Goal: Task Accomplishment & Management: Manage account settings

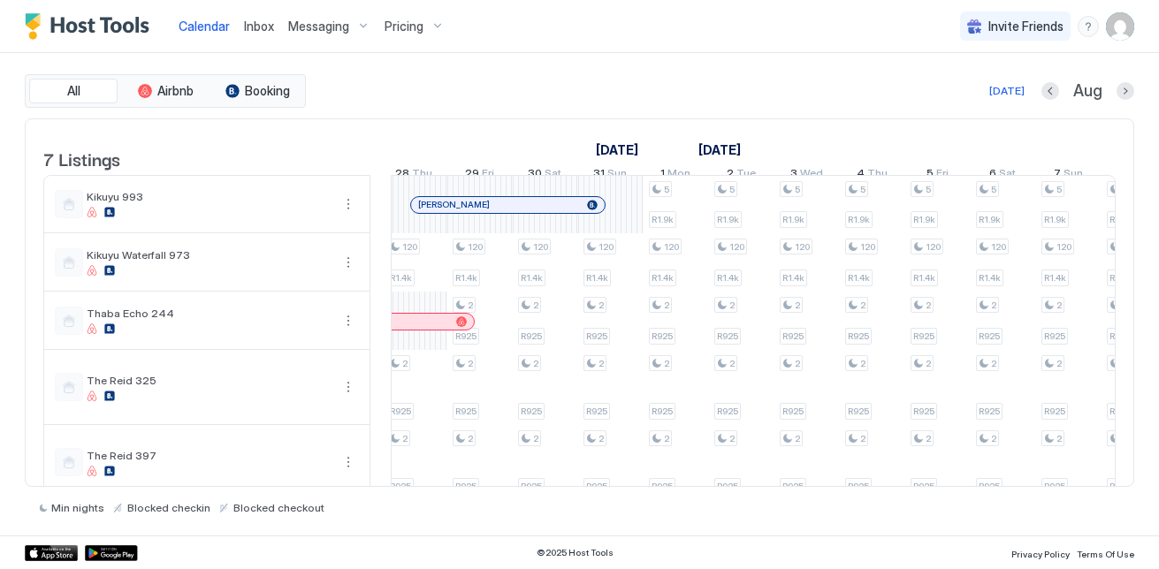
scroll to position [0, 1588]
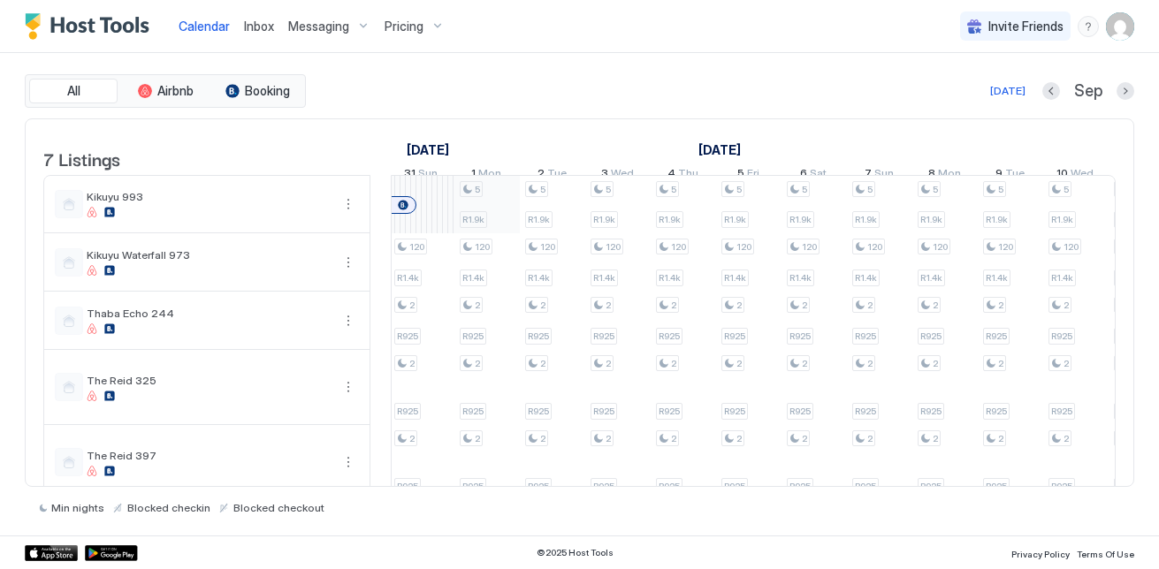
click at [497, 215] on div "5 R1.9k 120 R1.4k 5 R1.9k 120 R1.4k 2 R820 2 R820 2 R900 5 R1.9k 120 R1.4k 2 R9…" at bounding box center [290, 396] width 3335 height 441
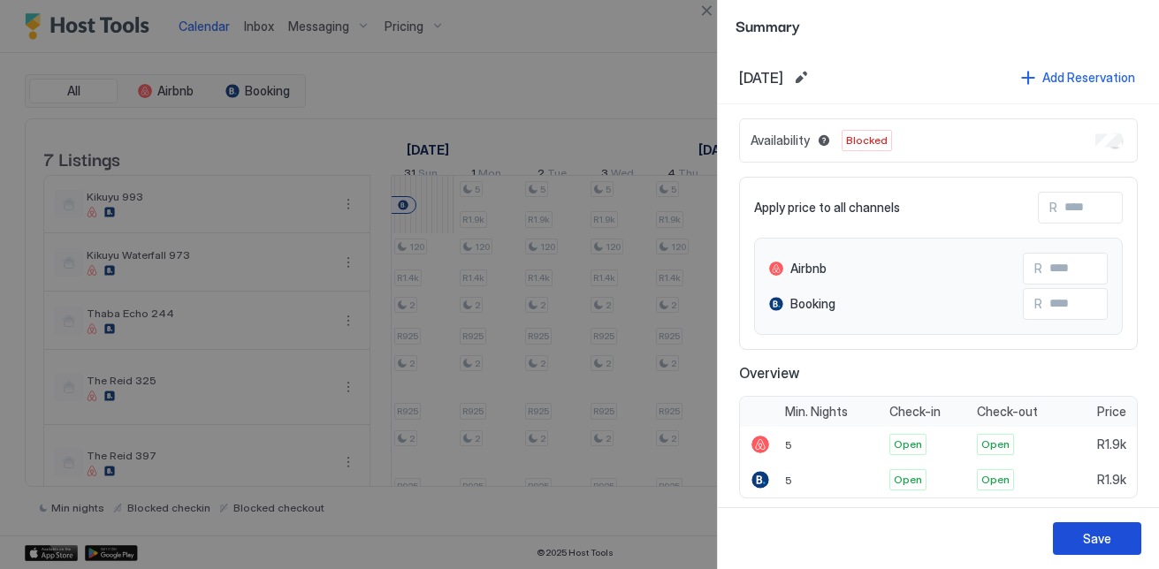
click at [1068, 540] on button "Save" at bounding box center [1097, 538] width 88 height 33
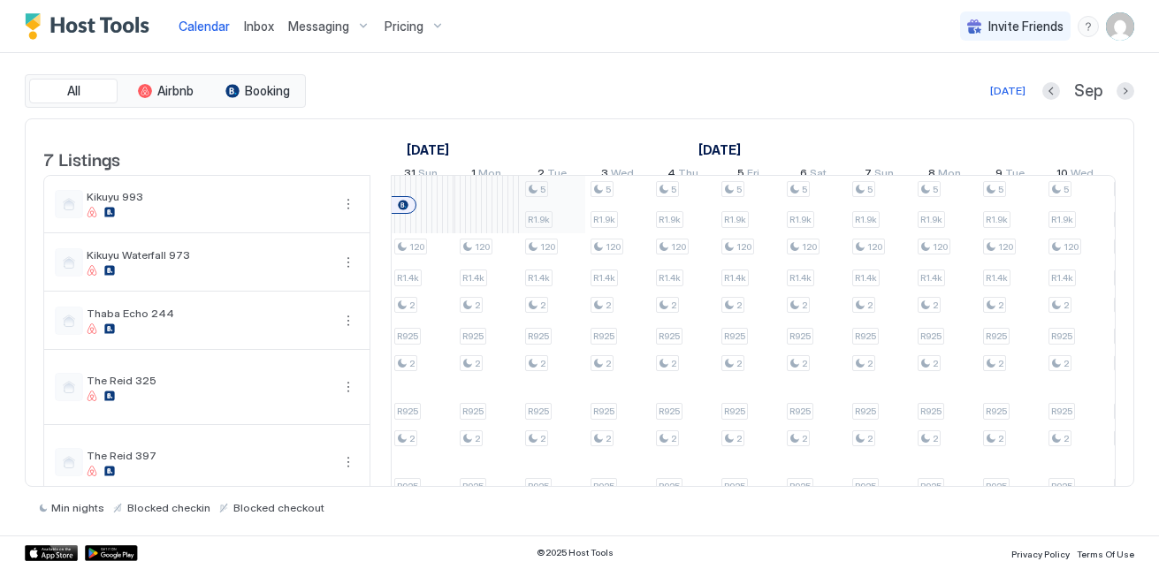
click at [548, 213] on div "5 R1.9k 120 R1.4k 5 R1.9k 120 R1.4k 2 R820 2 R820 2 R900 5 R1.9k 120 R1.4k 2 R9…" at bounding box center [290, 396] width 3335 height 441
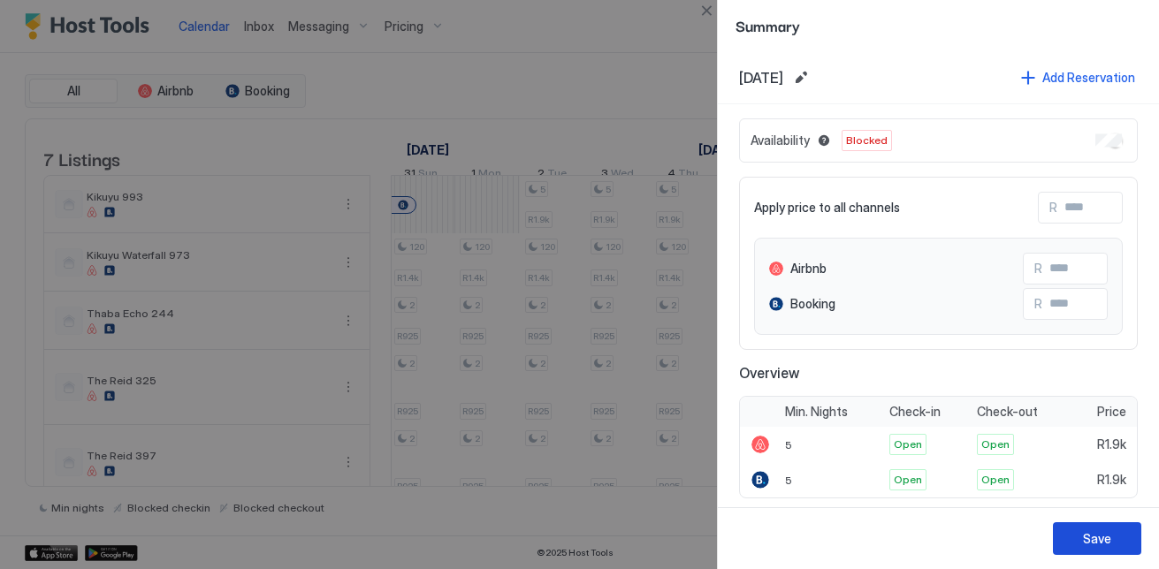
click at [1085, 546] on div "Save" at bounding box center [1097, 538] width 28 height 19
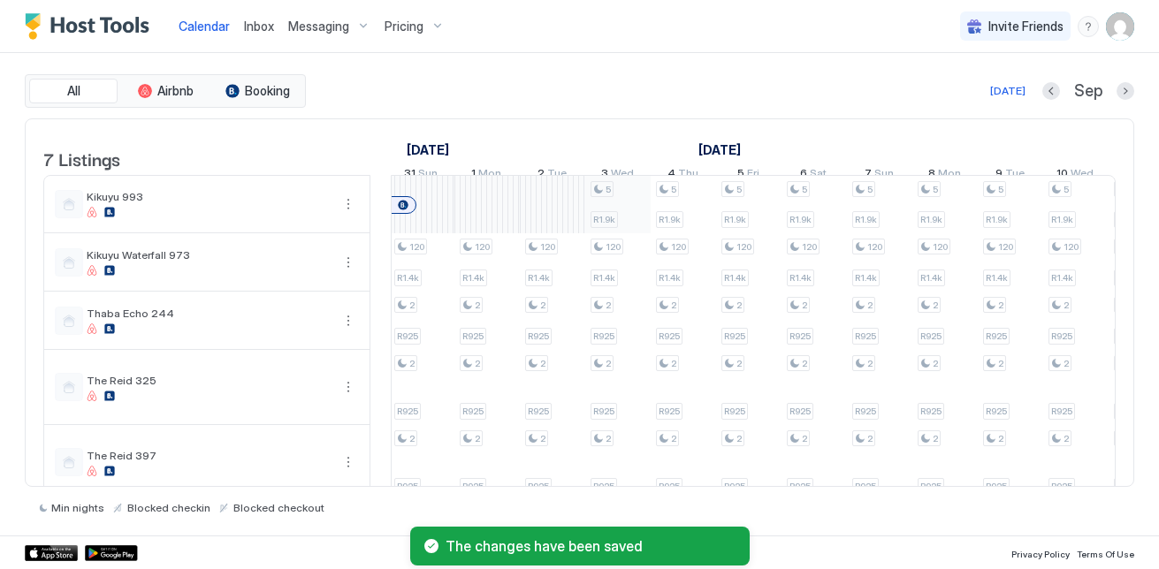
click at [621, 229] on div "5 R1.9k 120 R1.4k 5 R1.9k 120 R1.4k 2 R820 2 R820 2 R900 5 R1.9k 120 R1.4k 2 R9…" at bounding box center [290, 396] width 3335 height 441
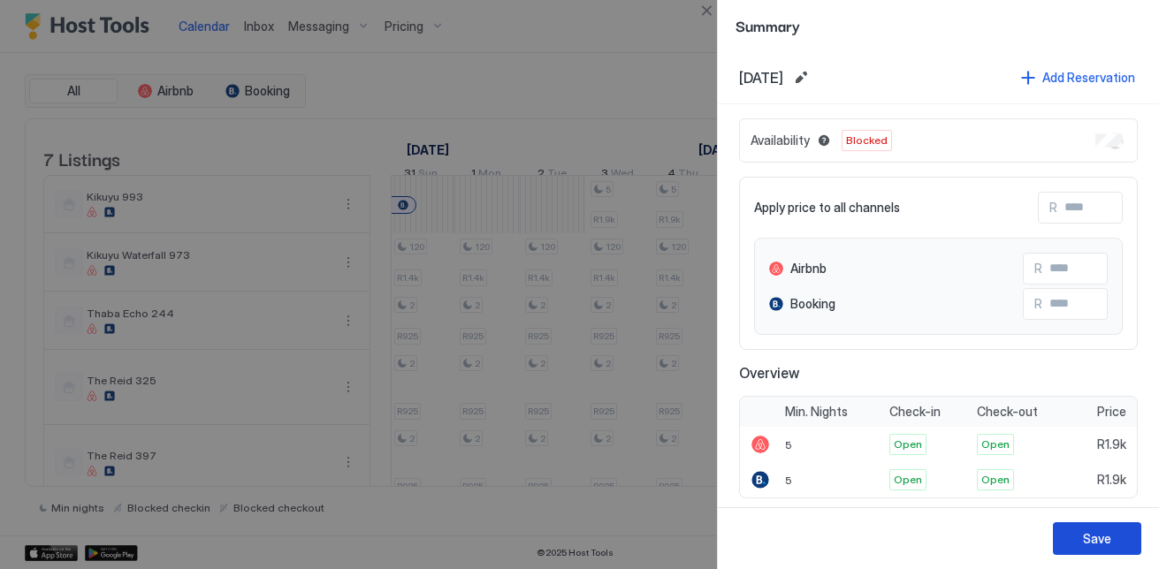
click at [1107, 531] on div "Save" at bounding box center [1097, 538] width 28 height 19
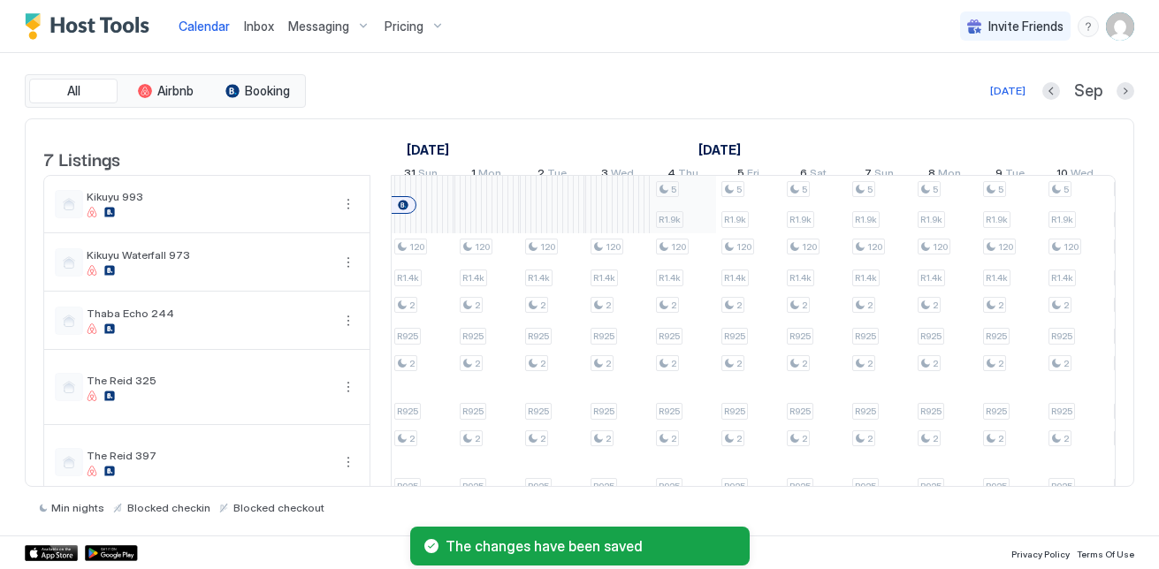
click at [688, 230] on div "5 R1.9k 120 R1.4k 5 R1.9k 120 R1.4k 2 R820 2 R820 2 R900 5 R1.9k 120 R1.4k 2 R9…" at bounding box center [290, 396] width 3335 height 441
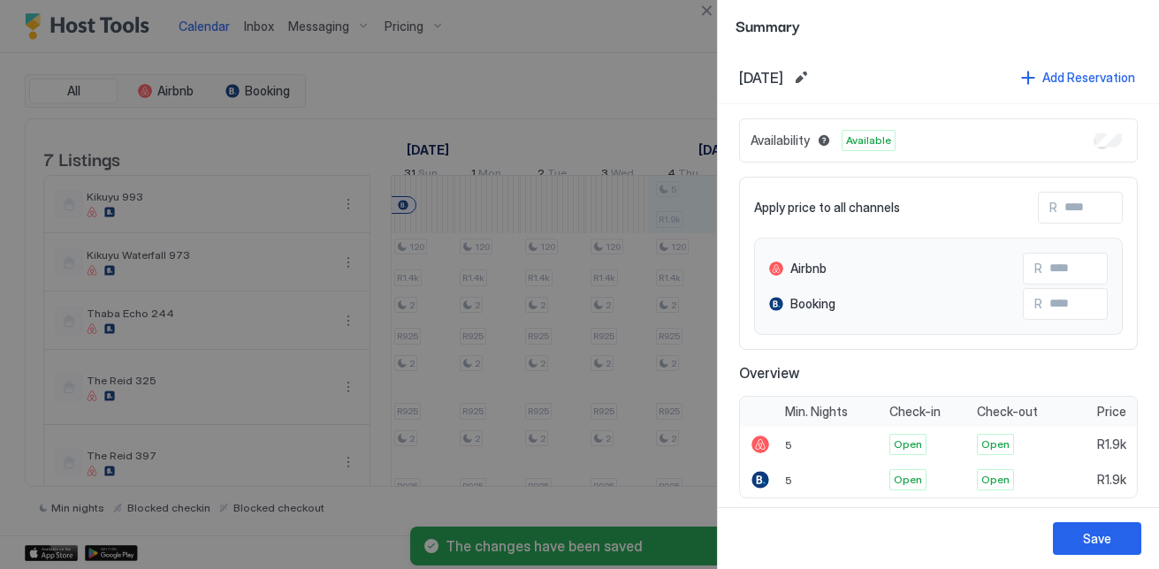
click at [1111, 133] on div "Availability Available" at bounding box center [938, 140] width 399 height 44
click at [1089, 528] on button "Save" at bounding box center [1097, 538] width 88 height 33
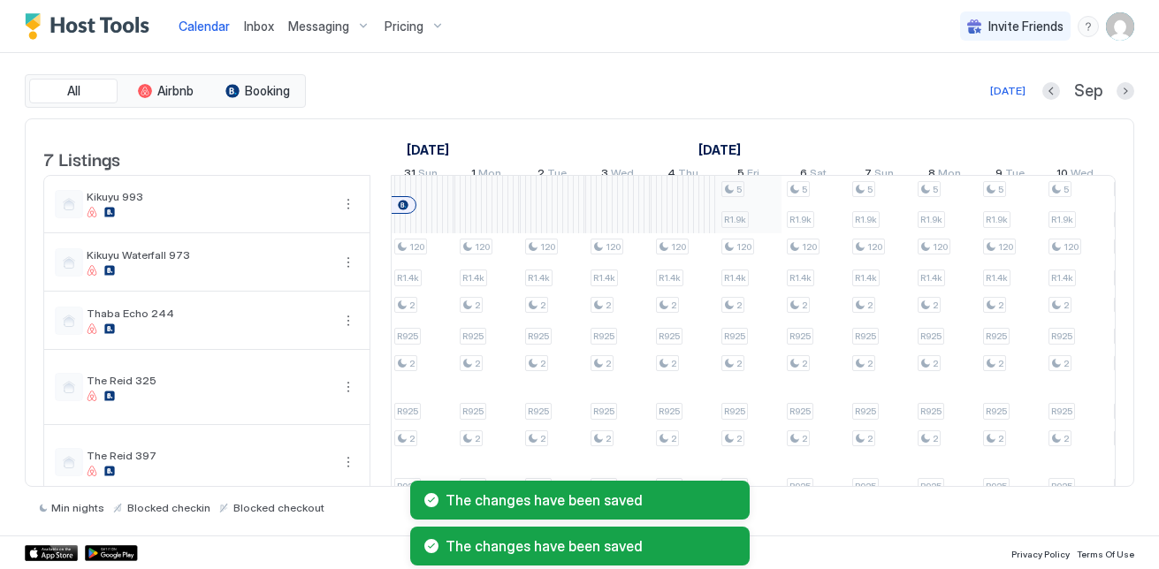
click at [769, 210] on div "5 R1.9k 120 R1.4k 5 R1.9k 120 R1.4k 2 R820 2 R820 2 R900 5 R1.9k 120 R1.4k 2 R9…" at bounding box center [290, 396] width 3335 height 441
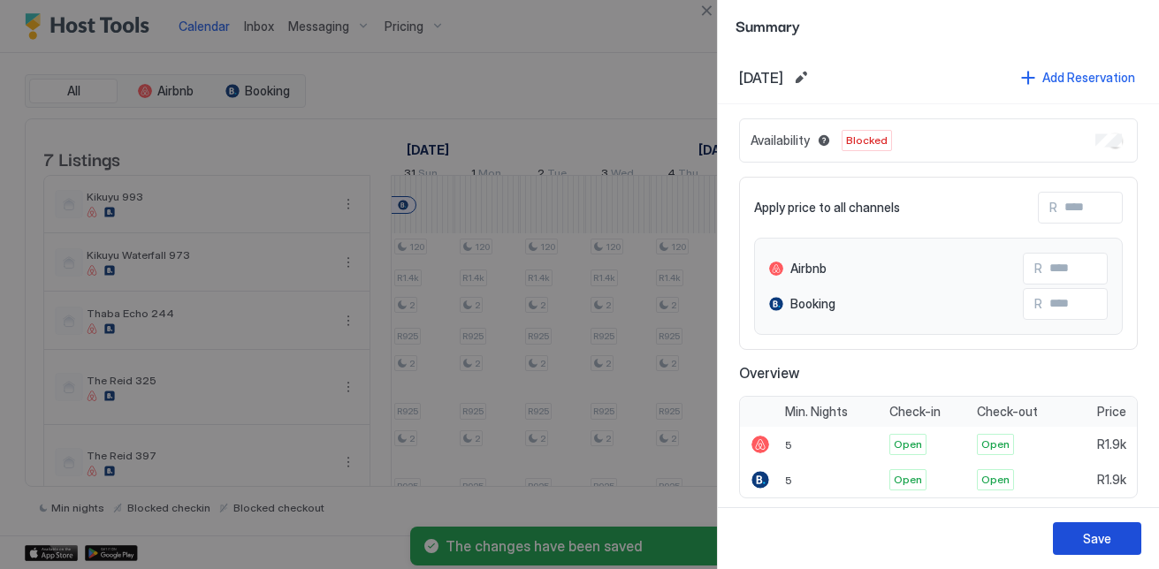
click at [1076, 533] on button "Save" at bounding box center [1097, 538] width 88 height 33
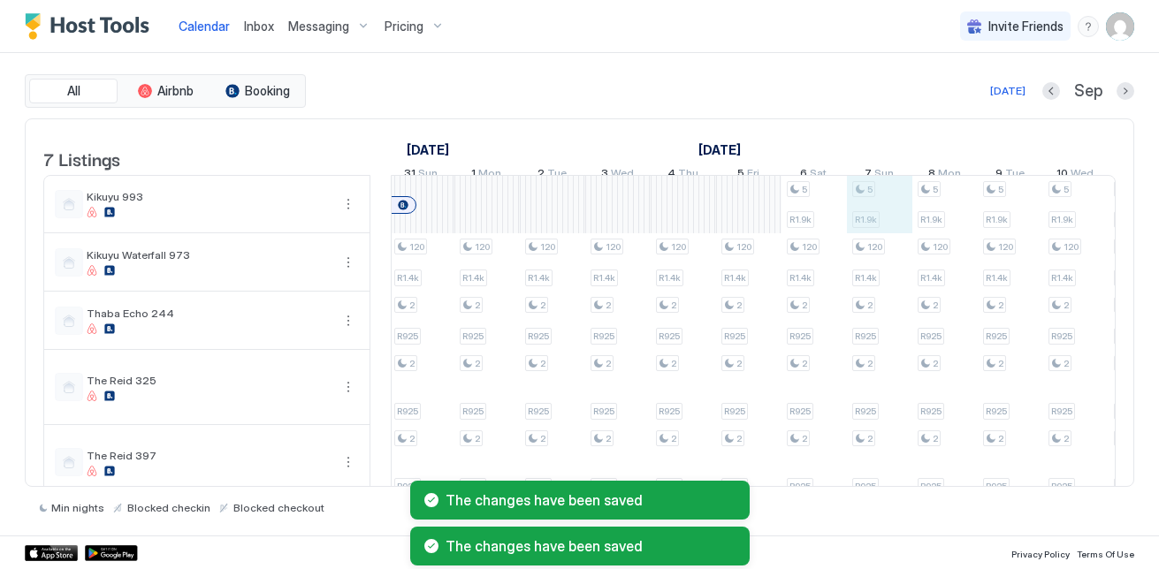
click at [848, 209] on div "5 R1.9k 120 R1.4k 5 R1.9k 120 R1.4k 2 R820 2 R820 2 R900 5 R1.9k 120 R1.4k 2 R9…" at bounding box center [290, 396] width 3335 height 441
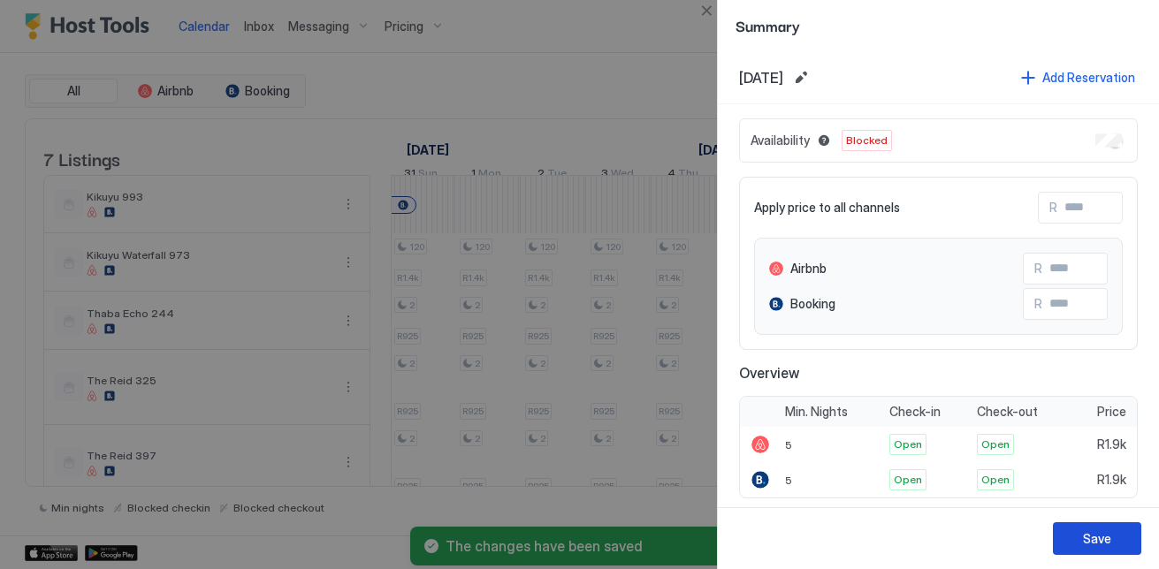
click at [1070, 528] on button "Save" at bounding box center [1097, 538] width 88 height 33
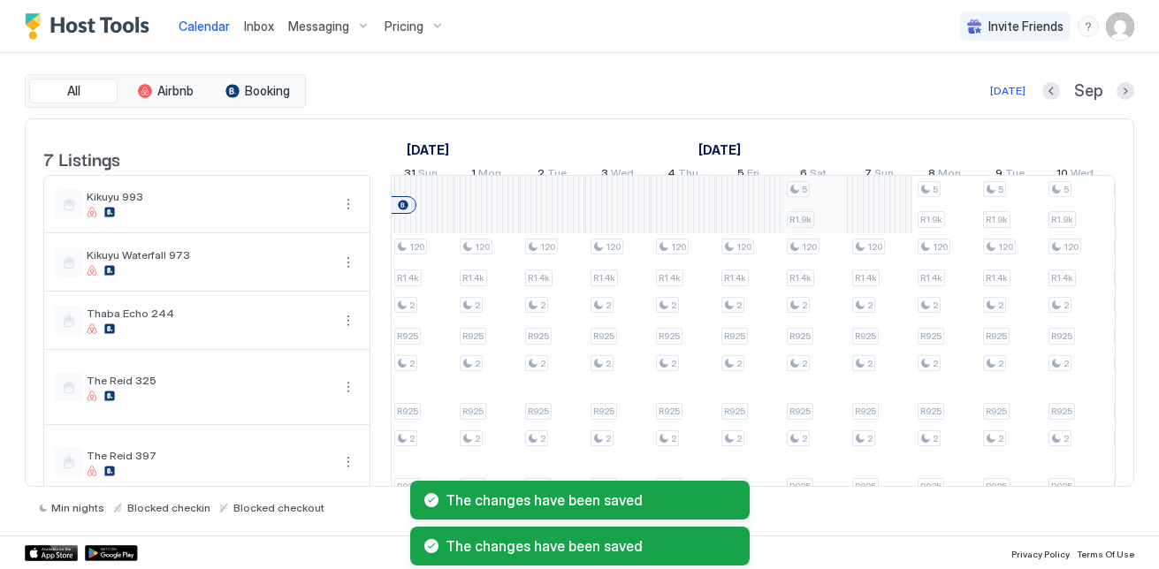
click at [808, 232] on div "5 R1.9k 120 R1.4k 5 R1.9k 120 R1.4k 2 R820 2 R820 2 R900 5 R1.9k 120 R1.4k 2 R9…" at bounding box center [290, 396] width 3335 height 441
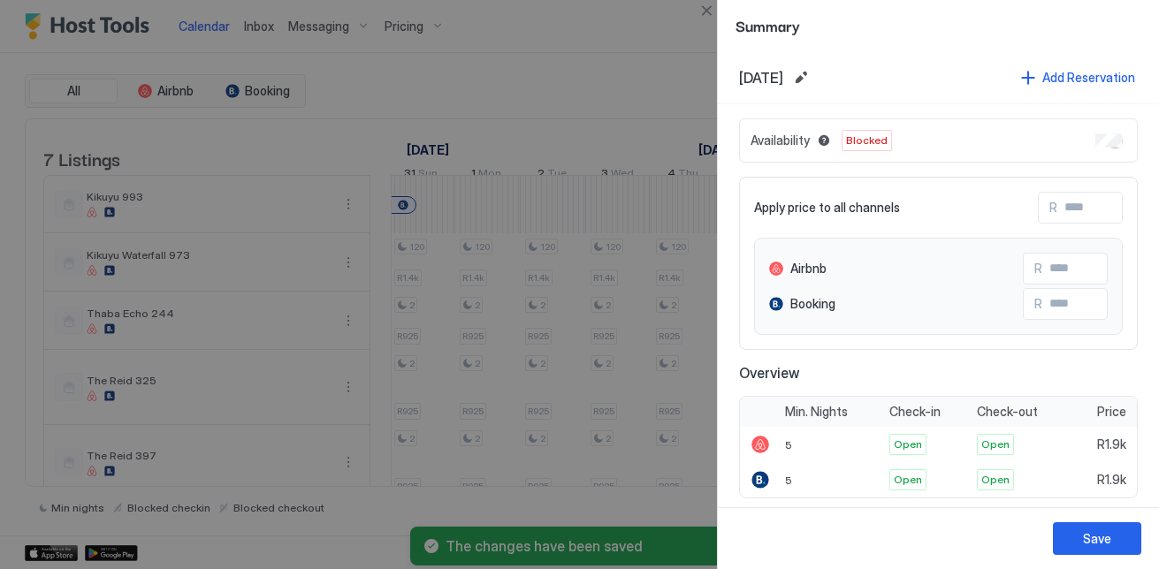
click at [1097, 551] on button "Save" at bounding box center [1097, 538] width 88 height 33
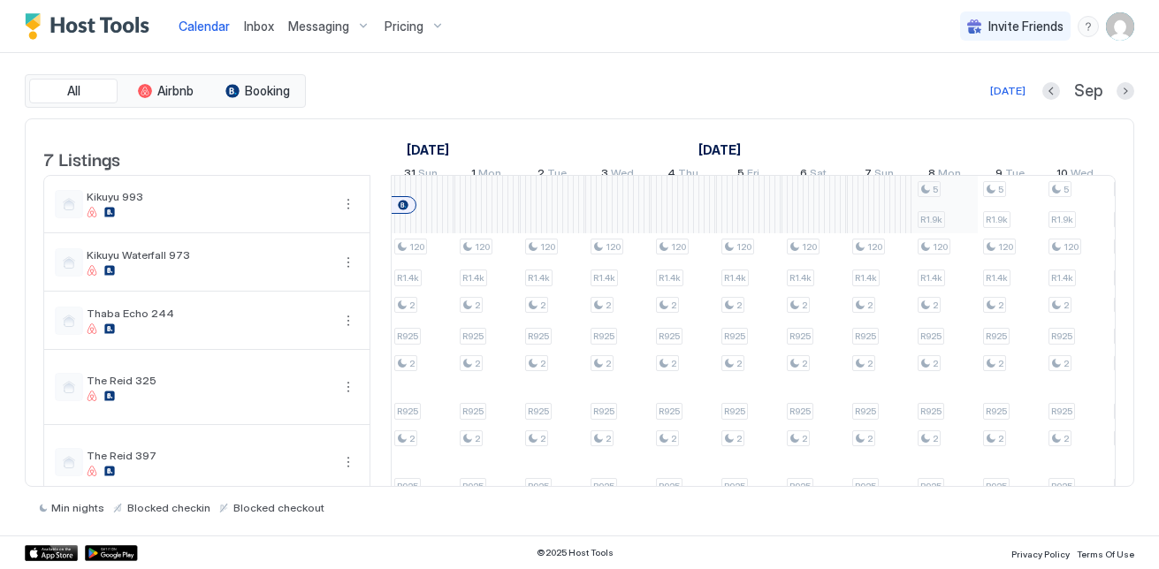
click at [970, 214] on div "5 R1.9k 120 R1.4k 5 R1.9k 120 R1.4k 2 R820 2 R820 2 R900 5 R1.9k 120 R1.4k 2 R9…" at bounding box center [290, 396] width 3335 height 441
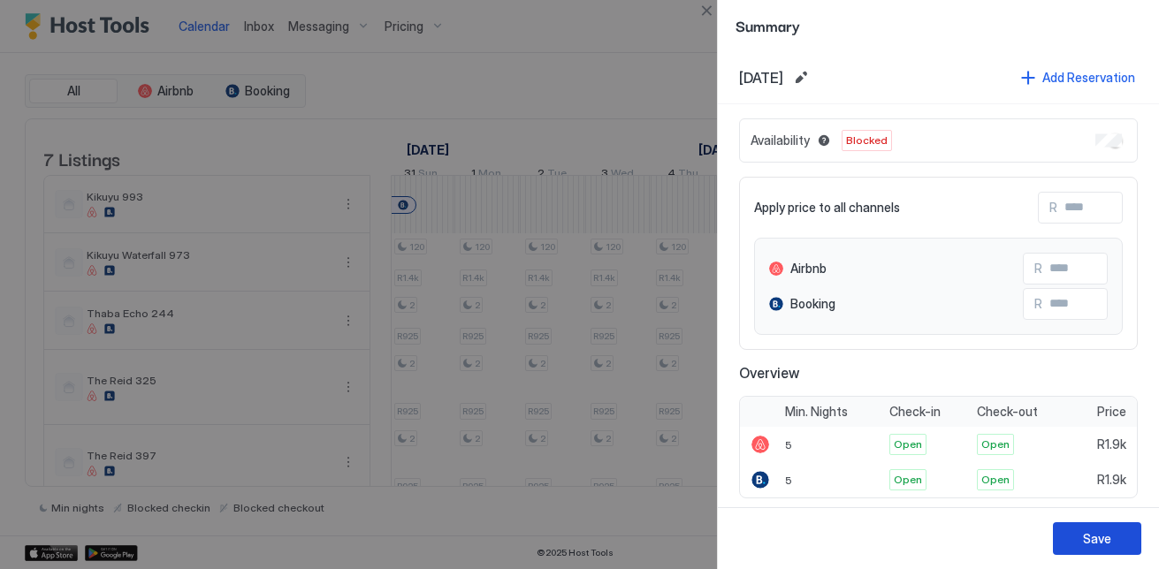
click at [1053, 530] on div "Save" at bounding box center [938, 538] width 441 height 62
click at [1053, 540] on button "Save" at bounding box center [1097, 538] width 88 height 33
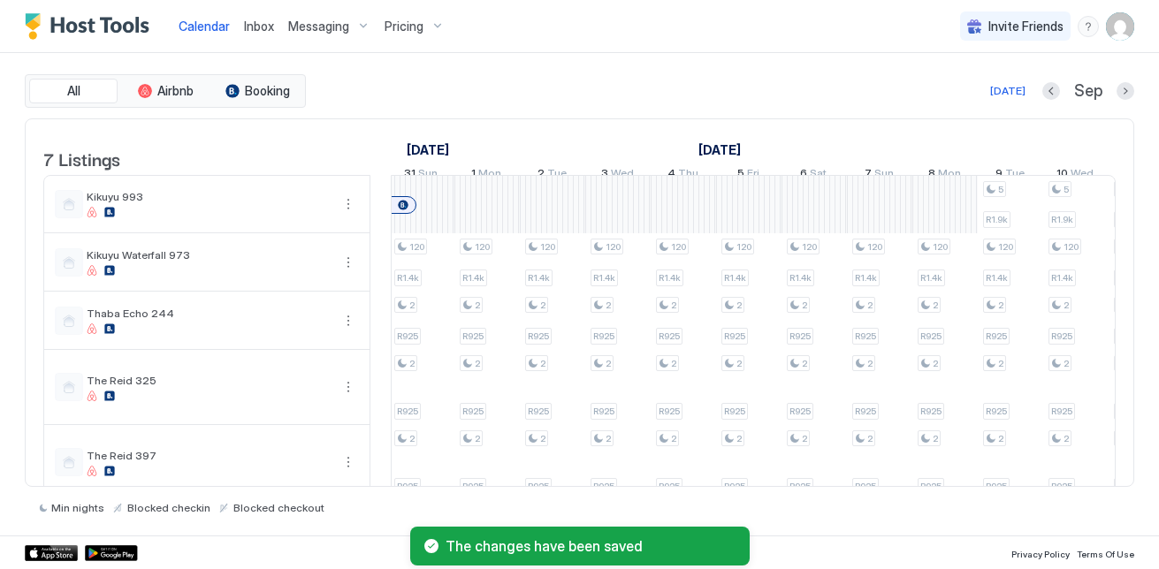
scroll to position [0, 2212]
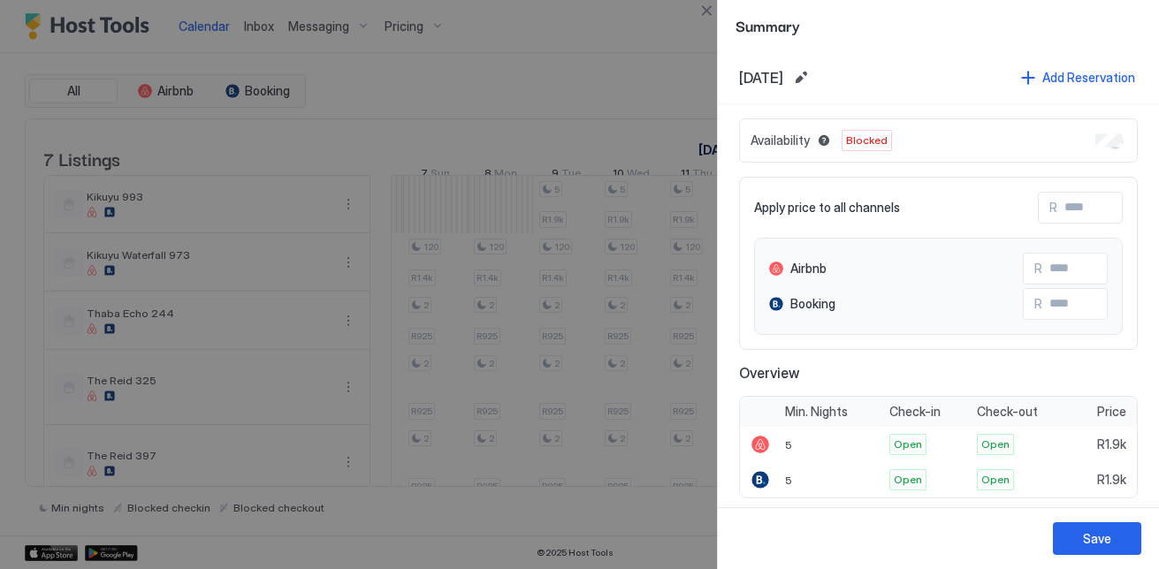
click at [1054, 520] on div "Save" at bounding box center [938, 538] width 441 height 62
click at [1056, 525] on button "Save" at bounding box center [1097, 538] width 88 height 33
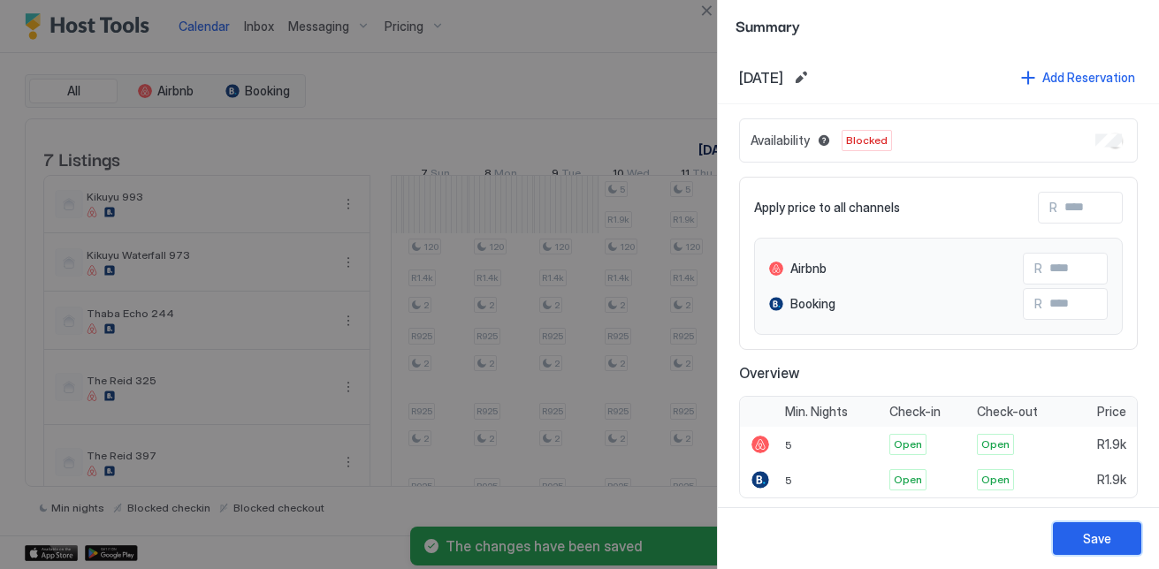
click at [1073, 536] on button "Save" at bounding box center [1097, 538] width 88 height 33
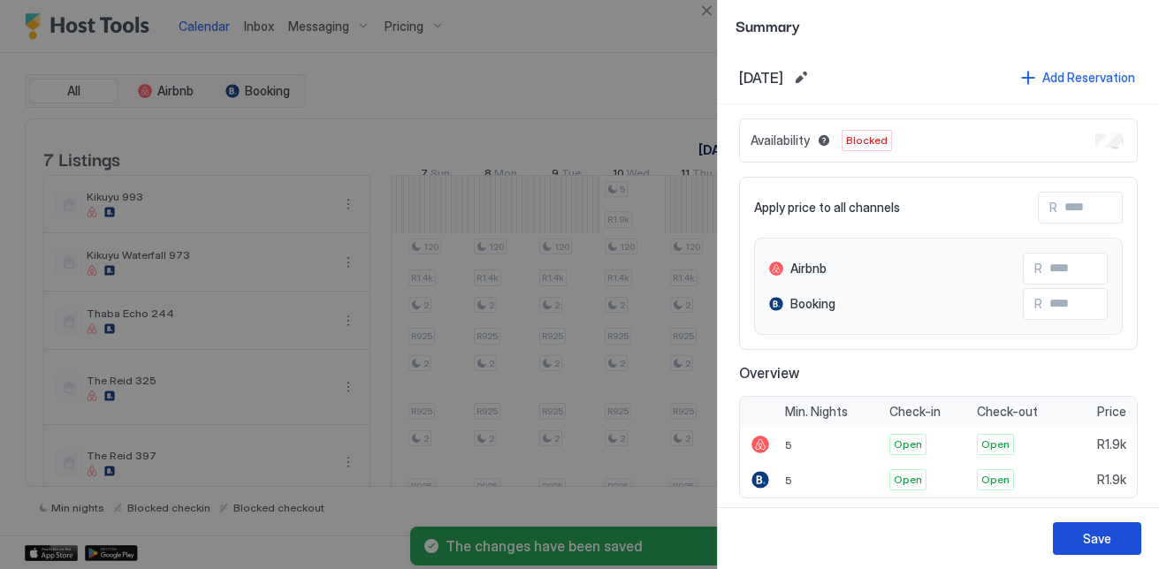
click at [1062, 524] on button "Save" at bounding box center [1097, 538] width 88 height 33
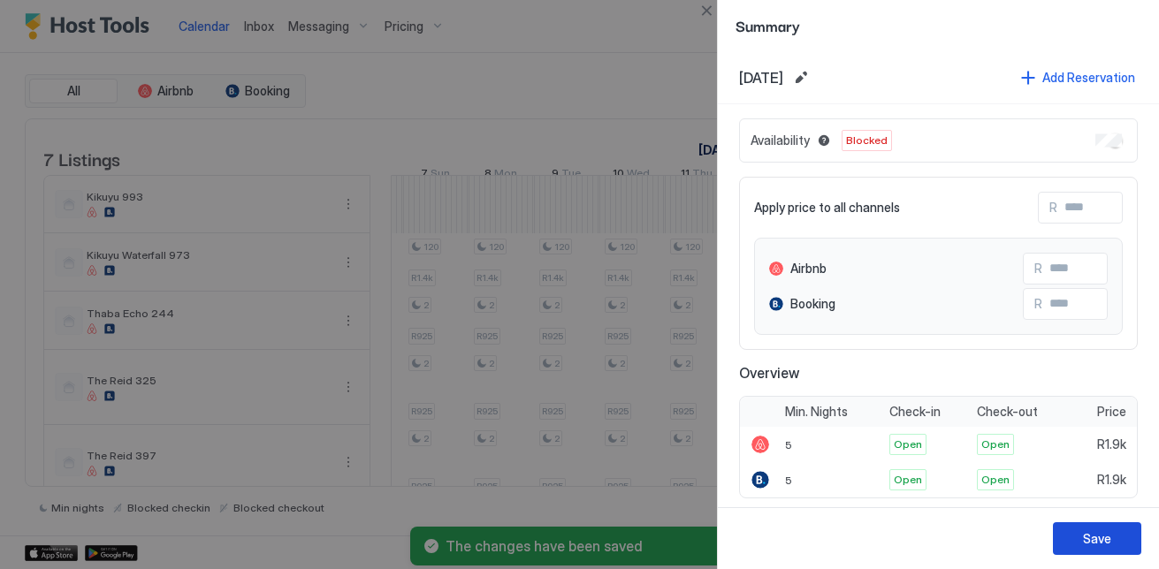
click at [1065, 526] on button "Save" at bounding box center [1097, 538] width 88 height 33
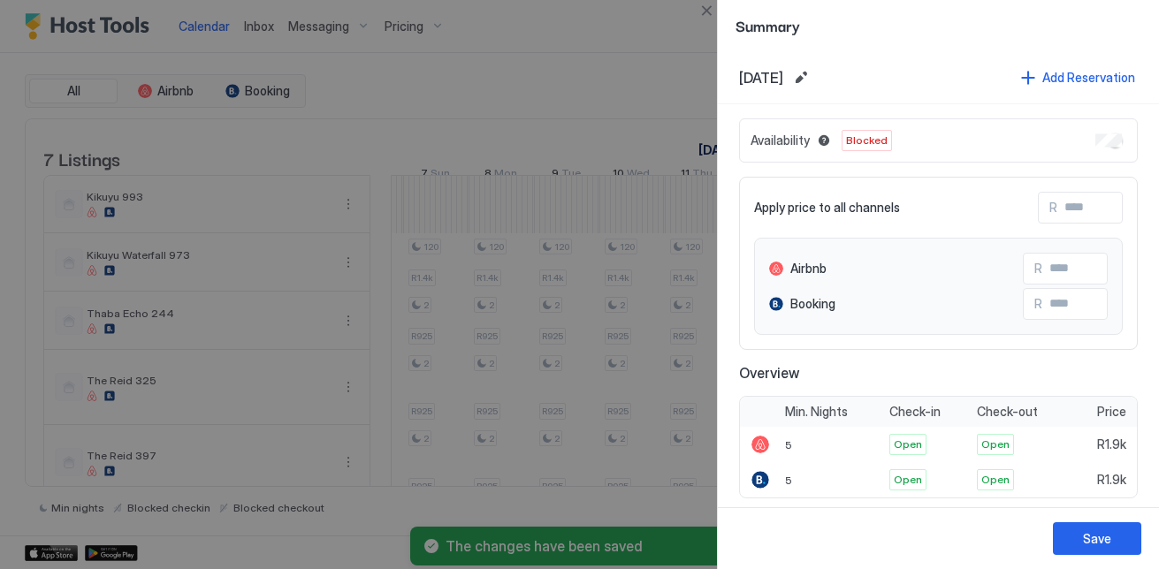
click at [1084, 540] on div "Save" at bounding box center [1097, 538] width 28 height 19
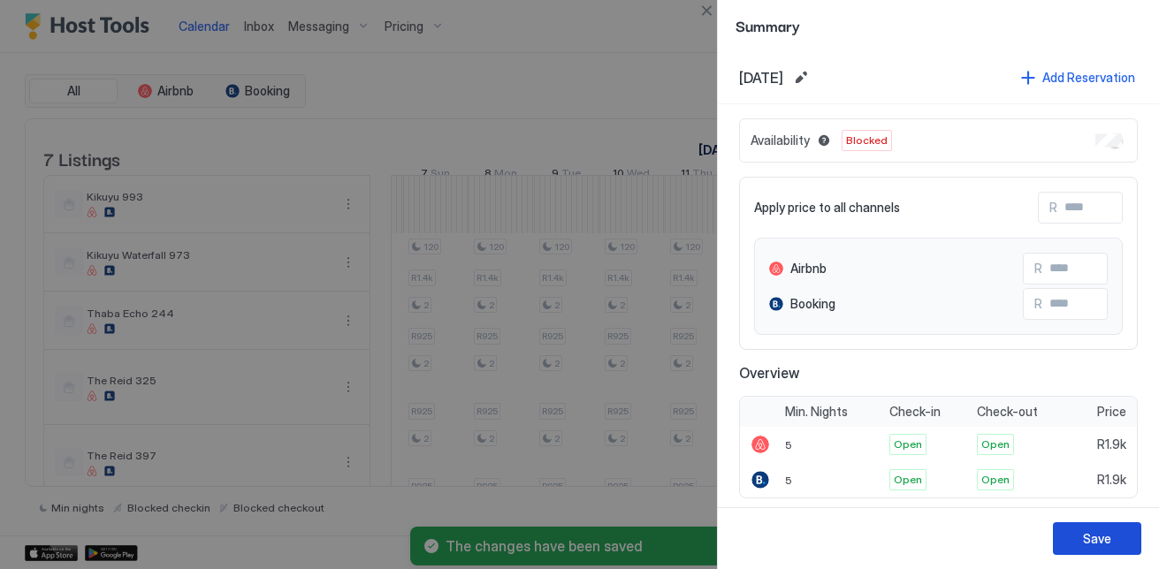
click at [1097, 537] on div "Save" at bounding box center [1097, 538] width 28 height 19
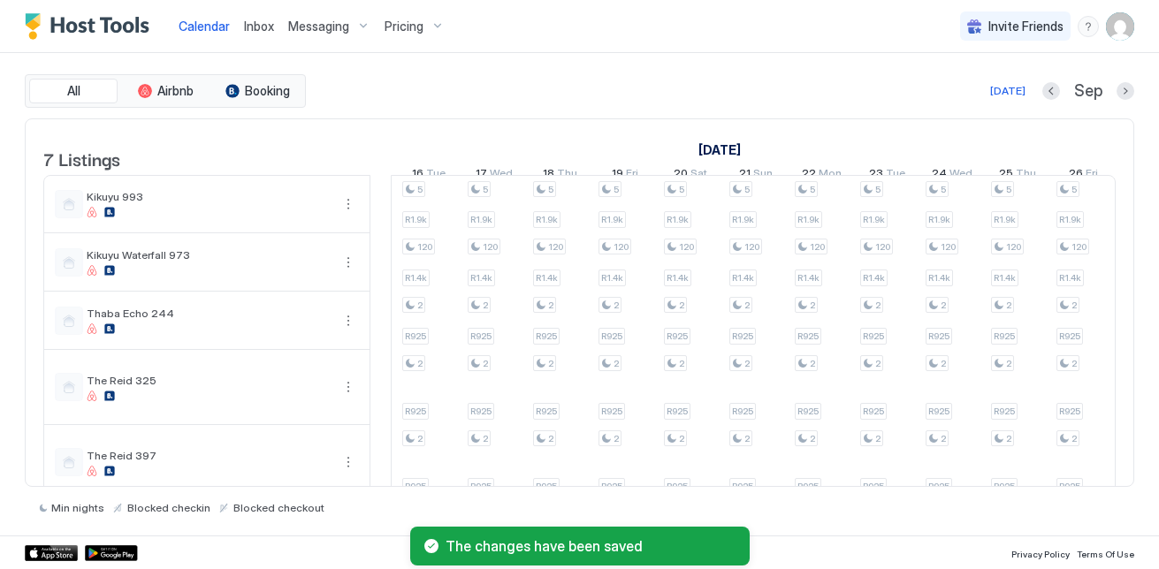
scroll to position [0, 1227]
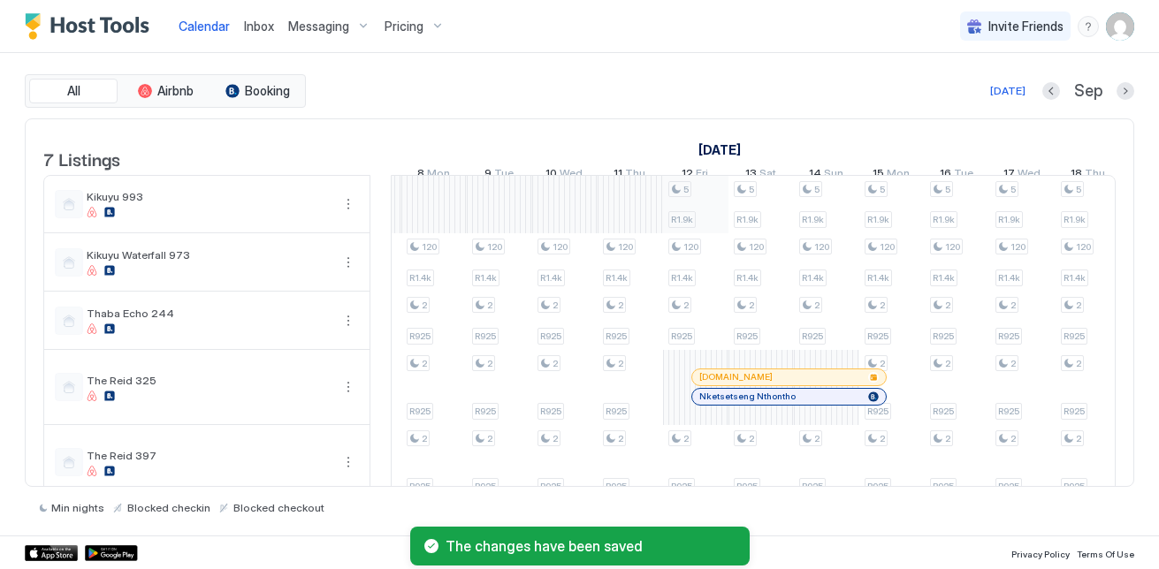
click at [685, 211] on div "5 R1.9k 120 R1.4k 2 R925 2 R925 2 R925 2 R925 5 R1.9k 120 R1.4k 2 R925 2 R925 2…" at bounding box center [1087, 396] width 3335 height 441
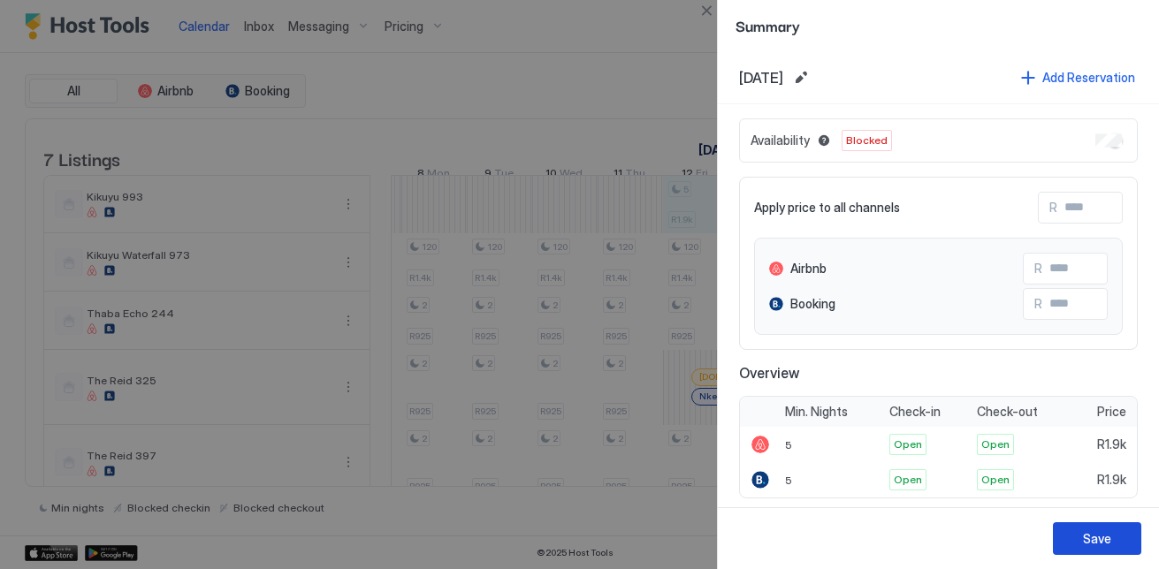
click at [1086, 536] on div "Save" at bounding box center [1097, 538] width 28 height 19
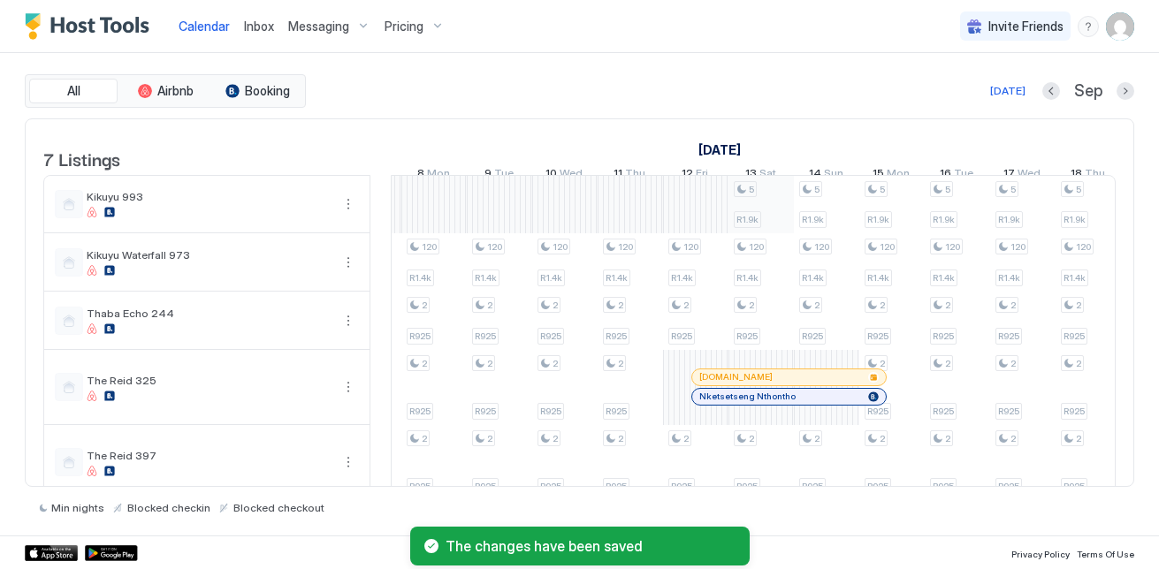
click at [752, 222] on div "5 R1.9k 120 R1.4k 2 R925 2 R925 2 R925 2 R925 5 R1.9k 120 R1.4k 2 R925 2 R925 2…" at bounding box center [1087, 396] width 3335 height 441
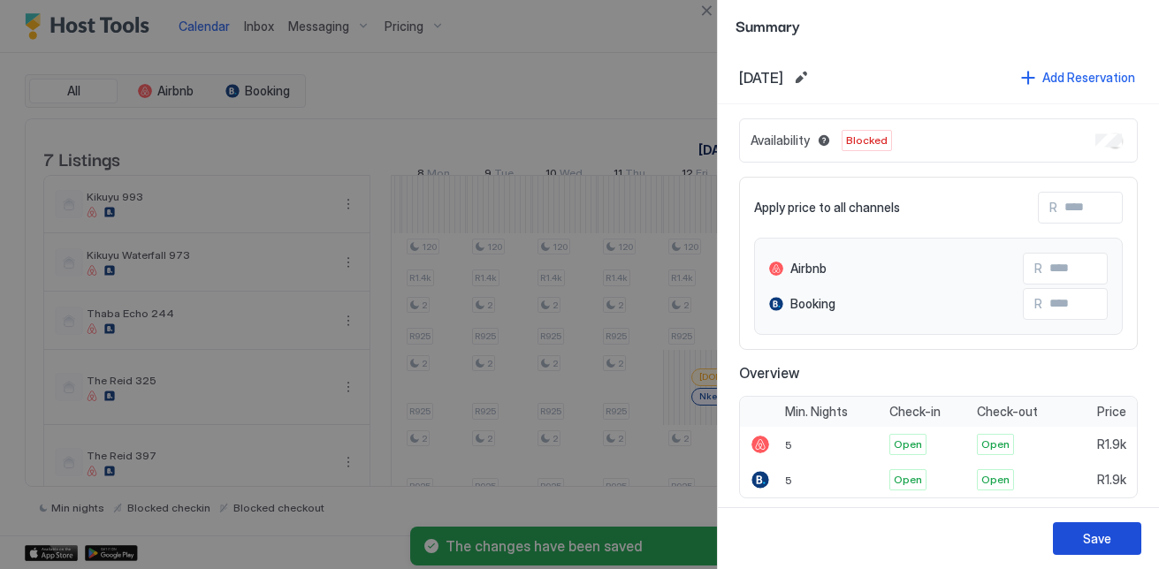
drag, startPoint x: 1080, startPoint y: 543, endPoint x: 771, endPoint y: 344, distance: 367.7
click at [1080, 542] on button "Save" at bounding box center [1097, 538] width 88 height 33
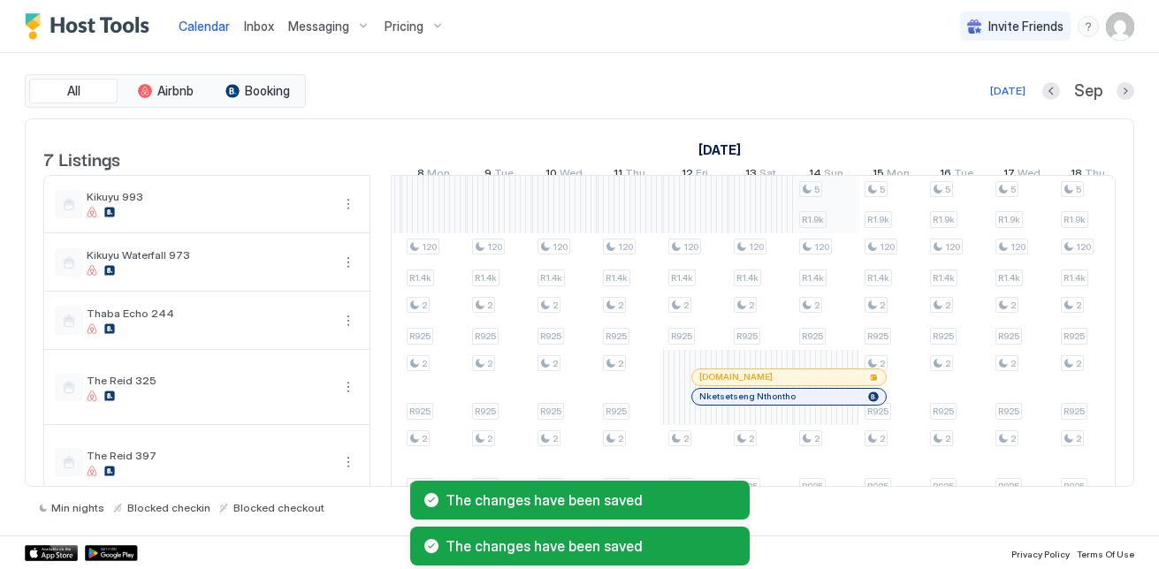
click at [813, 219] on div "5 R1.9k 120 R1.4k 2 R925 2 R925 2 R925 2 R925 5 R1.9k 120 R1.4k 2 R925 2 R925 2…" at bounding box center [1087, 396] width 3335 height 441
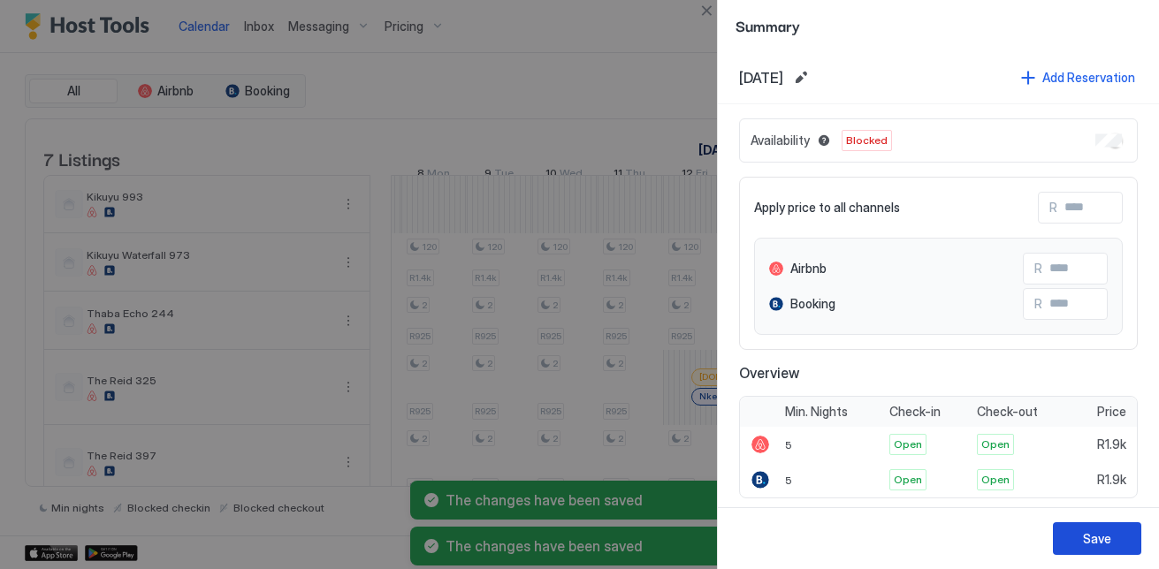
click at [1118, 548] on button "Save" at bounding box center [1097, 538] width 88 height 33
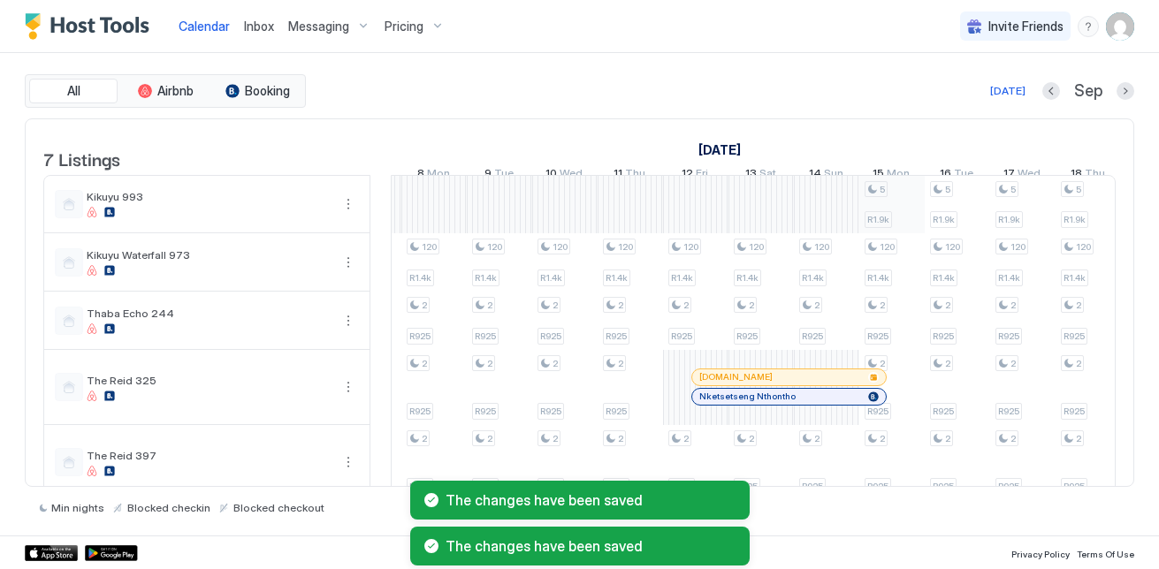
click at [908, 239] on div "5 R1.9k 120 R1.4k 2 R925 2 R925 2 R925 2 R925 5 R1.9k 120 R1.4k 2 R925 2 R925 2…" at bounding box center [1087, 396] width 3335 height 441
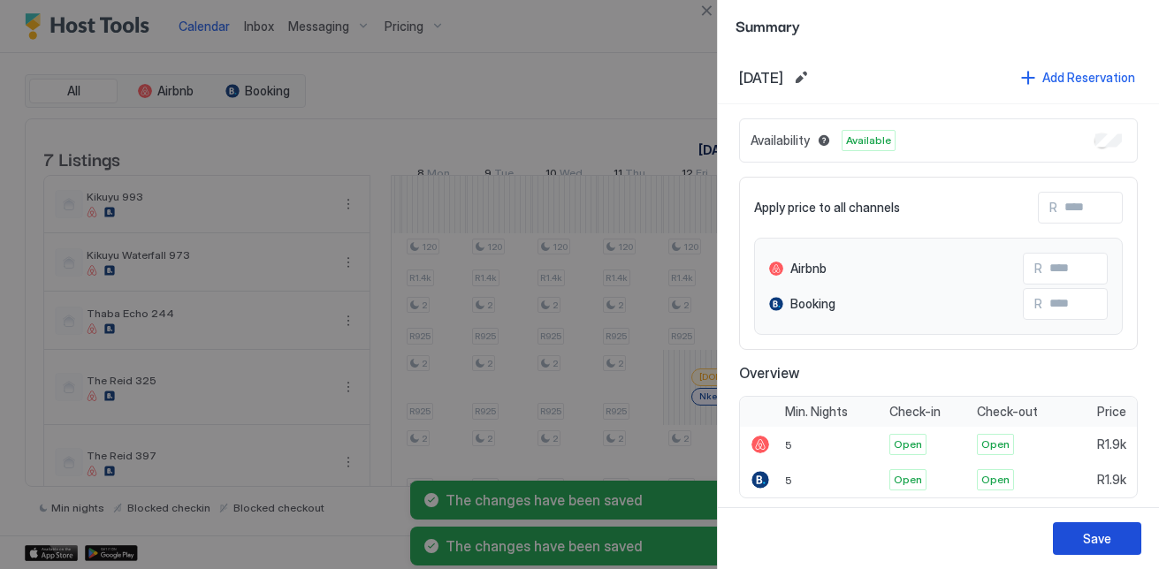
click at [1112, 524] on button "Save" at bounding box center [1097, 538] width 88 height 33
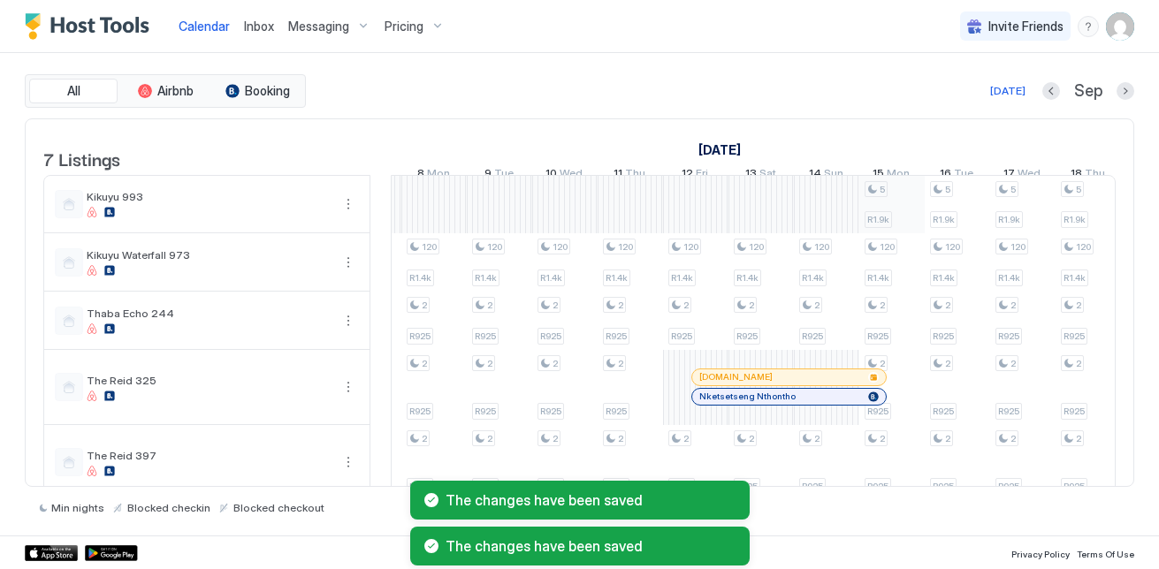
click at [875, 231] on div "5 R1.9k 120 R1.4k 2 R925 2 R925 2 R925 2 R925 5 R1.9k 120 R1.4k 2 R925 2 R925 2…" at bounding box center [1087, 396] width 3335 height 441
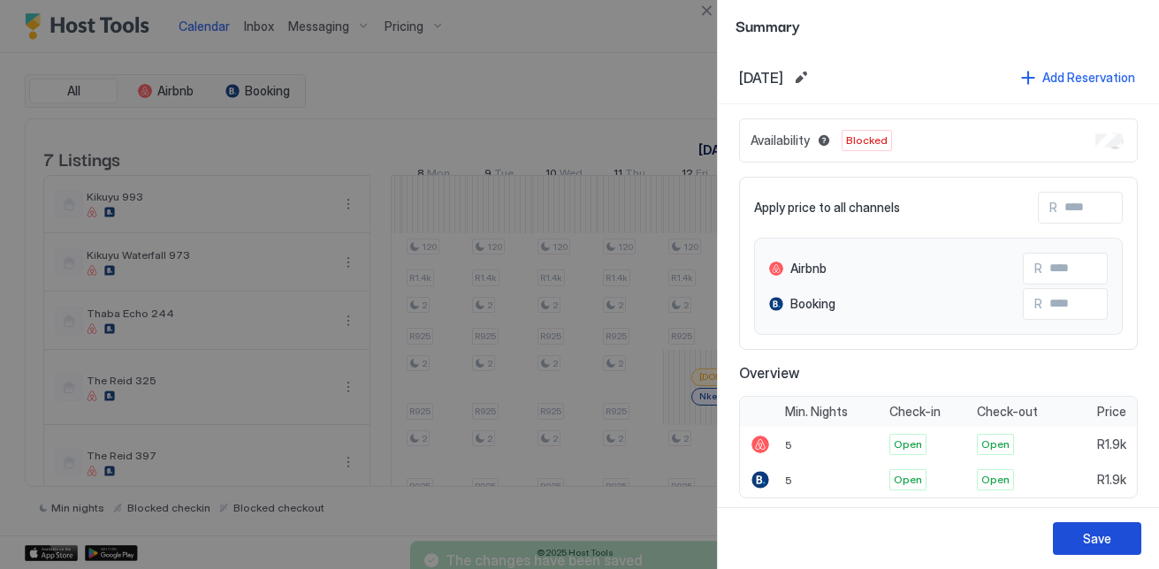
click at [1099, 551] on button "Save" at bounding box center [1097, 538] width 88 height 33
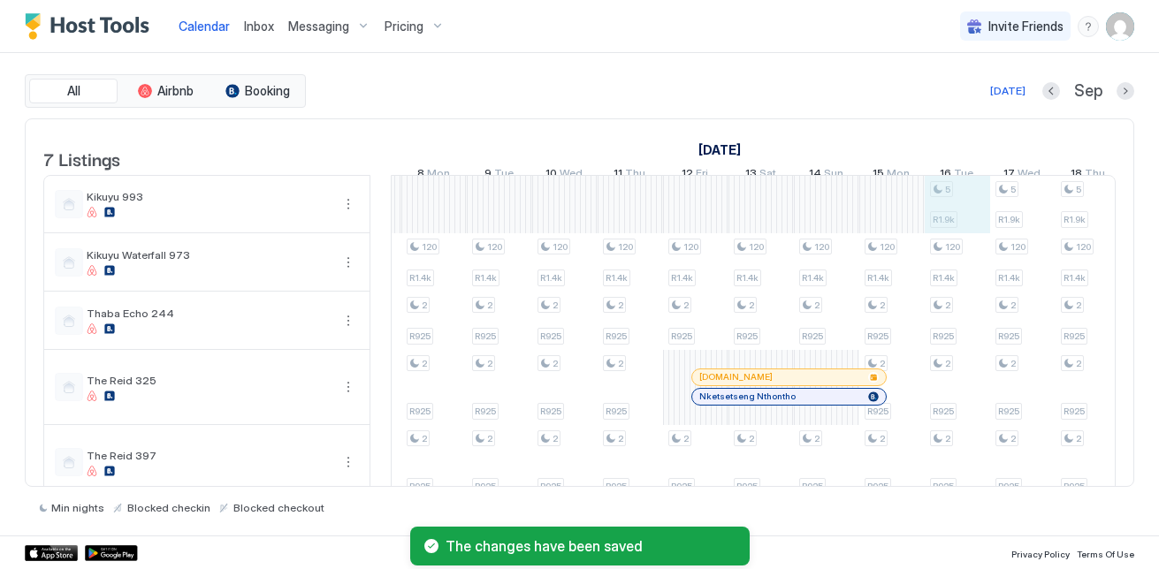
click at [949, 218] on div "5 R1.9k 120 R1.4k 2 R925 2 R925 2 R925 2 R925 5 R1.9k 120 R1.4k 2 R925 2 R925 2…" at bounding box center [1087, 396] width 3335 height 441
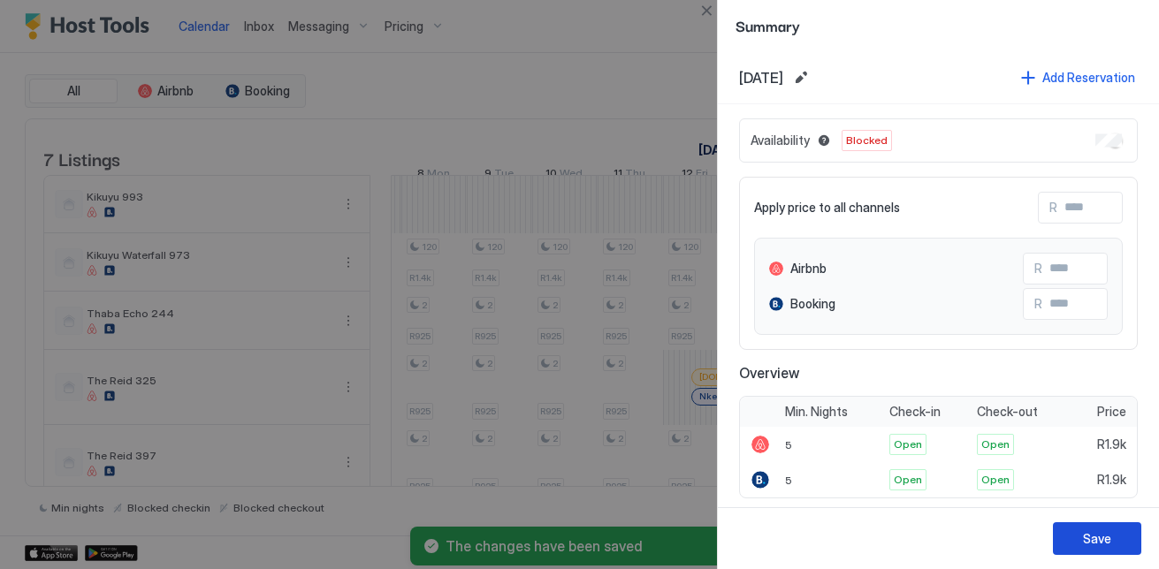
click at [1099, 532] on div "Save" at bounding box center [1097, 538] width 28 height 19
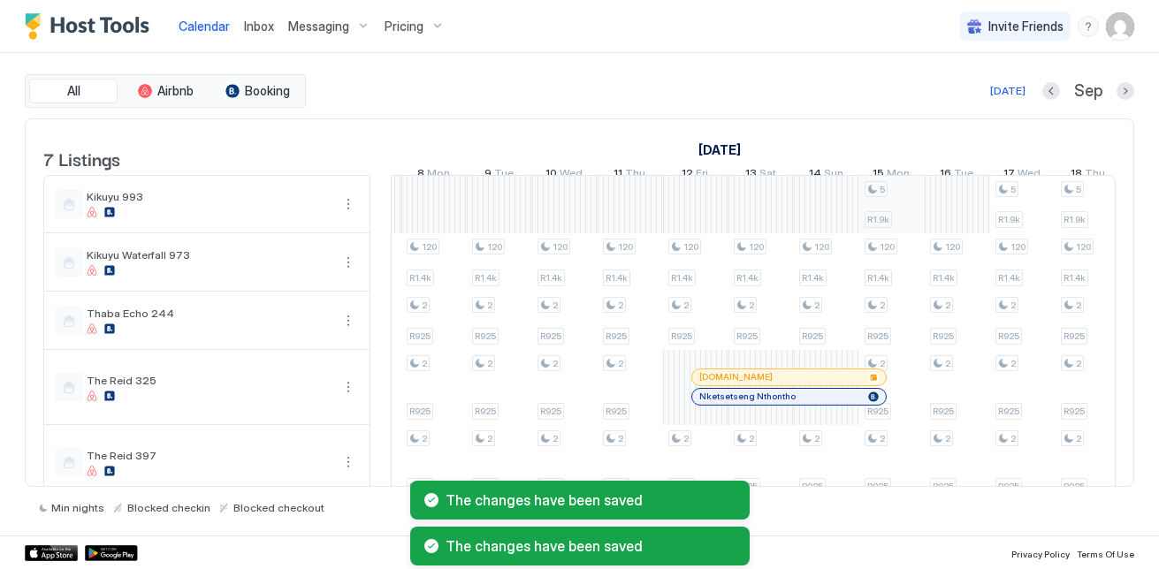
click at [902, 209] on div "5 R1.9k 120 R1.4k 2 R925 2 R925 2 R925 2 R925 5 R1.9k 120 R1.4k 2 R925 2 R925 2…" at bounding box center [1087, 396] width 3335 height 441
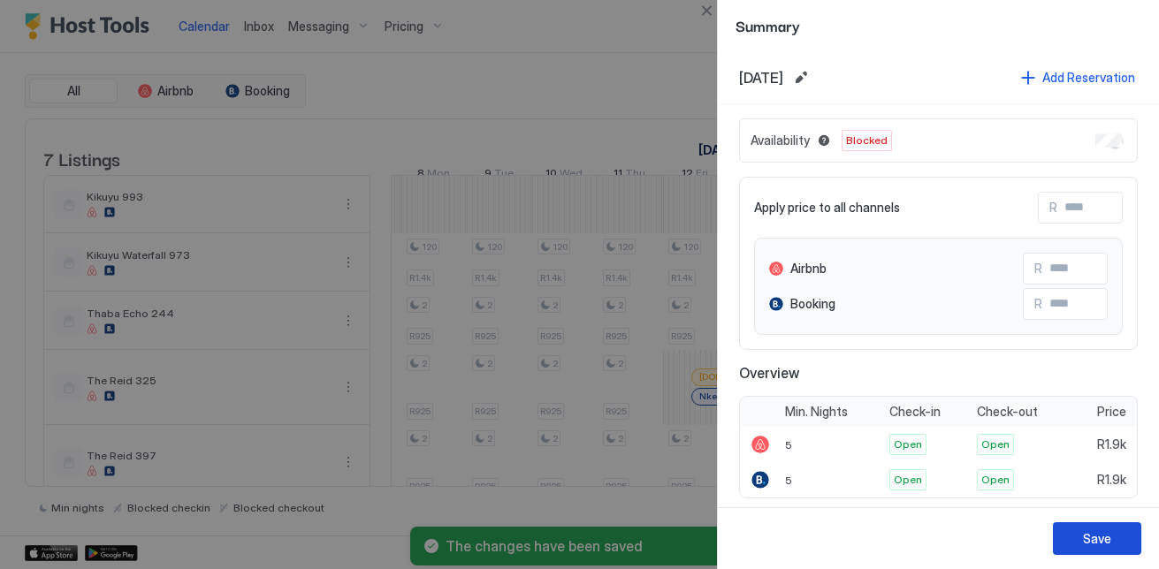
click at [1070, 539] on button "Save" at bounding box center [1097, 538] width 88 height 33
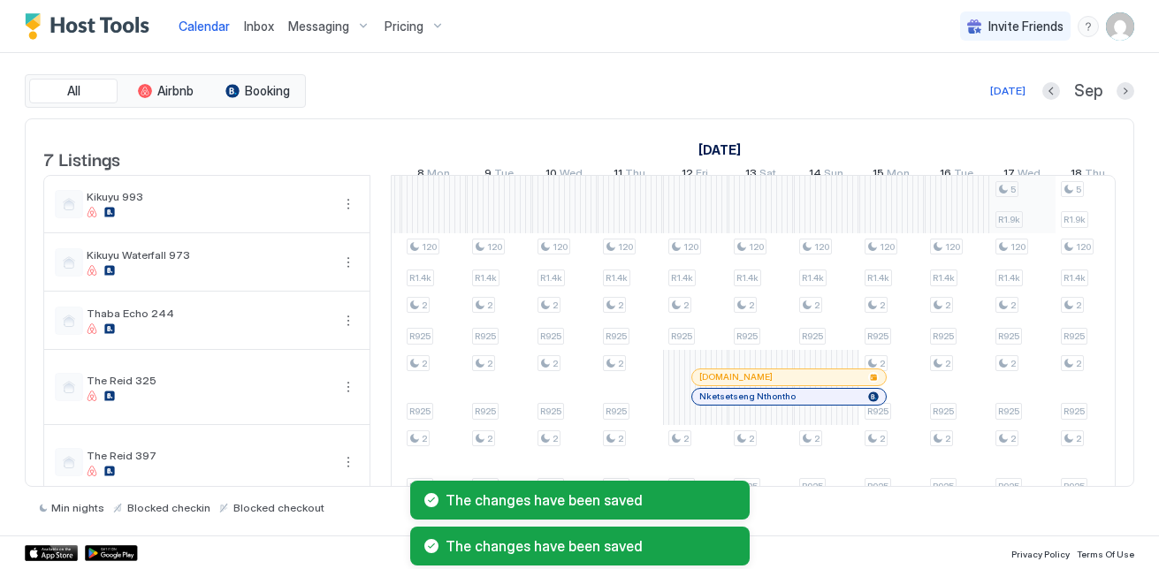
click at [993, 223] on div "5 R1.9k 120 R1.4k 2 R925 2 R925 2 R925 2 R925 5 R1.9k 120 R1.4k 2 R925 2 R925 2…" at bounding box center [1087, 396] width 3335 height 441
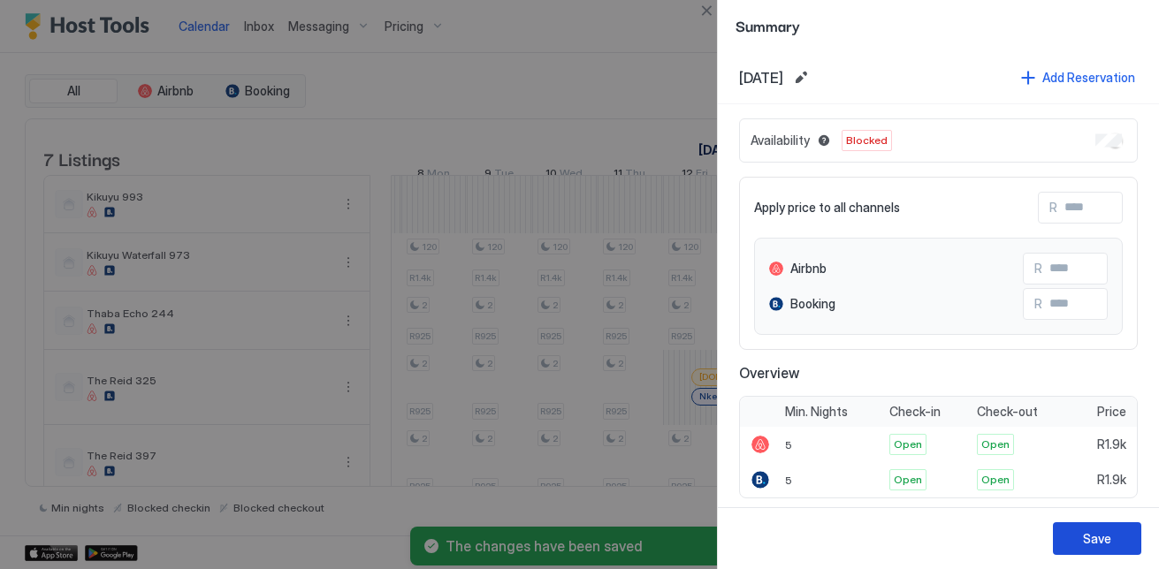
click at [1117, 536] on button "Save" at bounding box center [1097, 538] width 88 height 33
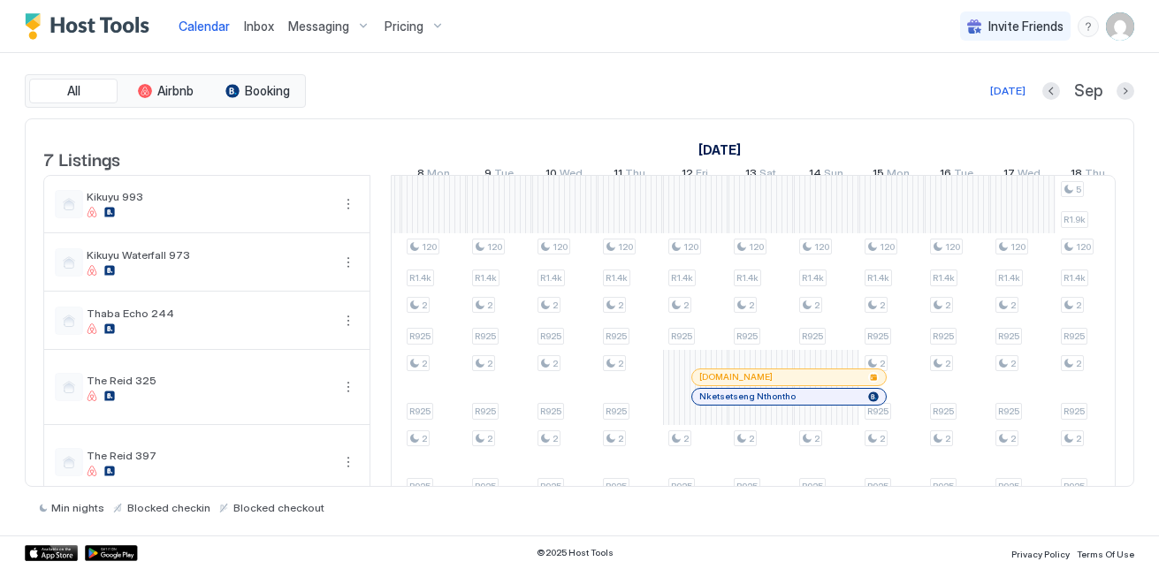
drag, startPoint x: 709, startPoint y: 487, endPoint x: 730, endPoint y: 490, distance: 21.4
click at [730, 490] on div "Min nights Blocked checkin Blocked checkout" at bounding box center [579, 500] width 1109 height 27
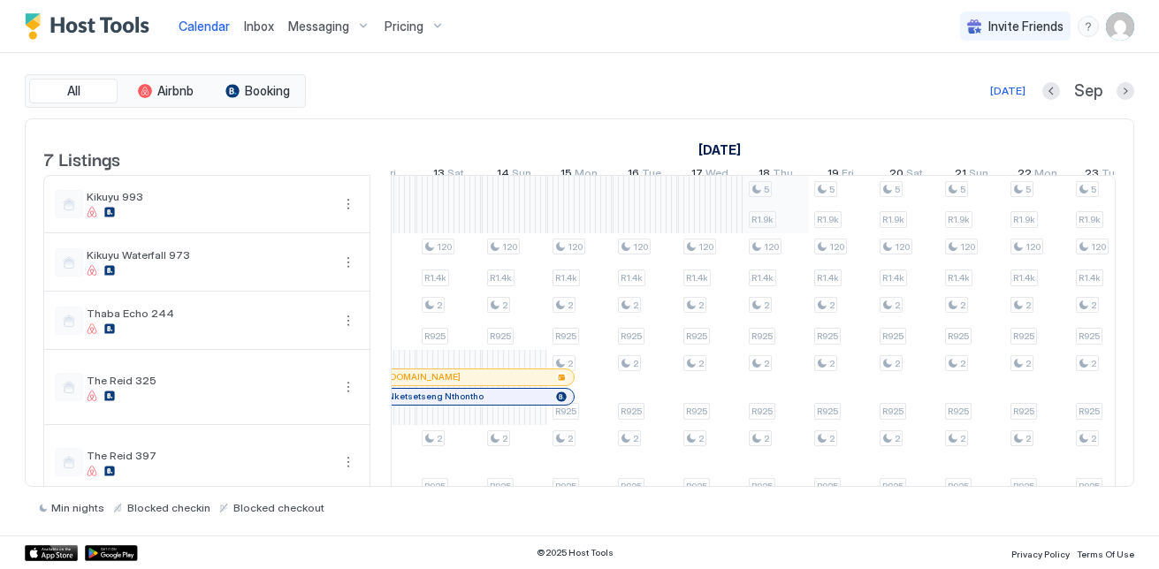
click at [798, 216] on div "5 R1.9k 120 R1.4k 2 R925 2 R925 2 R925 2 R925 5 R1.9k 120 R1.4k 2 R925 2 R925 2…" at bounding box center [775, 396] width 3335 height 441
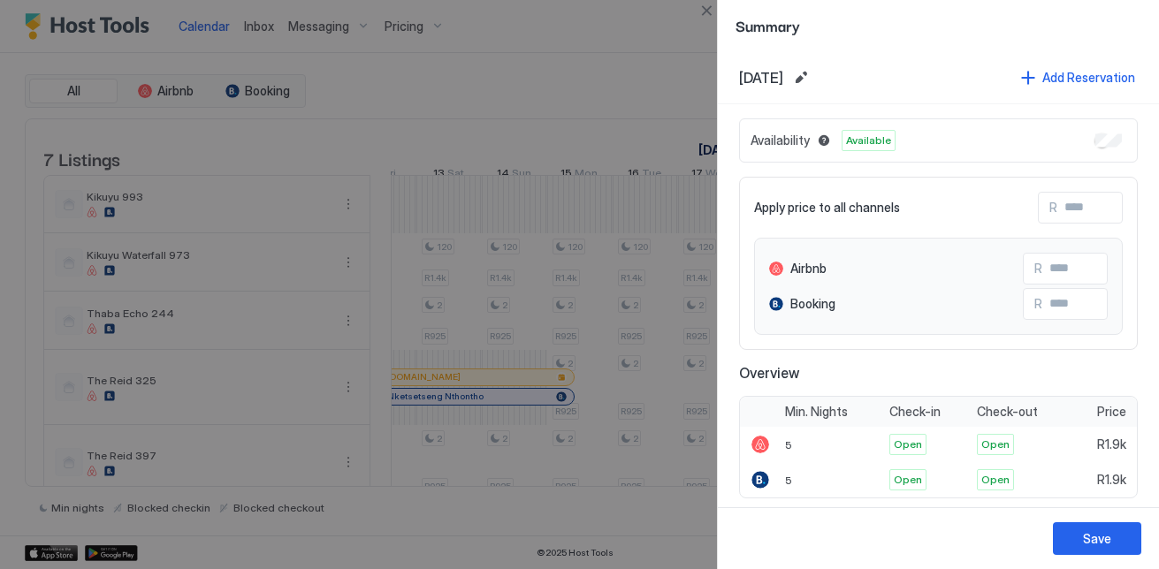
click at [1094, 147] on div "Availability Available" at bounding box center [938, 140] width 399 height 44
click at [1099, 536] on div "Save" at bounding box center [1097, 538] width 28 height 19
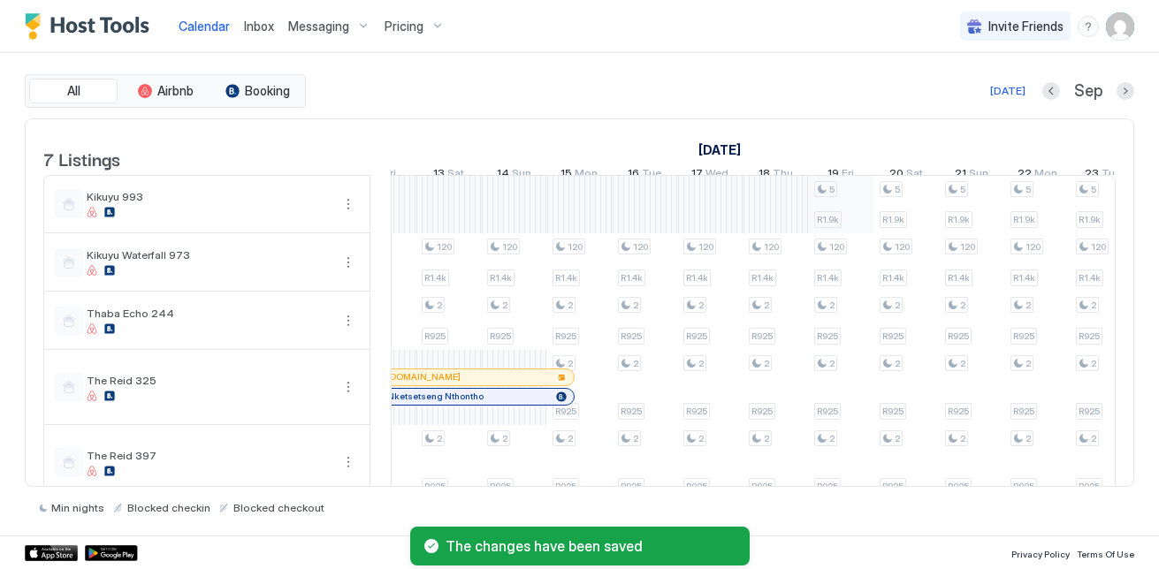
click at [814, 209] on div "5 R1.9k 120 R1.4k 2 R925 2 R925 2 R925 2 R925 5 R1.9k 120 R1.4k 2 R925 2 R925 2…" at bounding box center [775, 396] width 3335 height 441
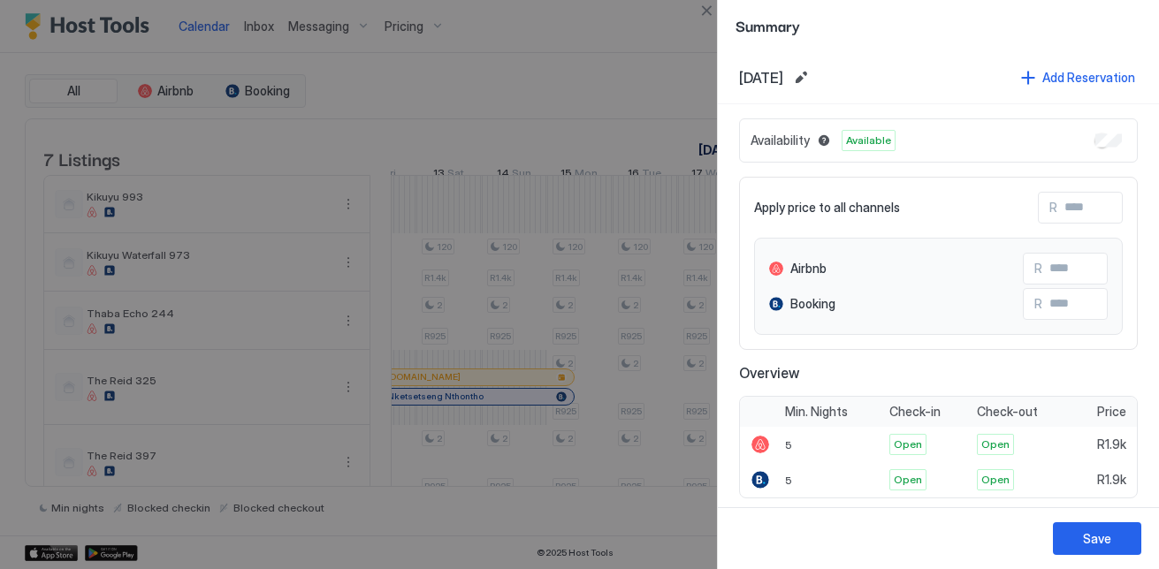
click at [1107, 133] on div "Availability Available" at bounding box center [938, 140] width 399 height 44
click at [1113, 538] on button "Save" at bounding box center [1097, 538] width 88 height 33
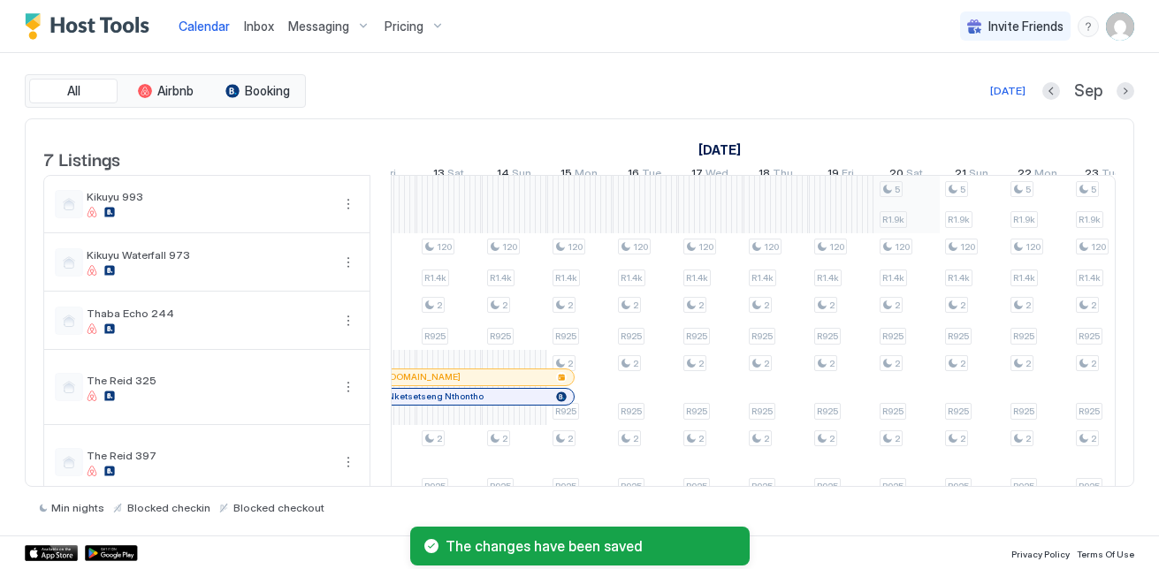
click at [892, 208] on div "5 R1.9k 120 R1.4k 2 R925 2 R925 2 R925 2 R925 5 R1.9k 120 R1.4k 2 R925 2 R925 2…" at bounding box center [775, 396] width 3335 height 441
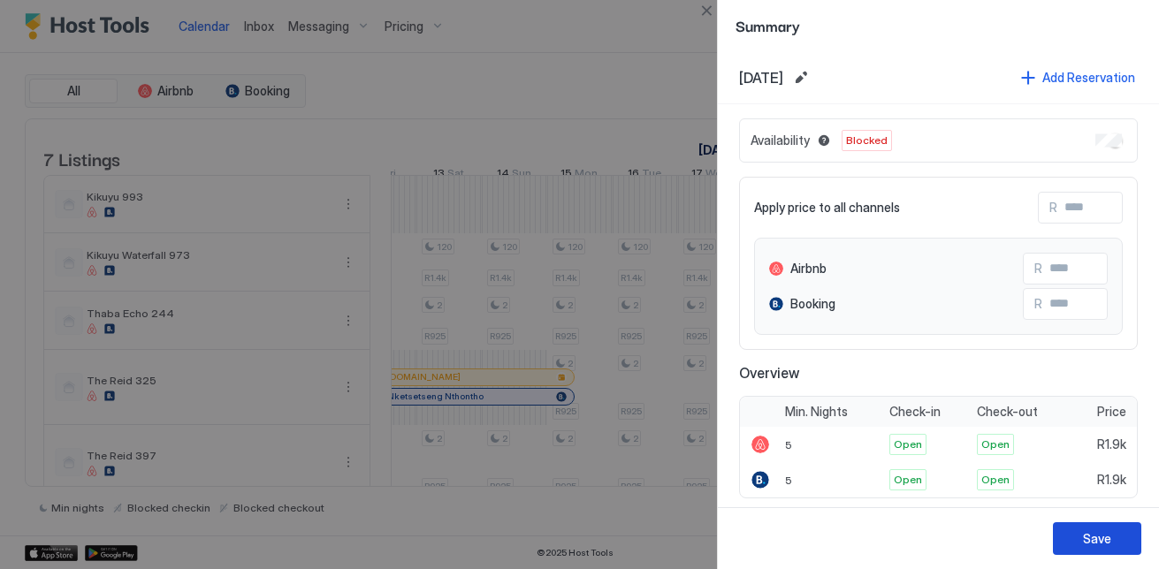
click at [1097, 552] on button "Save" at bounding box center [1097, 538] width 88 height 33
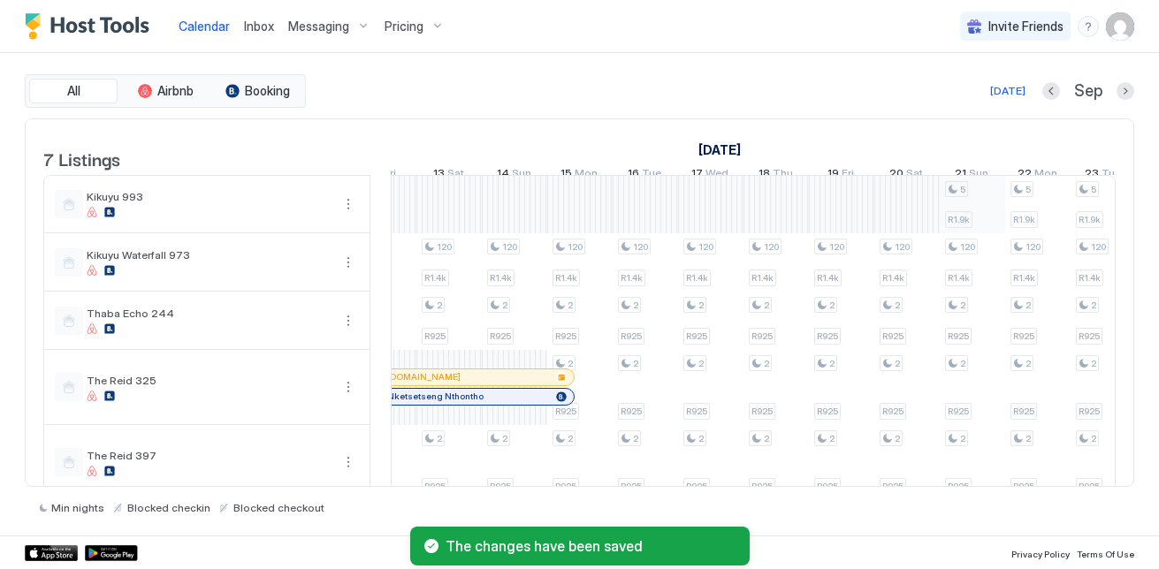
click at [985, 203] on div "5 R1.9k 120 R1.4k 2 R925 2 R925 2 R925 2 R925 5 R1.9k 120 R1.4k 2 R925 2 R925 2…" at bounding box center [775, 396] width 3335 height 441
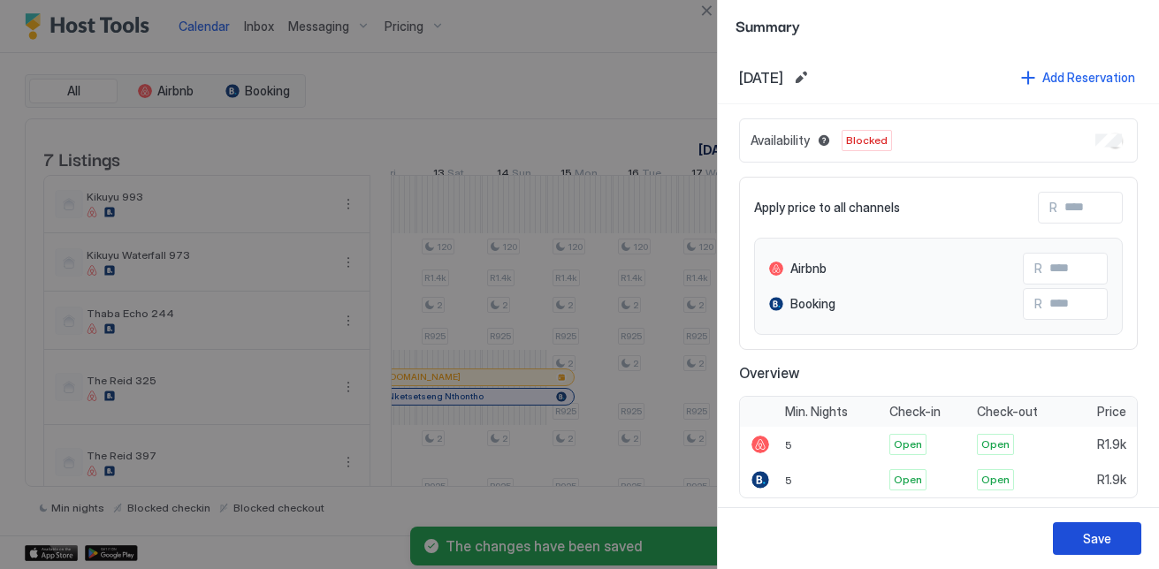
click at [1078, 544] on button "Save" at bounding box center [1097, 538] width 88 height 33
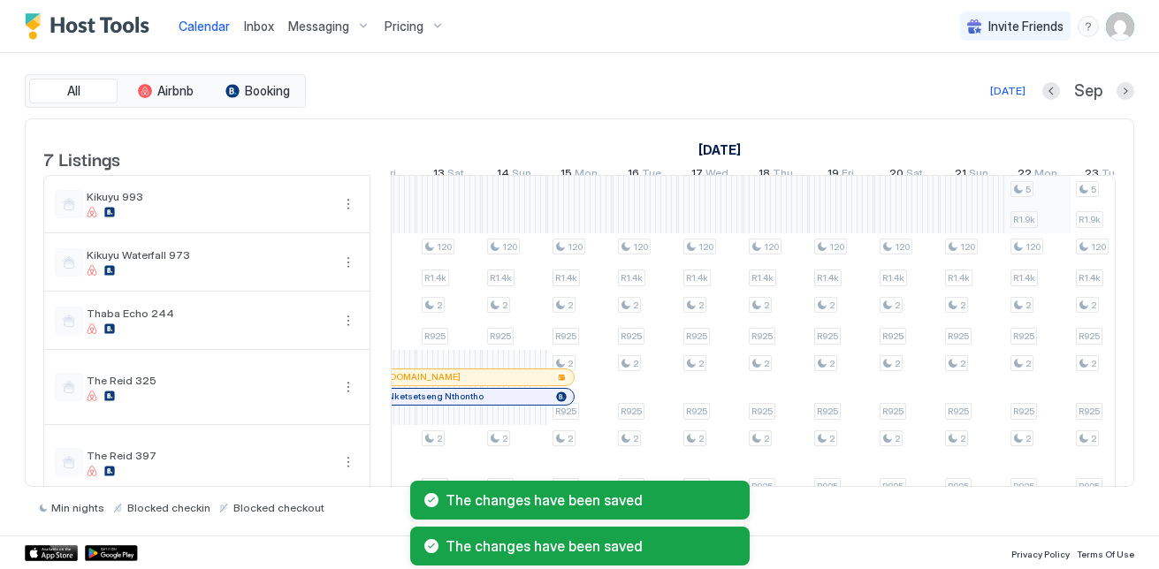
click at [1041, 208] on div "5 R1.9k 120 R1.4k 2 R925 2 R925 2 R925 2 R925 5 R1.9k 120 R1.4k 2 R925 2 R925 2…" at bounding box center [775, 396] width 3335 height 441
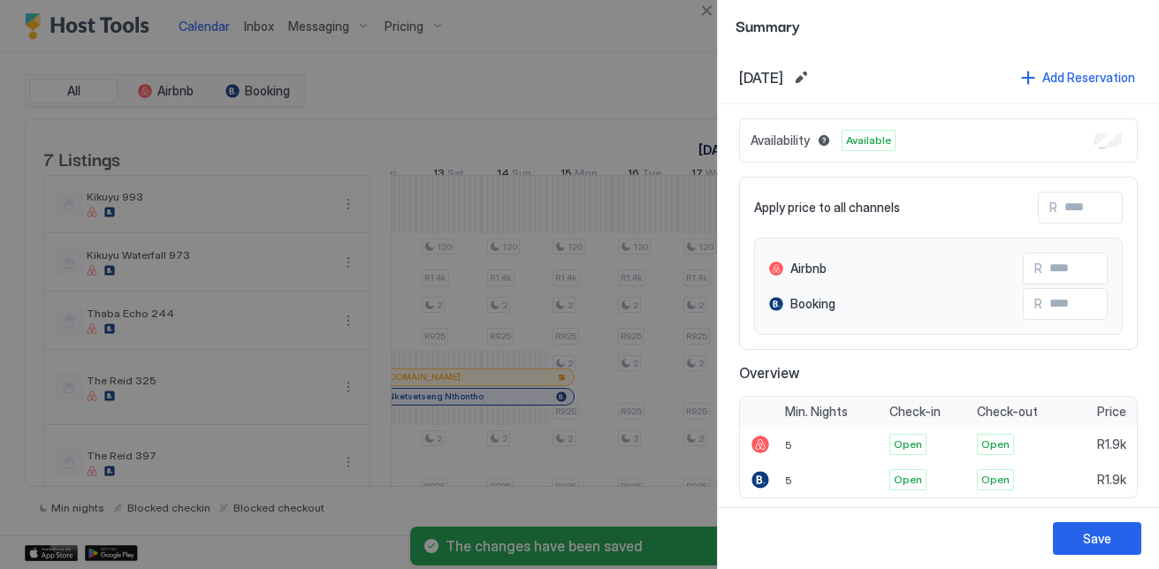
click at [1092, 148] on div "Availability Available" at bounding box center [938, 140] width 399 height 44
click at [1122, 529] on button "Save" at bounding box center [1097, 538] width 88 height 33
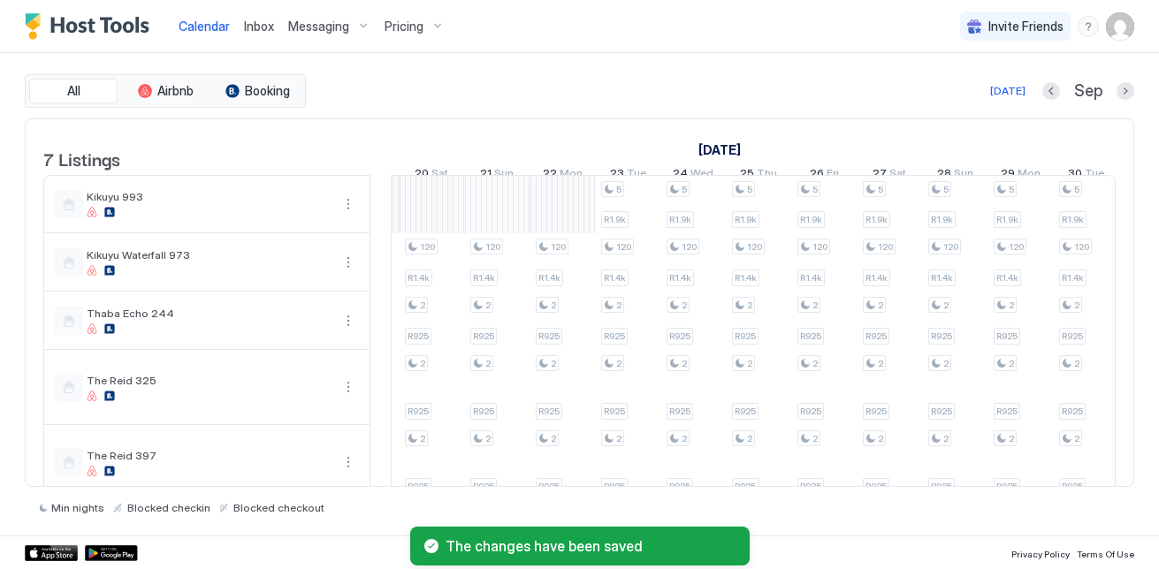
scroll to position [0, 1767]
click at [650, 217] on div "5 R1.9k 120 R1.4k 2 R925 2 R925 2 R925 2 R925 5 R1.9k 120 R1.4k 2 R925 2 R925 2…" at bounding box center [292, 396] width 3335 height 441
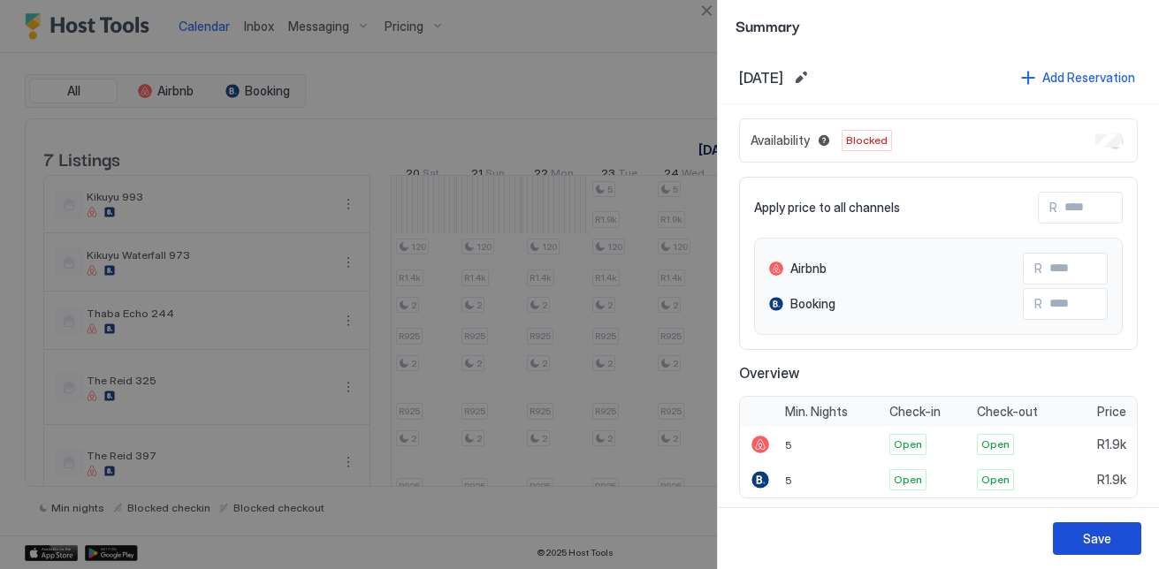
click at [1088, 535] on div "Save" at bounding box center [1097, 538] width 28 height 19
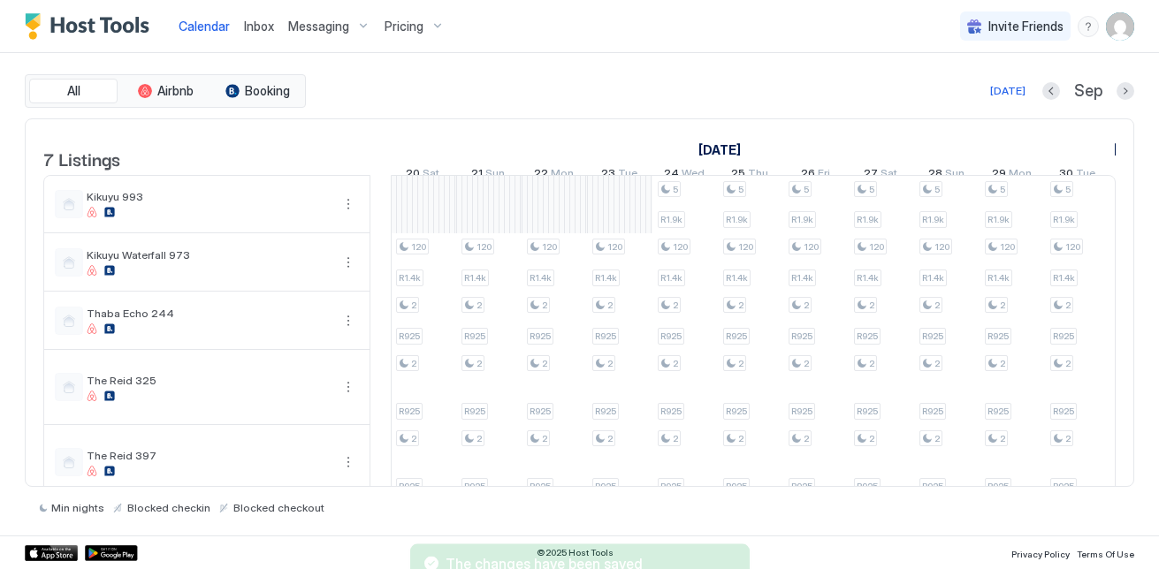
click at [637, 211] on div "5 R1.9k 120 R1.4k 2 R925 2 R925 2 R925 2 R925 5 R1.9k 120 R1.4k 2 R925 2 R925 2…" at bounding box center [292, 396] width 3335 height 441
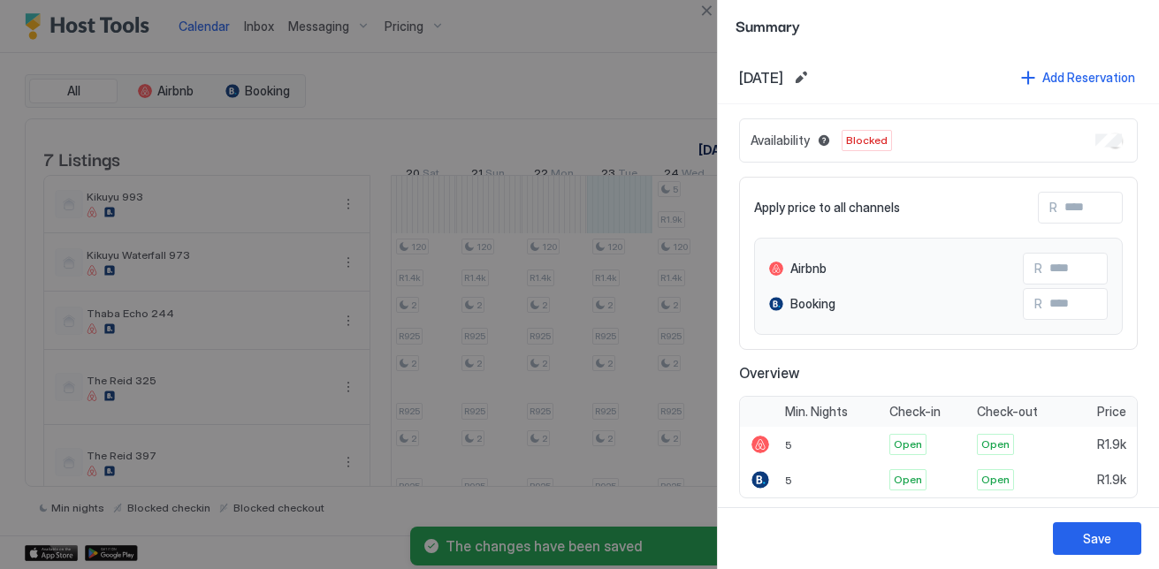
click at [650, 233] on div at bounding box center [579, 284] width 1159 height 569
click at [673, 231] on div at bounding box center [579, 284] width 1159 height 569
click at [1107, 535] on div "Save" at bounding box center [1097, 538] width 28 height 19
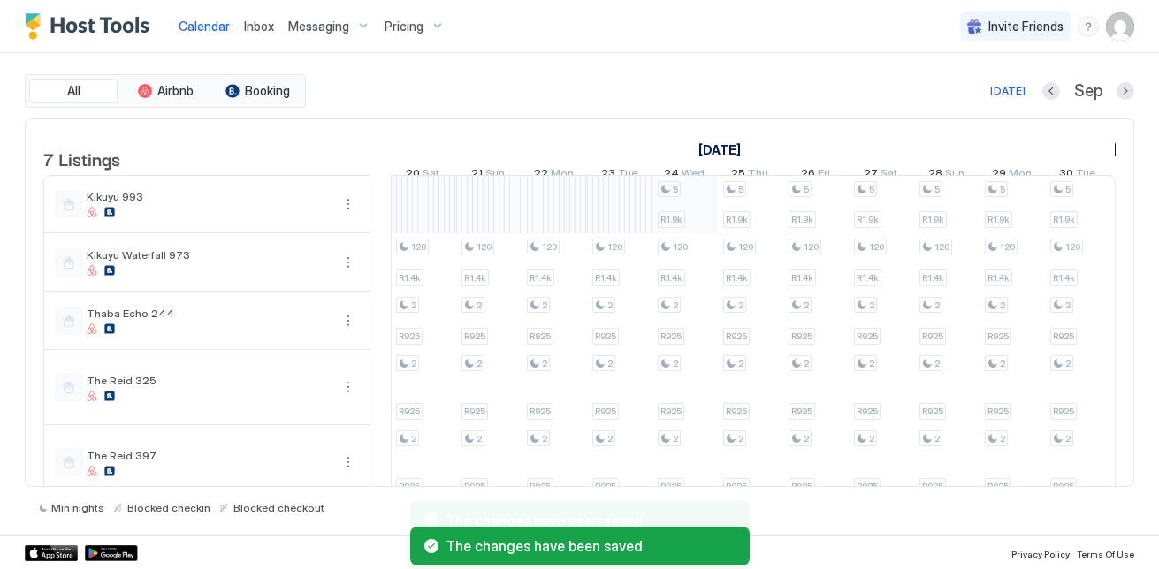
click at [691, 217] on div "5 R1.9k 120 R1.4k 2 R925 2 R925 2 R925 2 R925 5 R1.9k 120 R1.4k 2 R925 2 R925 2…" at bounding box center [292, 396] width 3335 height 441
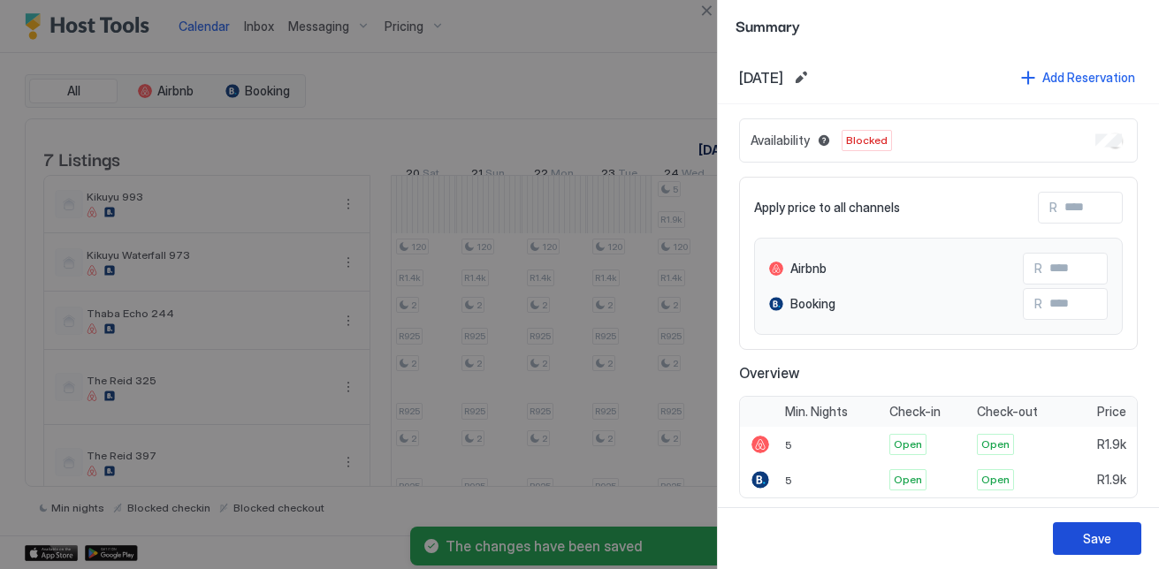
click at [1114, 525] on button "Save" at bounding box center [1097, 538] width 88 height 33
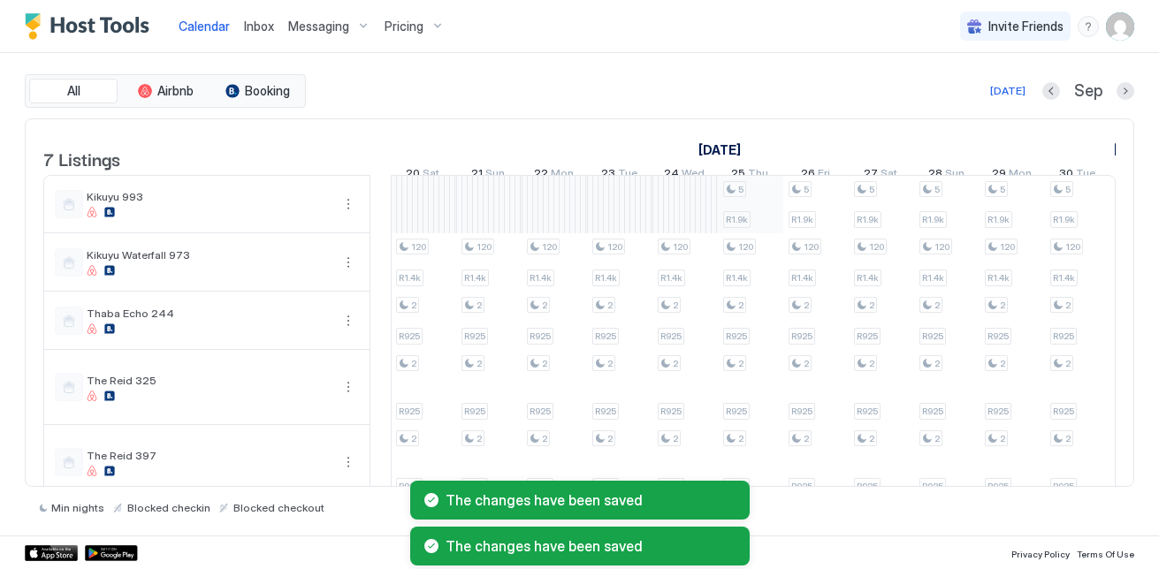
click at [745, 217] on div "5 R1.9k 120 R1.4k 2 R925 2 R925 2 R925 2 R925 5 R1.9k 120 R1.4k 2 R925 2 R925 2…" at bounding box center [292, 396] width 3335 height 441
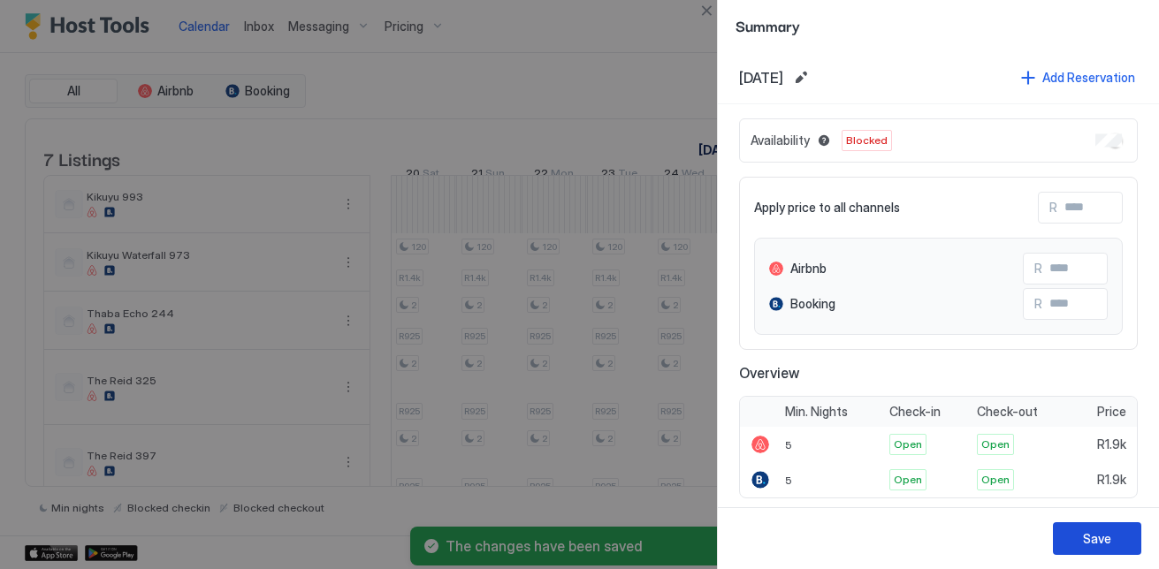
click at [1114, 537] on button "Save" at bounding box center [1097, 538] width 88 height 33
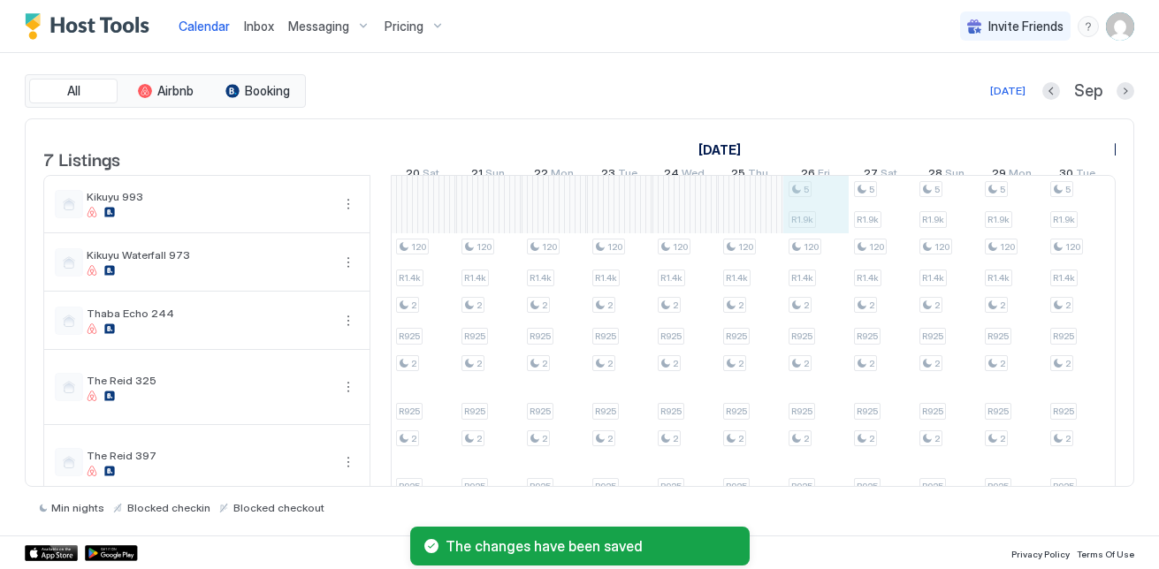
click at [811, 224] on div "5 R1.9k 120 R1.4k 2 R925 2 R925 2 R925 2 R925 5 R1.9k 120 R1.4k 2 R925 2 R925 2…" at bounding box center [292, 396] width 3335 height 441
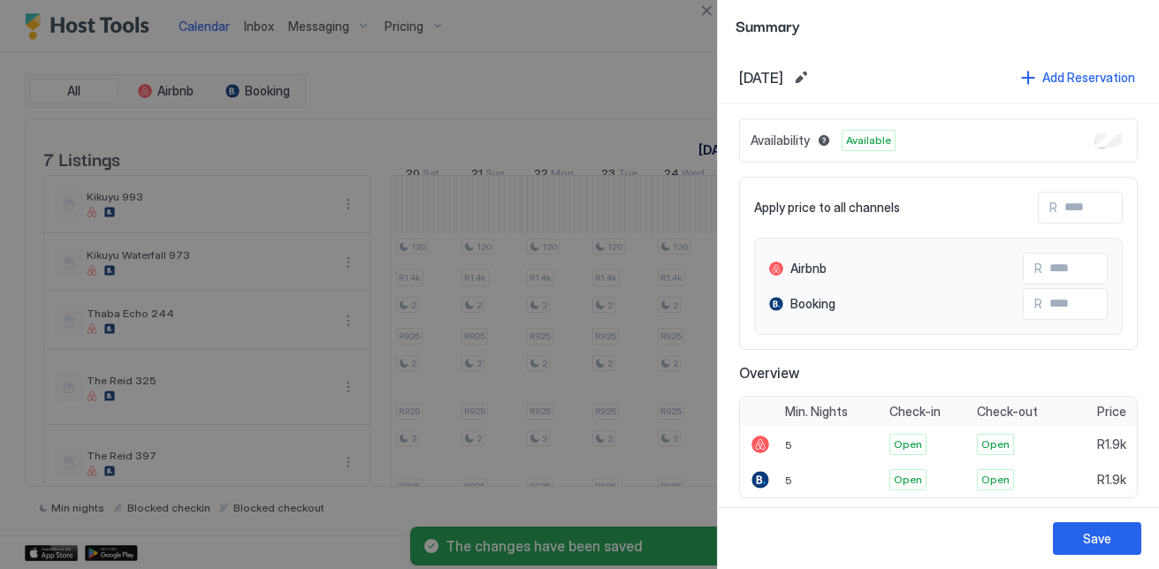
click at [1080, 134] on div "Availability Available" at bounding box center [938, 140] width 399 height 44
click at [1121, 531] on button "Save" at bounding box center [1097, 538] width 88 height 33
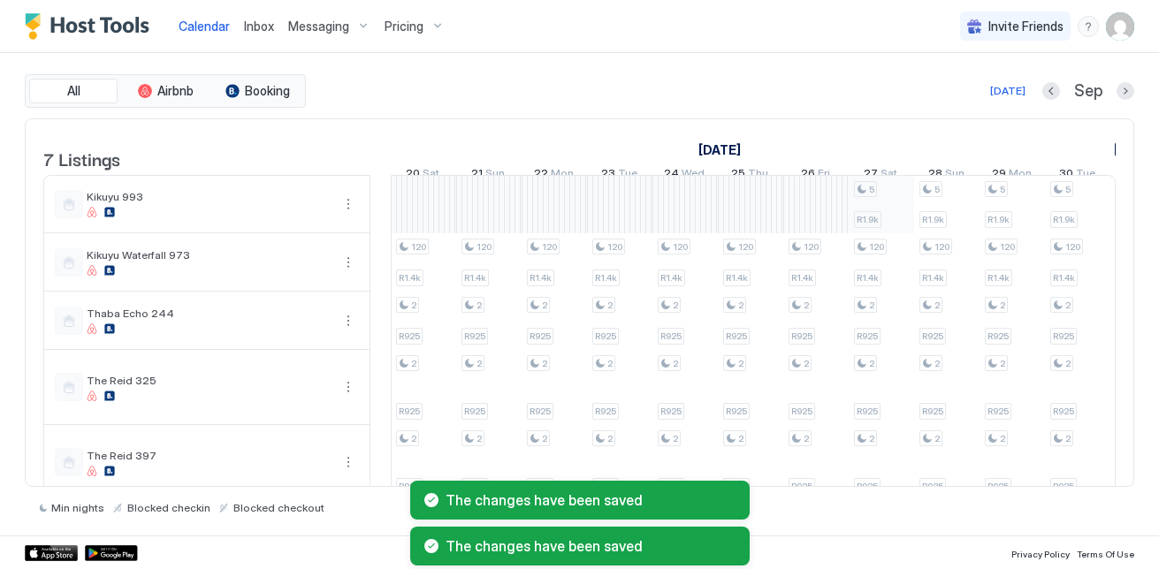
click at [894, 196] on div "5 R1.9k 120 R1.4k 2 R925 2 R925 2 R925 2 R925 5 R1.9k 120 R1.4k 2 R925 2 R925 2…" at bounding box center [292, 396] width 3335 height 441
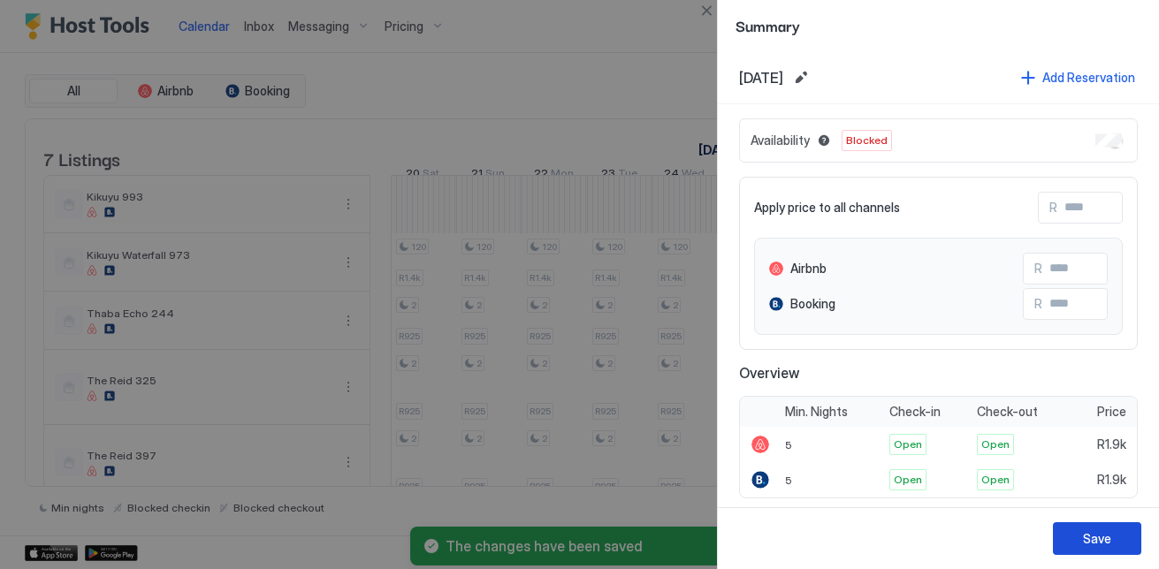
click at [1114, 545] on button "Save" at bounding box center [1097, 538] width 88 height 33
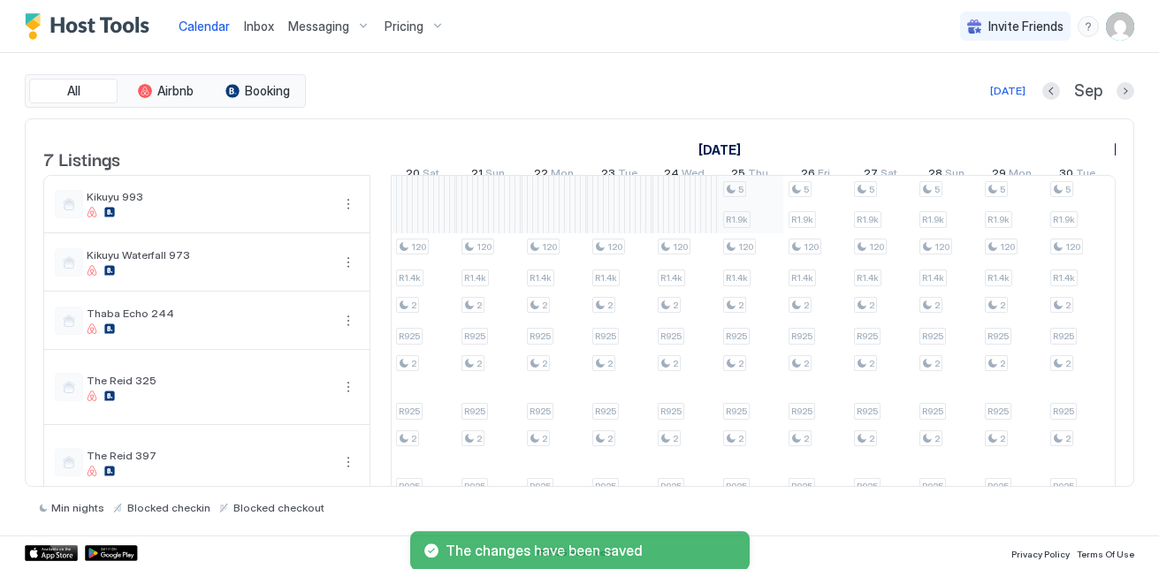
click at [770, 211] on div "5 R1.9k 120 R1.4k 2 R925 2 R925 2 R925 2 R925 5 R1.9k 120 R1.4k 2 R925 2 R925 2…" at bounding box center [292, 396] width 3335 height 441
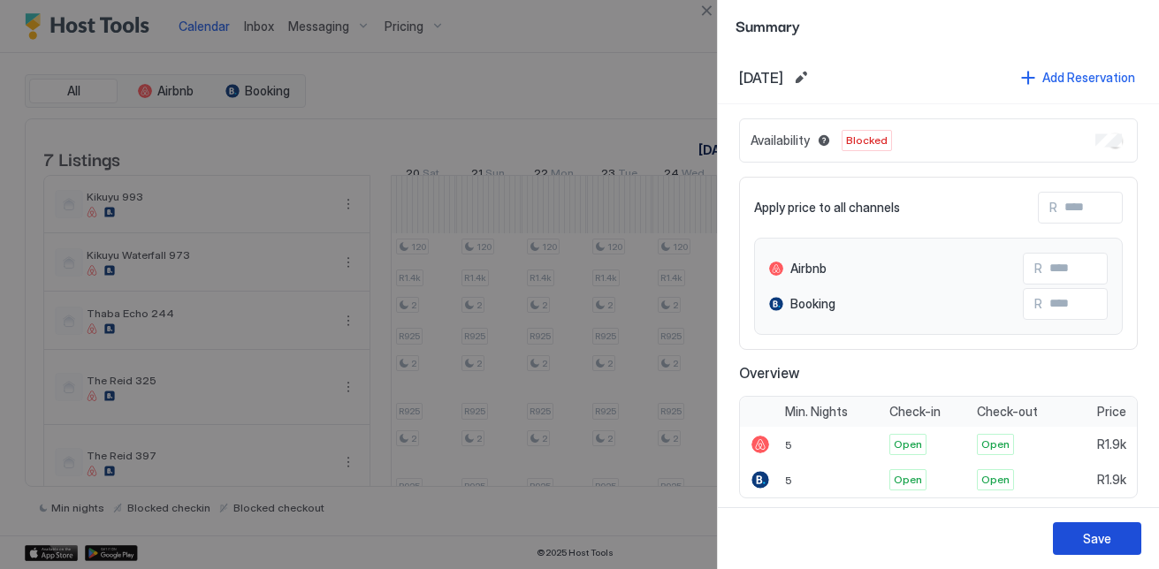
click at [1084, 537] on div "Save" at bounding box center [1097, 538] width 28 height 19
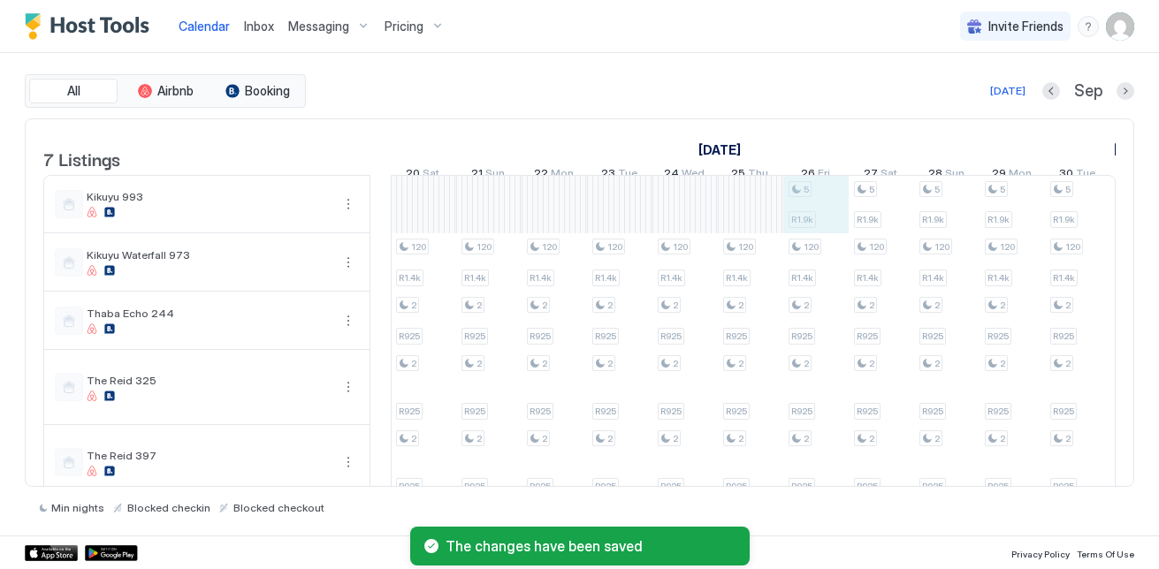
click at [825, 243] on div "5 R1.9k 120 R1.4k 2 R925 2 R925 2 R925 2 R925 5 R1.9k 120 R1.4k 2 R925 2 R925 2…" at bounding box center [292, 396] width 3335 height 441
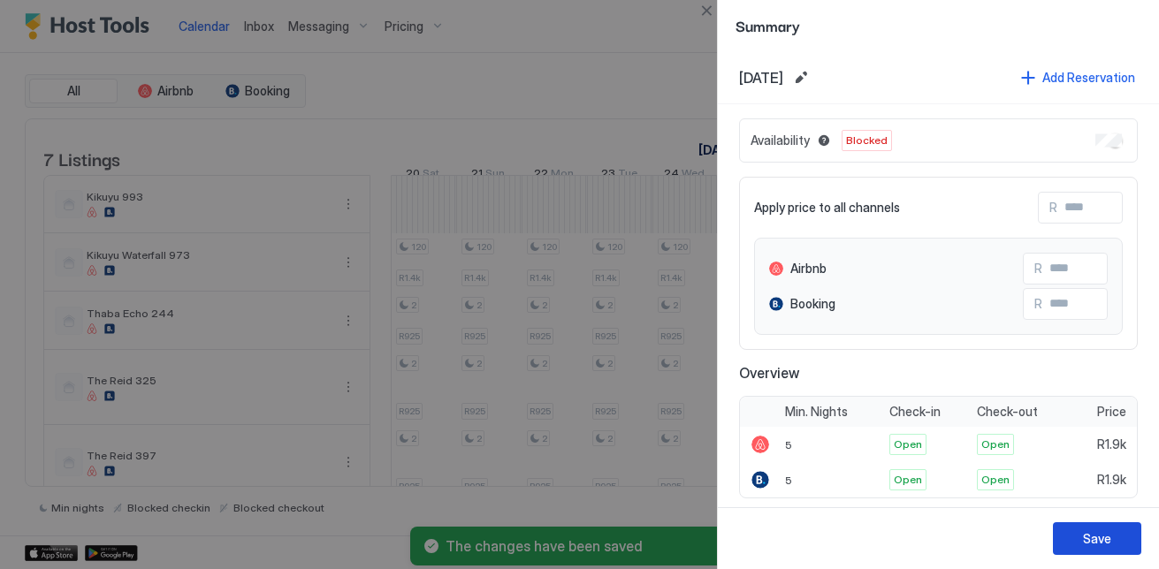
click at [1129, 537] on button "Save" at bounding box center [1097, 538] width 88 height 33
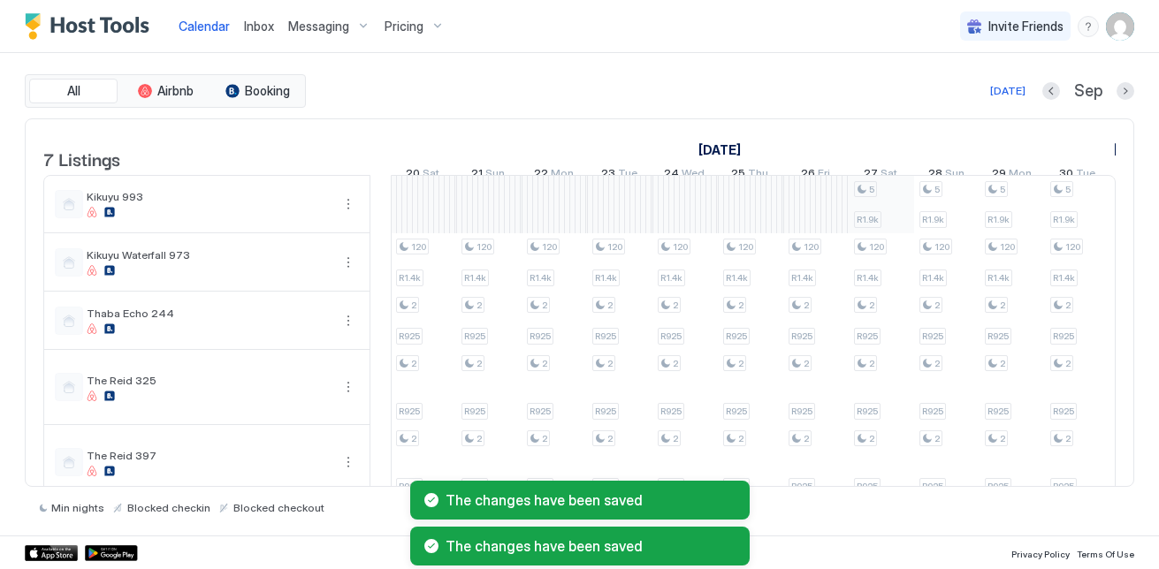
click at [875, 209] on div "5 R1.9k 120 R1.4k 2 R925 2 R925 2 R925 2 R925 5 R1.9k 120 R1.4k 2 R925 2 R925 2…" at bounding box center [292, 396] width 3335 height 441
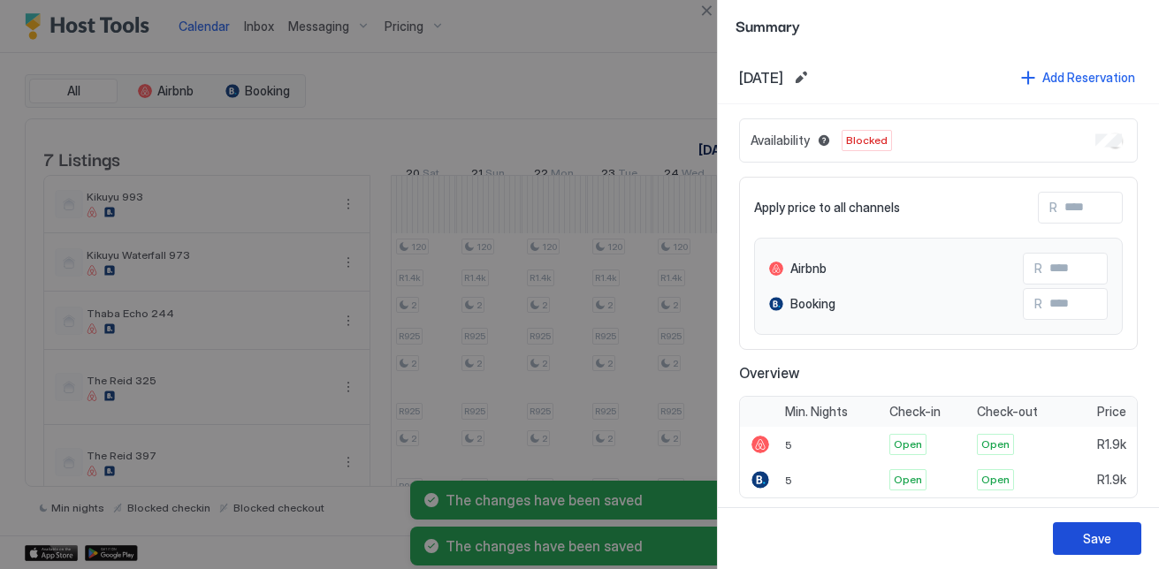
click at [1110, 535] on div "Save" at bounding box center [1097, 538] width 28 height 19
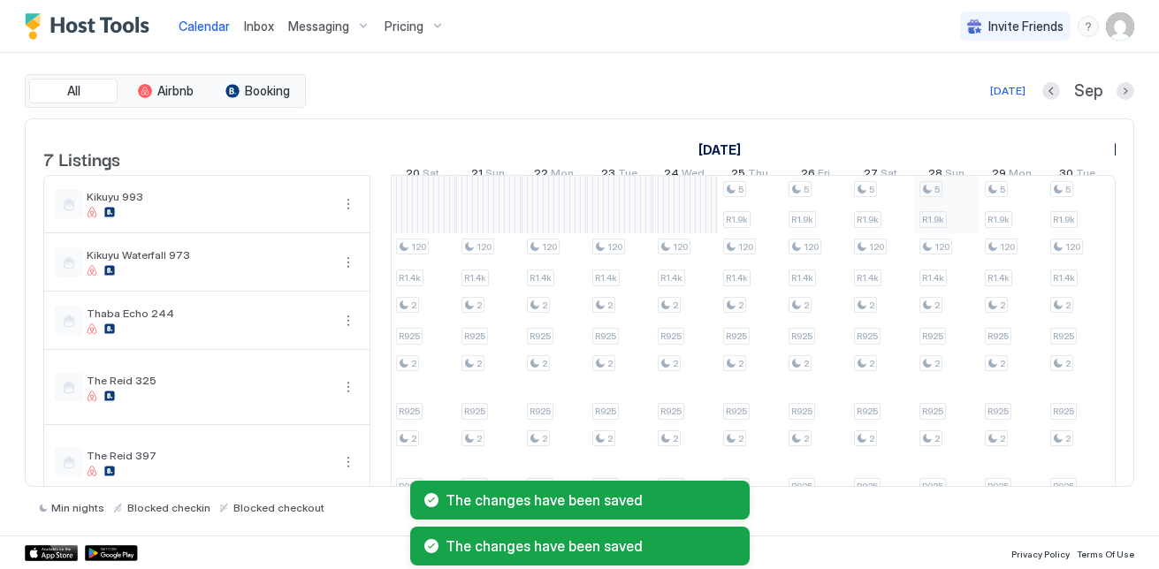
click at [961, 219] on div "5 R1.9k 120 R1.4k 2 R925 2 R925 2 R925 2 R925 5 R1.9k 120 R1.4k 2 R925 2 R925 2…" at bounding box center [292, 396] width 3335 height 441
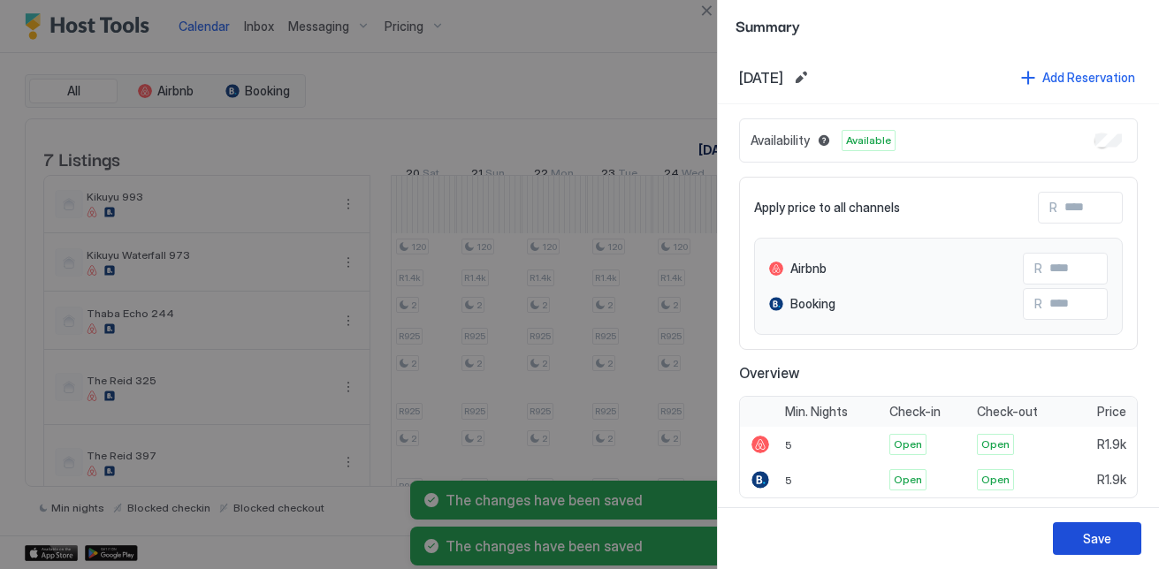
click at [1129, 536] on button "Save" at bounding box center [1097, 538] width 88 height 33
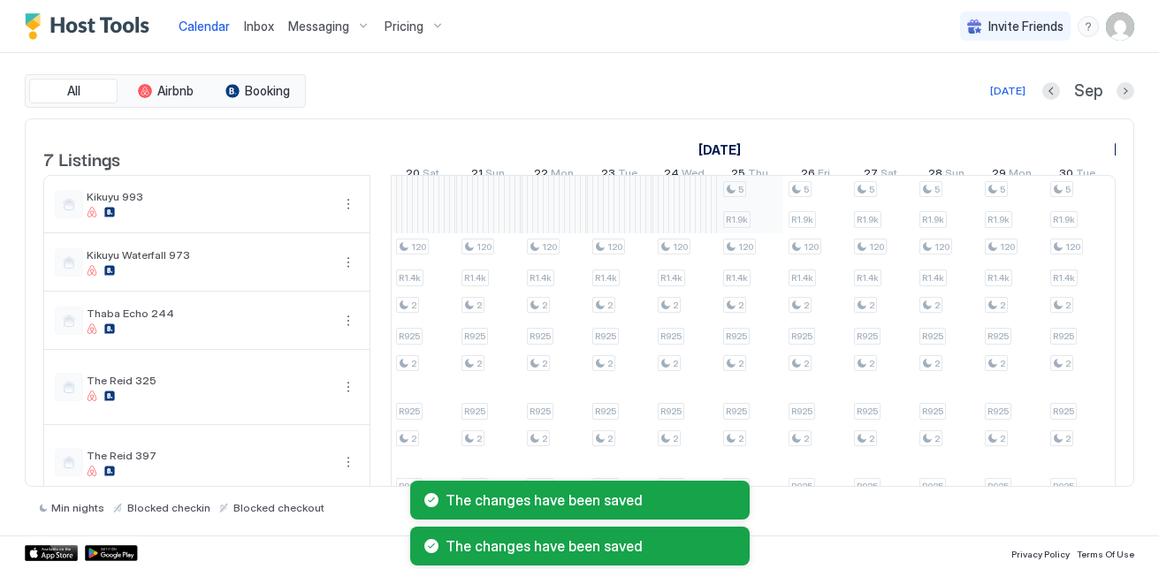
click at [748, 213] on div "5 R1.9k 120 R1.4k 2 R925 2 R925 2 R925 2 R925 5 R1.9k 120 R1.4k 2 R925 2 R925 2…" at bounding box center [292, 396] width 3335 height 441
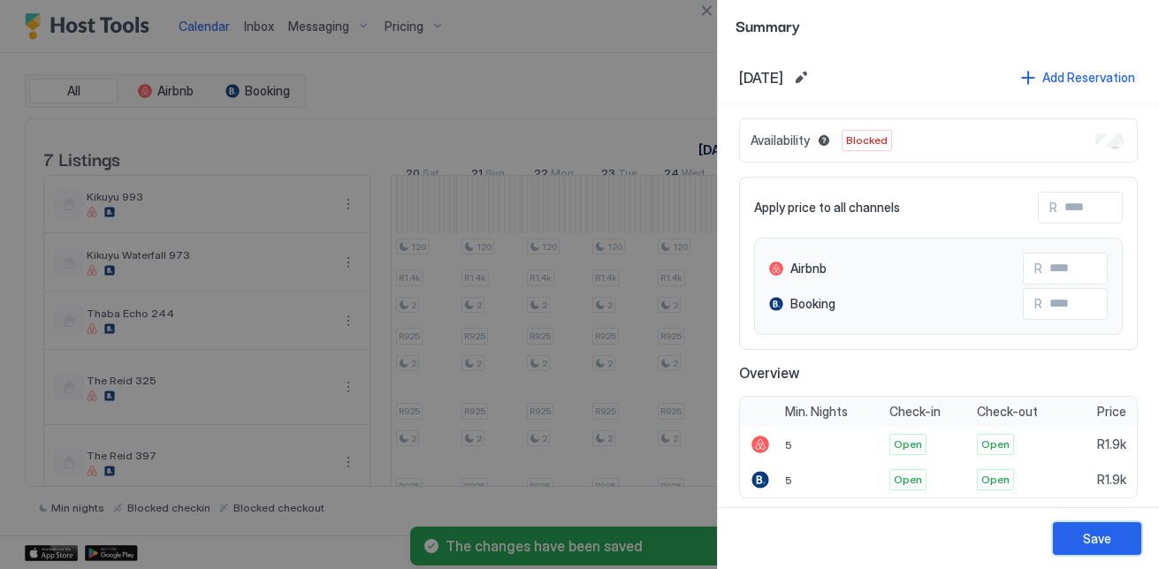
click at [1118, 541] on button "Save" at bounding box center [1097, 538] width 88 height 33
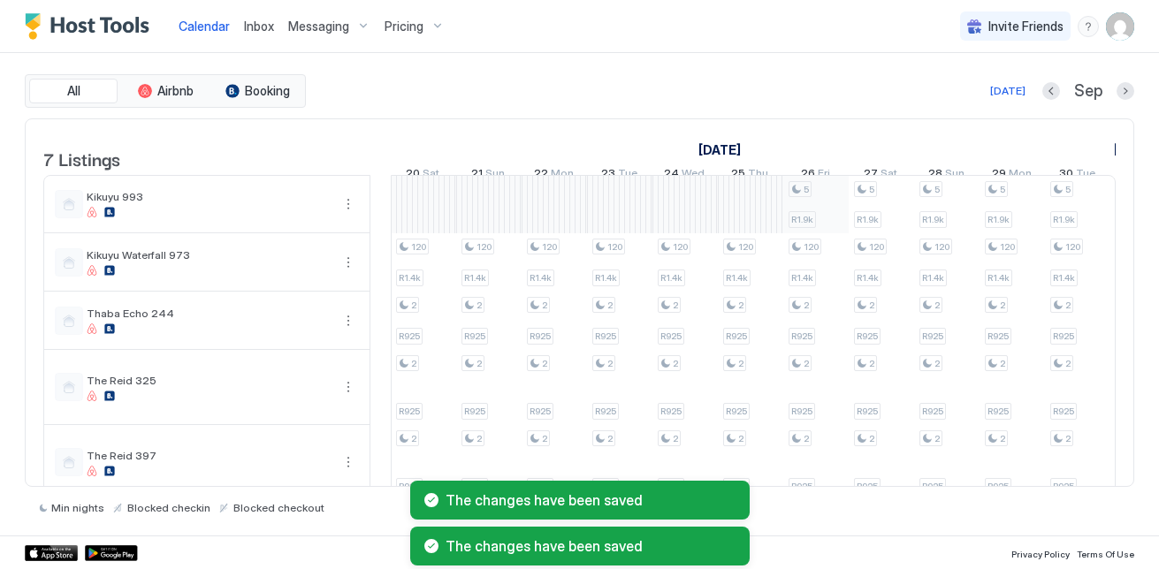
click at [798, 221] on div "5 R1.9k 120 R1.4k 2 R925 2 R925 2 R925 2 R925 5 R1.9k 120 R1.4k 2 R925 2 R925 2…" at bounding box center [292, 396] width 3335 height 441
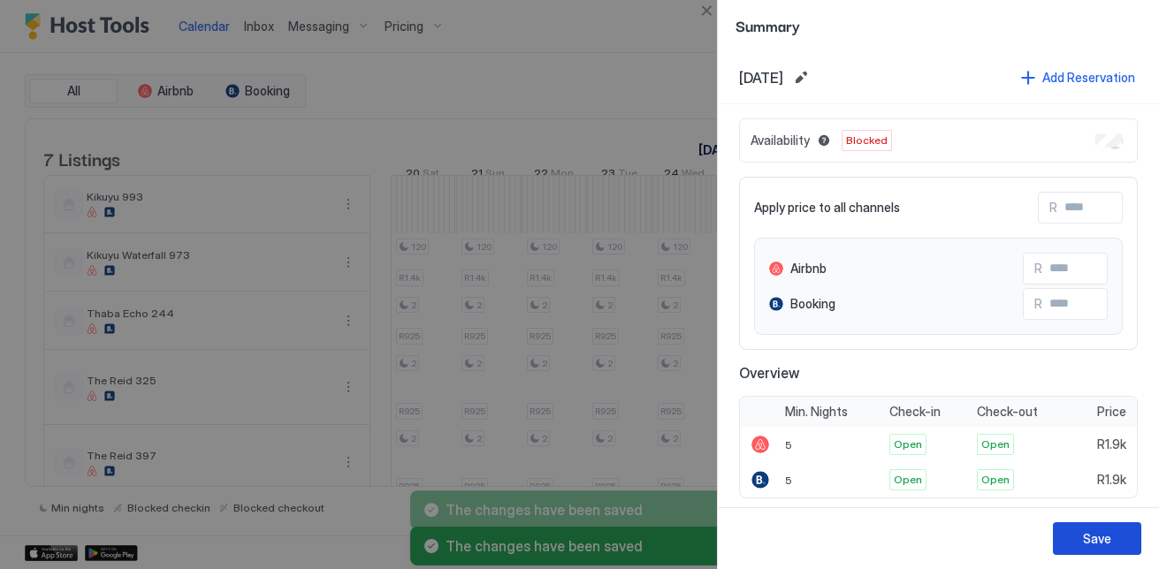
click at [1105, 544] on div "Save" at bounding box center [1097, 538] width 28 height 19
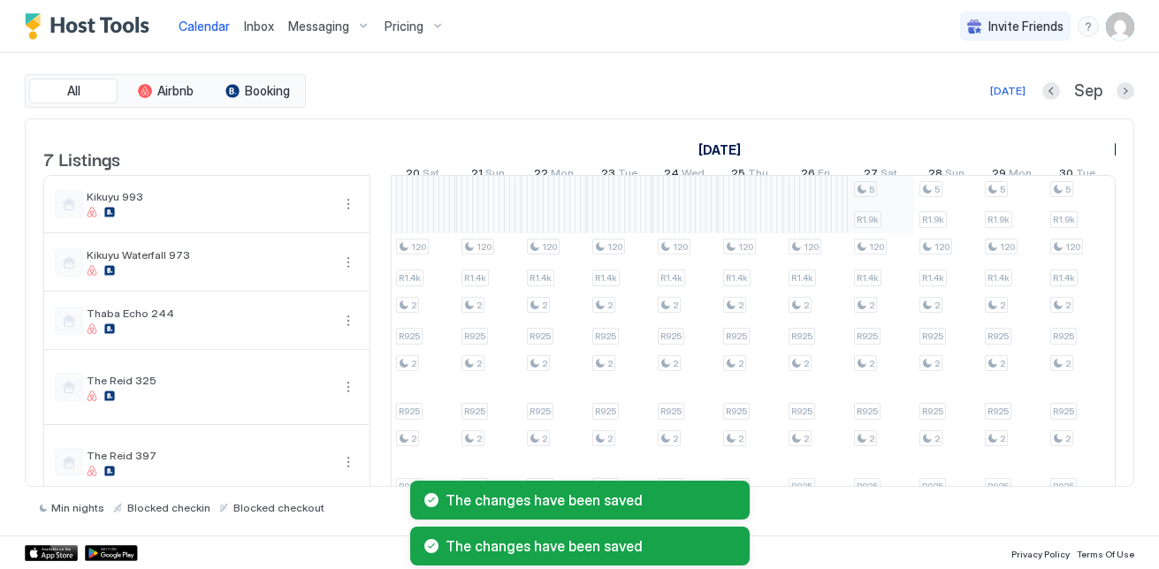
click at [863, 218] on div "5 R1.9k 120 R1.4k 2 R925 2 R925 2 R925 2 R925 5 R1.9k 120 R1.4k 2 R925 2 R925 2…" at bounding box center [292, 396] width 3335 height 441
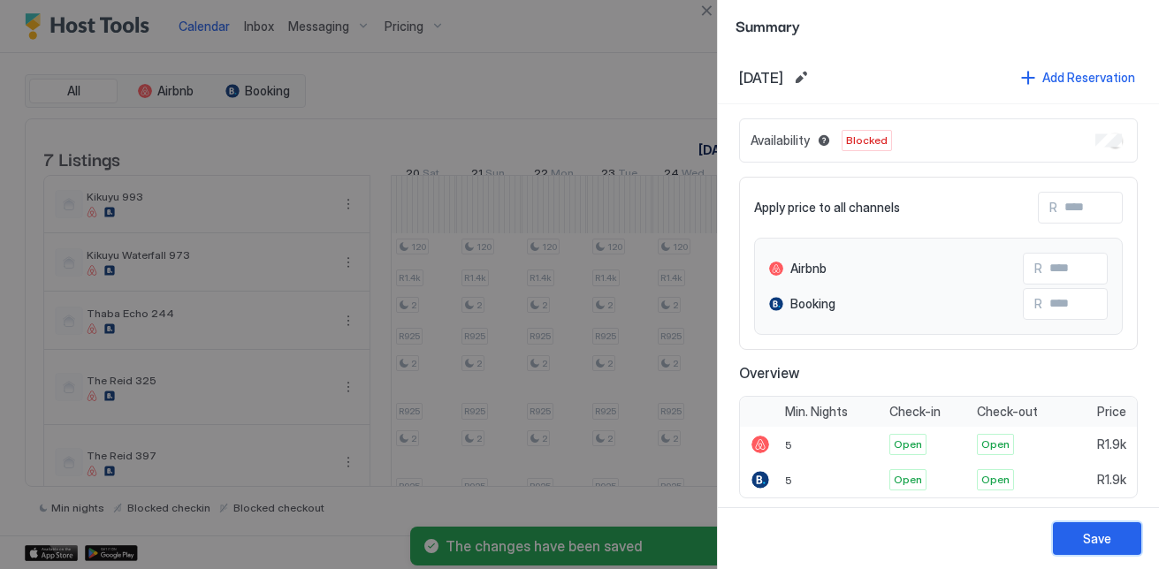
click at [1108, 549] on button "Save" at bounding box center [1097, 538] width 88 height 33
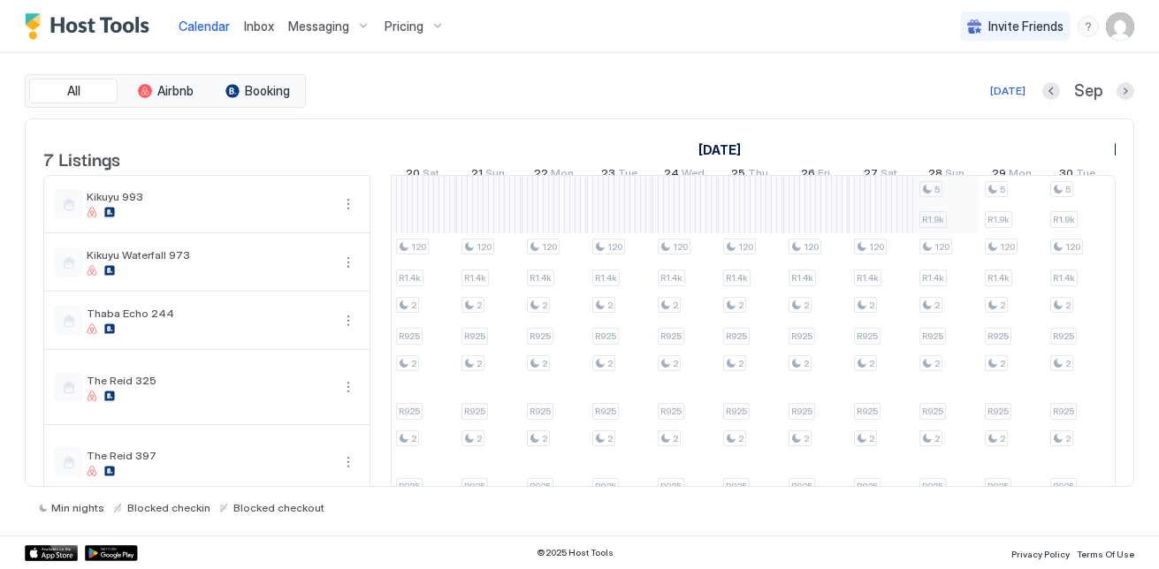
click at [914, 213] on div "5 R1.9k 120 R1.4k 2 R925 2 R925 2 R925 2 R925 5 R1.9k 120 R1.4k 2 R925 2 R925 2…" at bounding box center [292, 396] width 3335 height 441
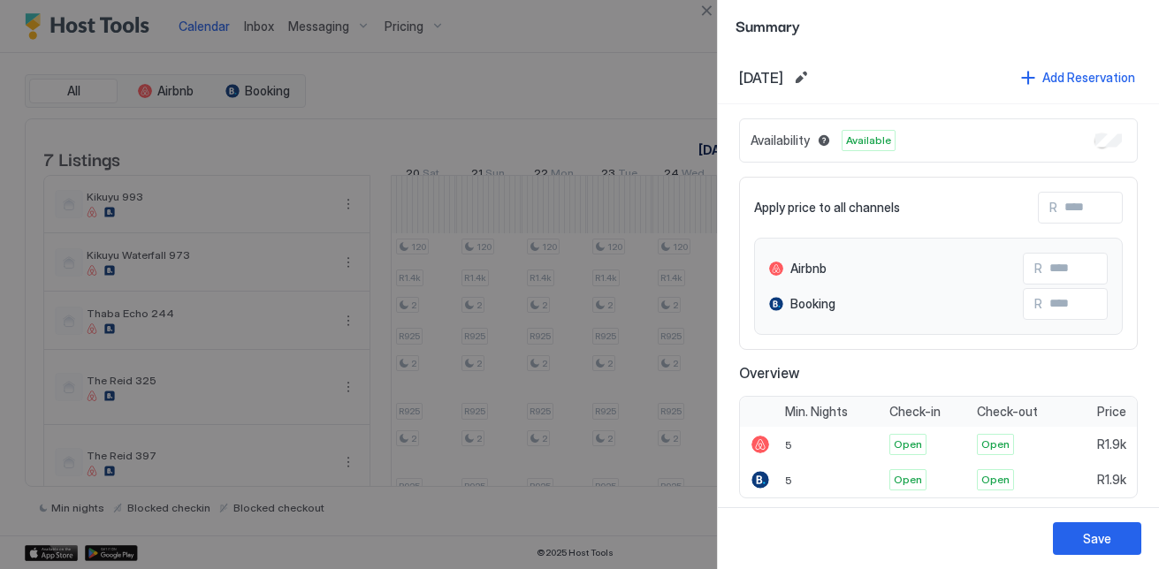
click at [1094, 153] on div "Availability Available" at bounding box center [938, 140] width 399 height 44
click at [1098, 521] on div "Save" at bounding box center [938, 538] width 441 height 62
click at [1082, 540] on button "Save" at bounding box center [1097, 538] width 88 height 33
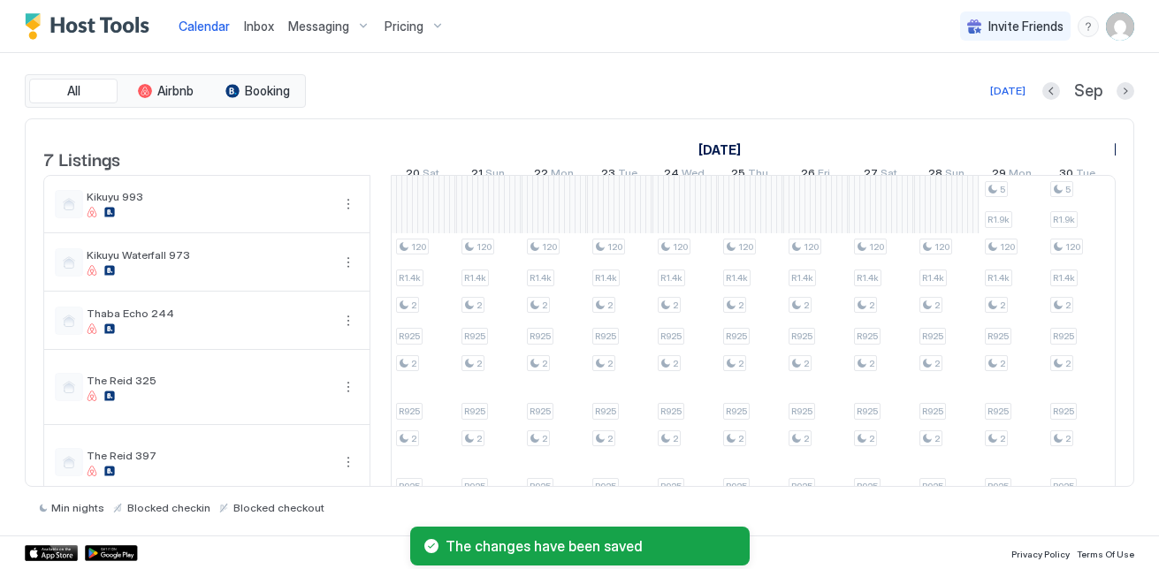
click at [898, 486] on div "7 Listings August 2025 September 2025 October 2025 24 Sun 25 Mon 26 Tue 27 Wed …" at bounding box center [579, 302] width 1109 height 369
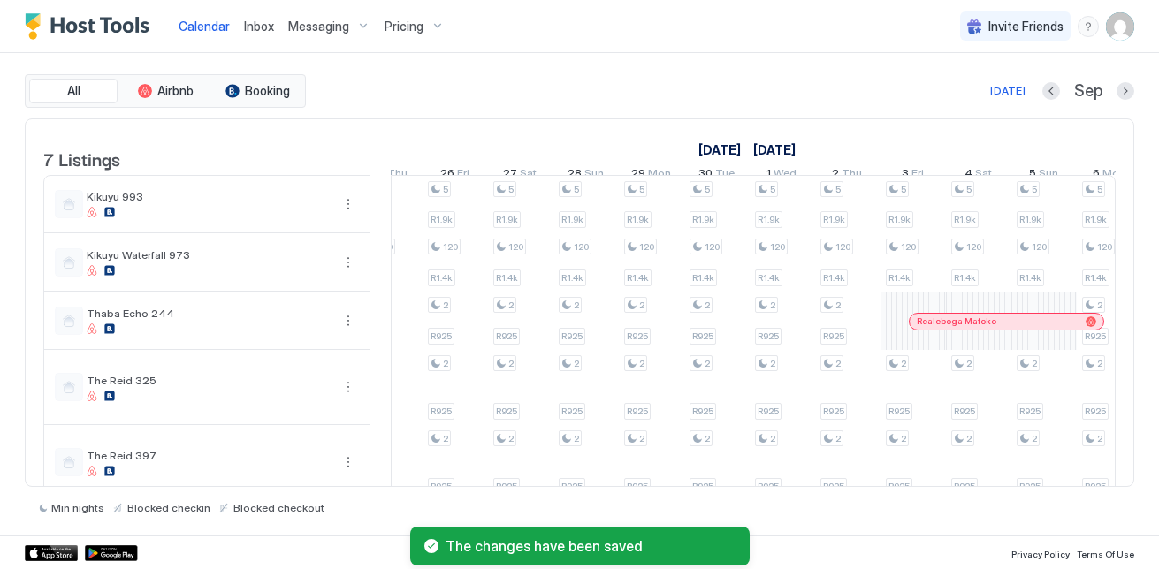
scroll to position [0, 1829]
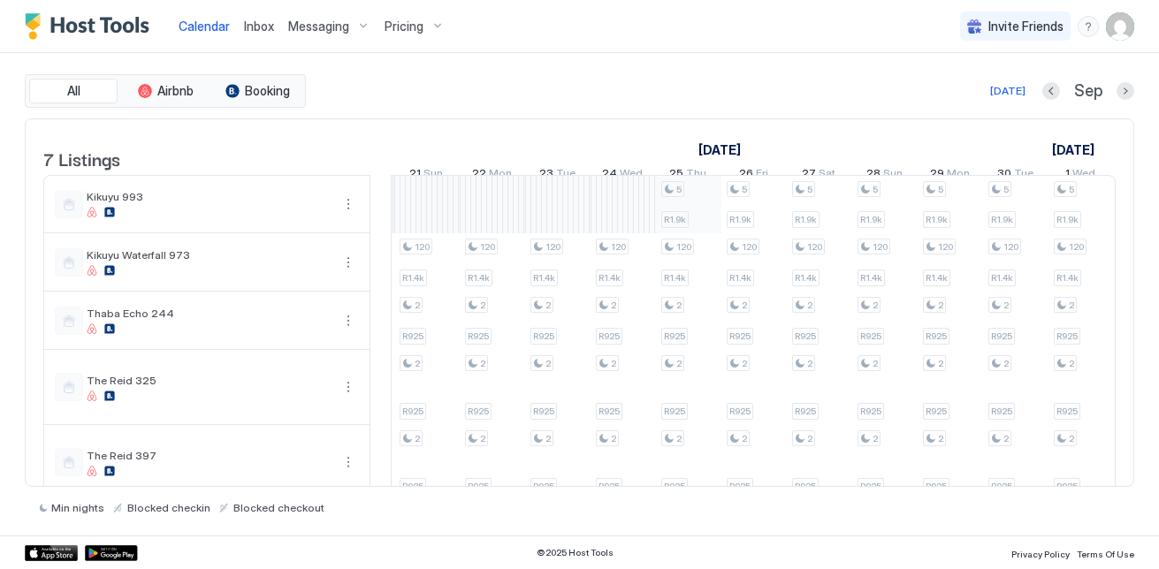
click at [714, 207] on div "5 R1.9k 120 R1.4k 2 R925 2 R925 2 R925 2 R925 5 R1.9k 120 R1.4k 2 R925 2 R925 2…" at bounding box center [230, 396] width 3335 height 441
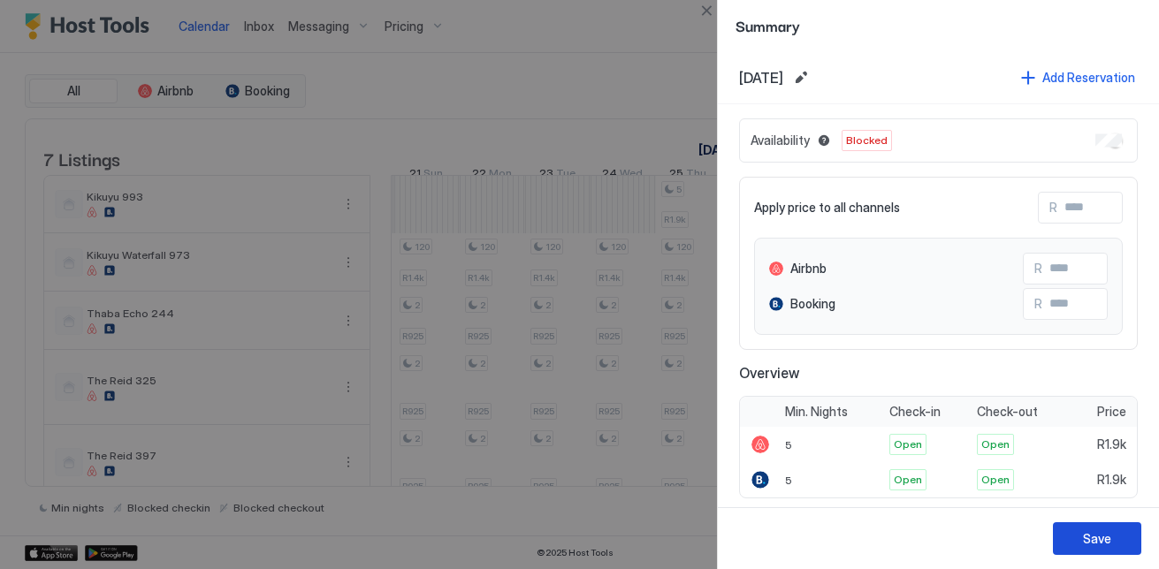
click at [1113, 549] on button "Save" at bounding box center [1097, 538] width 88 height 33
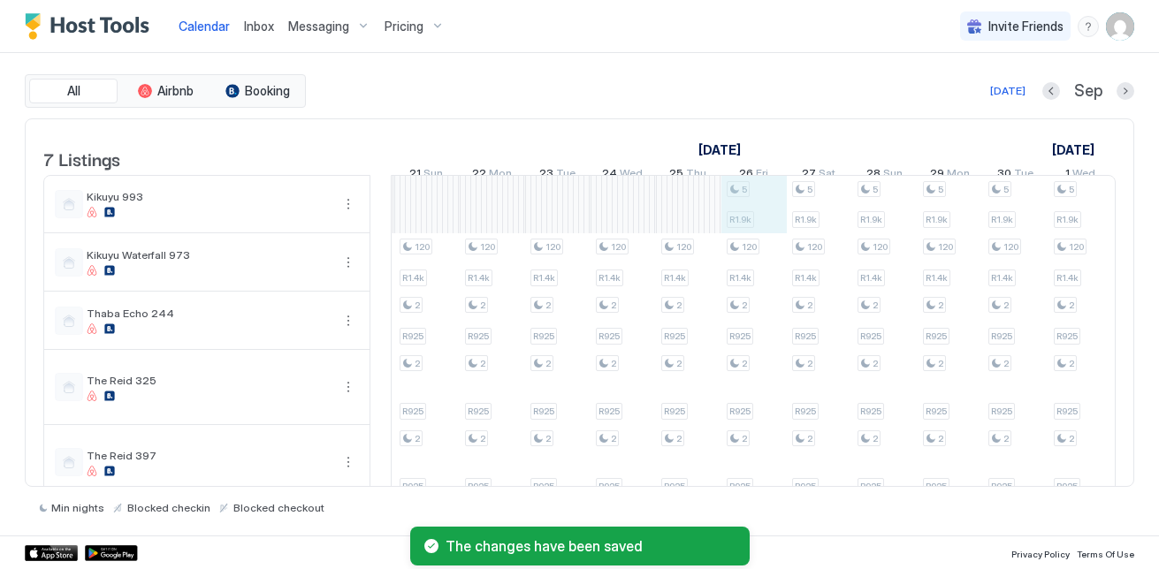
click at [763, 220] on div "5 R1.9k 120 R1.4k 2 R925 2 R925 2 R925 2 R925 5 R1.9k 120 R1.4k 2 R925 2 R925 2…" at bounding box center [230, 396] width 3335 height 441
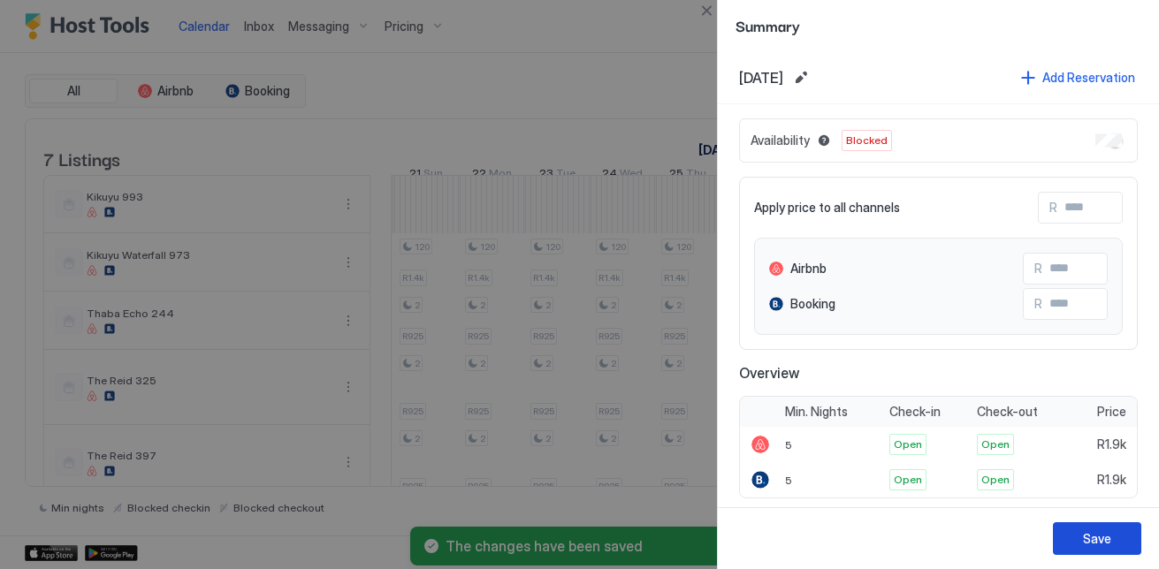
click at [1104, 557] on div "Save" at bounding box center [938, 538] width 441 height 62
click at [1099, 545] on div "Save" at bounding box center [1097, 538] width 28 height 19
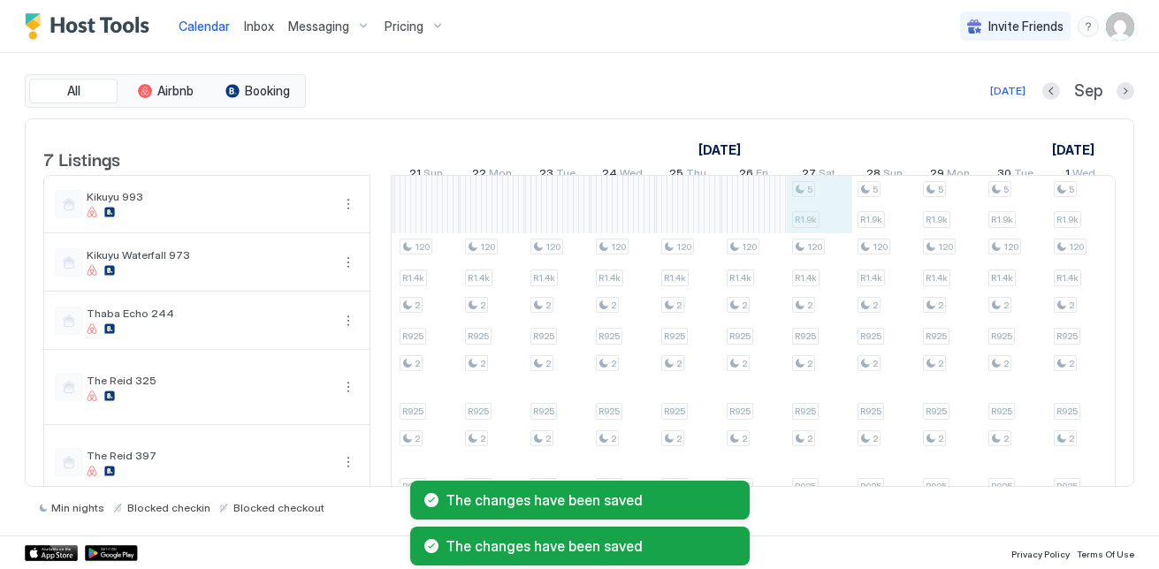
click at [841, 202] on div "5 R1.9k 120 R1.4k 2 R925 2 R925 2 R925 2 R925 5 R1.9k 120 R1.4k 2 R925 2 R925 2…" at bounding box center [230, 396] width 3335 height 441
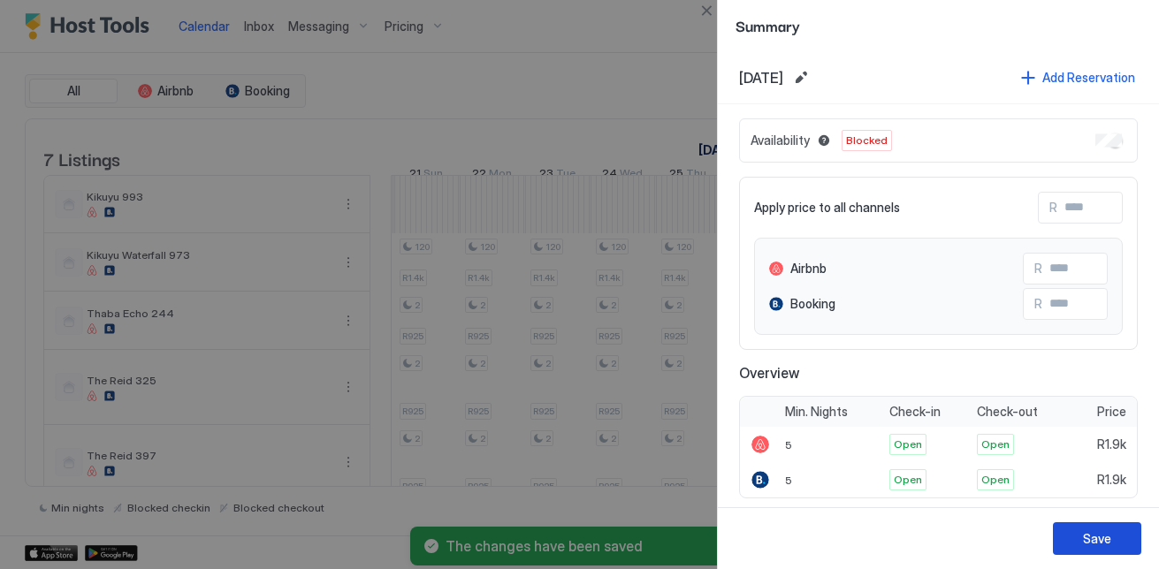
click at [1120, 545] on button "Save" at bounding box center [1097, 538] width 88 height 33
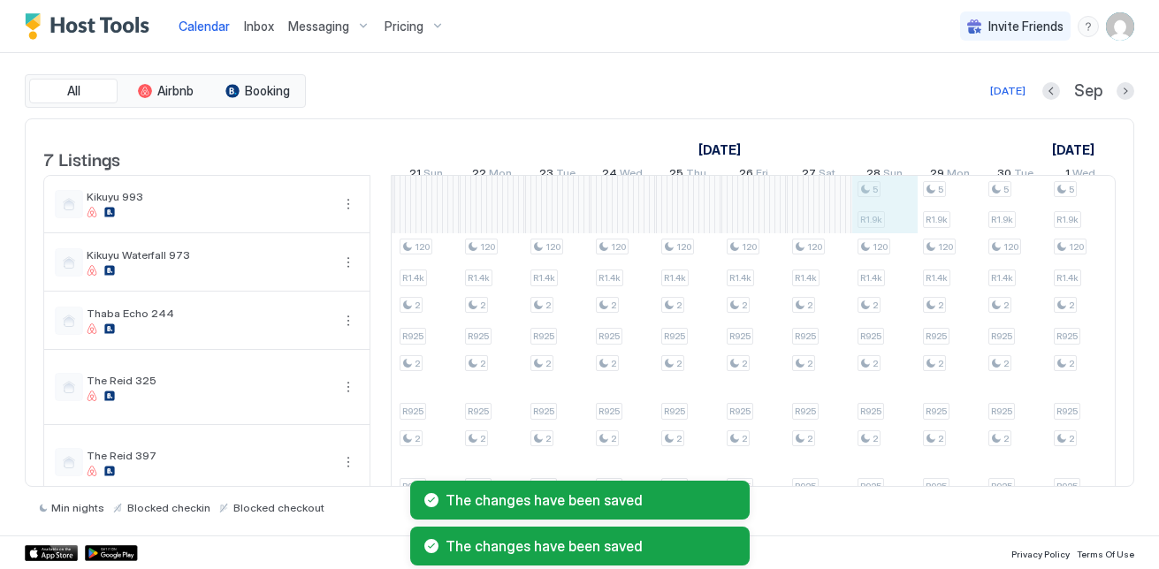
click at [867, 235] on div "5 R1.9k 120 R1.4k 2 R925 2 R925 2 R925 2 R925 5 R1.9k 120 R1.4k 2 R925 2 R925 2…" at bounding box center [230, 396] width 3335 height 441
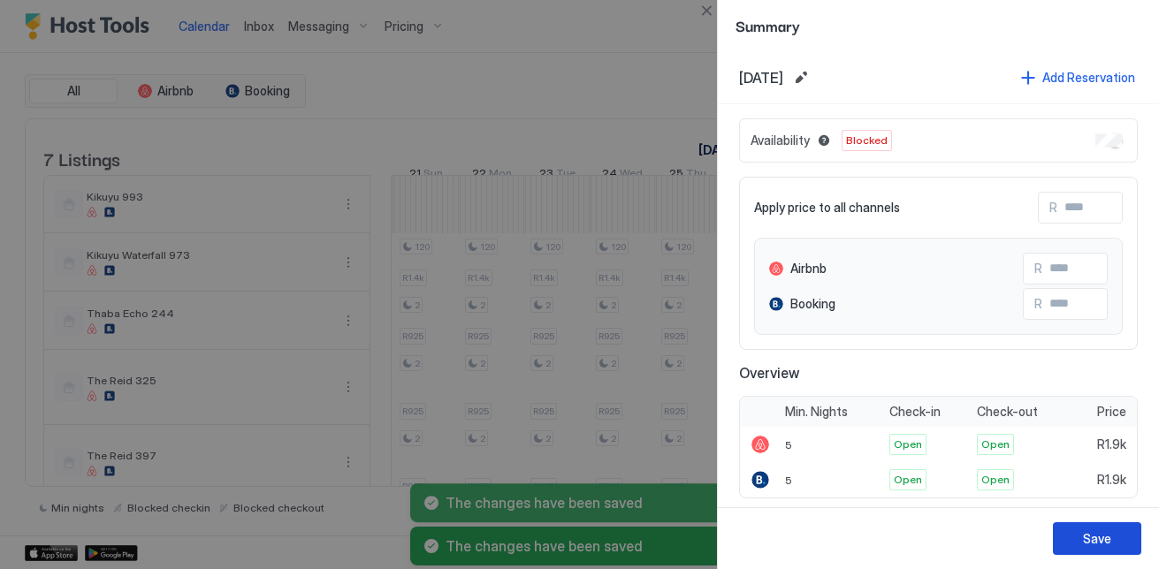
click at [1123, 524] on button "Save" at bounding box center [1097, 538] width 88 height 33
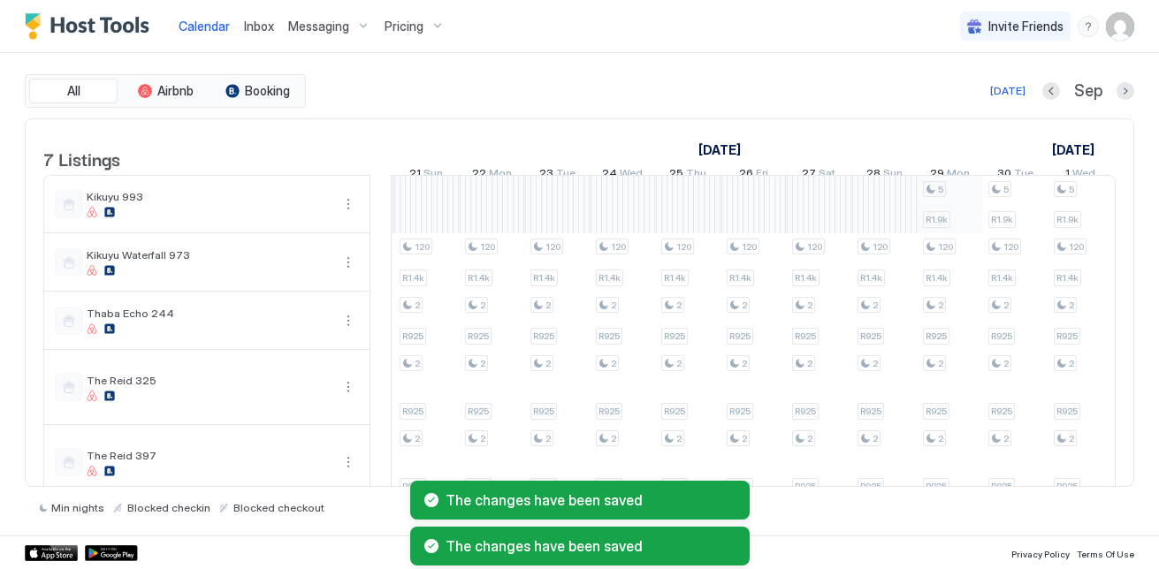
click at [950, 224] on div "5 R1.9k 120 R1.4k 2 R925 2 R925 2 R925 2 R925 5 R1.9k 120 R1.4k 2 R925 2 R925 2…" at bounding box center [230, 396] width 3335 height 441
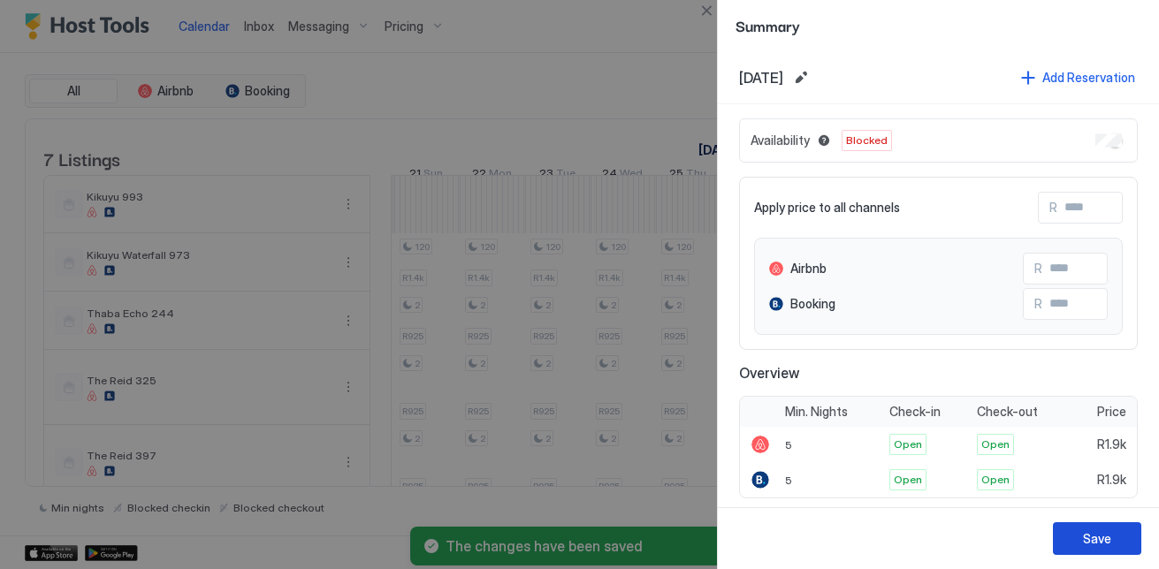
click at [1113, 530] on button "Save" at bounding box center [1097, 538] width 88 height 33
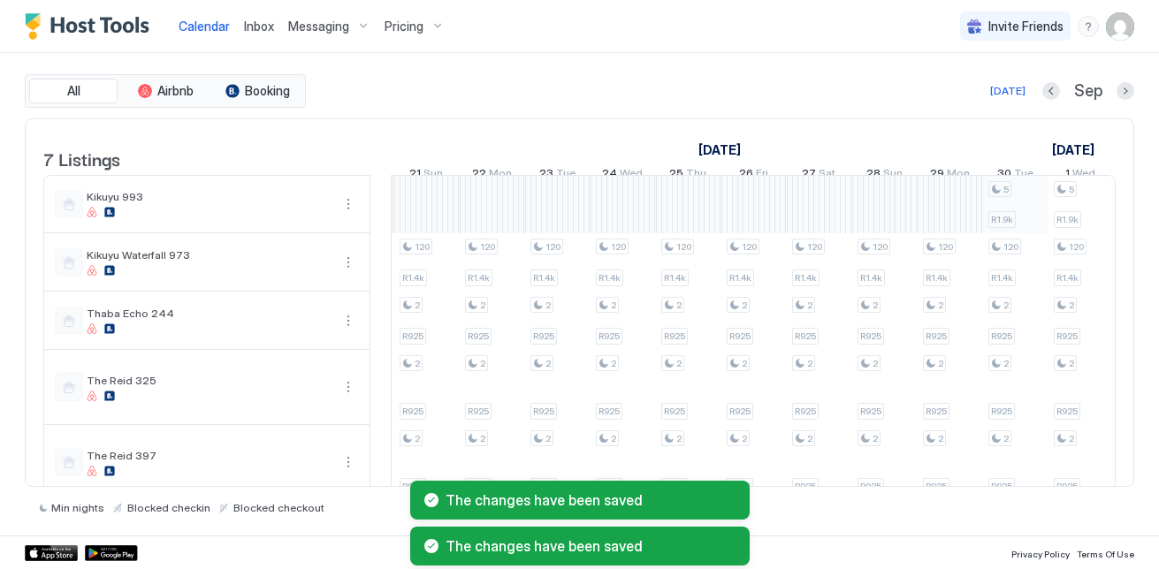
click at [1000, 199] on div "5 R1.9k 120 R1.4k 2 R925 2 R925 2 R925 2 R925 5 R1.9k 120 R1.4k 2 R925 2 R925 2…" at bounding box center [230, 396] width 3335 height 441
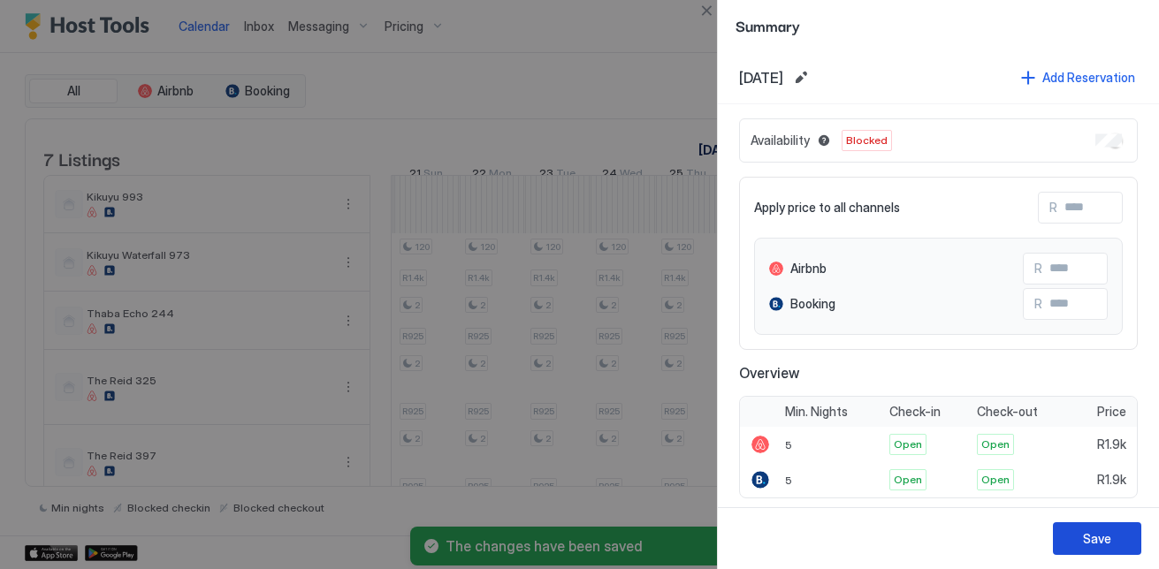
click at [1112, 536] on button "Save" at bounding box center [1097, 538] width 88 height 33
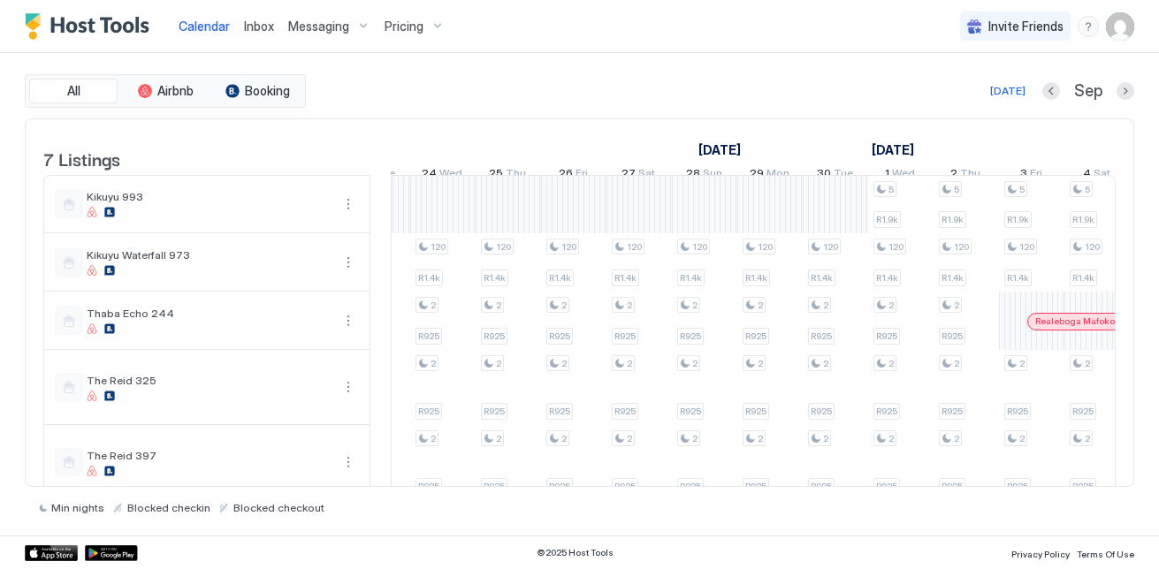
scroll to position [0, 2101]
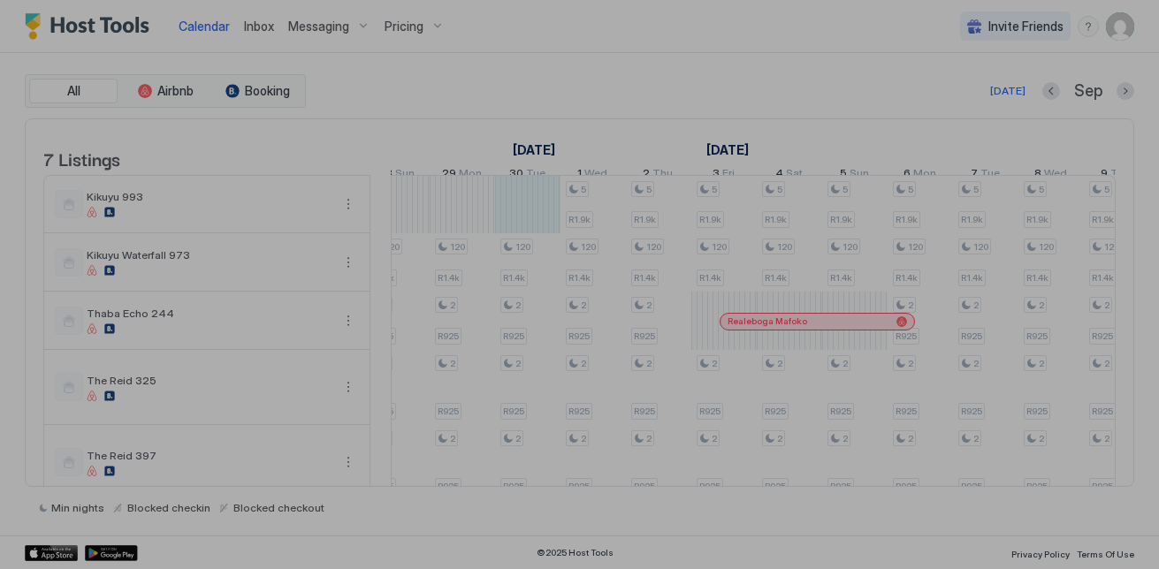
click at [580, 220] on div at bounding box center [579, 284] width 1159 height 569
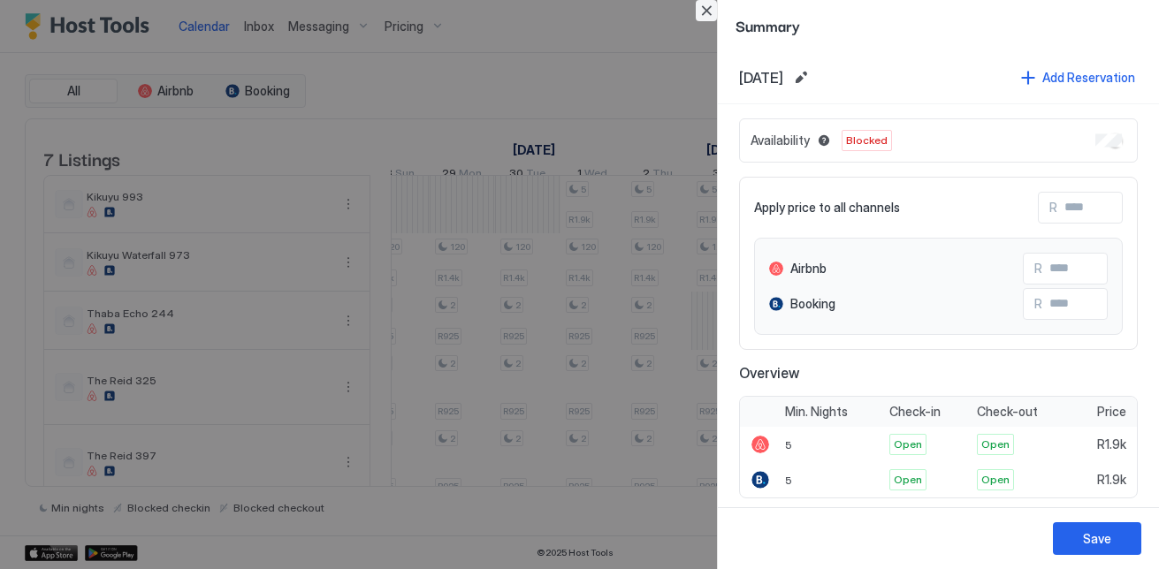
click at [703, 7] on button "Close" at bounding box center [706, 10] width 21 height 21
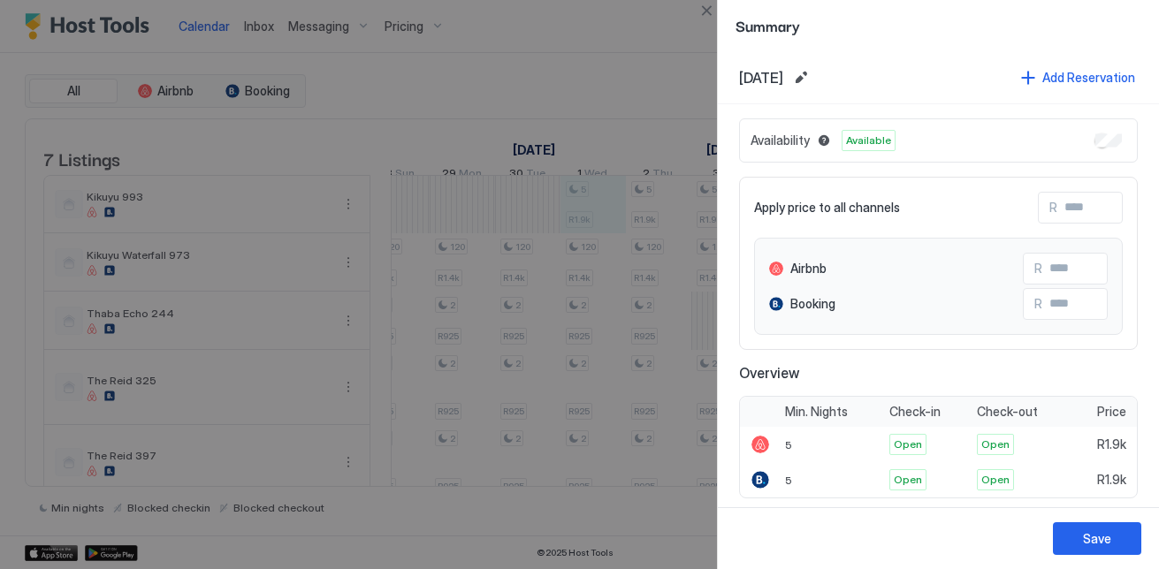
click at [1110, 130] on div "Availability Available" at bounding box center [938, 140] width 399 height 44
click at [1124, 548] on button "Save" at bounding box center [1097, 538] width 88 height 33
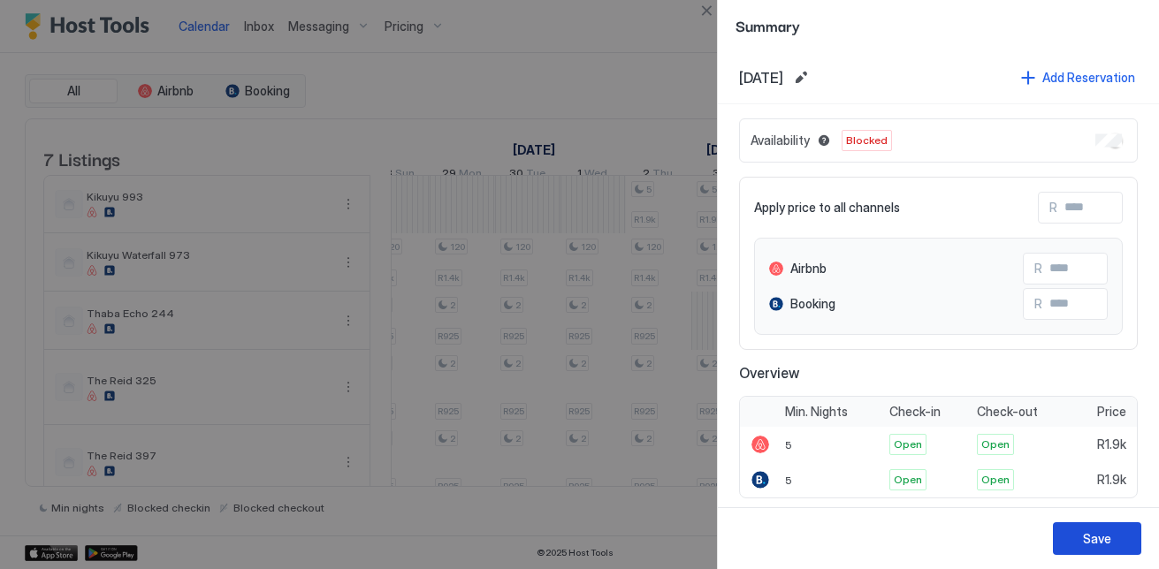
click at [1122, 549] on button "Save" at bounding box center [1097, 538] width 88 height 33
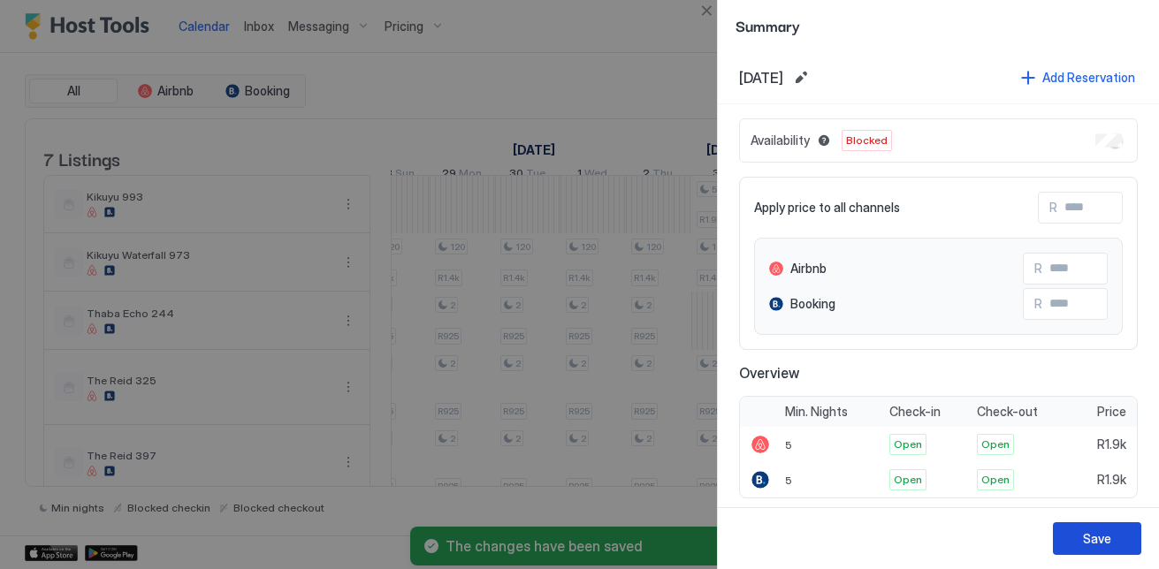
click at [1103, 529] on button "Save" at bounding box center [1097, 538] width 88 height 33
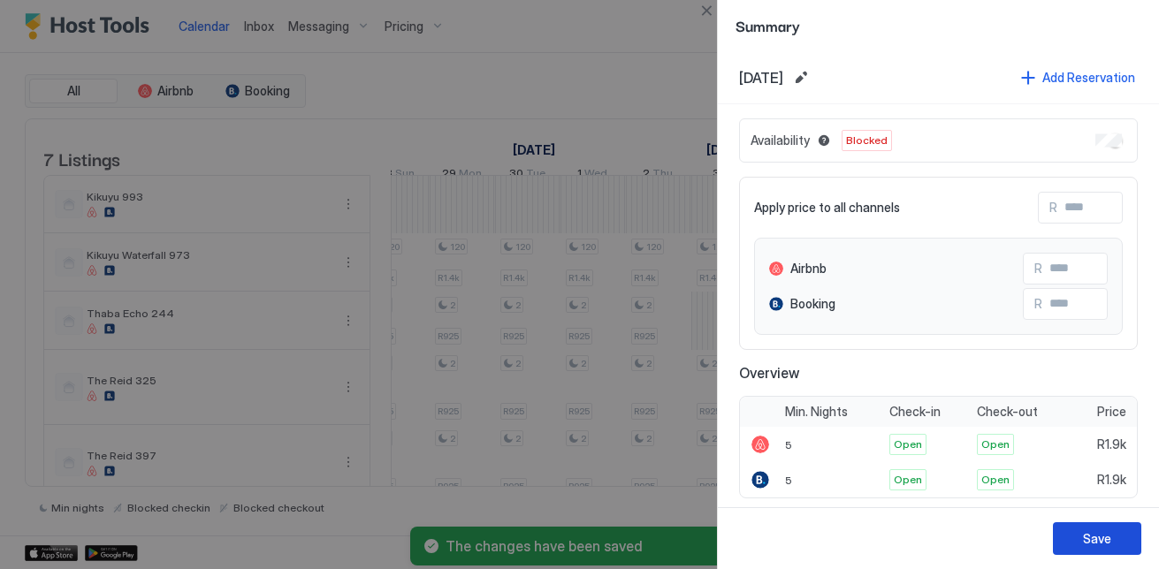
click at [1084, 536] on div "Save" at bounding box center [1097, 538] width 28 height 19
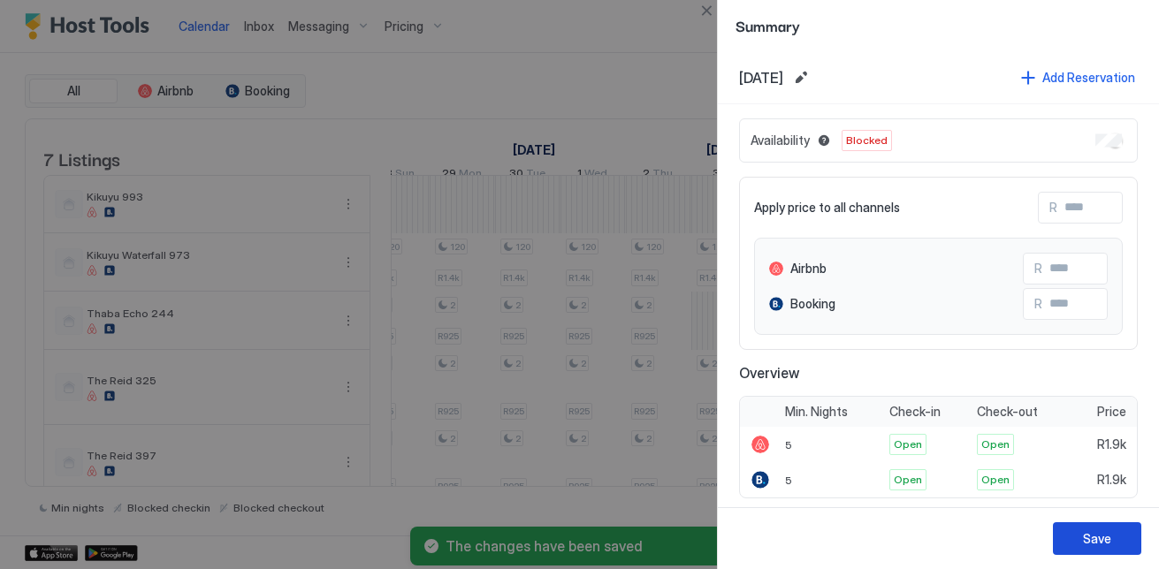
click at [1103, 536] on div "Save" at bounding box center [1097, 538] width 28 height 19
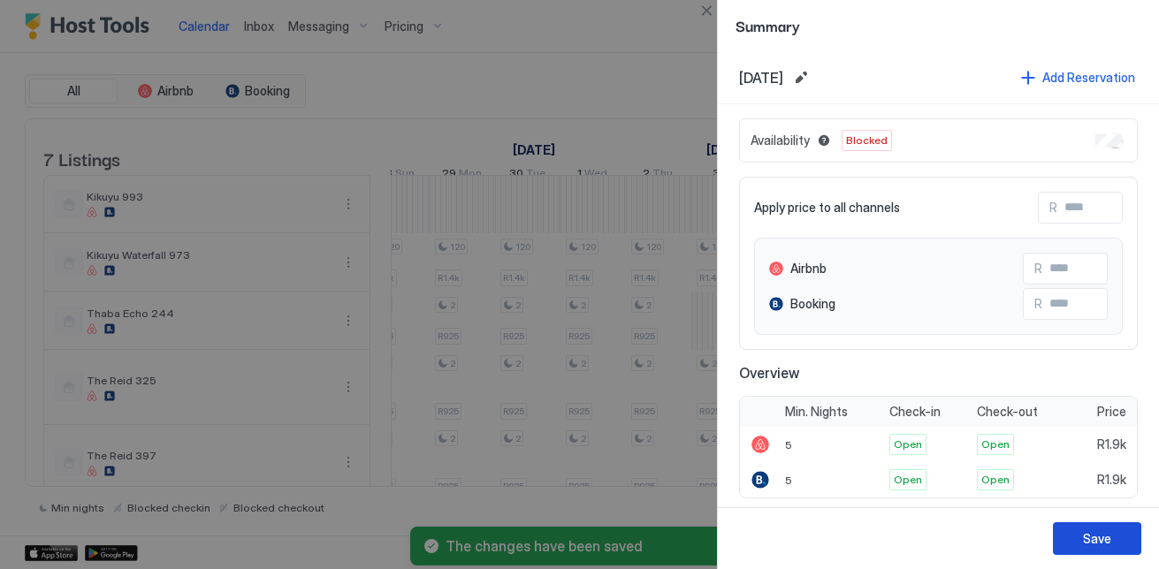
click at [1097, 527] on button "Save" at bounding box center [1097, 538] width 88 height 33
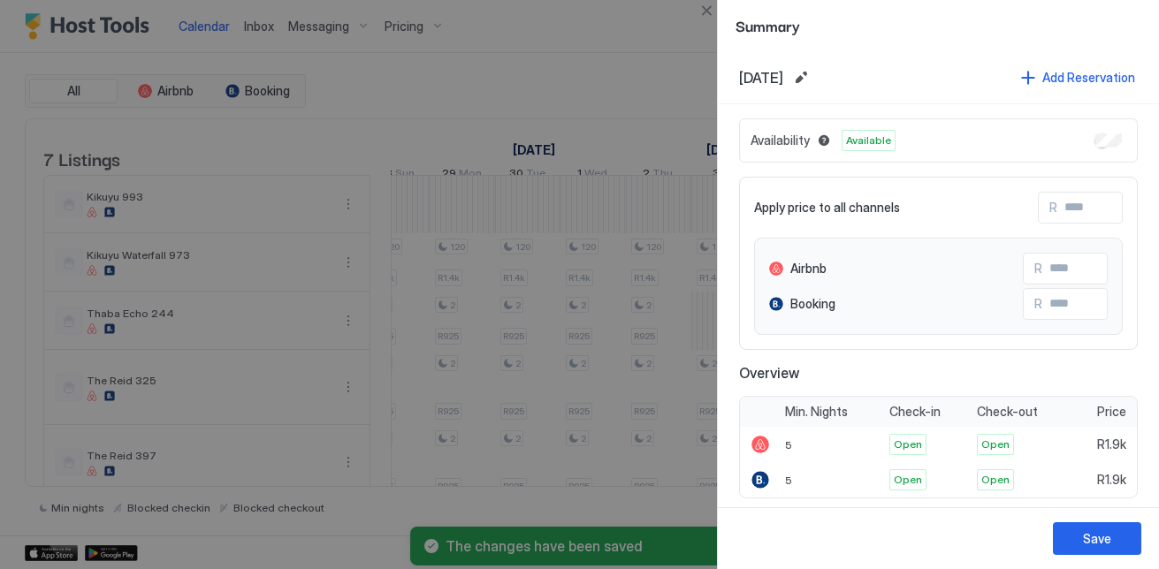
click at [1109, 145] on div "Availability Available" at bounding box center [938, 140] width 399 height 44
click at [1071, 546] on button "Save" at bounding box center [1097, 538] width 88 height 33
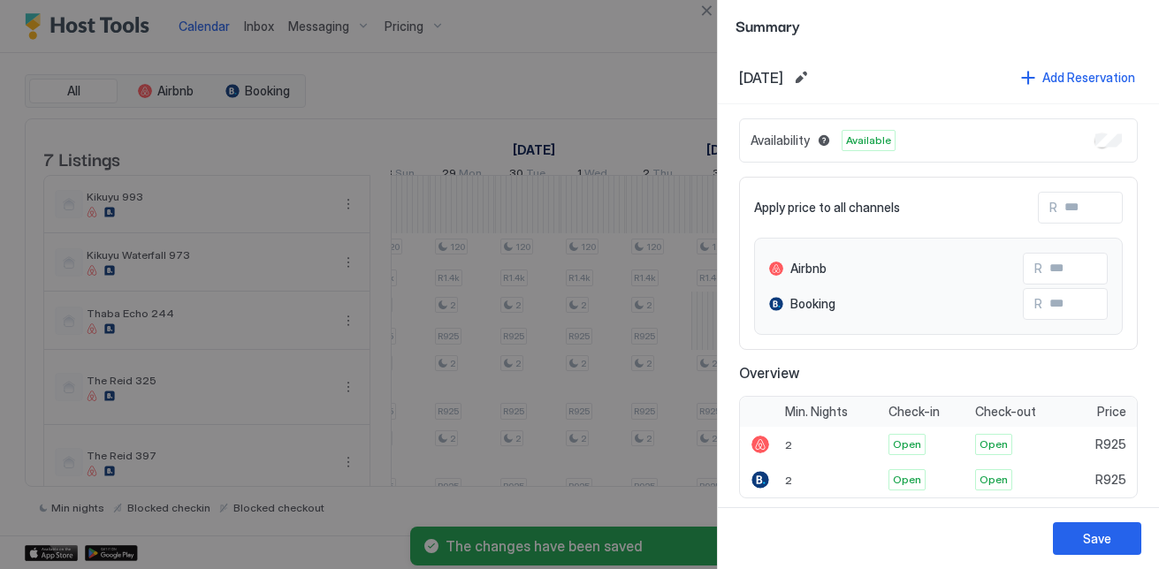
click at [579, 358] on div at bounding box center [579, 284] width 1159 height 569
click at [712, 13] on button "Close" at bounding box center [706, 10] width 21 height 21
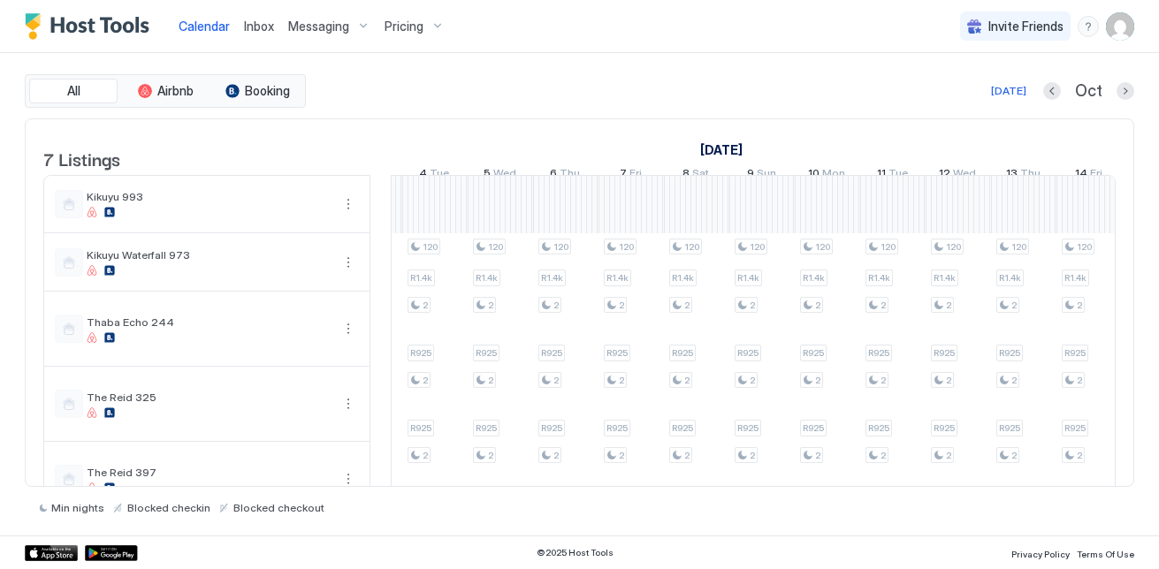
scroll to position [0, 405]
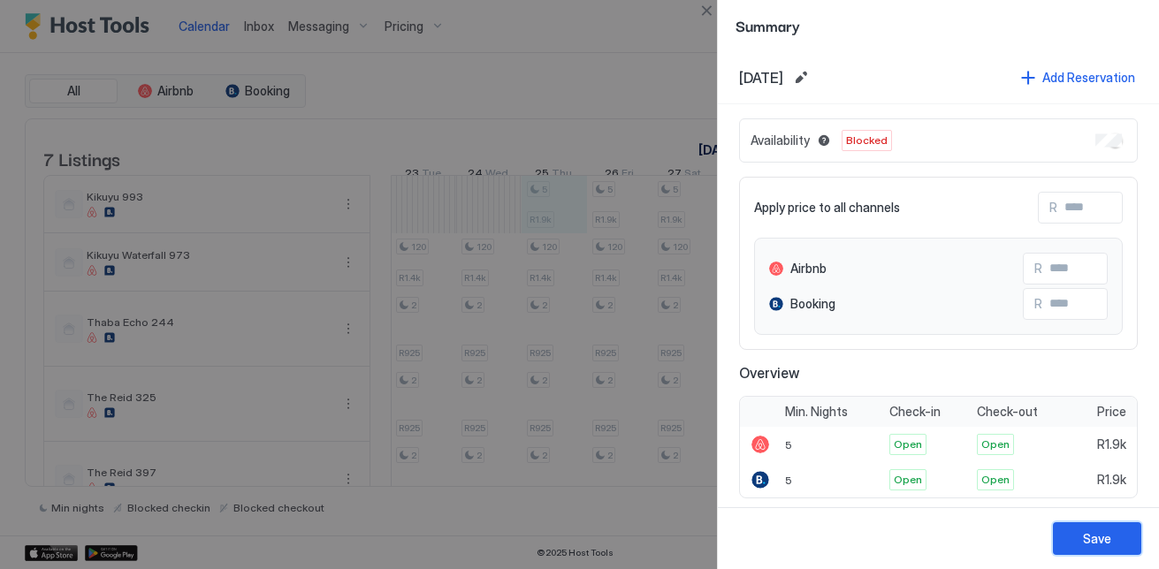
click at [1136, 534] on button "Save" at bounding box center [1097, 538] width 88 height 33
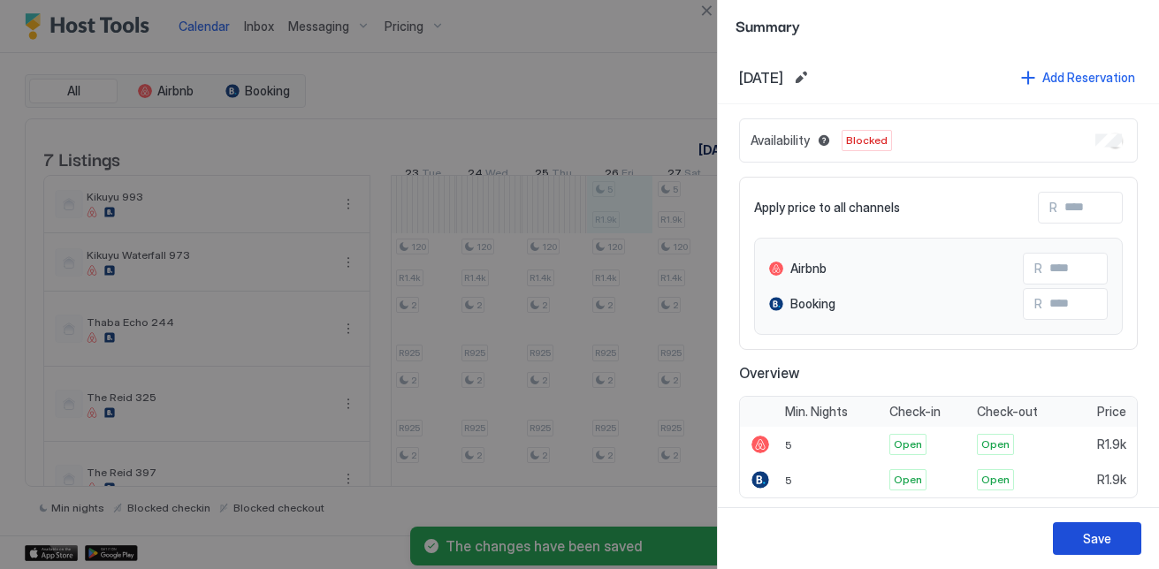
click at [1084, 531] on div "Save" at bounding box center [1097, 538] width 28 height 19
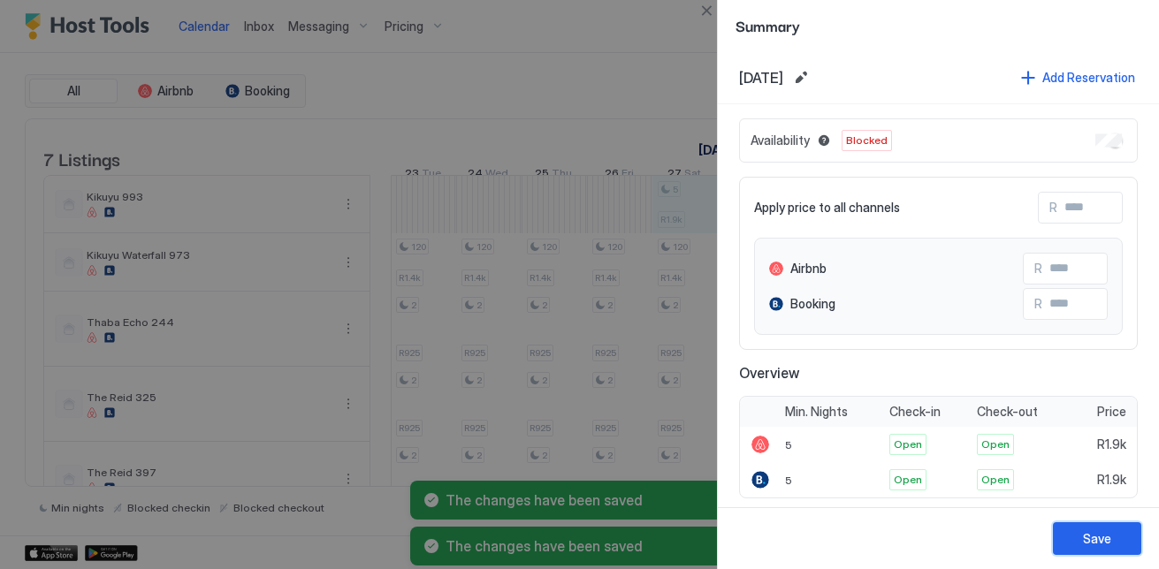
click at [1091, 542] on div "Save" at bounding box center [1097, 538] width 28 height 19
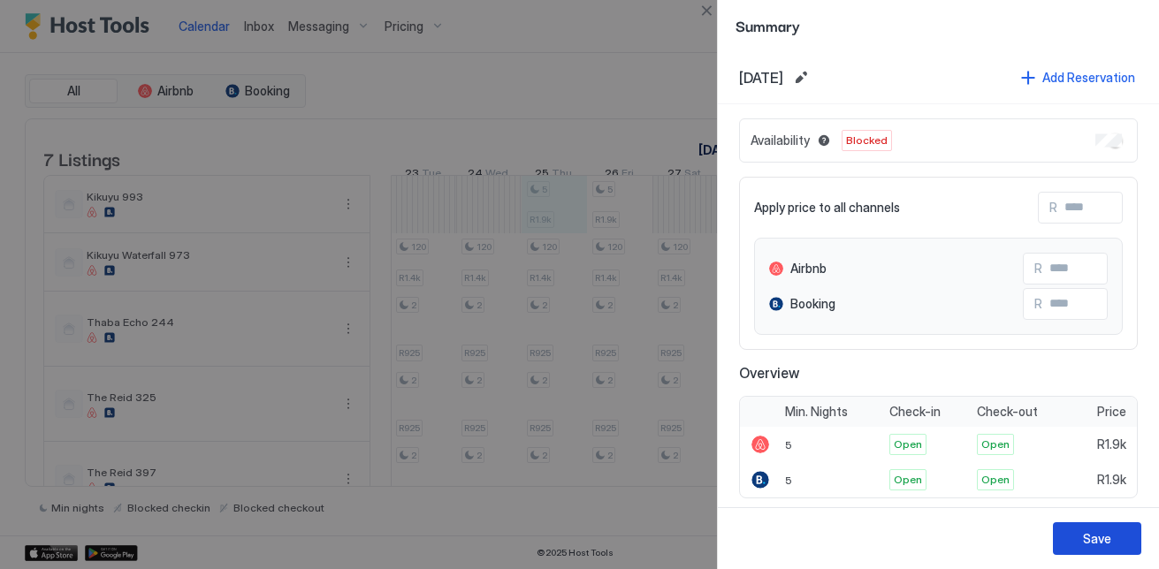
click at [1102, 536] on div "Save" at bounding box center [1097, 538] width 28 height 19
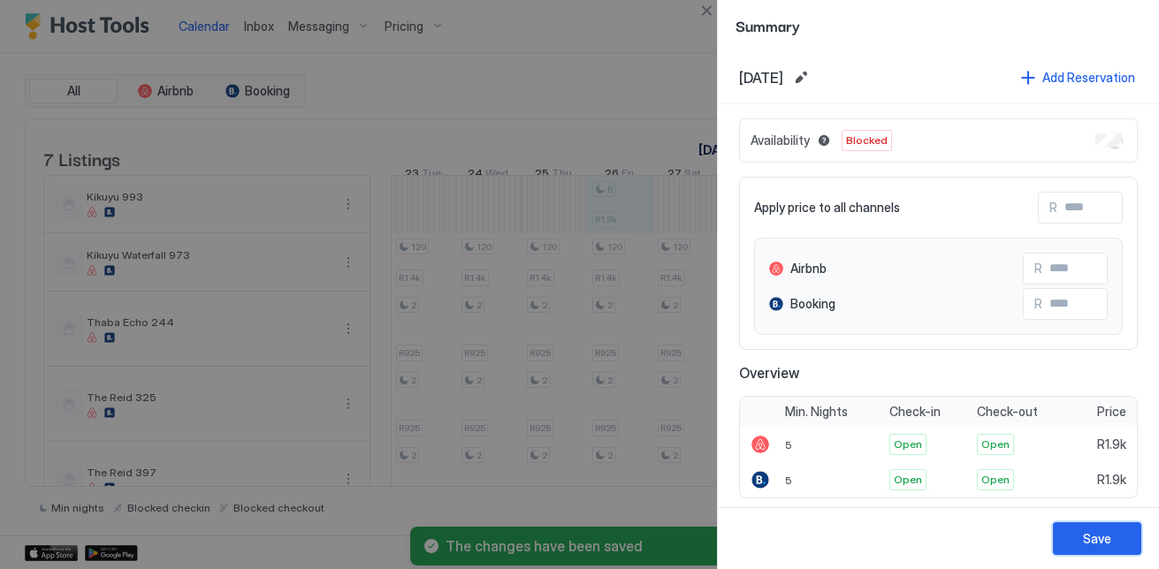
click at [1076, 529] on button "Save" at bounding box center [1097, 538] width 88 height 33
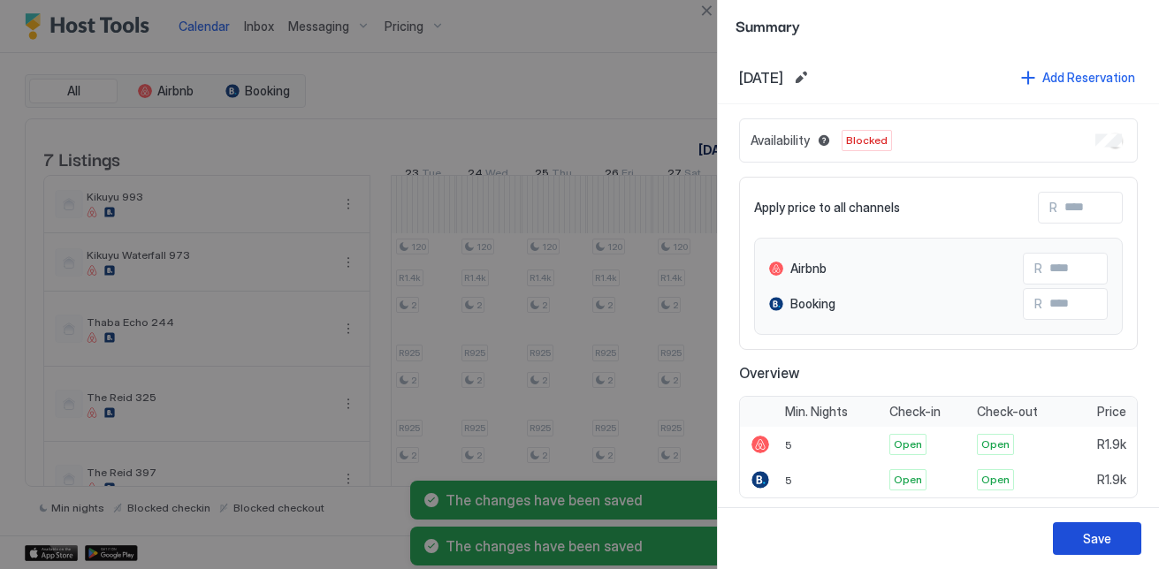
click at [1093, 546] on div "Save" at bounding box center [1097, 538] width 28 height 19
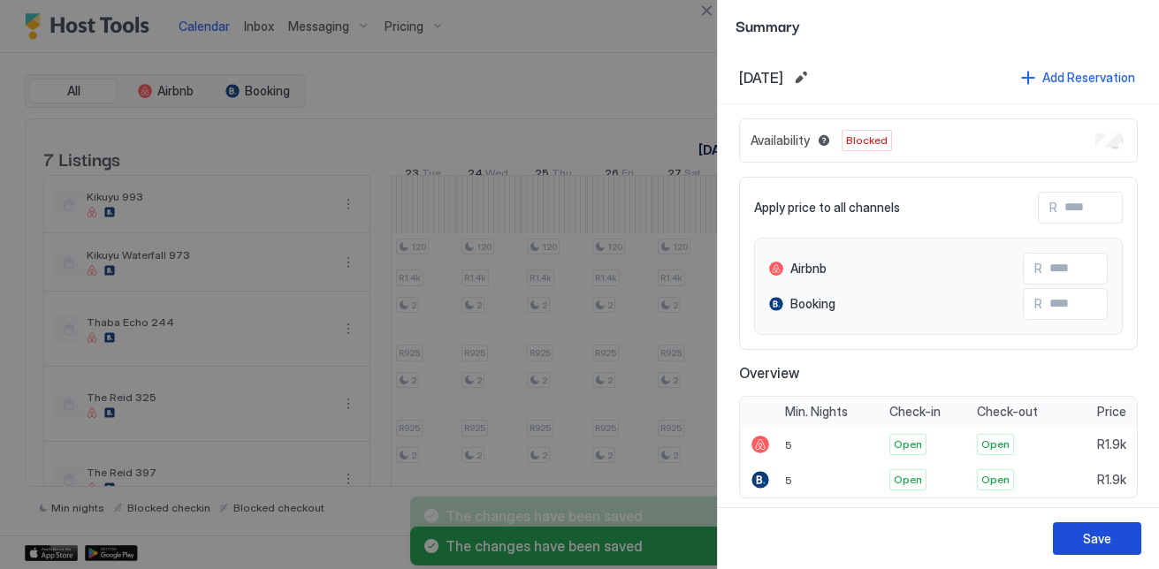
click at [1130, 528] on button "Save" at bounding box center [1097, 538] width 88 height 33
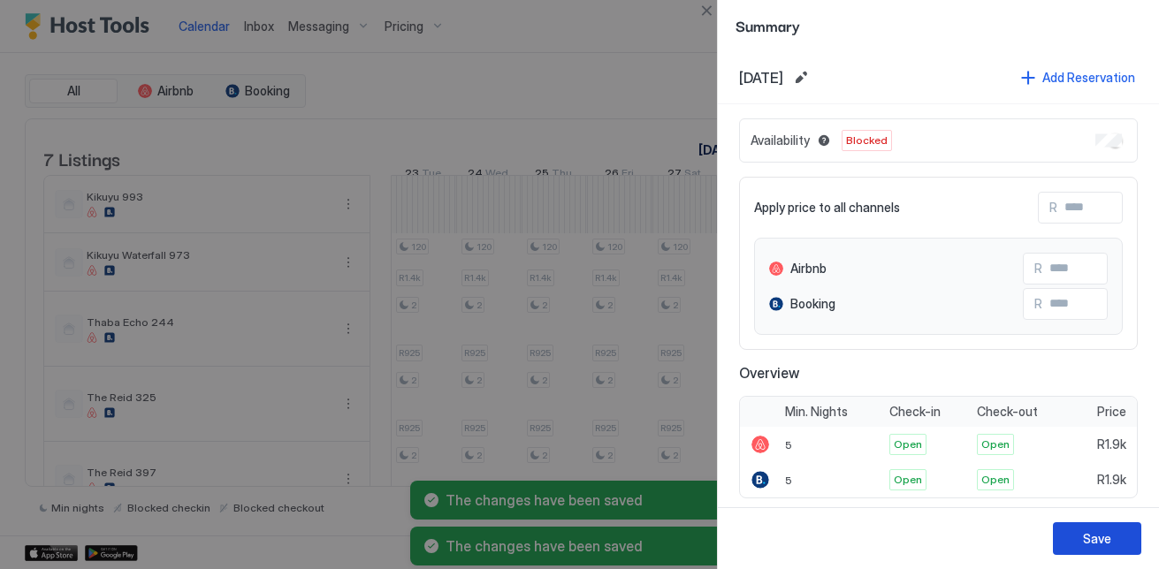
click at [1099, 530] on div "Save" at bounding box center [1097, 538] width 28 height 19
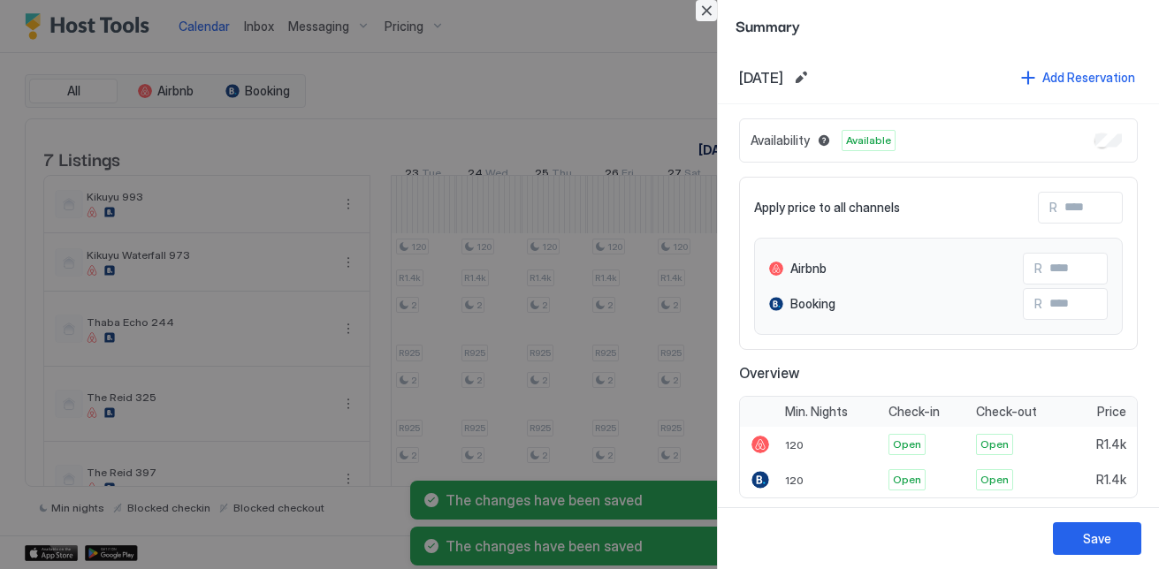
click at [711, 4] on button "Close" at bounding box center [706, 10] width 21 height 21
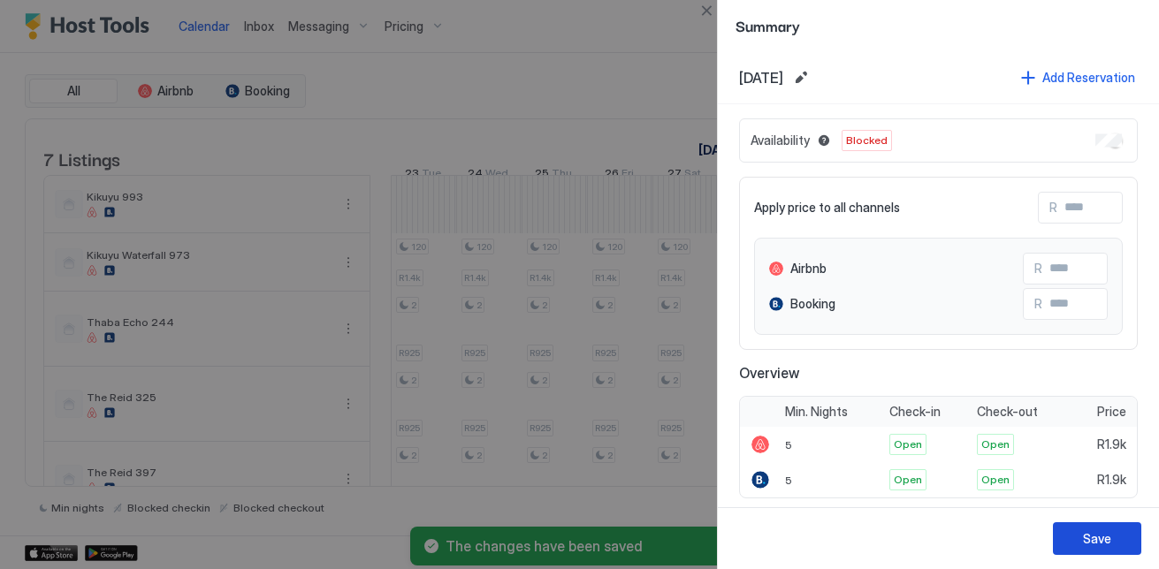
click at [1084, 533] on div "Save" at bounding box center [1097, 538] width 28 height 19
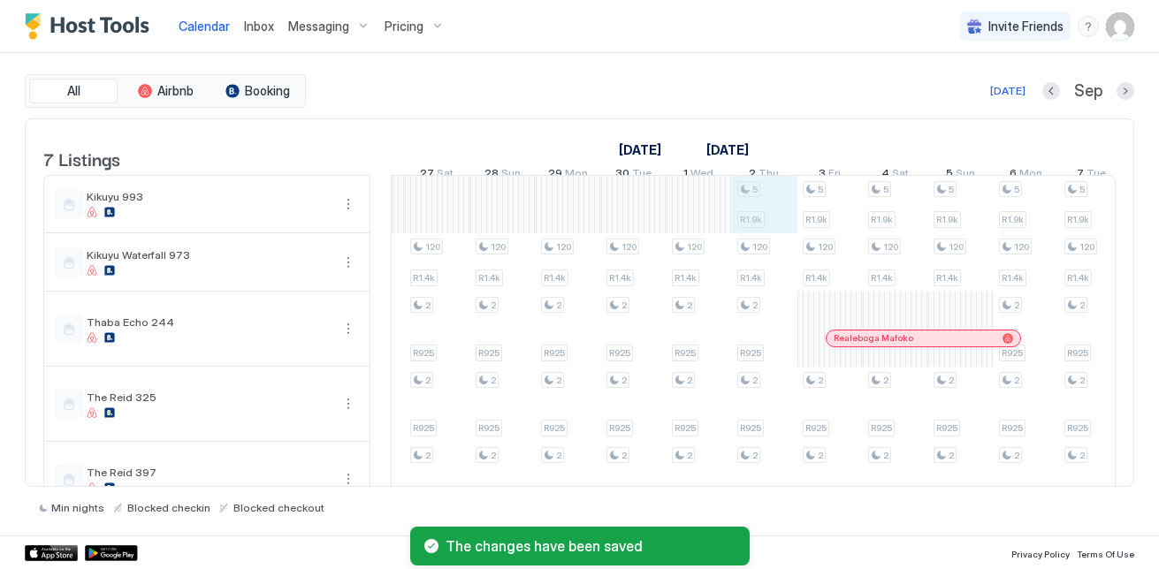
click at [756, 198] on div "120 R1.4k 2 R925 2 R925 2 R925 120 R1.4k 2 R925 2 R925 2 R925 2 R925 120 R1.4k …" at bounding box center [1156, 405] width 3335 height 458
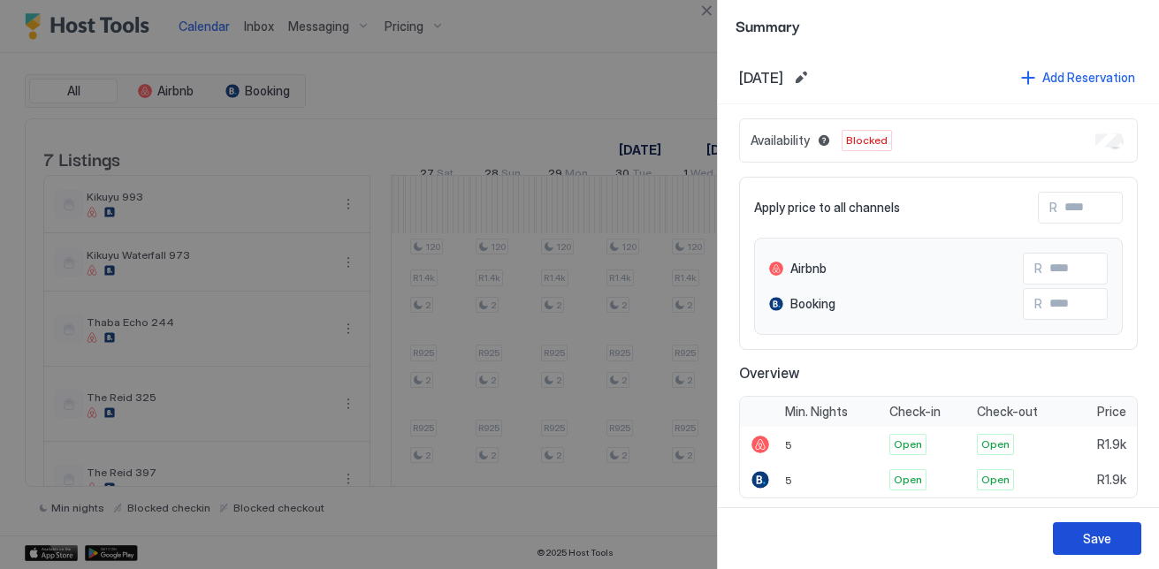
click at [1106, 529] on button "Save" at bounding box center [1097, 538] width 88 height 33
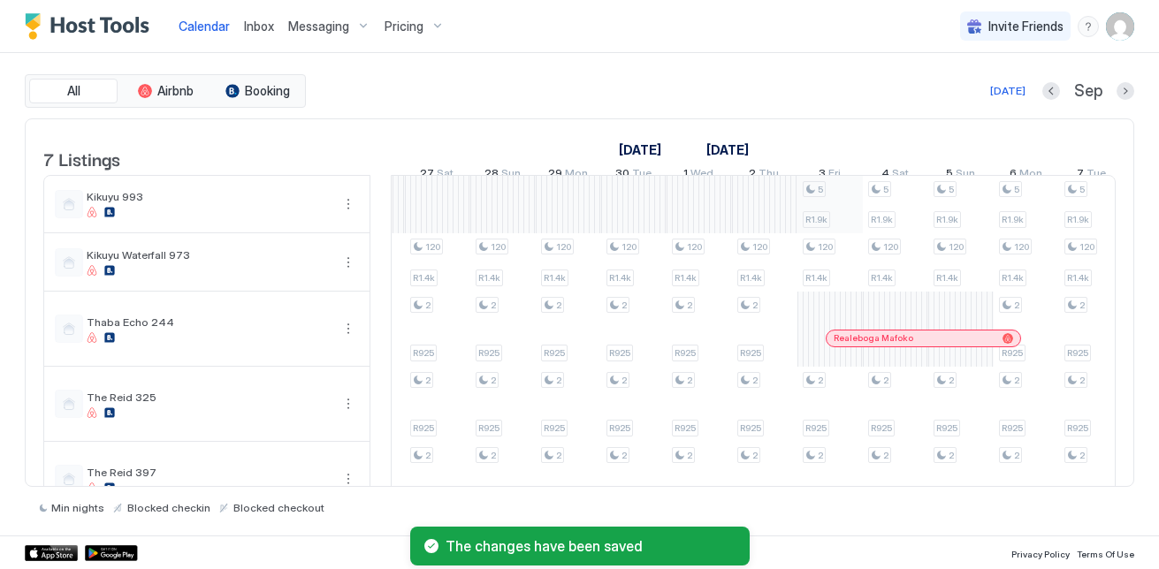
click at [819, 234] on div "120 R1.4k 2 R925 2 R925 2 R925 120 R1.4k 2 R925 2 R925 2 R925 2 R925 120 R1.4k …" at bounding box center [1156, 405] width 3335 height 458
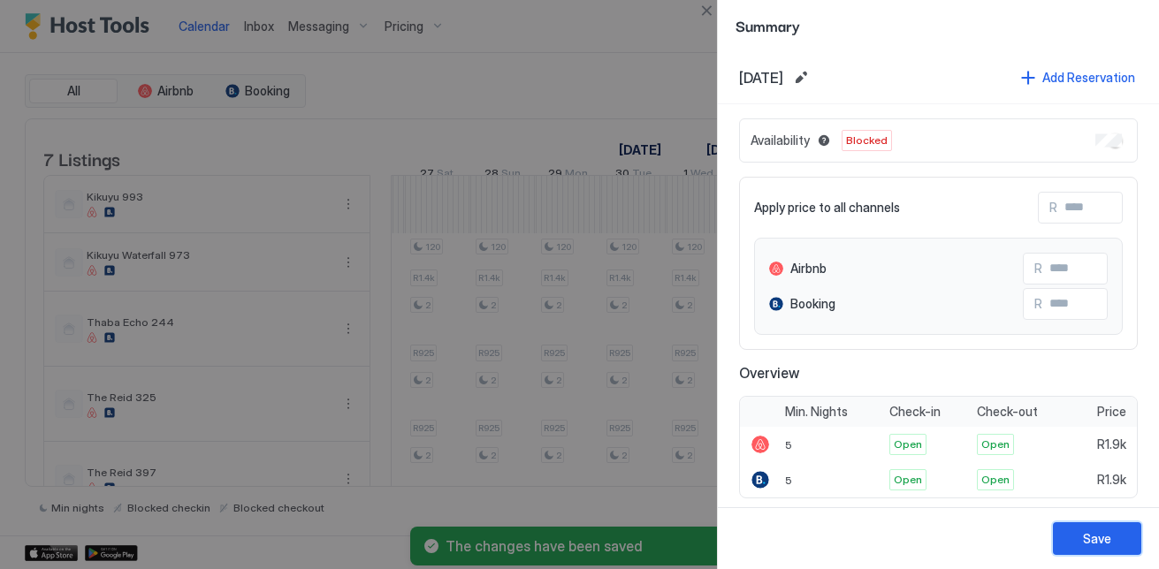
click at [1105, 529] on div "Save" at bounding box center [1097, 538] width 28 height 19
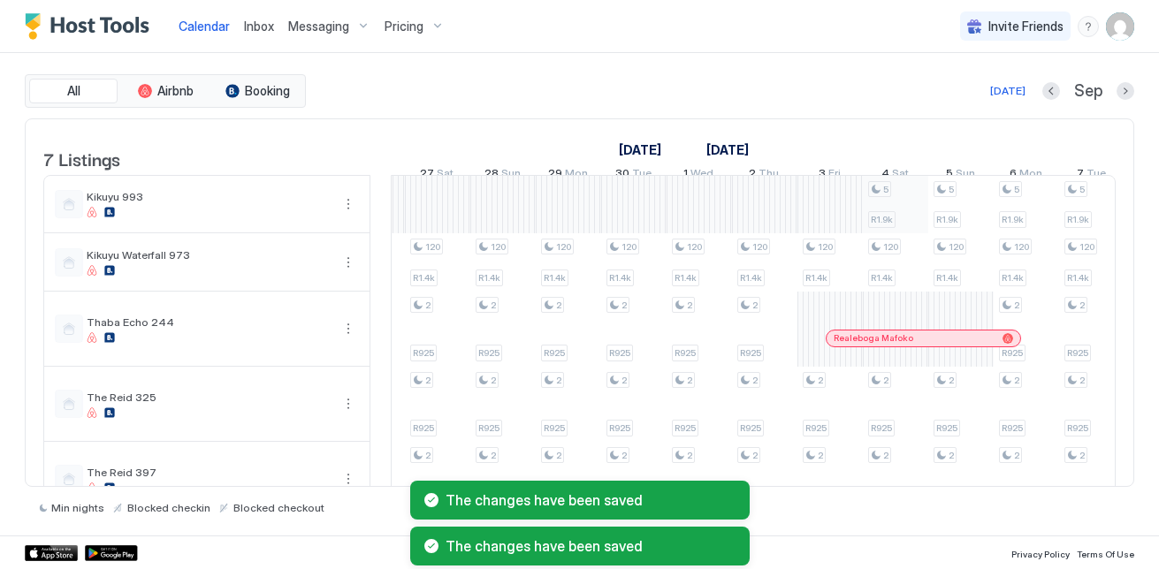
click at [884, 216] on div "120 R1.4k 2 R925 2 R925 2 R925 120 R1.4k 2 R925 2 R925 2 R925 2 R925 120 R1.4k …" at bounding box center [1156, 405] width 3335 height 458
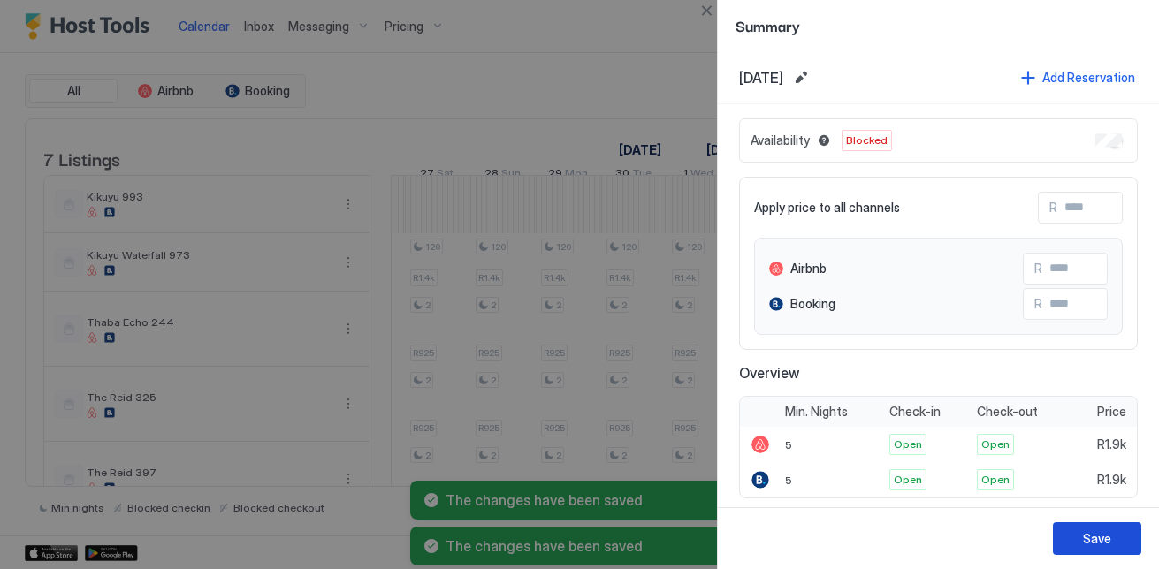
click at [1107, 529] on div "Save" at bounding box center [1097, 538] width 28 height 19
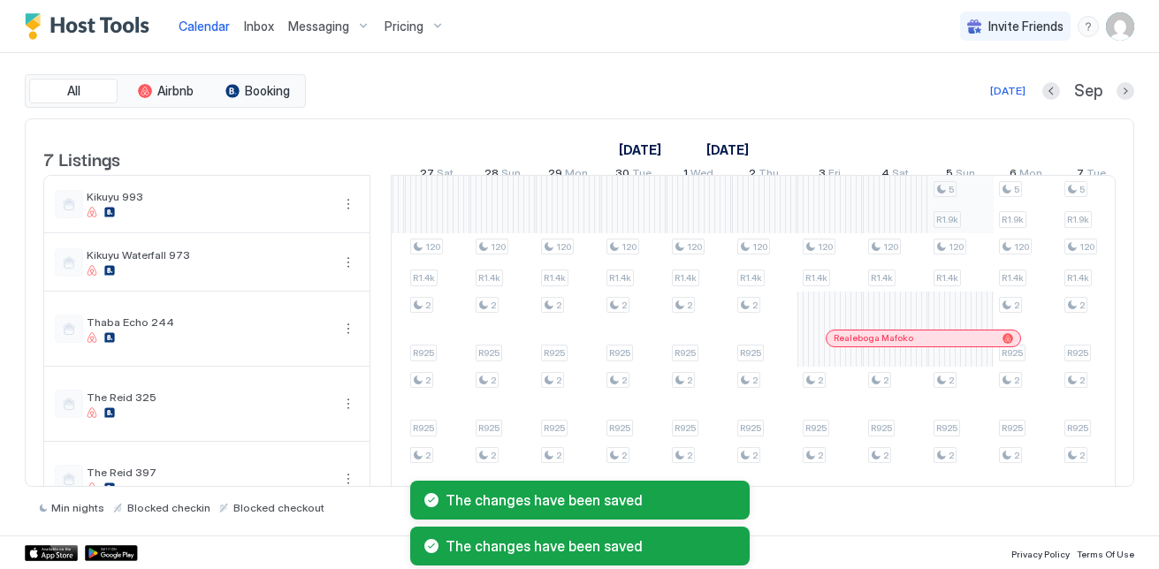
click at [985, 226] on div "120 R1.4k 2 R925 2 R925 2 R925 120 R1.4k 2 R925 2 R925 2 R925 2 R925 120 R1.4k …" at bounding box center [1156, 405] width 3335 height 458
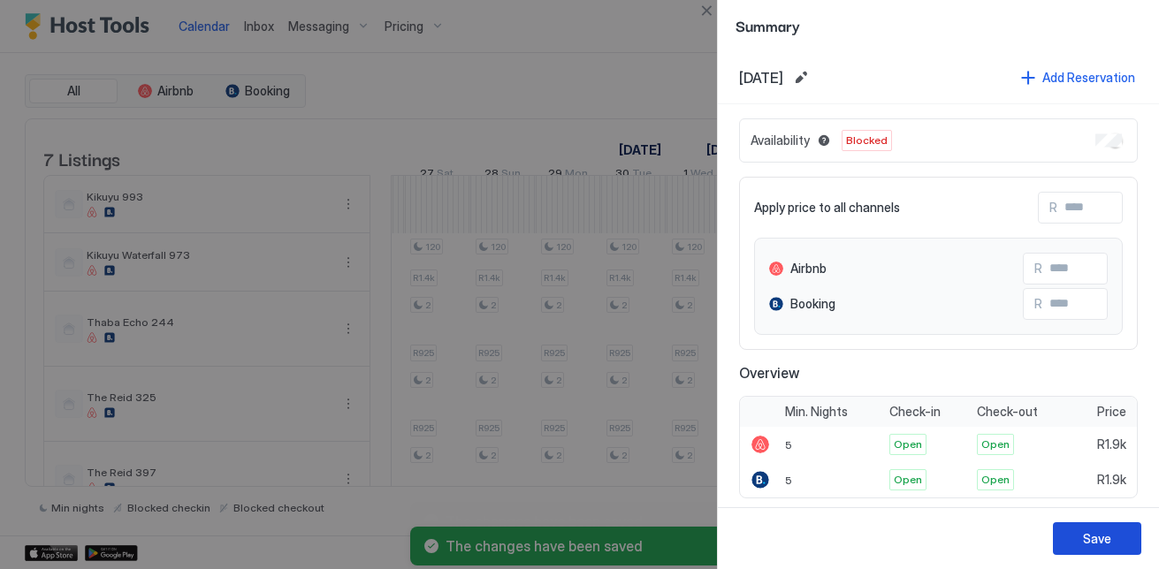
click at [1091, 533] on div "Save" at bounding box center [1097, 538] width 28 height 19
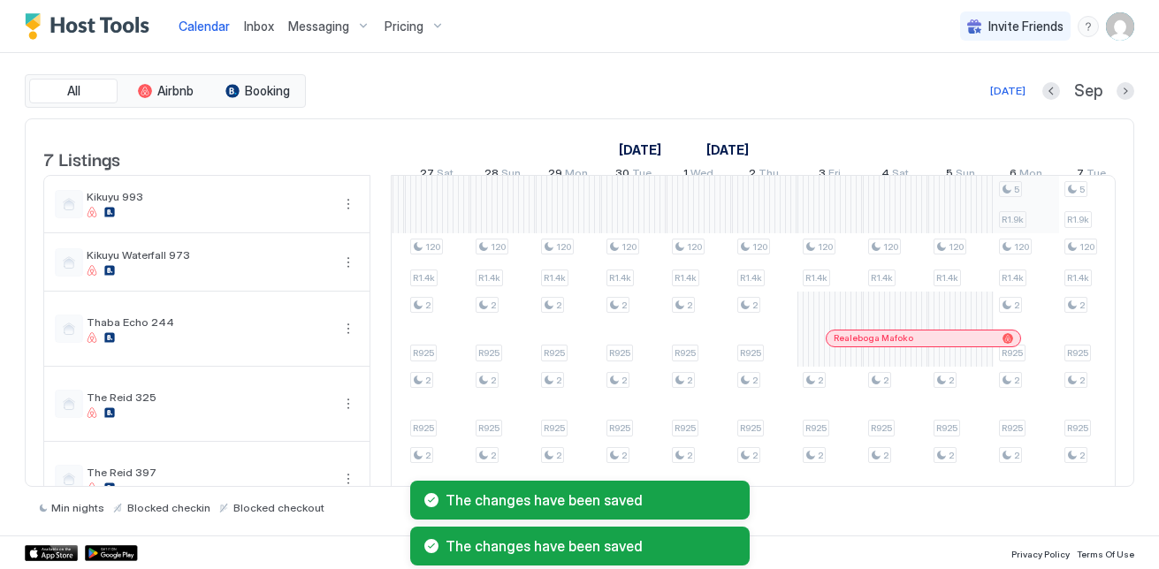
click at [1008, 201] on div "120 R1.4k 2 R925 2 R925 2 R925 120 R1.4k 2 R925 2 R925 2 R925 2 R925 120 R1.4k …" at bounding box center [1156, 405] width 3335 height 458
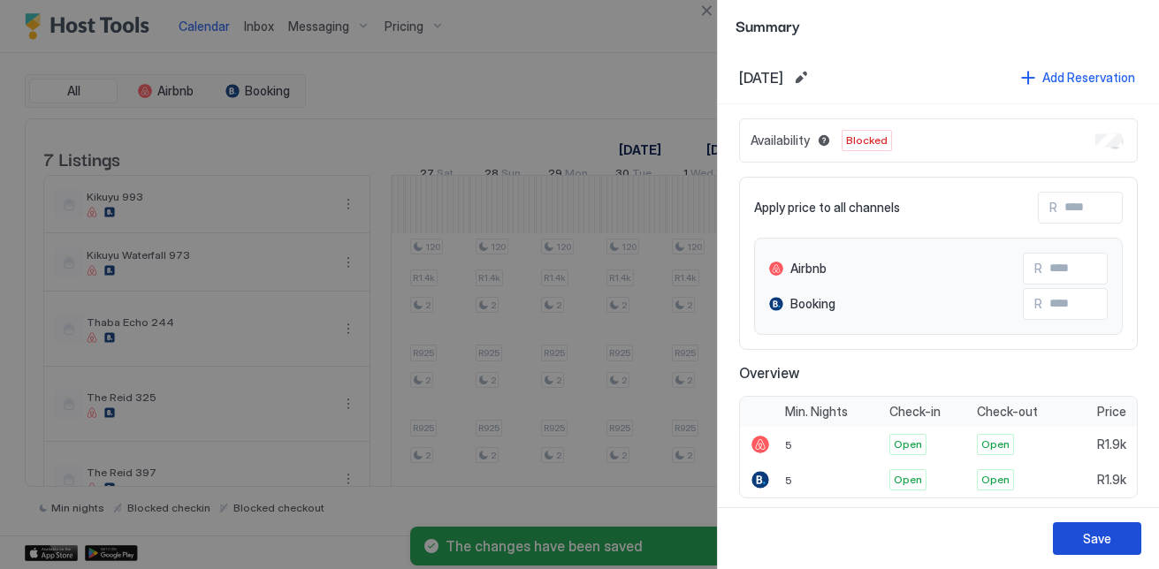
click at [1090, 540] on div "Save" at bounding box center [1097, 538] width 28 height 19
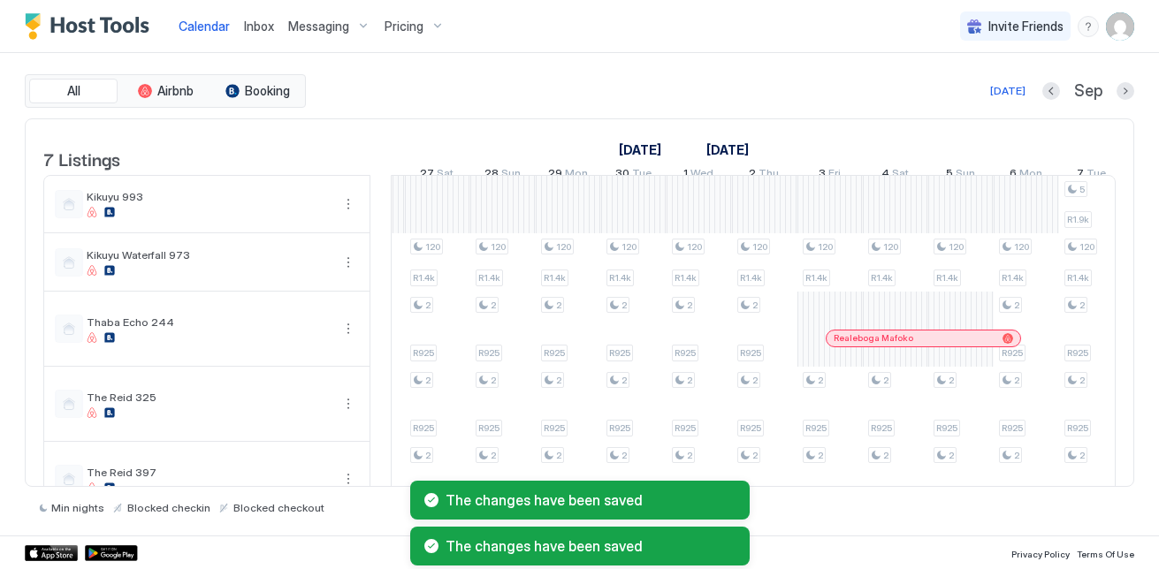
click at [1091, 483] on div "The changes have been saved The changes have been saved" at bounding box center [579, 523] width 1159 height 92
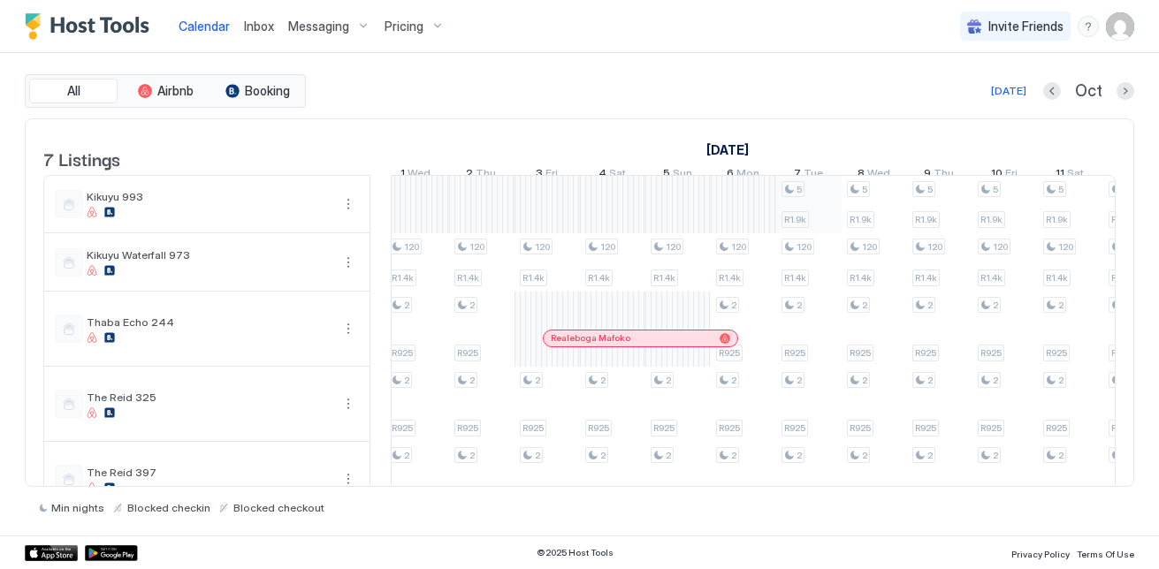
click at [810, 230] on div "120 R1.4k 2 R925 2 R925 2 R925 120 R1.4k 2 R925 2 R925 2 R925 2 R925 120 R1.4k …" at bounding box center [873, 405] width 3335 height 458
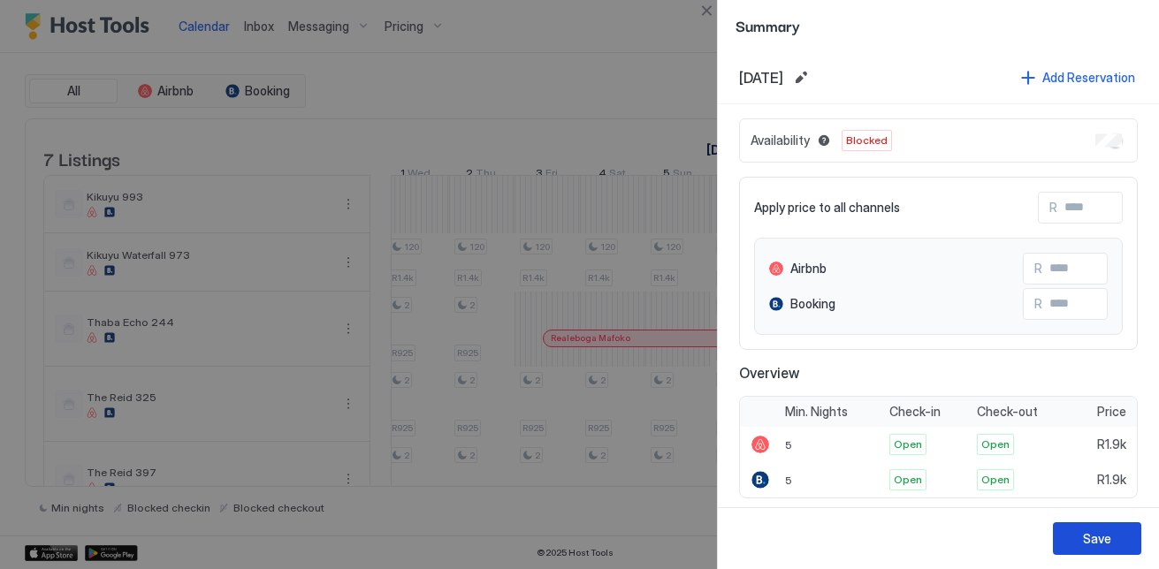
click at [1101, 537] on div "Save" at bounding box center [1097, 538] width 28 height 19
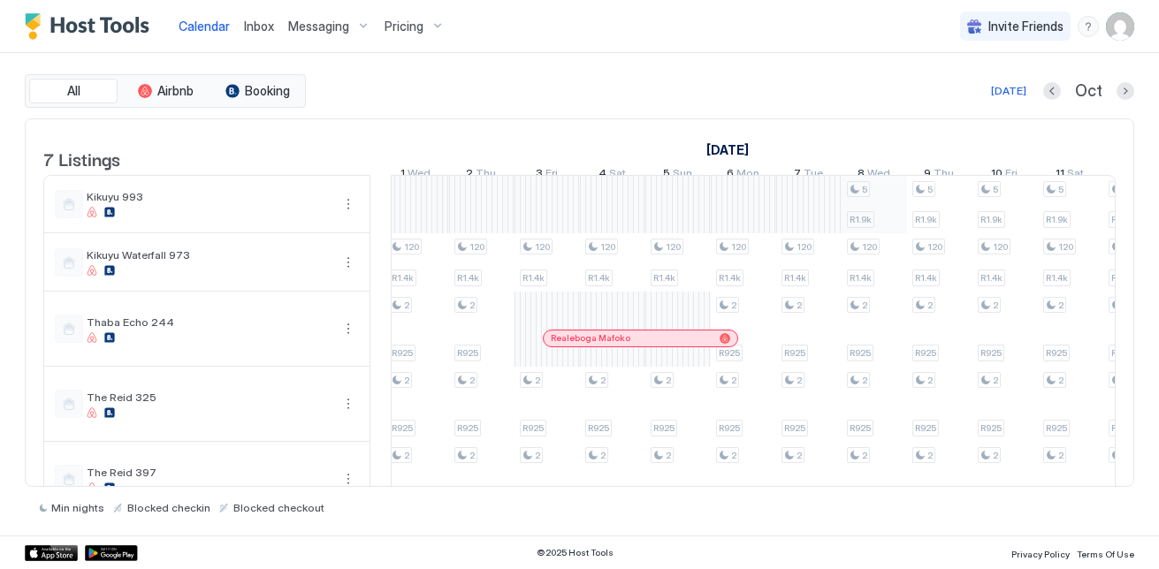
click at [887, 225] on div "120 R1.4k 2 R925 2 R925 2 R925 120 R1.4k 2 R925 2 R925 2 R925 2 R925 120 R1.4k …" at bounding box center [873, 405] width 3335 height 458
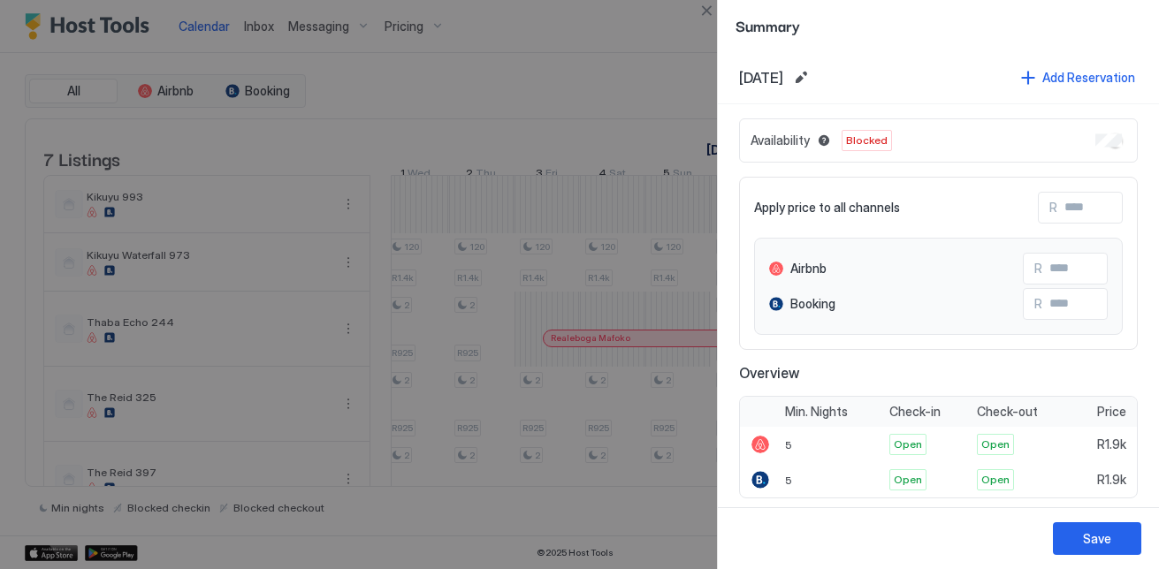
click at [1075, 520] on div "Save" at bounding box center [938, 538] width 441 height 62
click at [1092, 529] on div "Save" at bounding box center [1097, 538] width 28 height 19
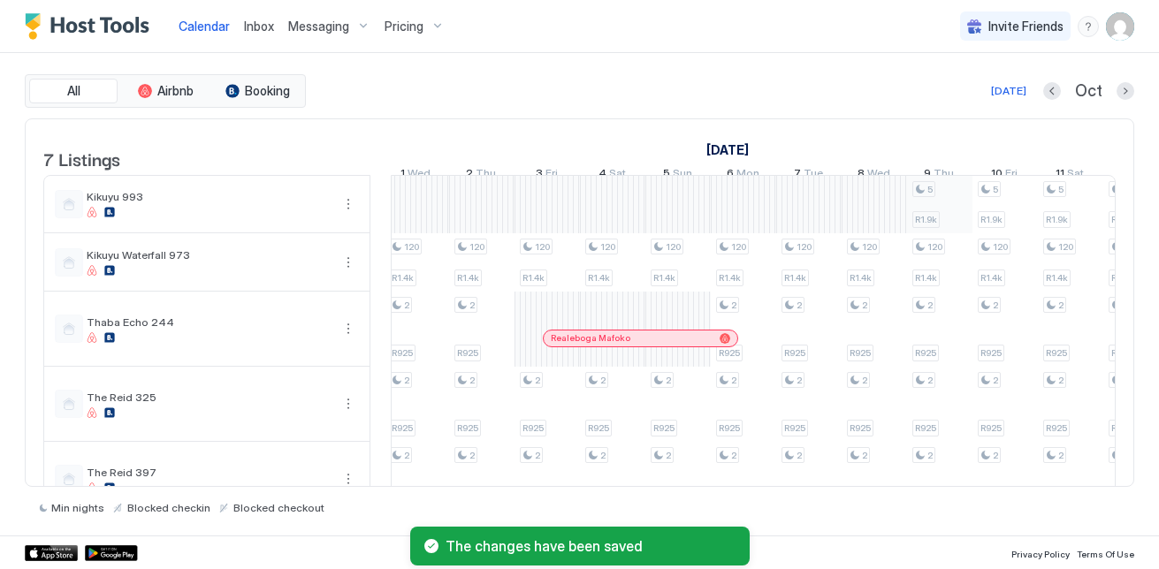
click at [937, 209] on div "120 R1.4k 2 R925 2 R925 2 R925 120 R1.4k 2 R925 2 R925 2 R925 2 R925 120 R1.4k …" at bounding box center [873, 405] width 3335 height 458
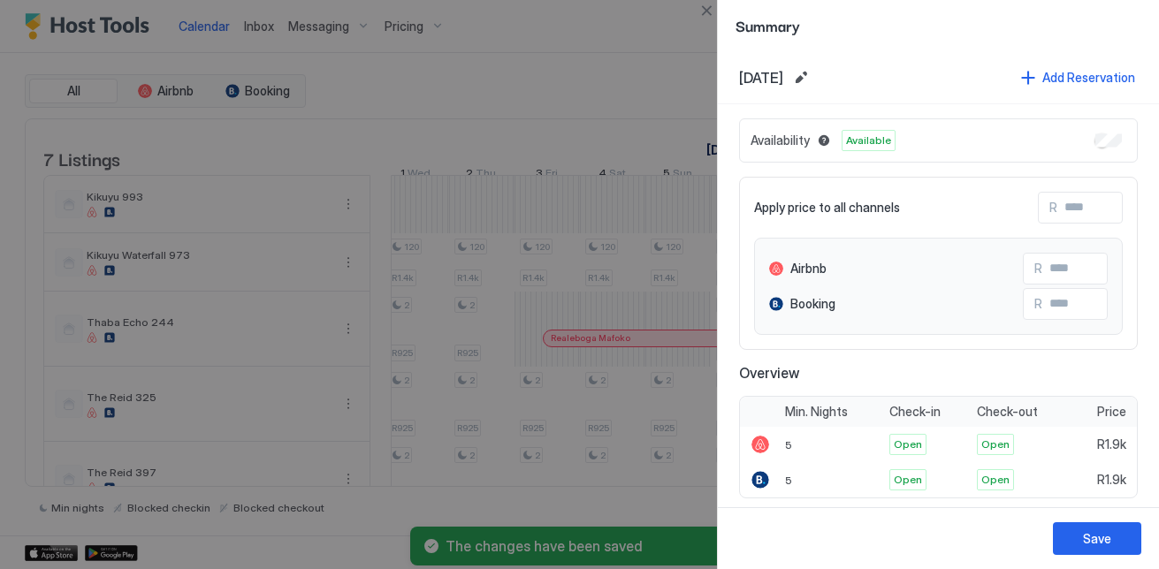
click at [1111, 135] on div "Availability Available" at bounding box center [938, 140] width 399 height 44
click at [1112, 536] on button "Save" at bounding box center [1097, 538] width 88 height 33
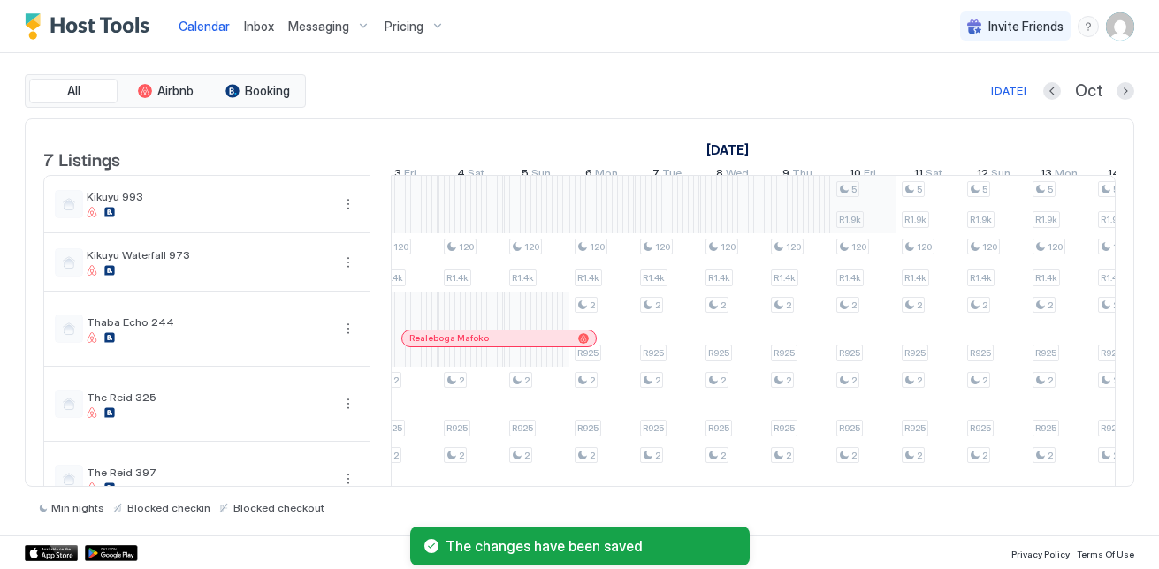
click at [849, 221] on div "120 R1.4k 2 R925 2 R925 2 R925 120 R1.4k 2 R925 2 R925 2 R925 2 R925 120 R1.4k …" at bounding box center [732, 405] width 3335 height 458
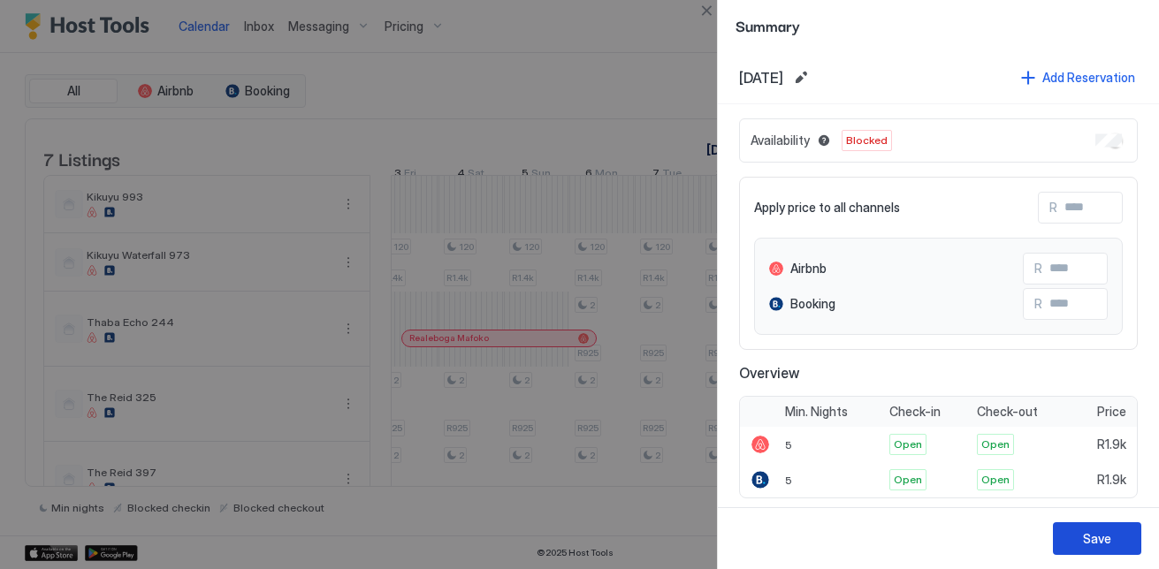
click at [1081, 544] on button "Save" at bounding box center [1097, 538] width 88 height 33
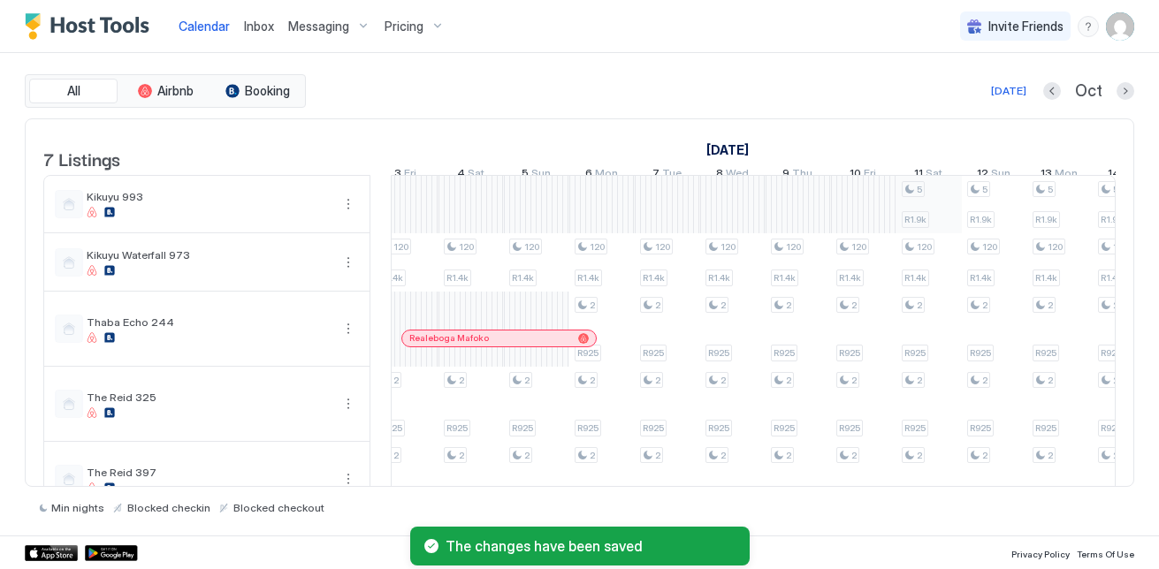
click at [949, 204] on div "120 R1.4k 2 R925 2 R925 2 R925 120 R1.4k 2 R925 2 R925 2 R925 2 R925 120 R1.4k …" at bounding box center [732, 405] width 3335 height 458
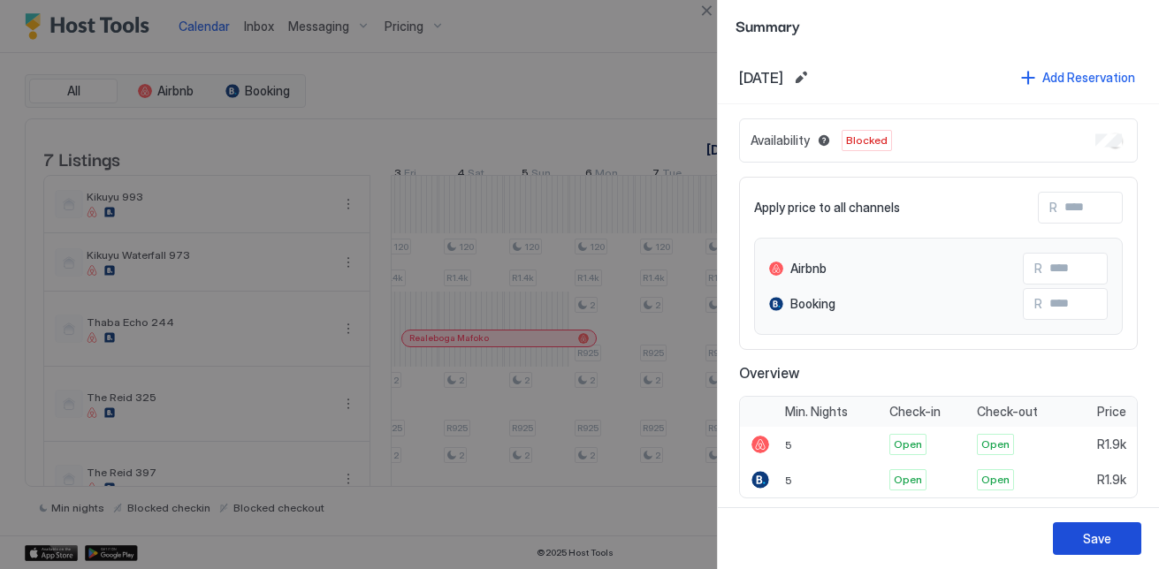
click at [1099, 544] on div "Save" at bounding box center [1097, 538] width 28 height 19
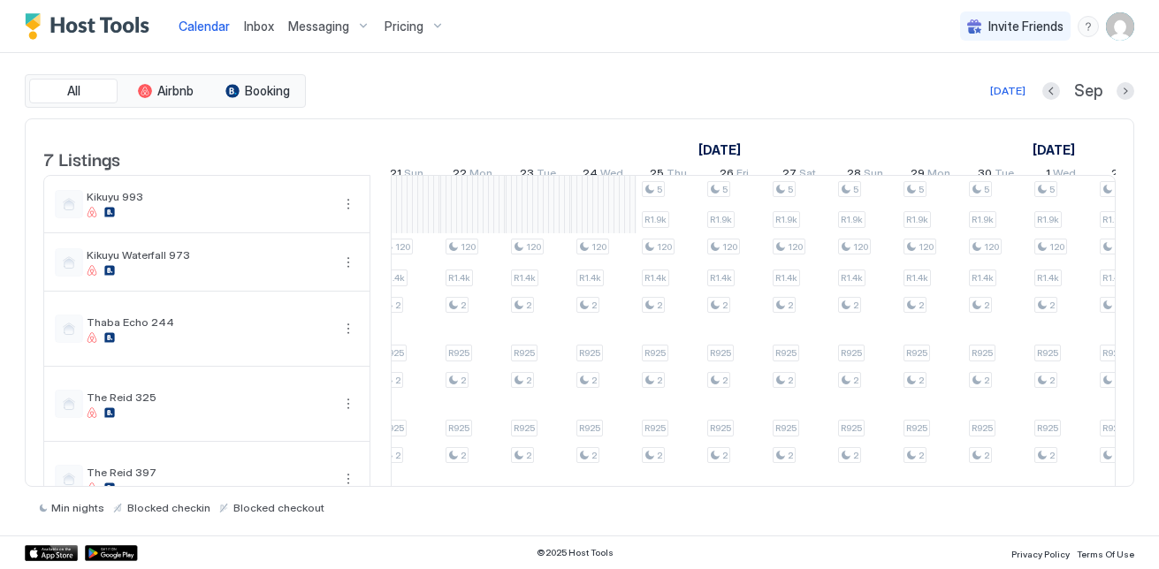
scroll to position [0, 369]
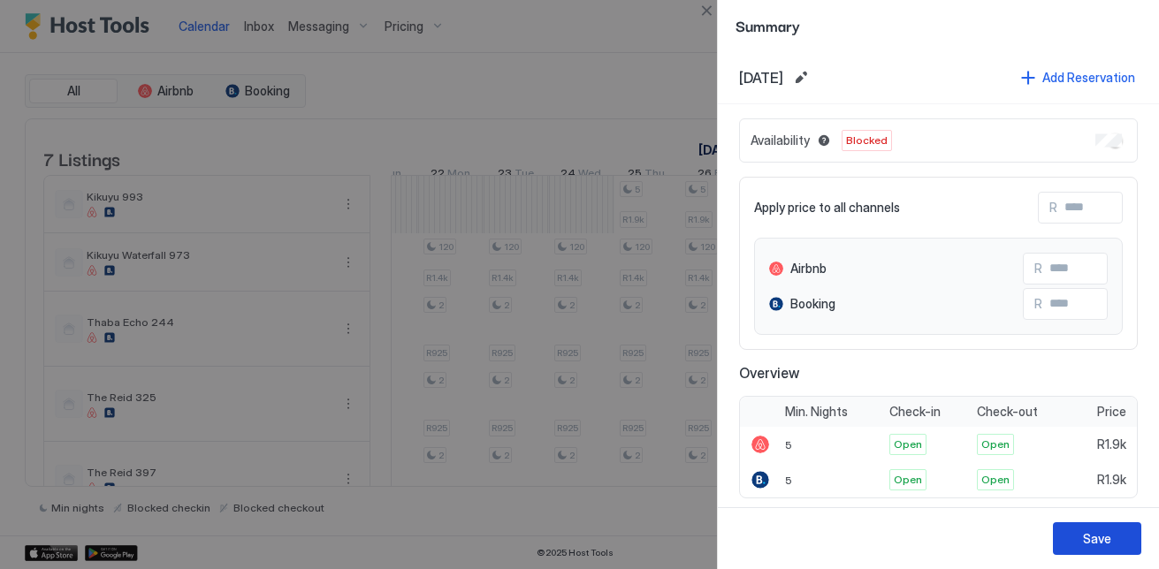
click at [1124, 532] on button "Save" at bounding box center [1097, 538] width 88 height 33
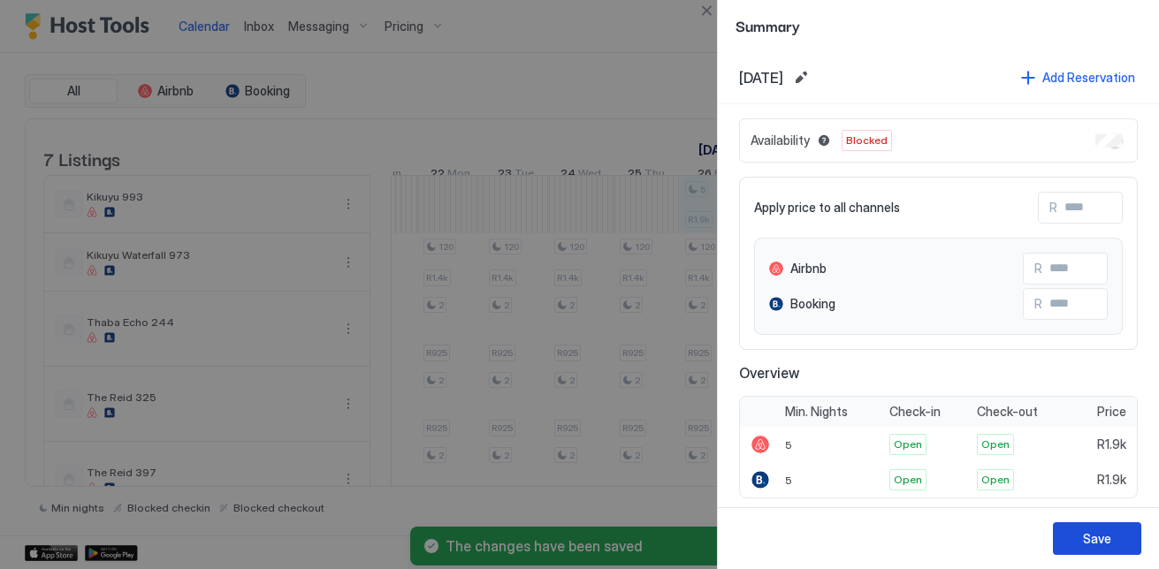
click at [1130, 551] on button "Save" at bounding box center [1097, 538] width 88 height 33
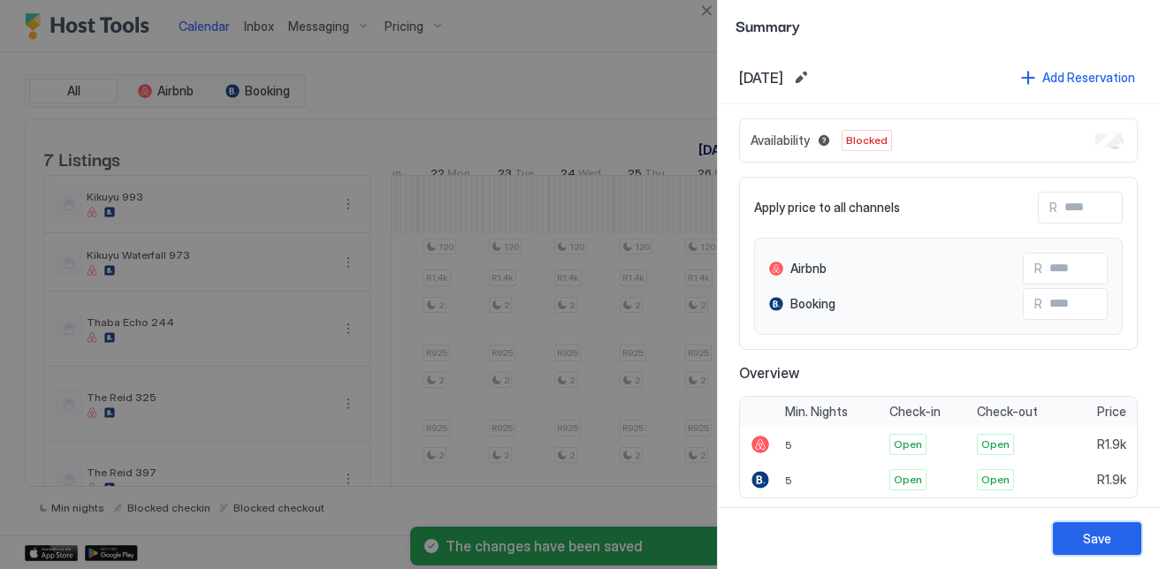
click at [1088, 538] on div "Save" at bounding box center [1097, 538] width 28 height 19
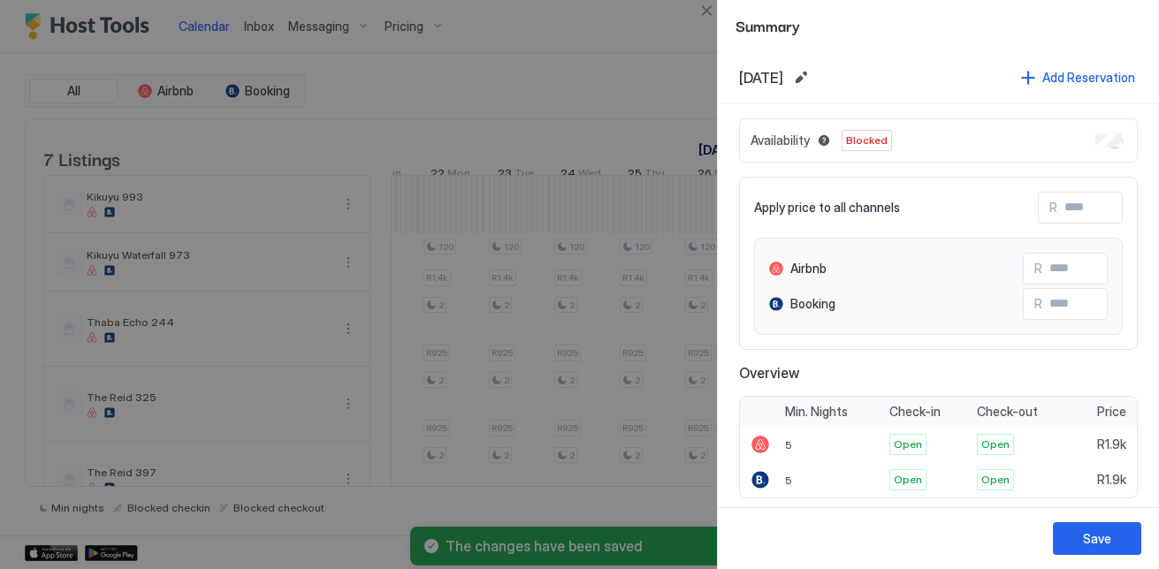
click at [1087, 521] on div "Save" at bounding box center [938, 538] width 441 height 62
click at [1091, 544] on div "Save" at bounding box center [1097, 538] width 28 height 19
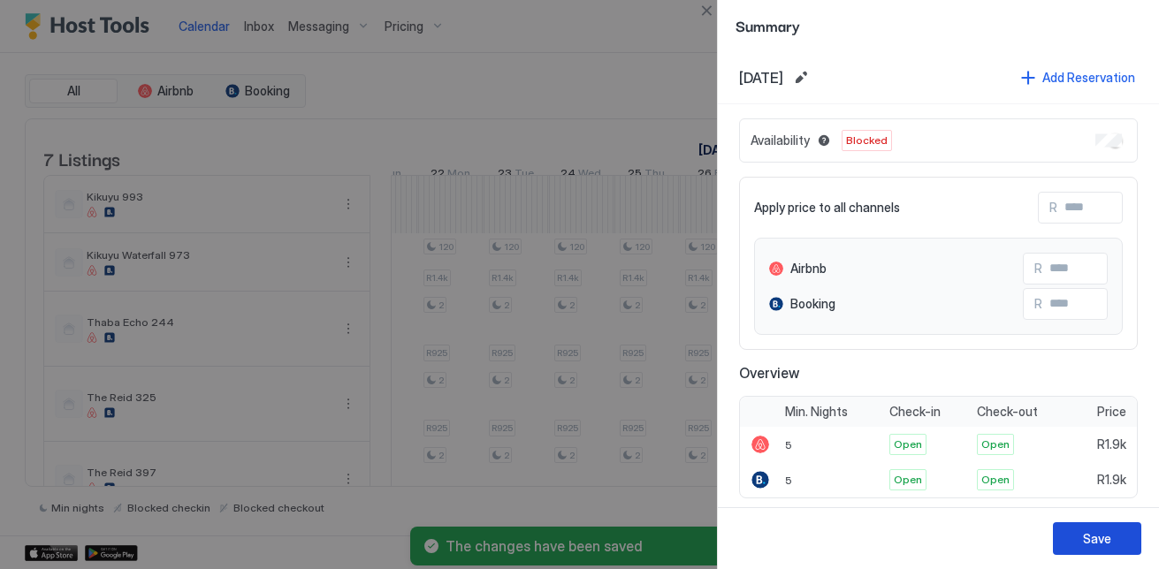
click at [1119, 536] on button "Save" at bounding box center [1097, 538] width 88 height 33
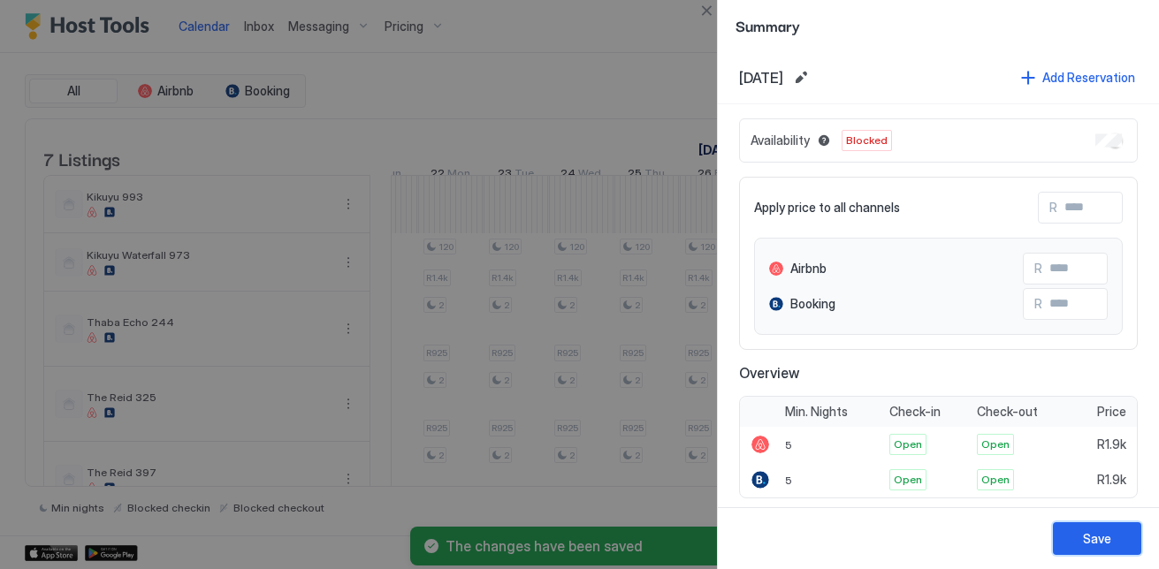
click at [1123, 542] on button "Save" at bounding box center [1097, 538] width 88 height 33
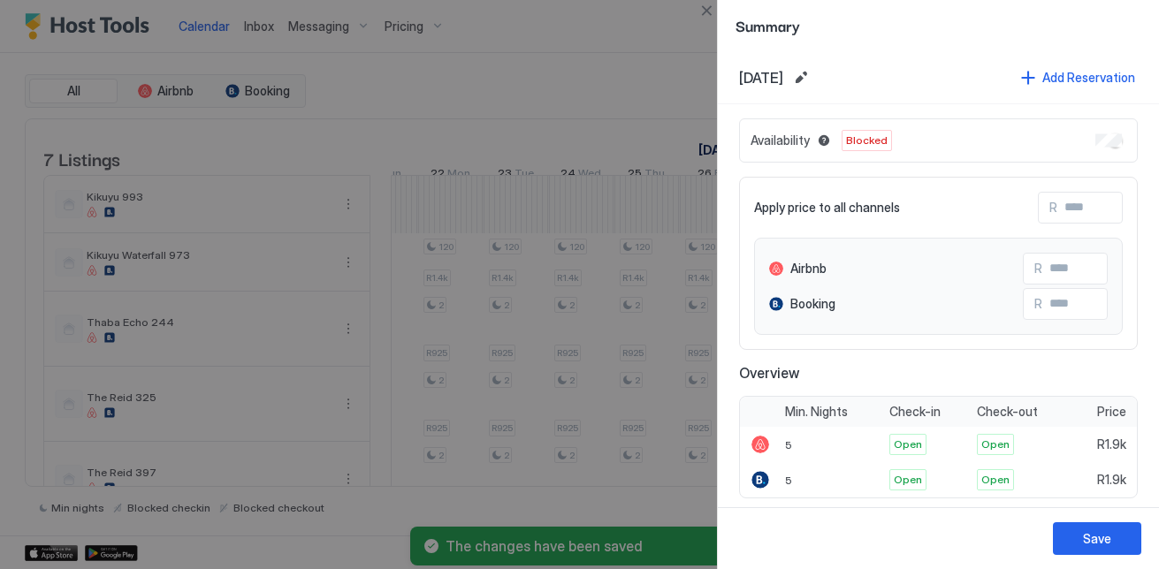
click at [1103, 550] on button "Save" at bounding box center [1097, 538] width 88 height 33
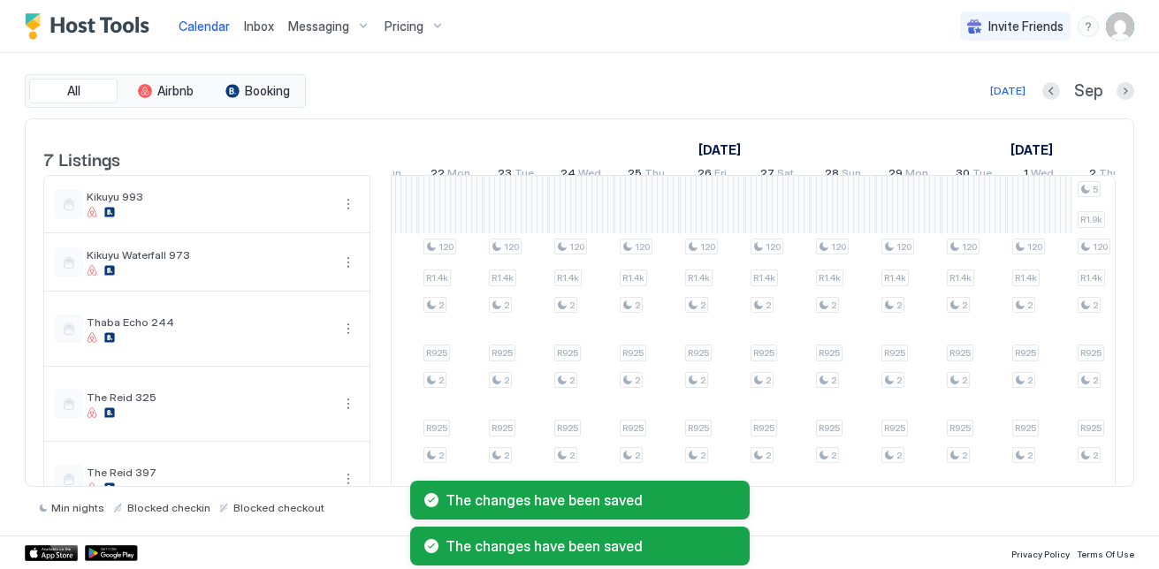
click at [1089, 479] on div "The changes have been saved The changes have been saved" at bounding box center [579, 523] width 1159 height 92
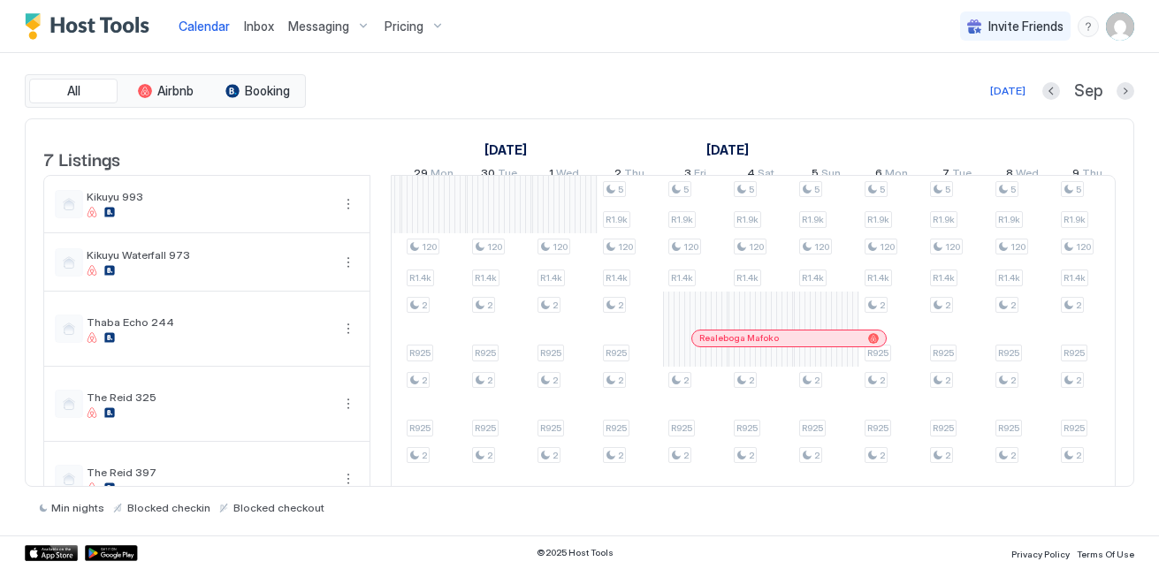
click at [650, 184] on div "2 Thu" at bounding box center [629, 176] width 65 height 26
click at [641, 194] on div "120 R1.4k 2 R925 2 R925 2 R925 120 R1.4k 2 R925 2 R925 2 R925 2 R925 120 R1.4k …" at bounding box center [1022, 405] width 3335 height 458
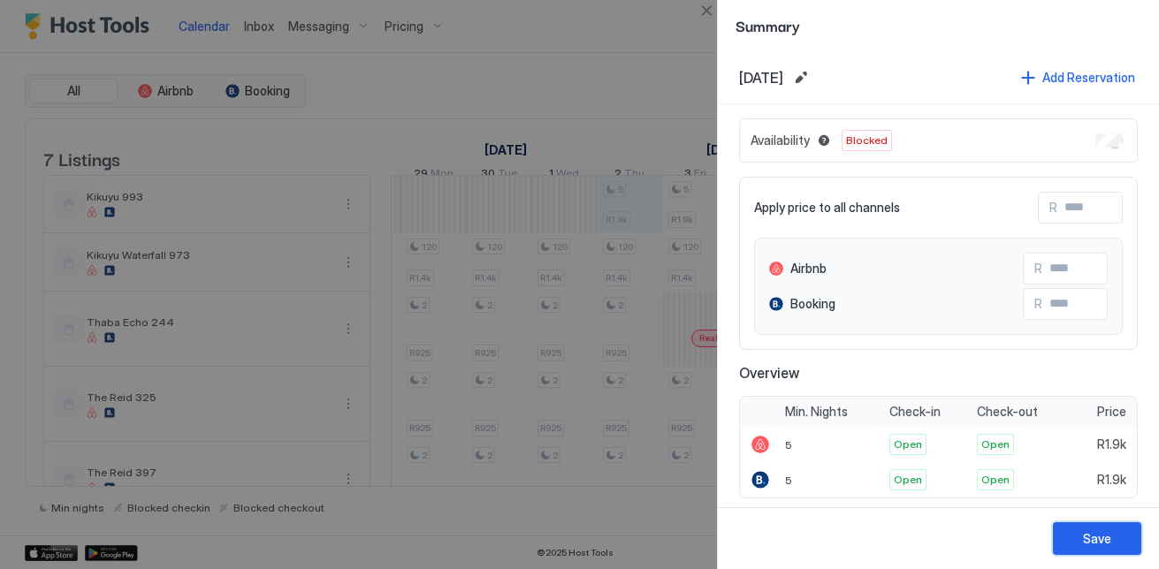
click at [1116, 531] on button "Save" at bounding box center [1097, 538] width 88 height 33
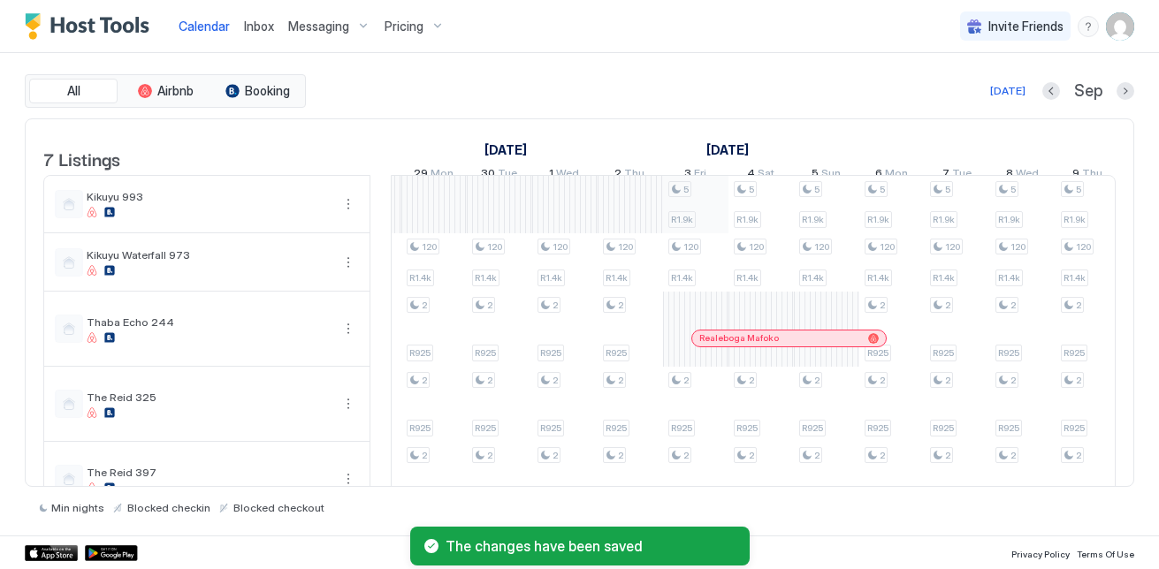
click at [681, 224] on div "120 R1.4k 2 R925 2 R925 2 R925 120 R1.4k 2 R925 2 R925 2 R925 2 R925 120 R1.4k …" at bounding box center [1022, 405] width 3335 height 458
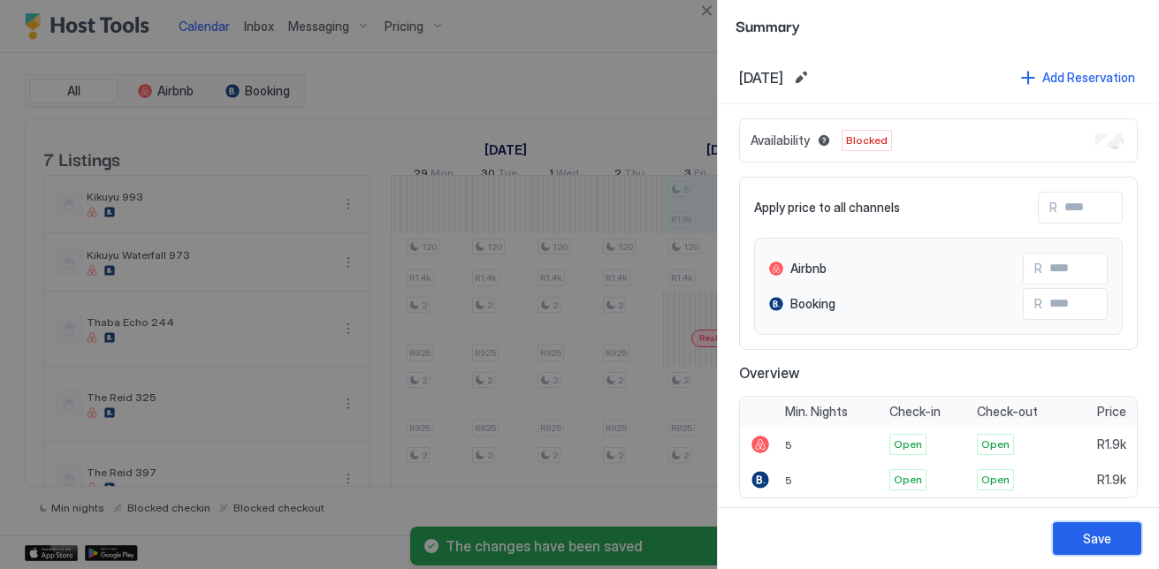
click at [1082, 533] on button "Save" at bounding box center [1097, 538] width 88 height 33
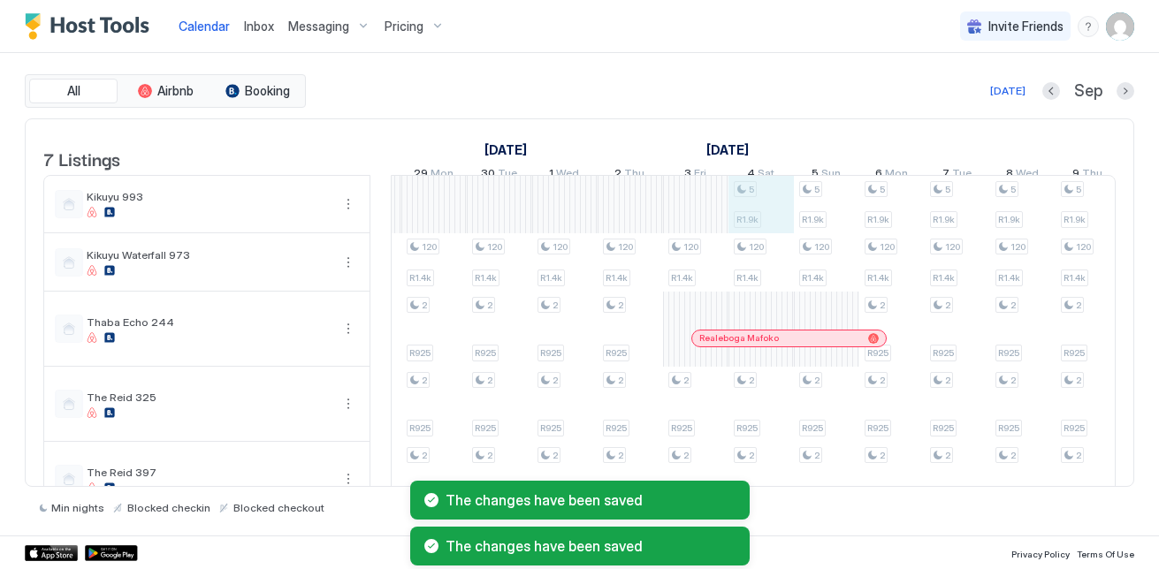
click at [756, 235] on div "120 R1.4k 2 R925 2 R925 2 R925 120 R1.4k 2 R925 2 R925 2 R925 2 R925 120 R1.4k …" at bounding box center [1022, 405] width 3335 height 458
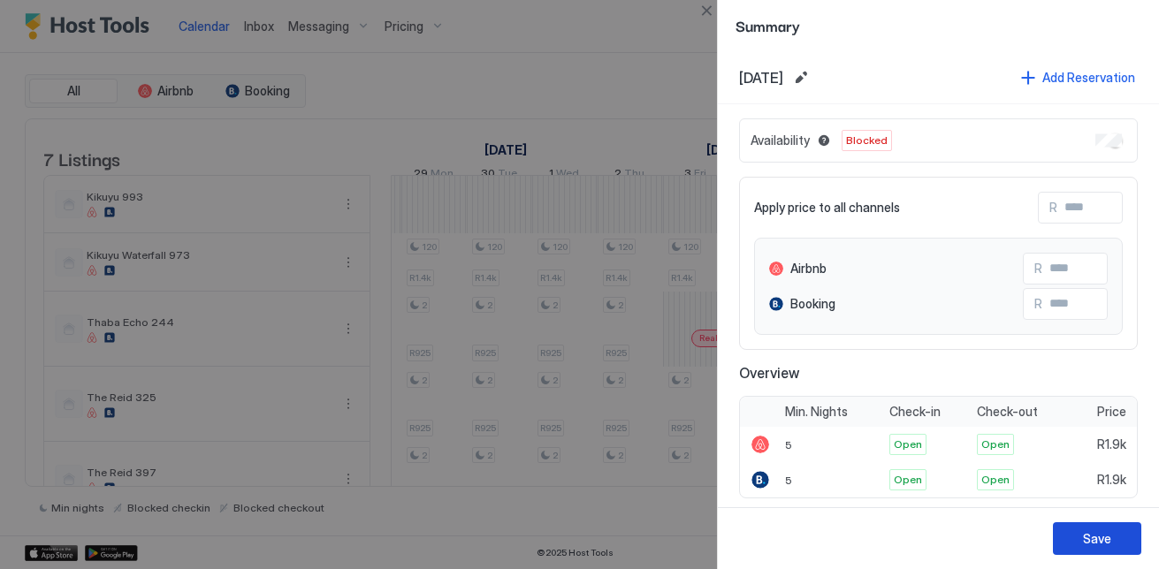
click at [1100, 549] on button "Save" at bounding box center [1097, 538] width 88 height 33
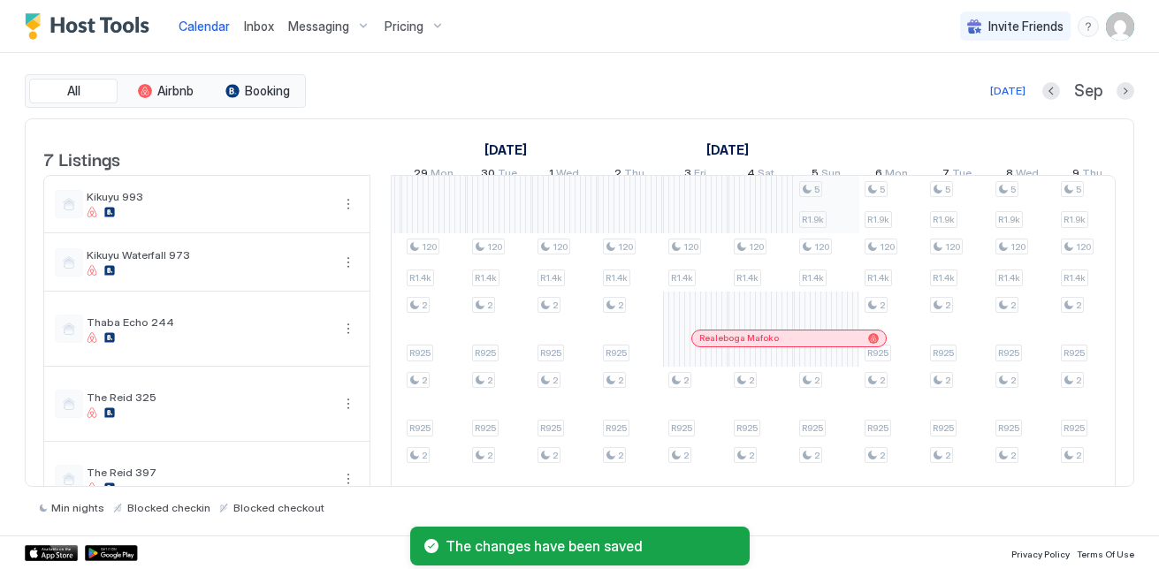
click at [824, 220] on div "120 R1.4k 2 R925 2 R925 2 R925 120 R1.4k 2 R925 2 R925 2 R925 2 R925 120 R1.4k …" at bounding box center [1022, 405] width 3335 height 458
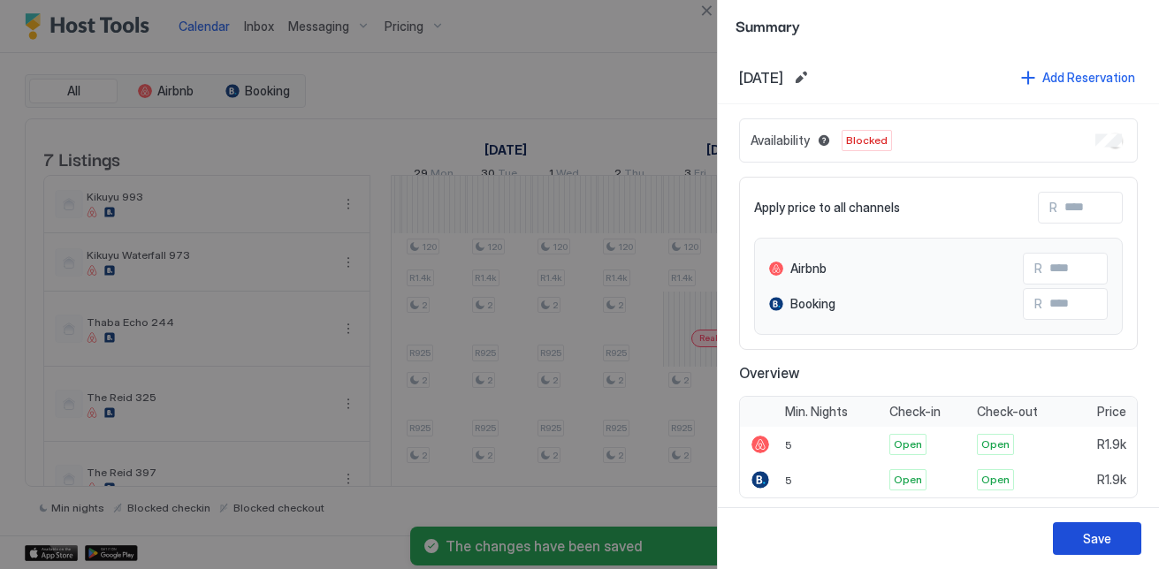
click at [1107, 536] on div "Save" at bounding box center [1097, 538] width 28 height 19
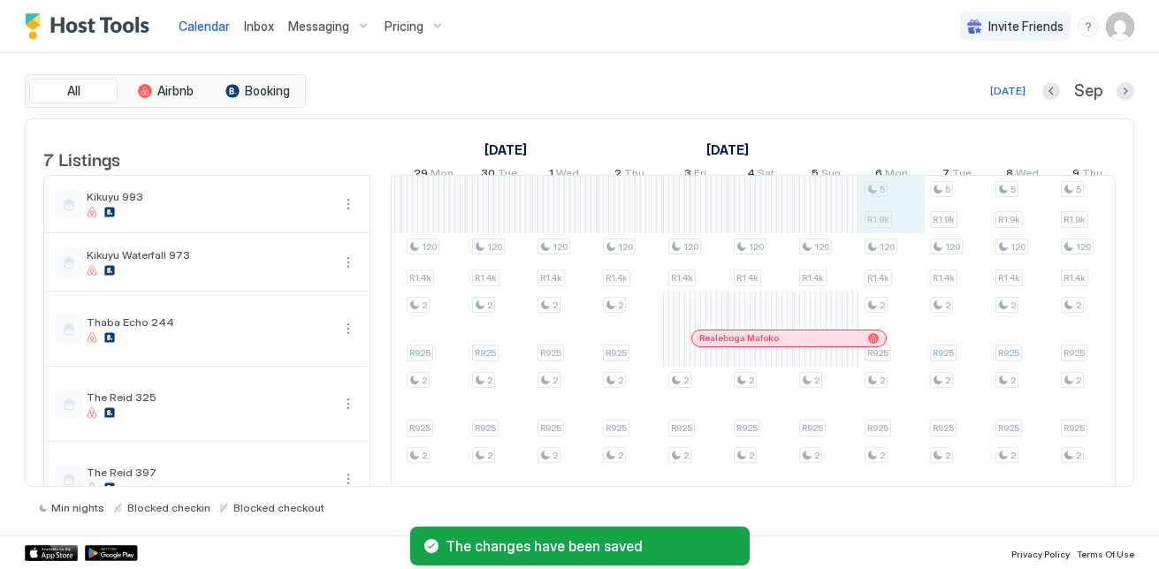
click at [900, 209] on div "120 R1.4k 2 R925 2 R925 2 R925 120 R1.4k 2 R925 2 R925 2 R925 2 R925 120 R1.4k …" at bounding box center [1022, 405] width 3335 height 458
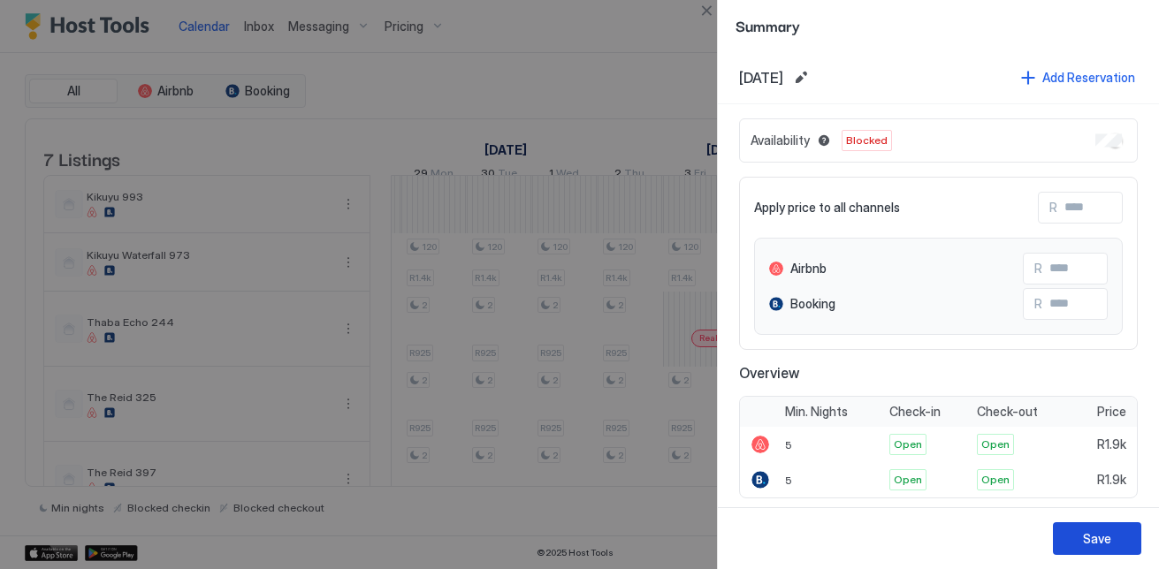
click at [1083, 528] on button "Save" at bounding box center [1097, 538] width 88 height 33
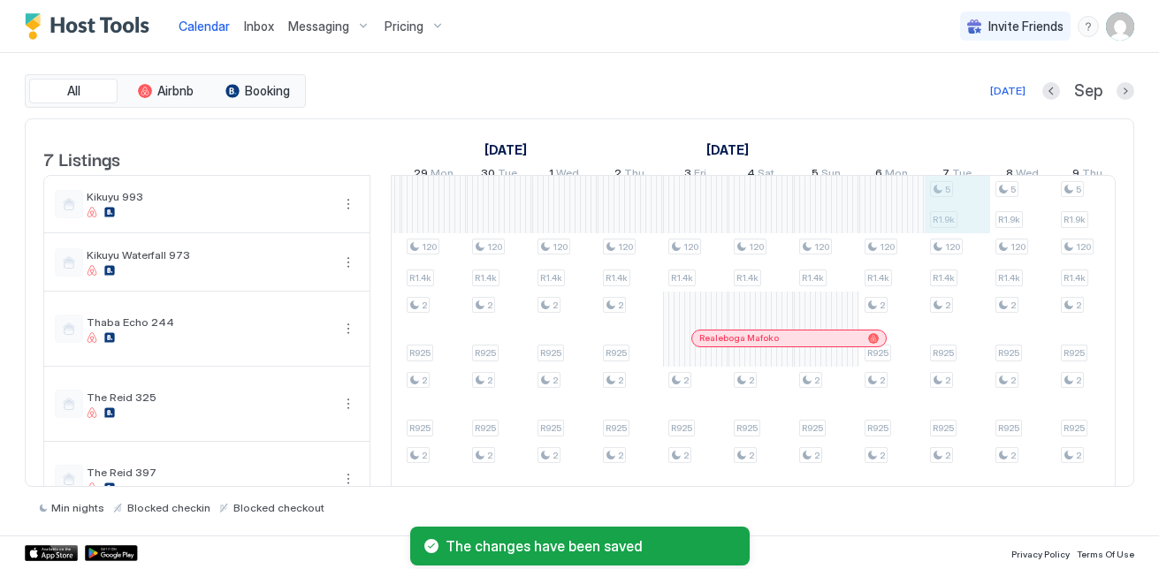
click at [946, 214] on div "120 R1.4k 2 R925 2 R925 2 R925 120 R1.4k 2 R925 2 R925 2 R925 2 R925 120 R1.4k …" at bounding box center [1022, 405] width 3335 height 458
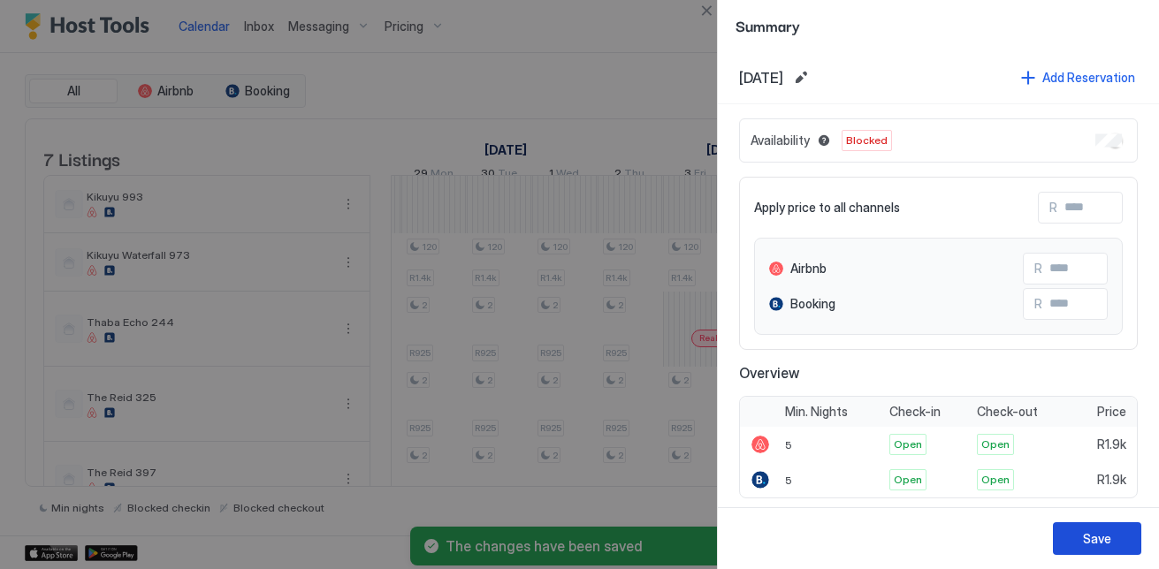
click at [1119, 533] on button "Save" at bounding box center [1097, 538] width 88 height 33
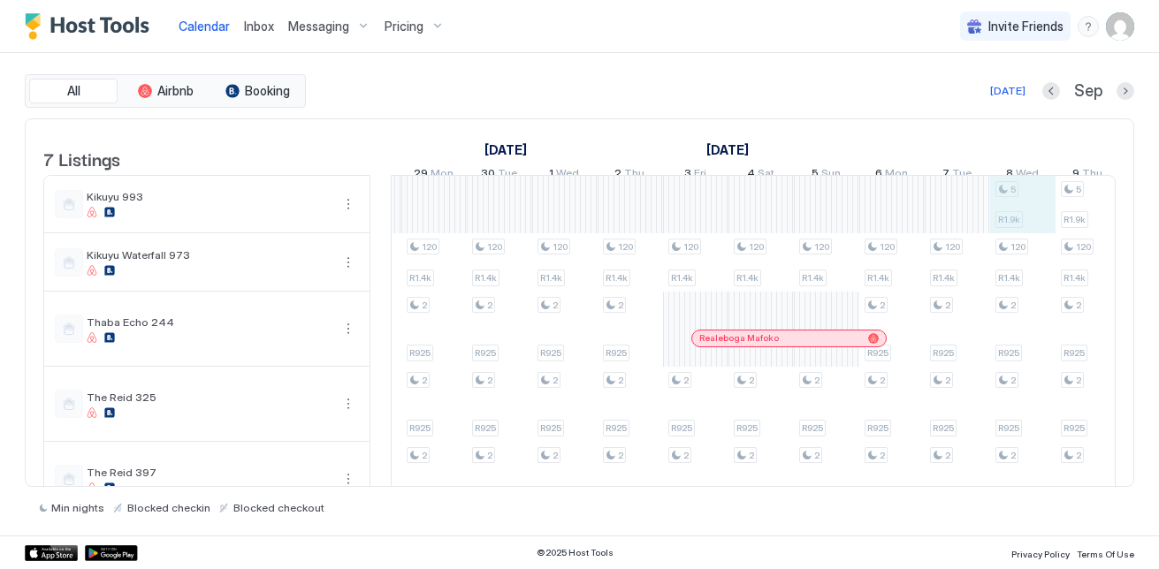
click at [1009, 207] on div "120 R1.4k 2 R925 2 R925 2 R925 120 R1.4k 2 R925 2 R925 2 R925 2 R925 120 R1.4k …" at bounding box center [1022, 405] width 3335 height 458
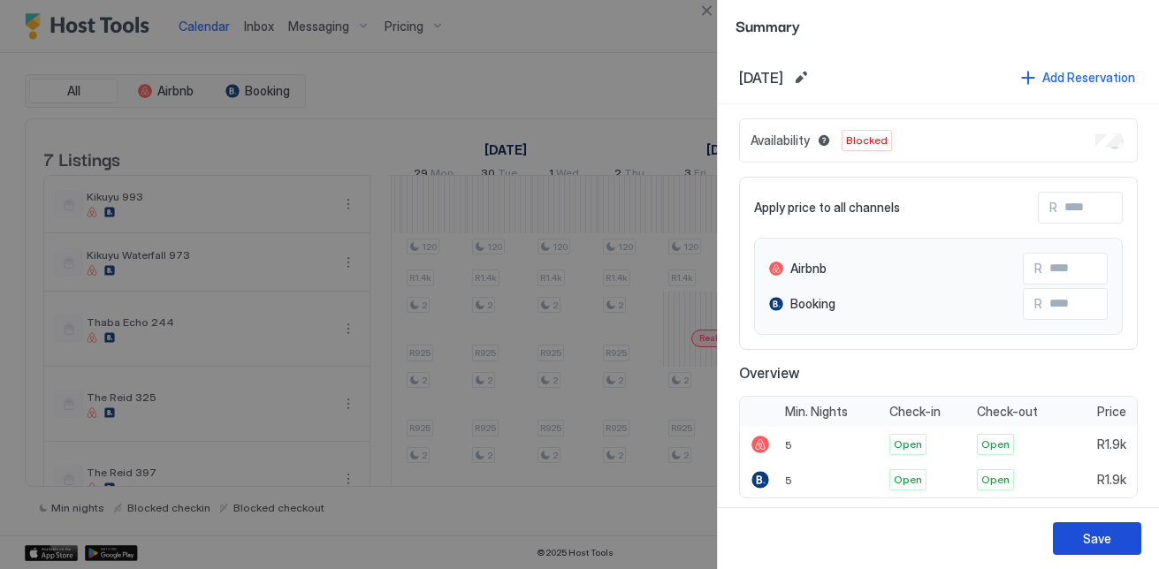
click at [1111, 548] on button "Save" at bounding box center [1097, 538] width 88 height 33
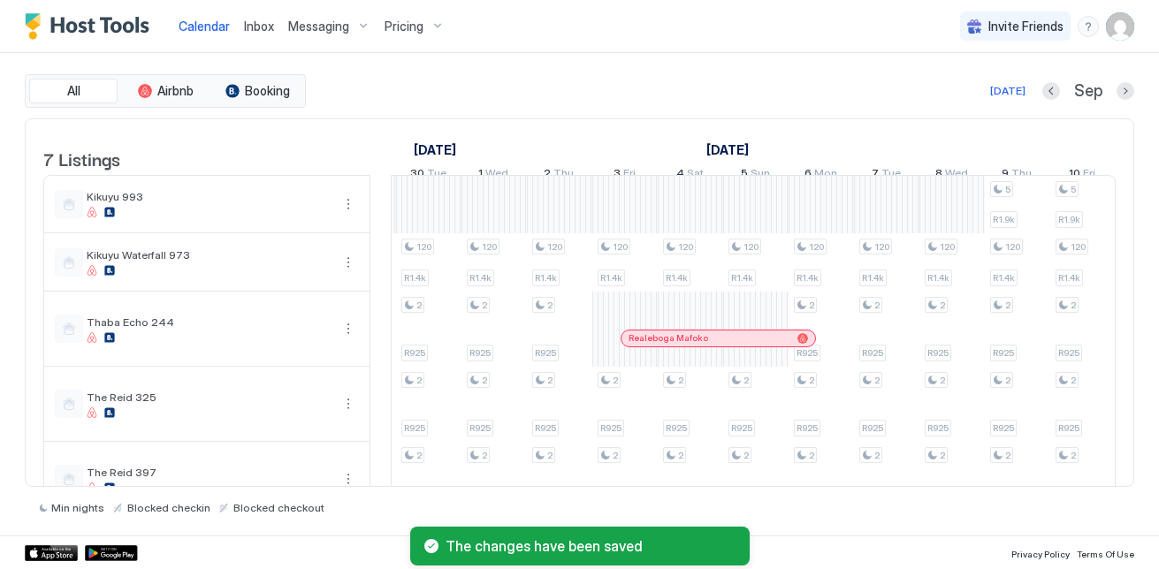
scroll to position [0, 1136]
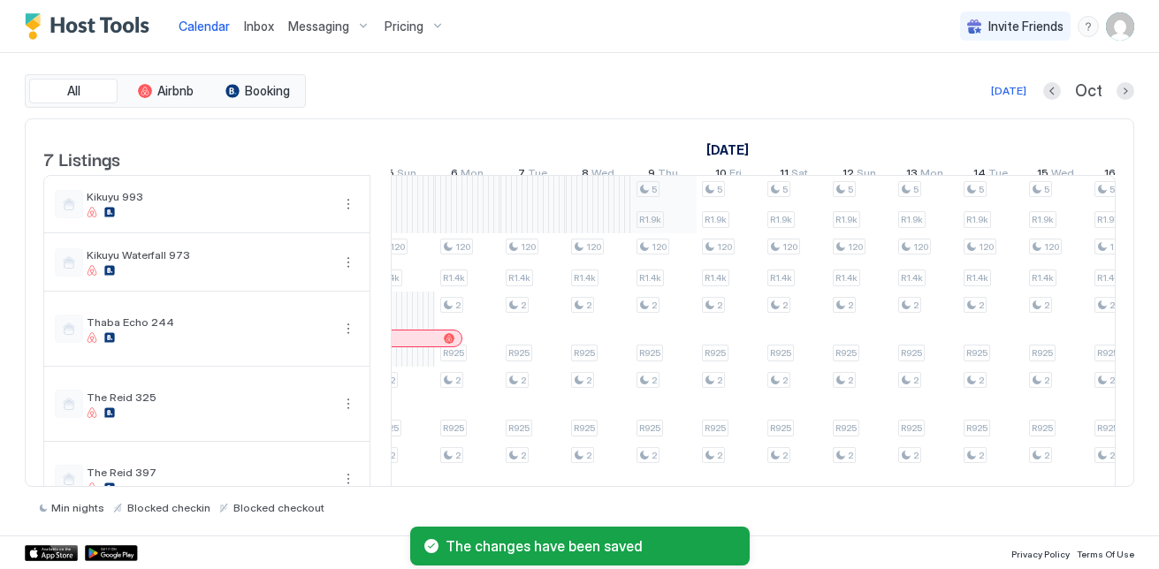
click at [672, 214] on div "120 R1.4k 2 R925 2 R925 2 R925 120 R1.4k 2 R925 2 R925 2 R925 2 R925 120 R1.4k …" at bounding box center [598, 405] width 3335 height 458
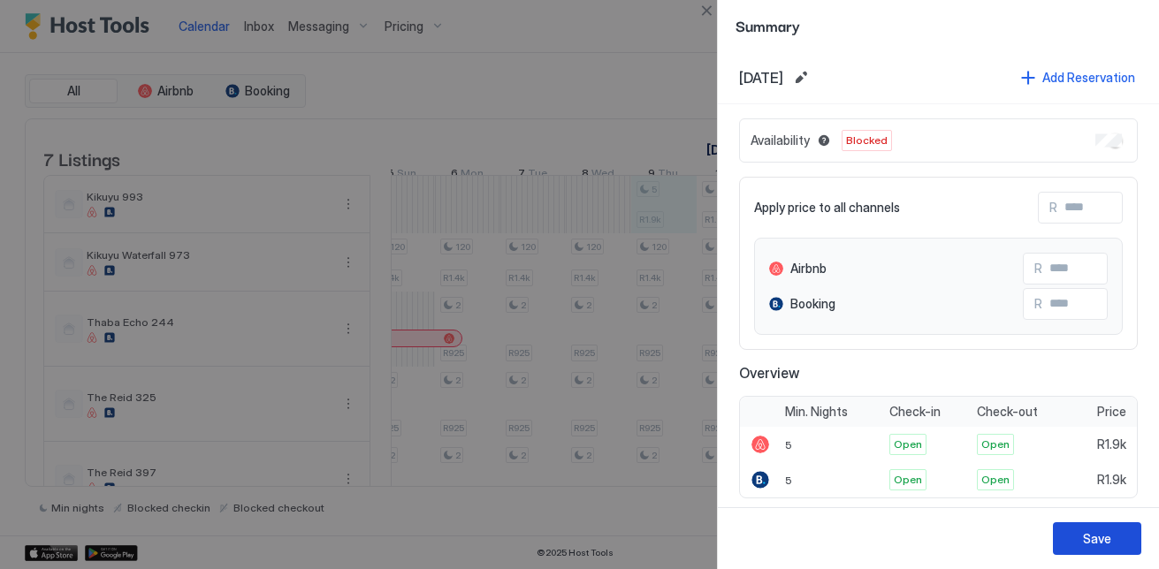
click at [1105, 537] on div "Save" at bounding box center [1097, 538] width 28 height 19
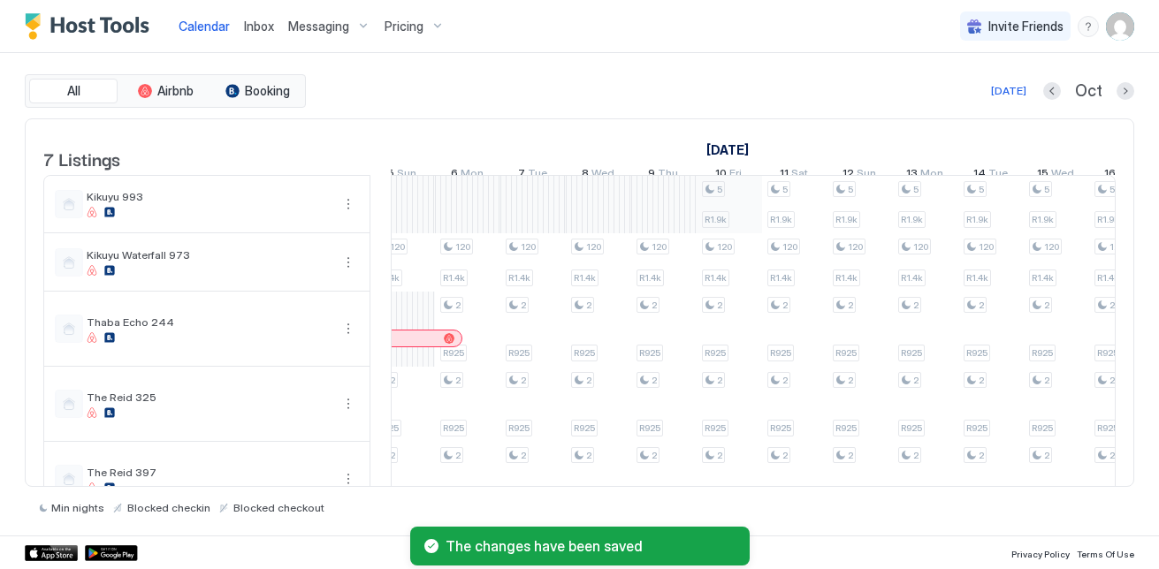
click at [740, 220] on div "120 R1.4k 2 R925 2 R925 2 R925 120 R1.4k 2 R925 2 R925 2 R925 2 R925 120 R1.4k …" at bounding box center [598, 405] width 3335 height 458
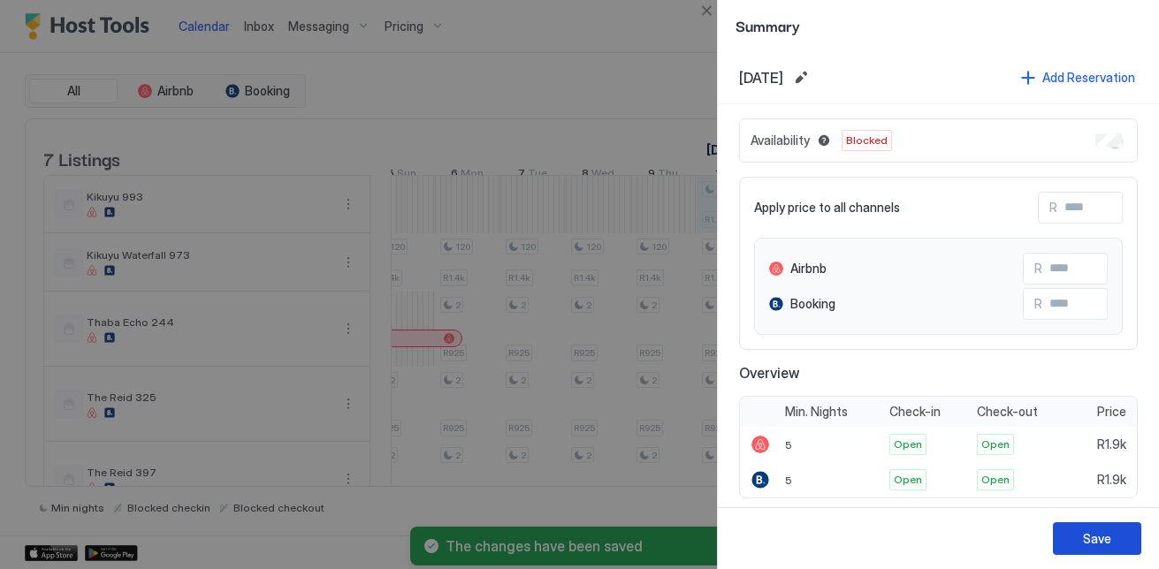
click at [1116, 537] on button "Save" at bounding box center [1097, 538] width 88 height 33
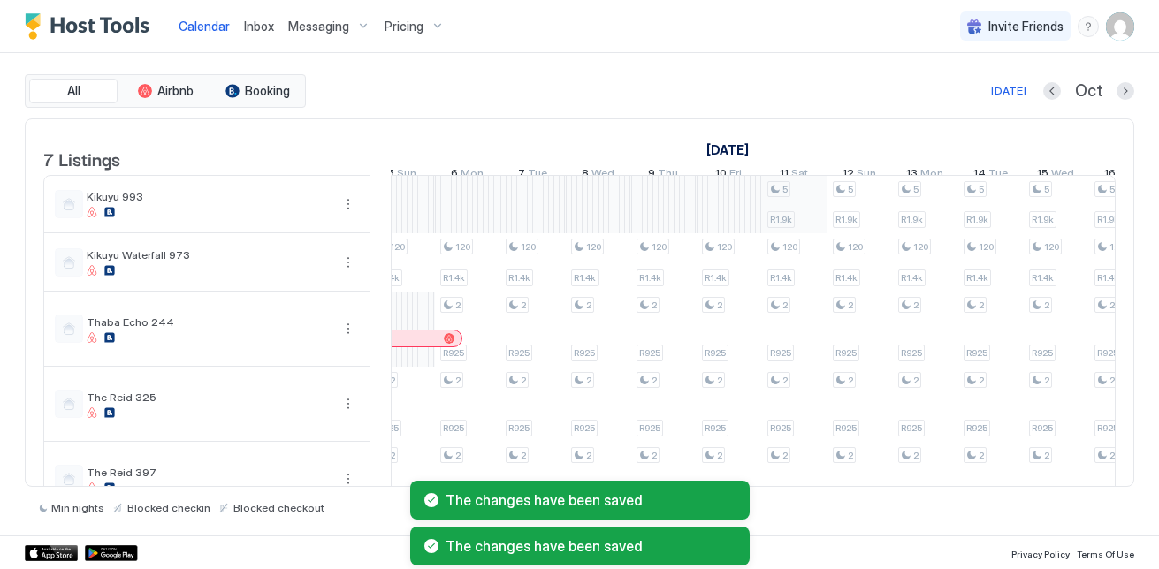
click at [807, 218] on div "120 R1.4k 2 R925 2 R925 2 R925 120 R1.4k 2 R925 2 R925 2 R925 2 R925 120 R1.4k …" at bounding box center [598, 405] width 3335 height 458
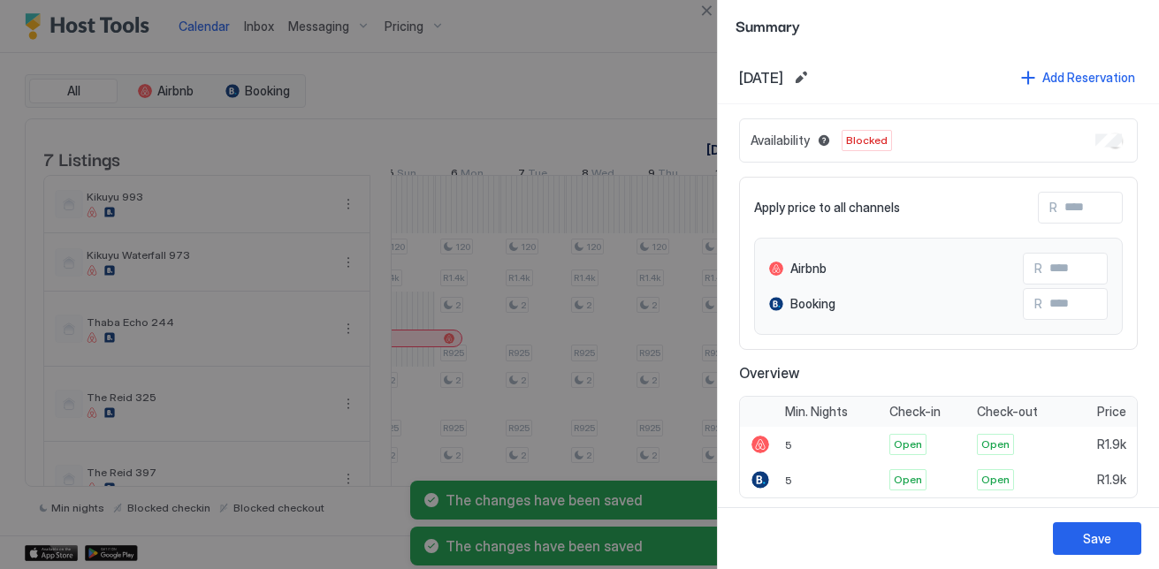
click at [1118, 559] on div "Save" at bounding box center [938, 538] width 441 height 62
click at [1105, 539] on div "Save" at bounding box center [1097, 538] width 28 height 19
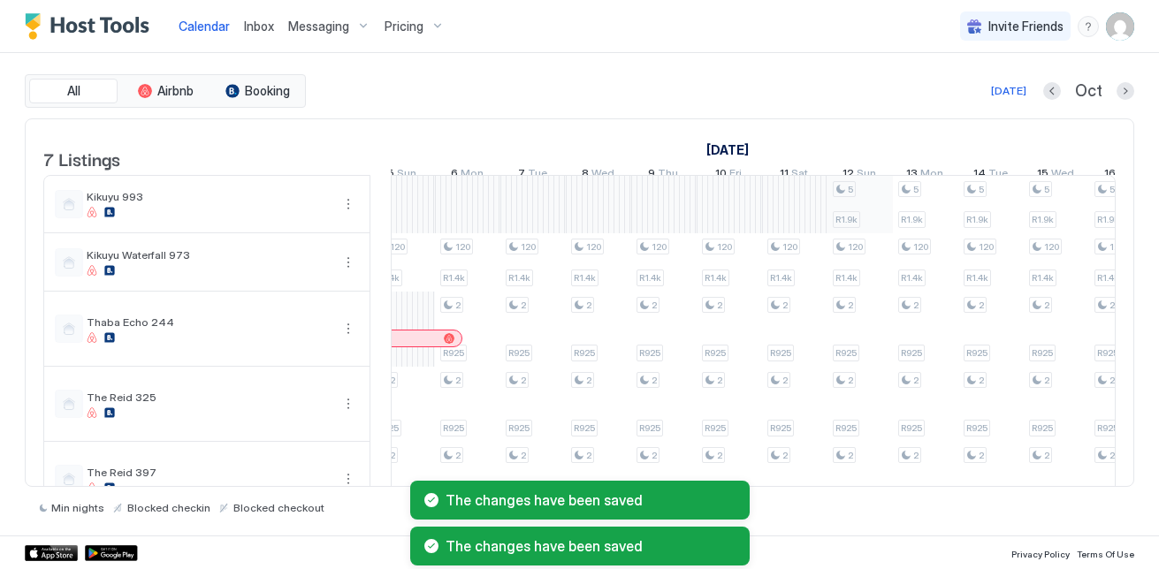
click at [833, 233] on div "120 R1.4k 2 R925 2 R925 2 R925 120 R1.4k 2 R925 2 R925 2 R925 2 R925 120 R1.4k …" at bounding box center [598, 405] width 3335 height 458
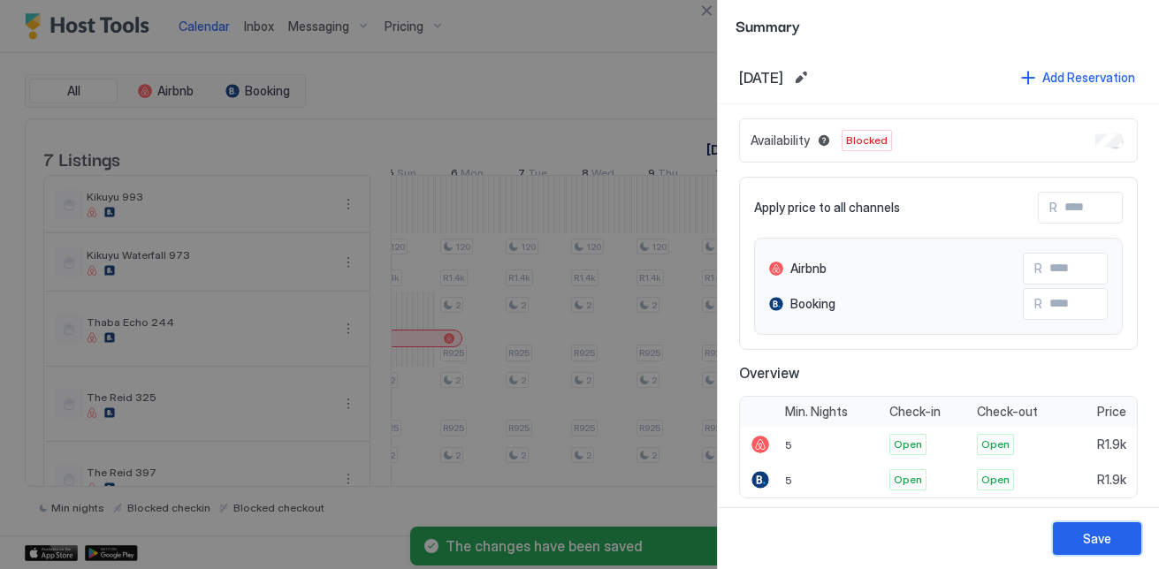
click at [1131, 545] on button "Save" at bounding box center [1097, 538] width 88 height 33
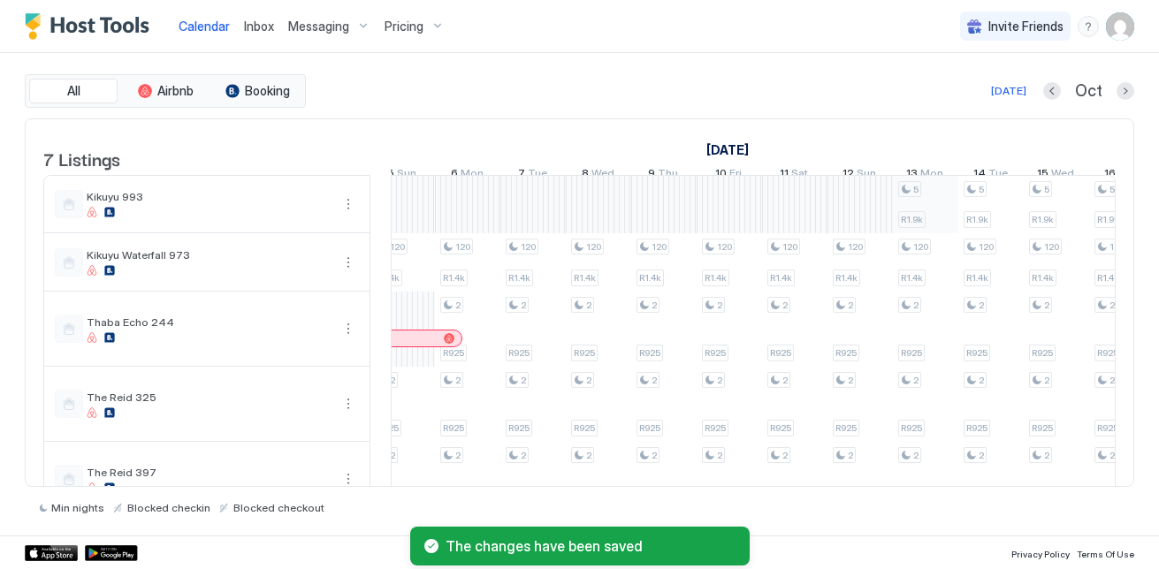
click at [920, 198] on div "120 R1.4k 2 R925 2 R925 2 R925 120 R1.4k 2 R925 2 R925 2 R925 2 R925 120 R1.4k …" at bounding box center [598, 405] width 3335 height 458
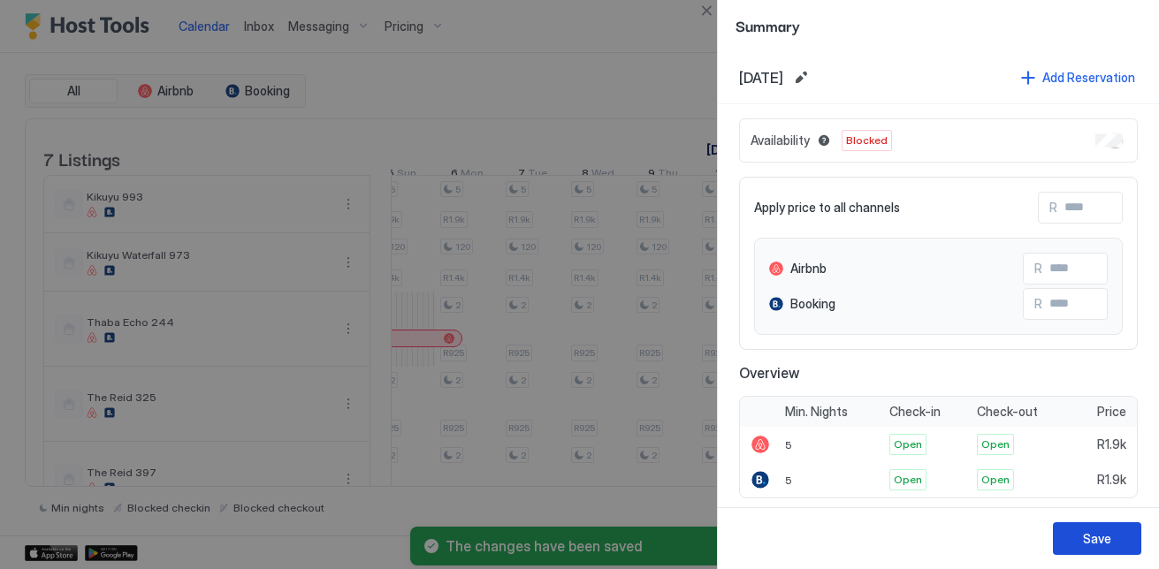
click at [1103, 550] on button "Save" at bounding box center [1097, 538] width 88 height 33
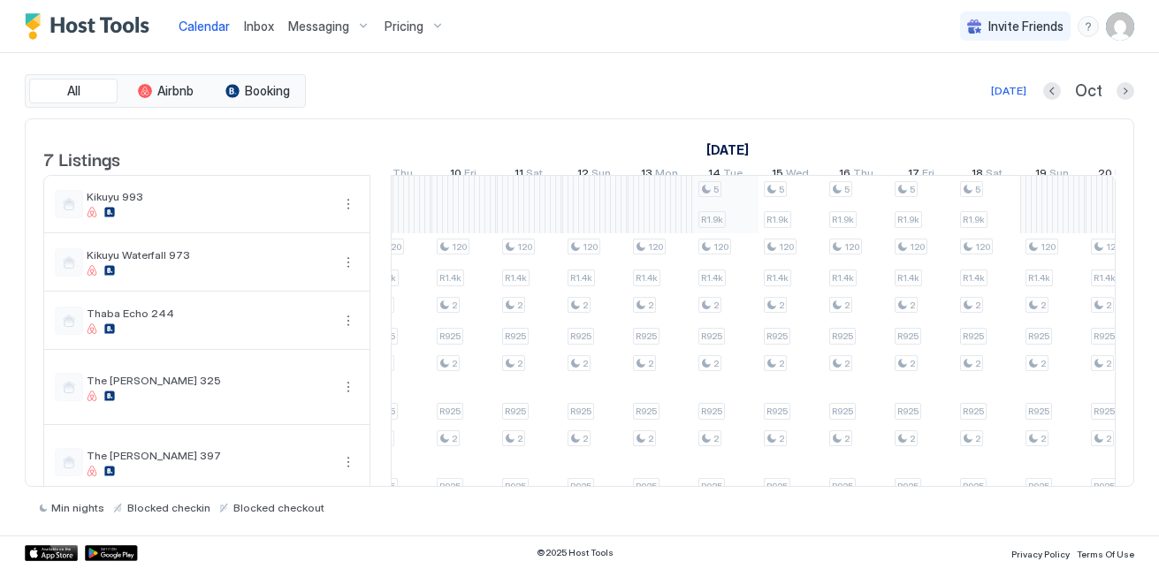
click at [718, 215] on div "120 R1.4k 2 R925 2 R925 2 R925 120 R1.4k 2 R925 2 R925 2 R925 2 R925 120 R1.4k …" at bounding box center [332, 396] width 3335 height 441
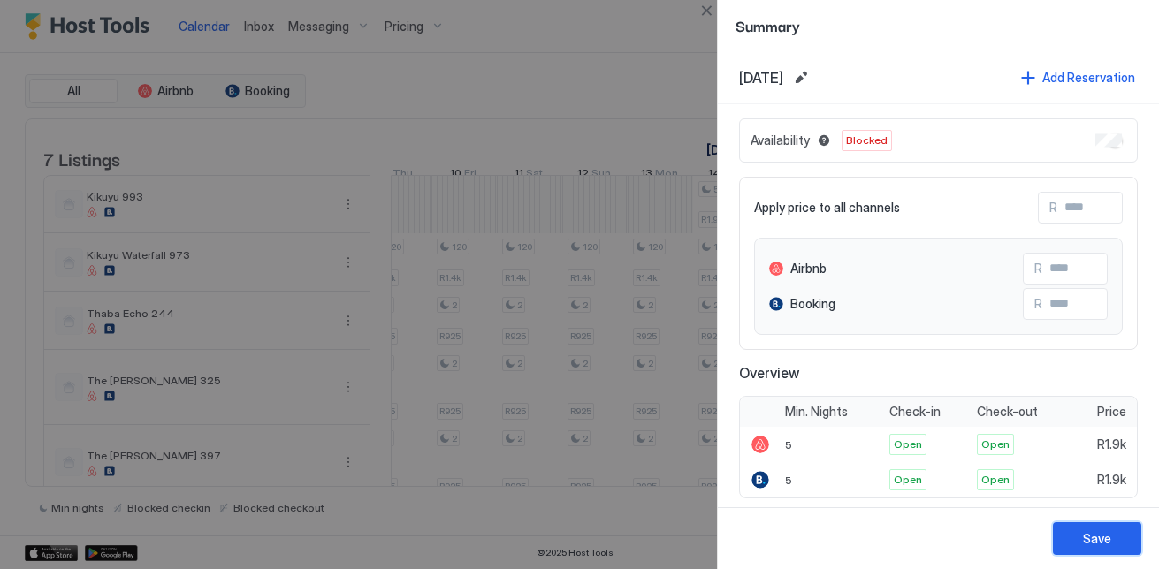
click at [1089, 536] on div "Save" at bounding box center [1097, 538] width 28 height 19
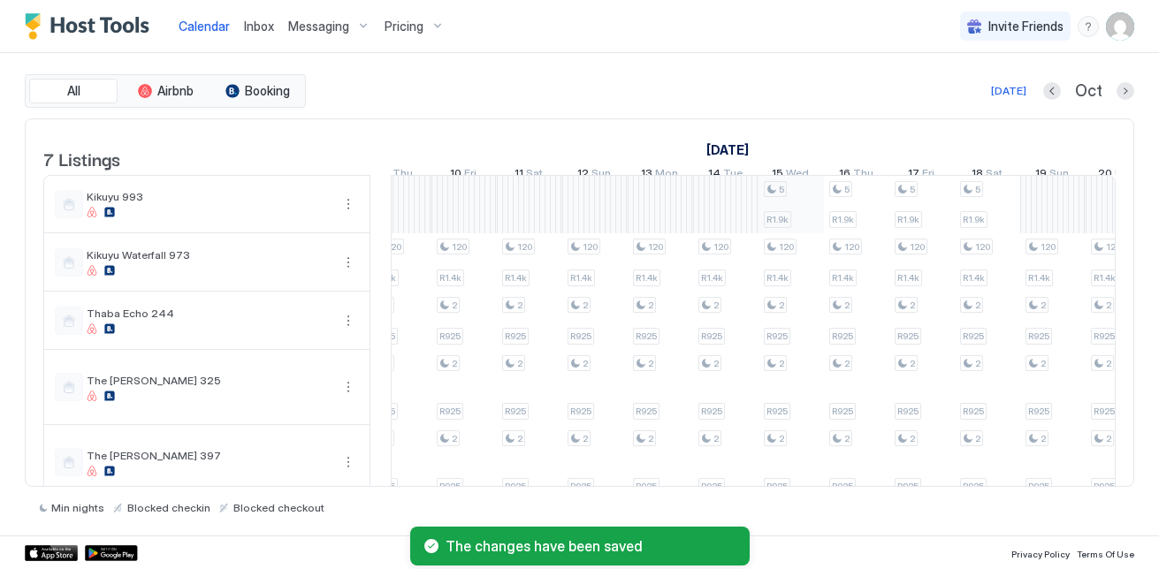
click at [772, 221] on div "120 R1.4k 2 R925 2 R925 2 R925 120 R1.4k 2 R925 2 R925 2 R925 2 R925 120 R1.4k …" at bounding box center [332, 396] width 3335 height 441
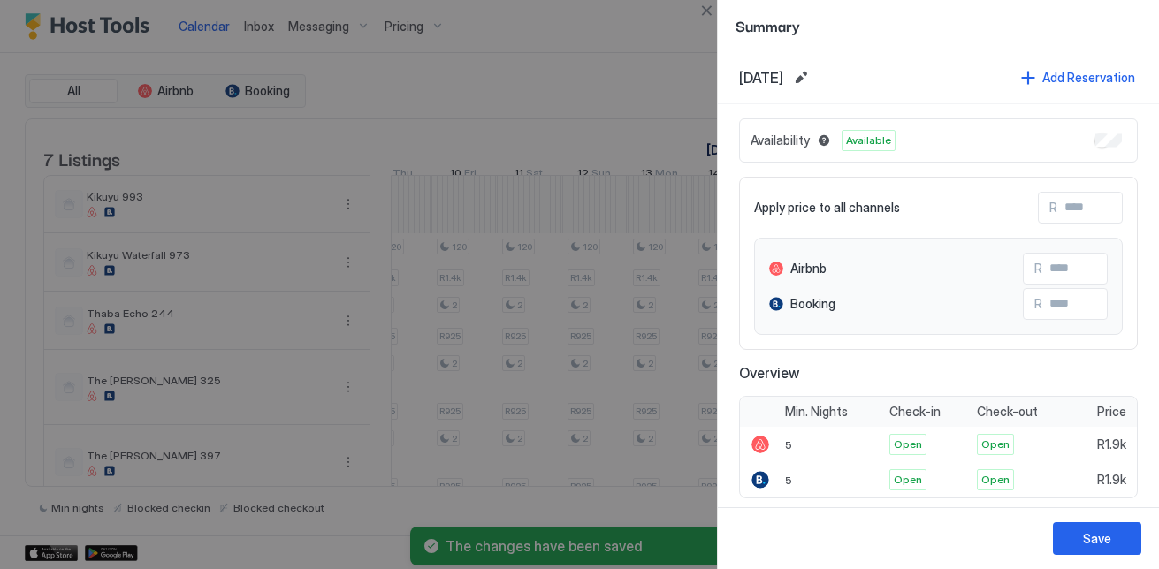
click at [1108, 138] on div "Availability Available" at bounding box center [938, 140] width 399 height 44
click at [1095, 537] on div "Save" at bounding box center [1097, 538] width 28 height 19
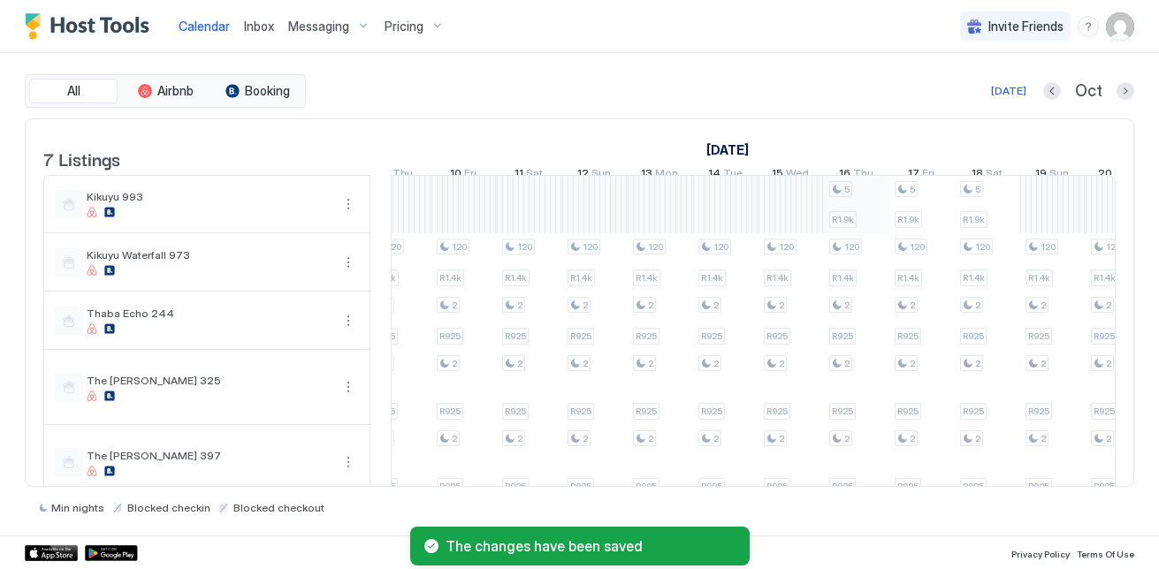
click at [861, 223] on div "120 R1.4k 2 R925 2 R925 2 R925 120 R1.4k 2 R925 2 R925 2 R925 2 R925 120 R1.4k …" at bounding box center [332, 396] width 3335 height 441
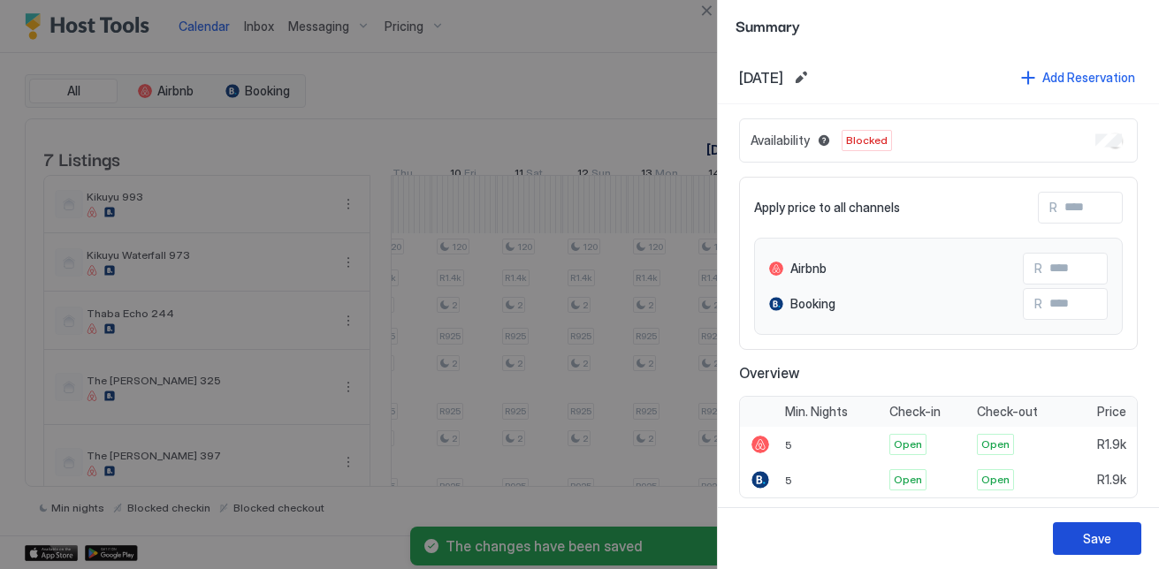
click at [1102, 542] on div "Save" at bounding box center [1097, 538] width 28 height 19
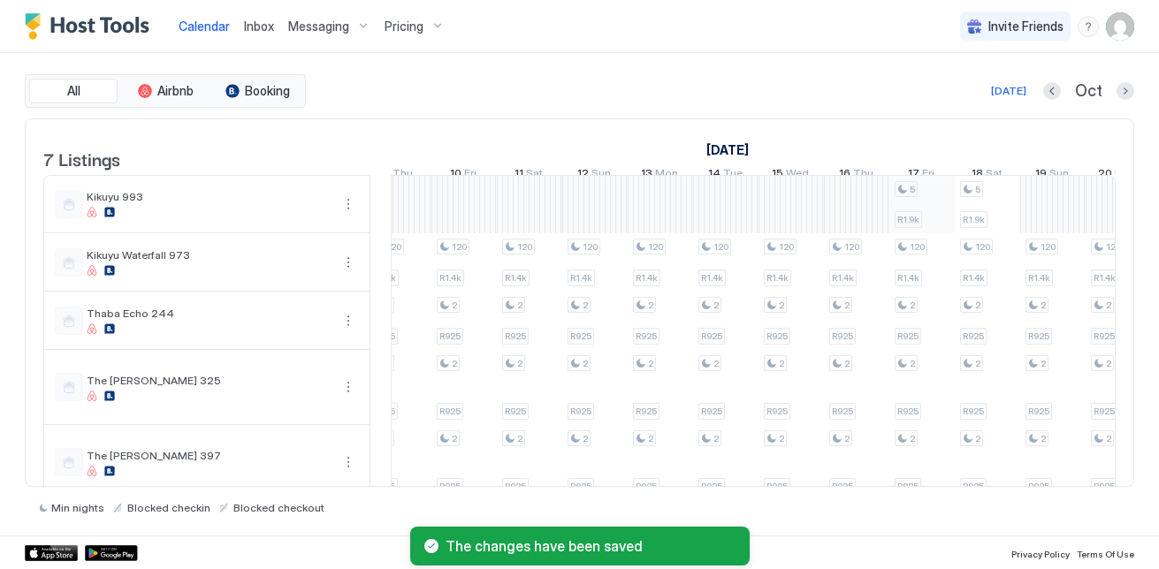
click at [927, 203] on div "120 R1.4k 2 R925 2 R925 2 R925 120 R1.4k 2 R925 2 R925 2 R925 2 R925 120 R1.4k …" at bounding box center [332, 396] width 3335 height 441
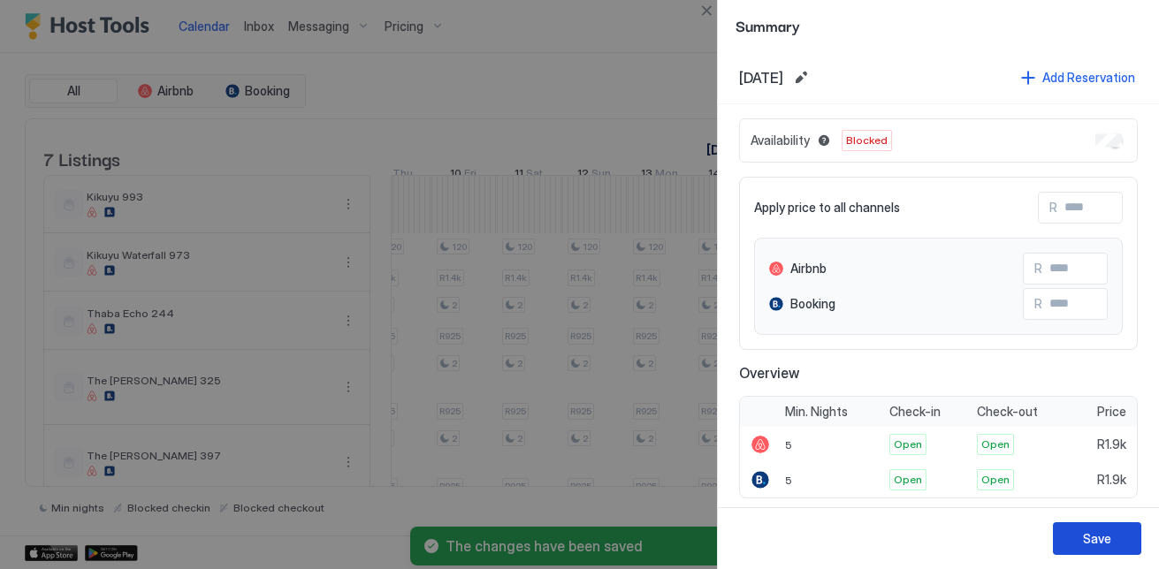
click at [1116, 529] on button "Save" at bounding box center [1097, 538] width 88 height 33
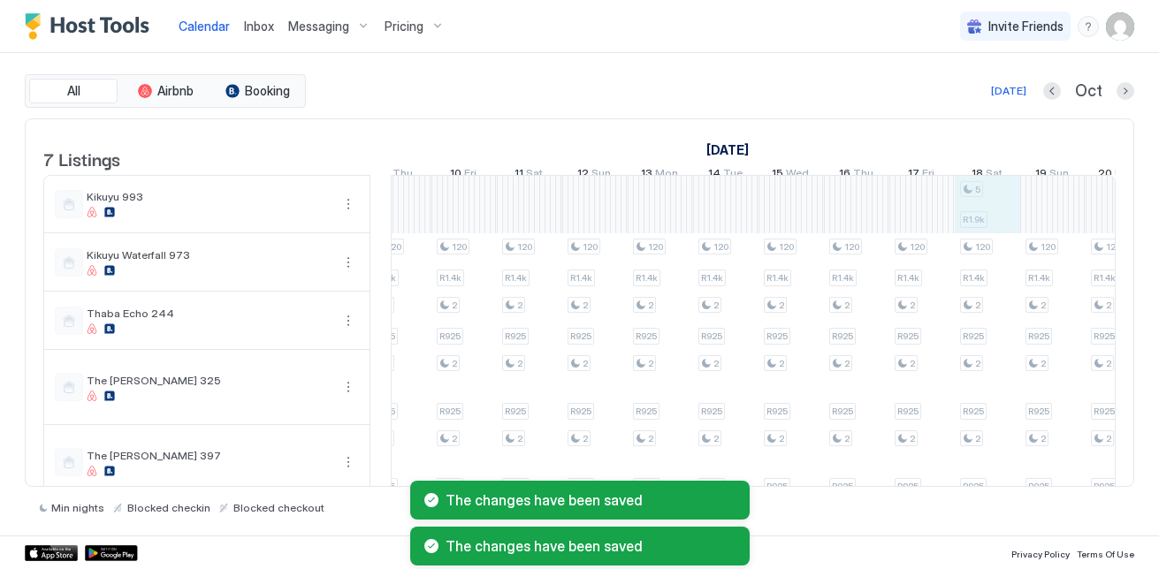
click at [1002, 197] on div "120 R1.4k 2 R925 2 R925 2 R925 120 R1.4k 2 R925 2 R925 2 R925 2 R925 120 R1.4k …" at bounding box center [332, 396] width 3335 height 441
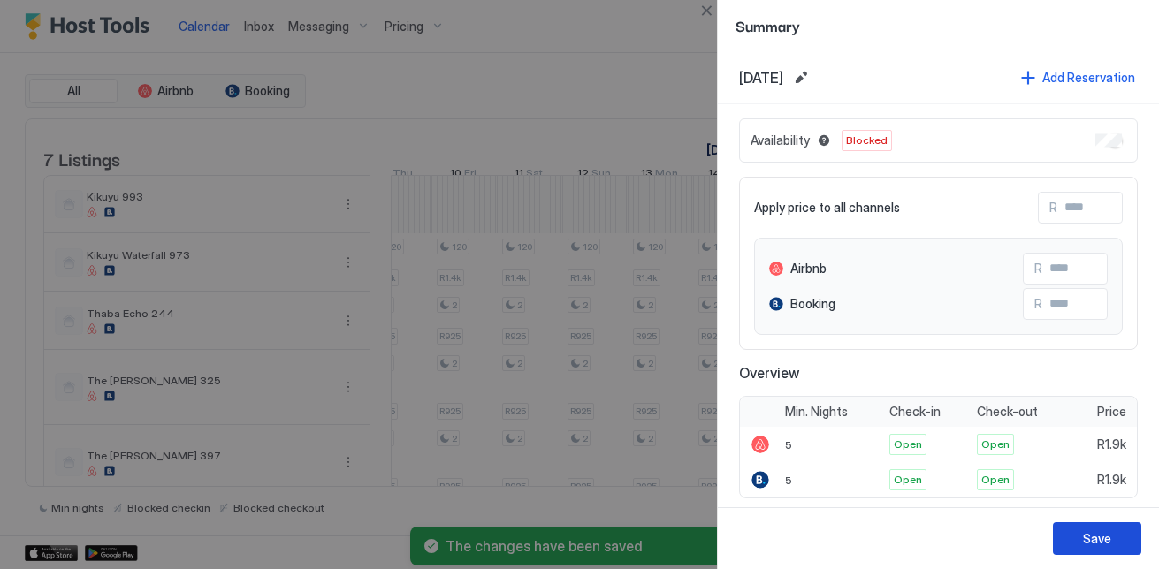
drag, startPoint x: 1114, startPoint y: 544, endPoint x: 1145, endPoint y: 428, distance: 119.6
click at [1114, 539] on button "Save" at bounding box center [1097, 538] width 88 height 33
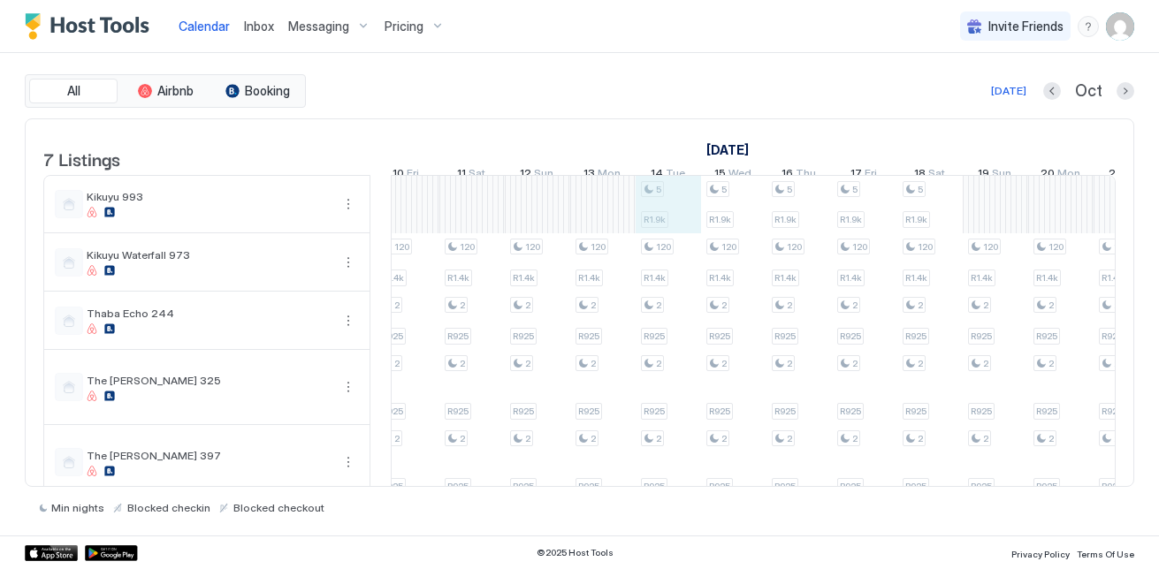
click at [683, 218] on div "120 R1.4k 2 R925 2 R925 2 R925 120 R1.4k 2 R925 2 R925 2 R925 2 R925 120 R1.4k …" at bounding box center [275, 396] width 3335 height 441
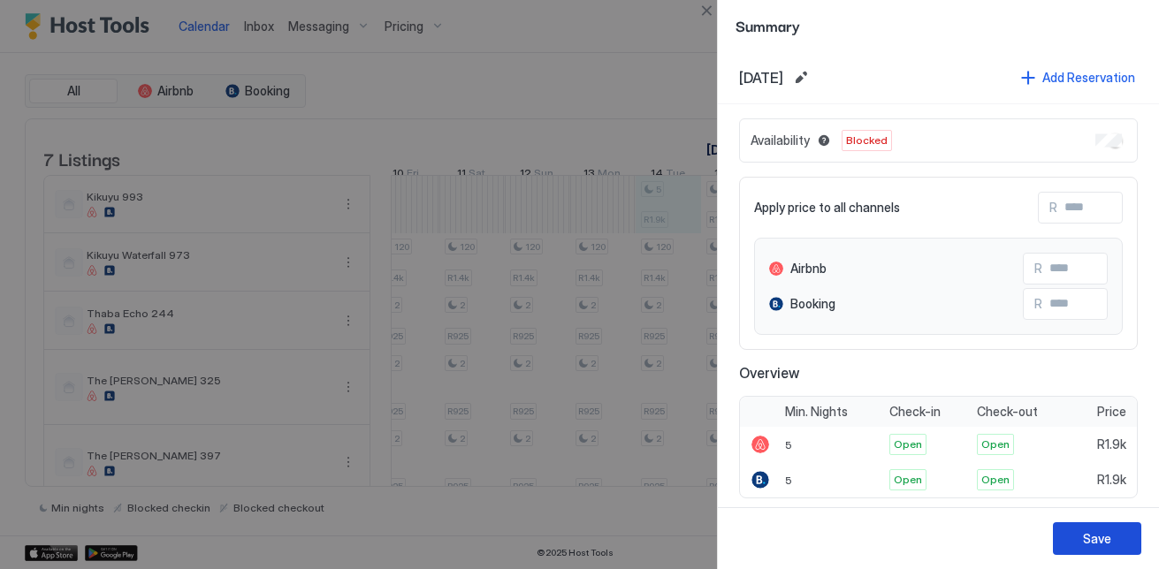
click at [1112, 536] on button "Save" at bounding box center [1097, 538] width 88 height 33
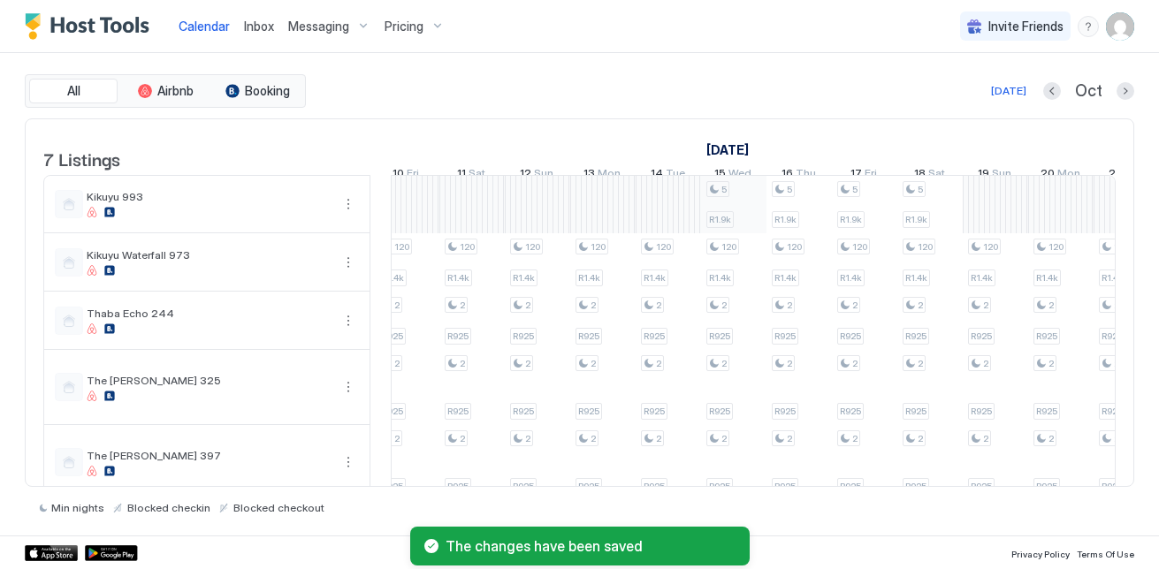
click at [719, 210] on div "120 R1.4k 2 R925 2 R925 2 R925 120 R1.4k 2 R925 2 R925 2 R925 2 R925 120 R1.4k …" at bounding box center [275, 396] width 3335 height 441
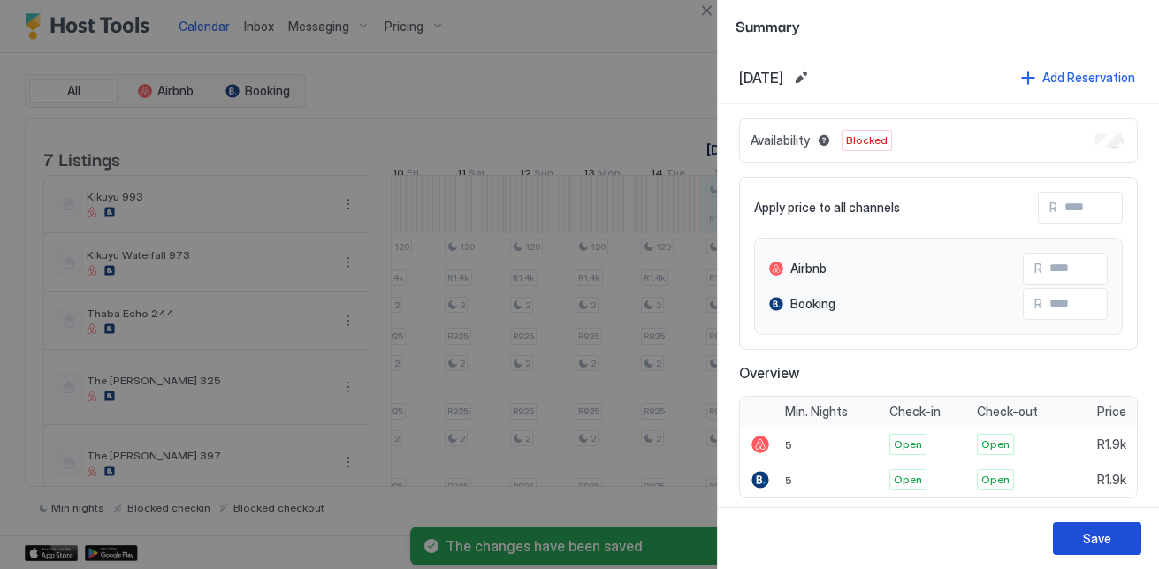
click at [1101, 536] on div "Save" at bounding box center [1097, 538] width 28 height 19
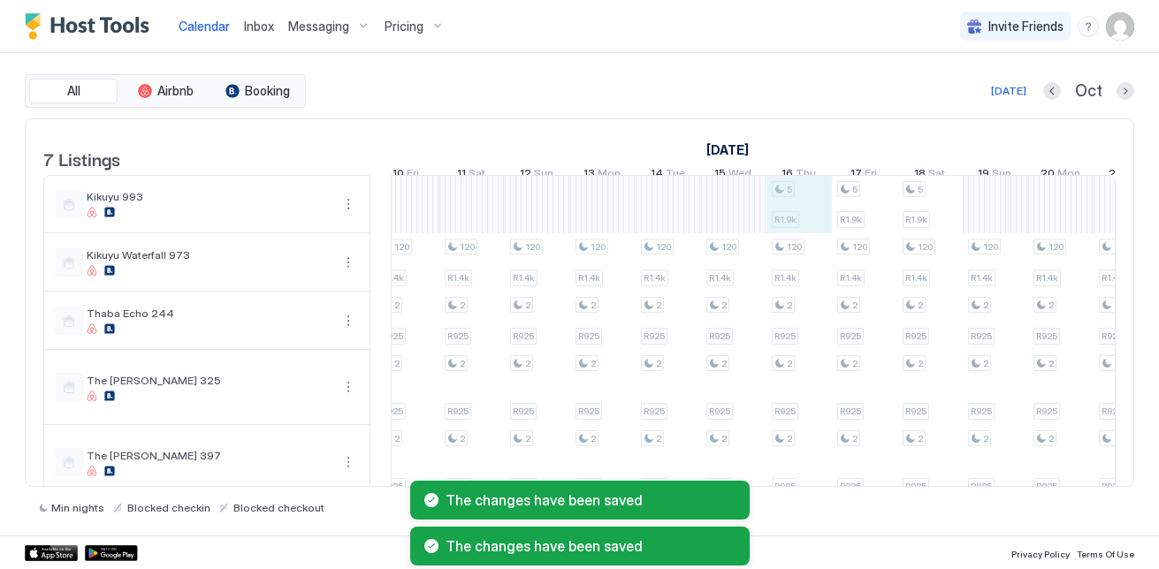
click at [786, 193] on div "120 R1.4k 2 R925 2 R925 2 R925 120 R1.4k 2 R925 2 R925 2 R925 2 R925 120 R1.4k …" at bounding box center [275, 396] width 3335 height 441
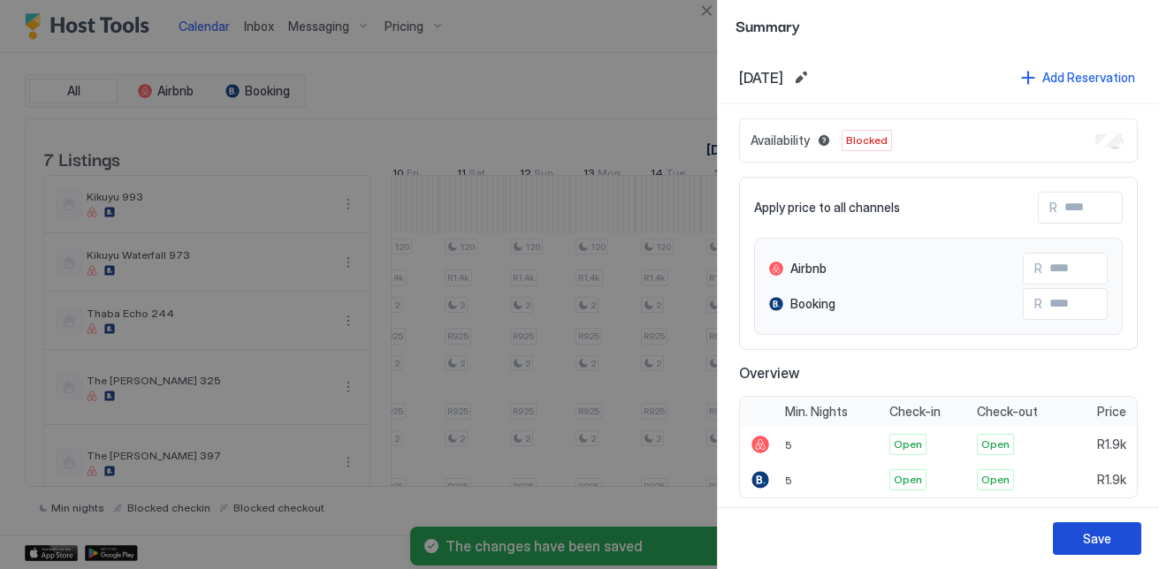
click at [1080, 529] on button "Save" at bounding box center [1097, 538] width 88 height 33
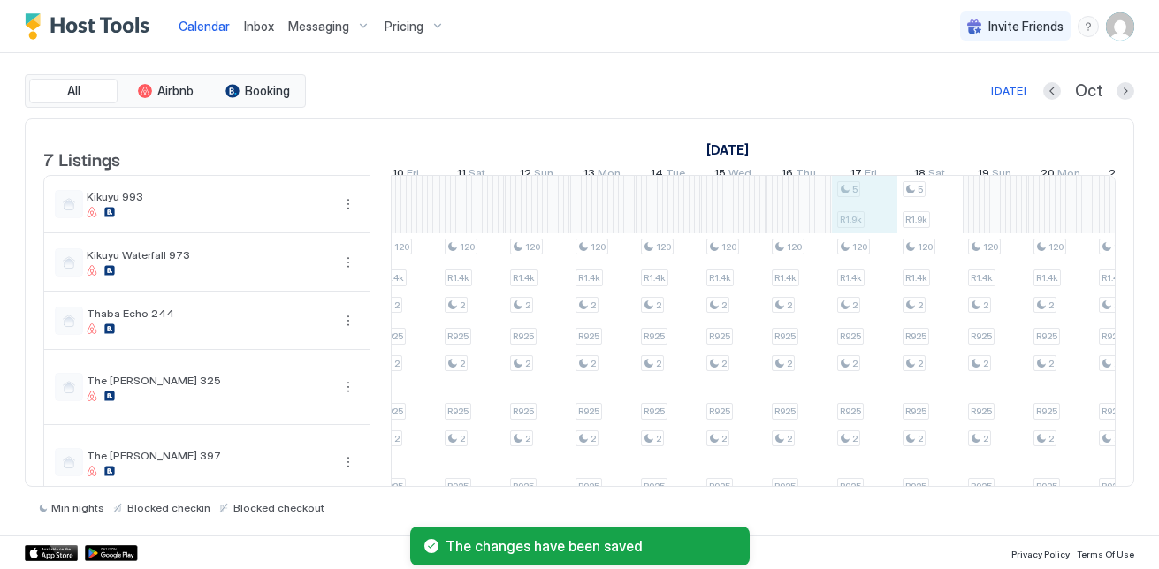
click at [874, 232] on div "120 R1.4k 2 R925 2 R925 2 R925 120 R1.4k 2 R925 2 R925 2 R925 2 R925 120 R1.4k …" at bounding box center [275, 396] width 3335 height 441
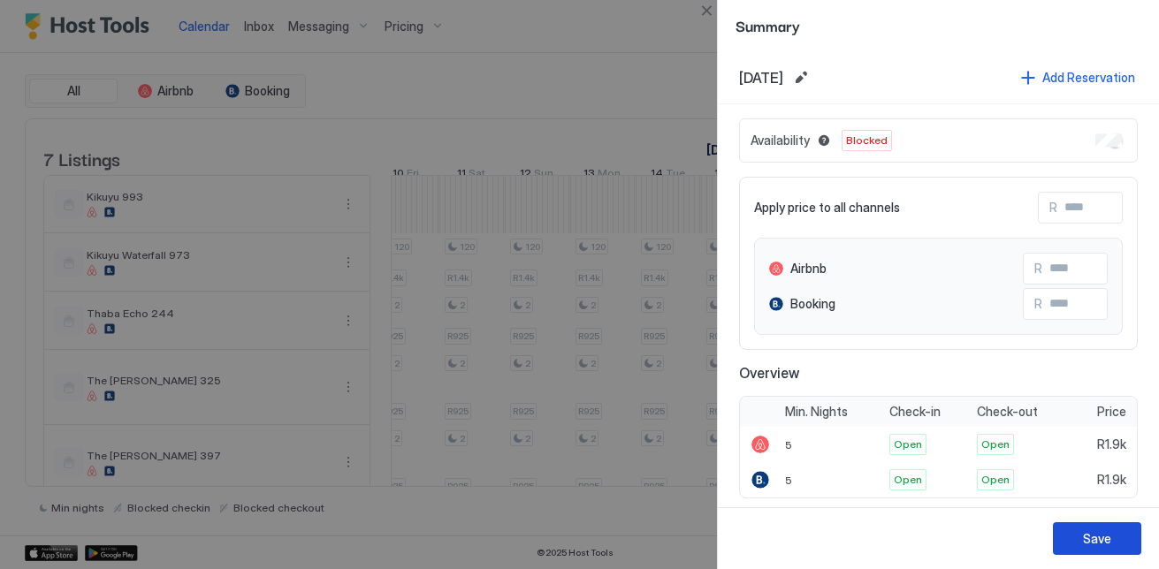
click at [1110, 537] on div "Save" at bounding box center [1097, 538] width 28 height 19
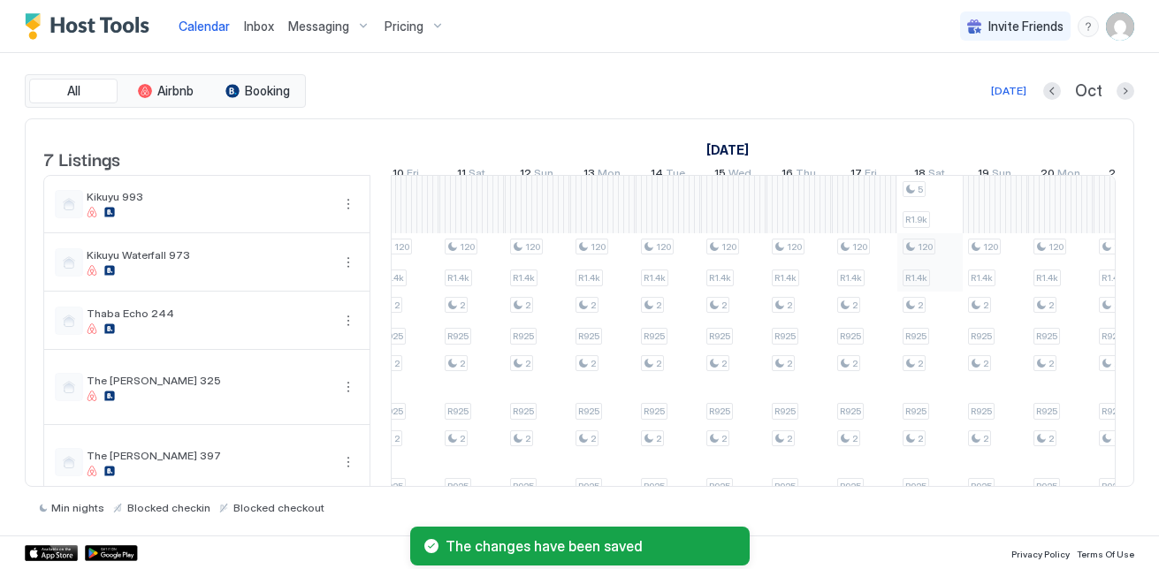
click at [903, 250] on div "120 R1.4k 2 R925 2 R925 2 R925 120 R1.4k 2 R925 2 R925 2 R925 2 R925 120 R1.4k …" at bounding box center [275, 396] width 3335 height 441
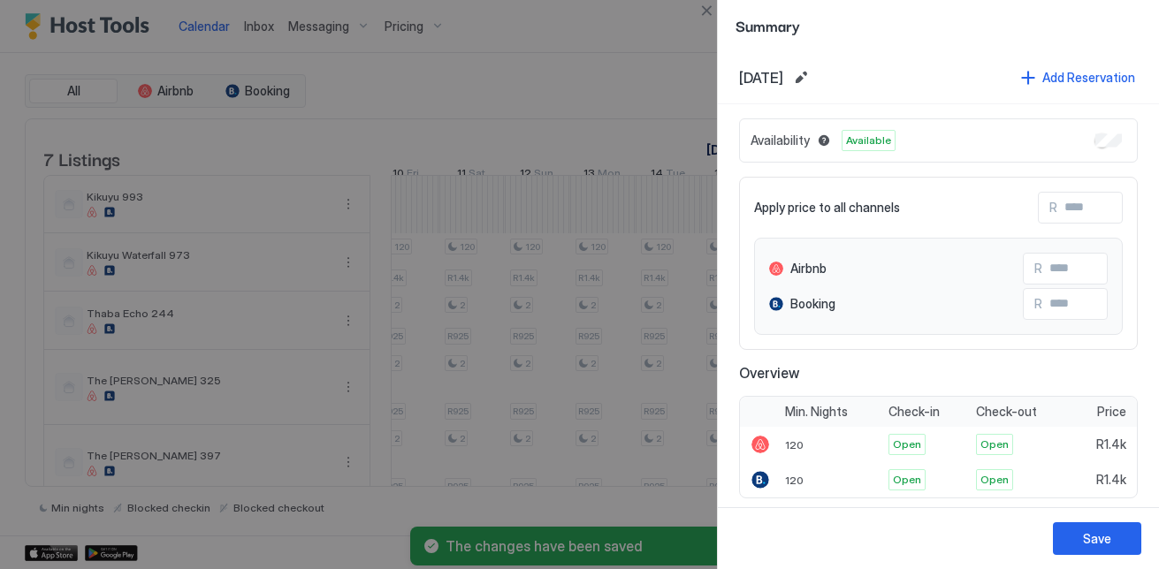
click at [631, 217] on div at bounding box center [579, 284] width 1159 height 569
click at [701, 16] on button "Close" at bounding box center [706, 10] width 21 height 21
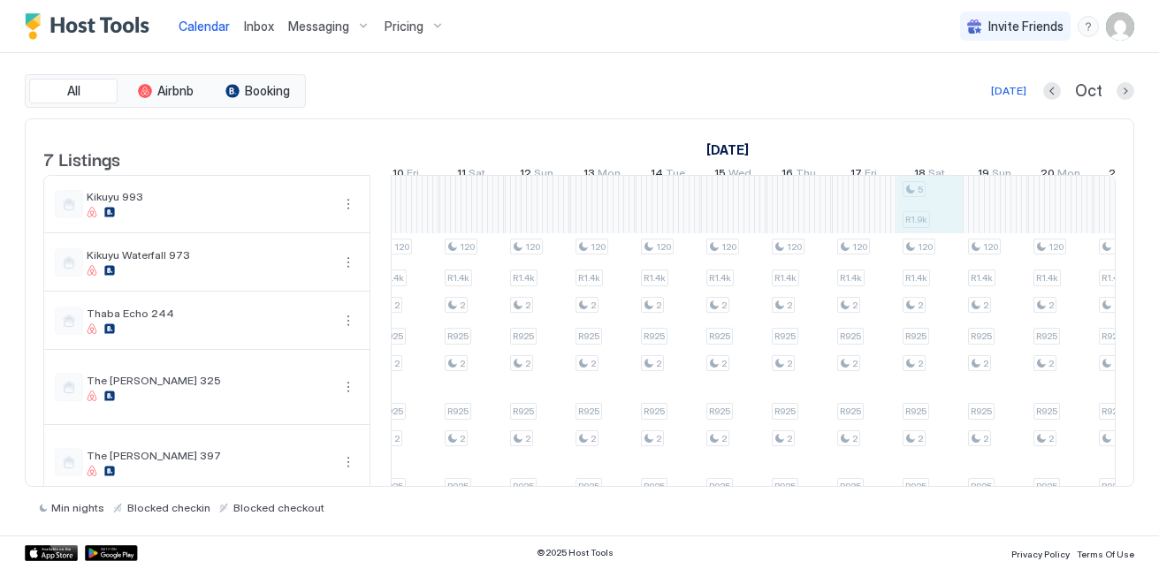
click at [940, 214] on div "120 R1.4k 2 R925 2 R925 2 R925 120 R1.4k 2 R925 2 R925 2 R925 2 R925 120 R1.4k …" at bounding box center [275, 396] width 3335 height 441
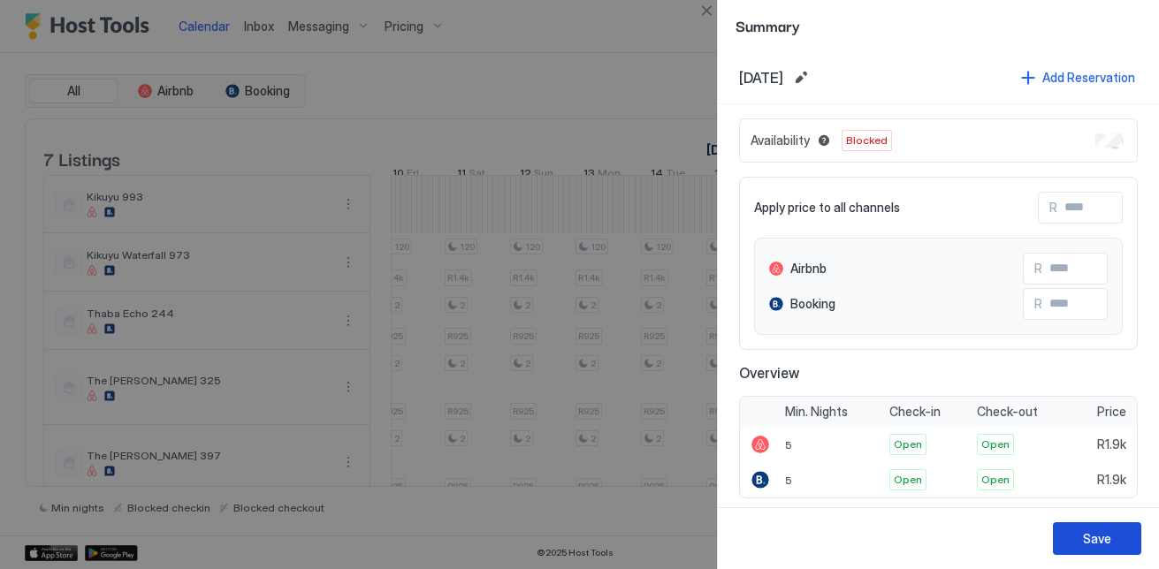
click at [1098, 533] on div "Save" at bounding box center [1097, 538] width 28 height 19
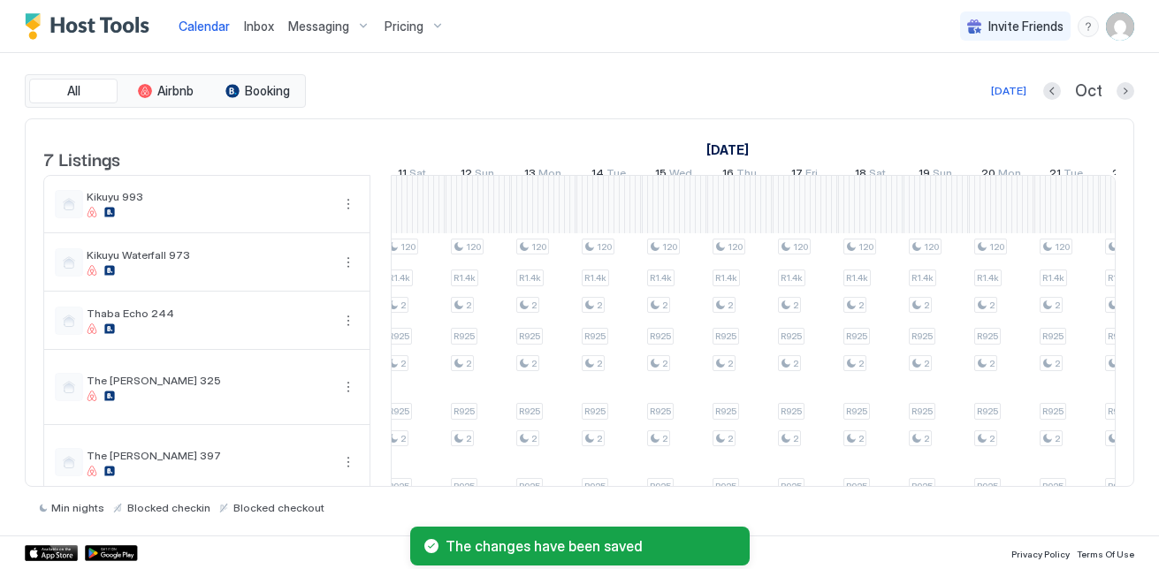
scroll to position [0, 1854]
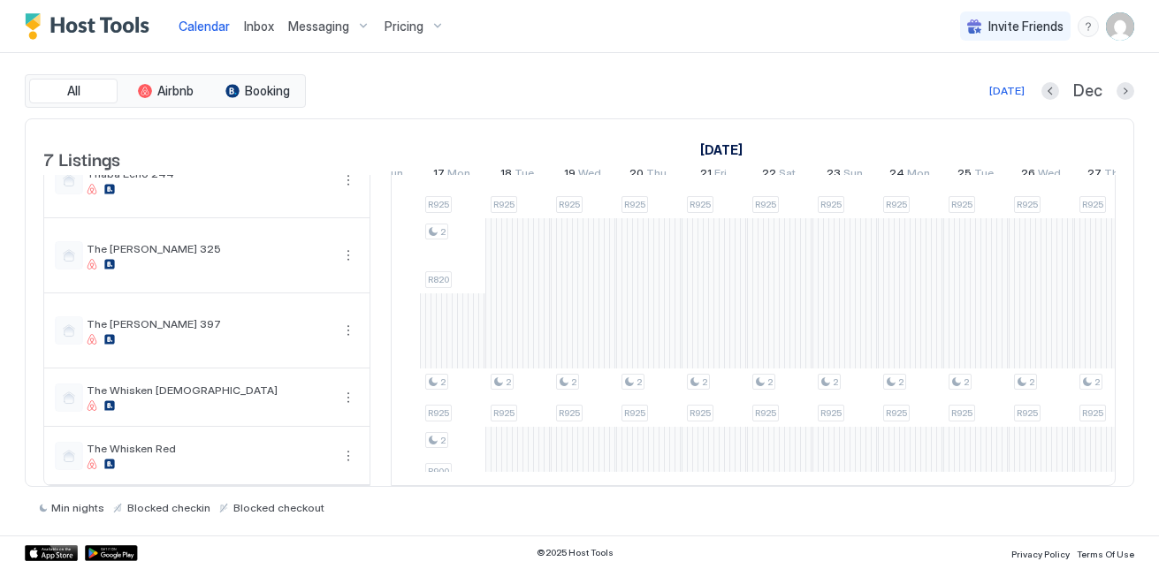
scroll to position [0, 1273]
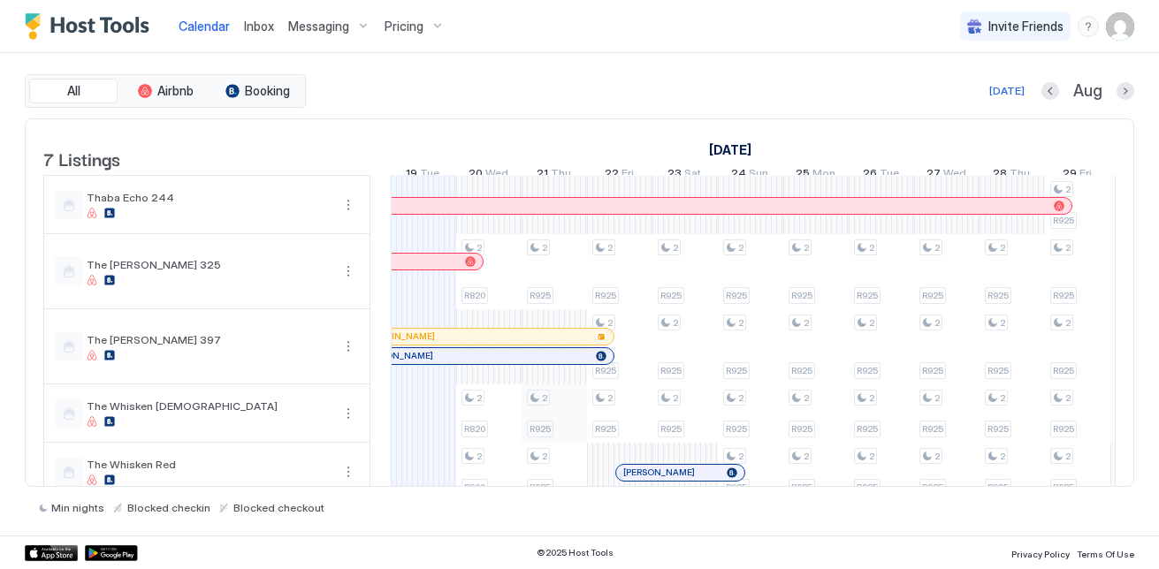
scroll to position [157, 0]
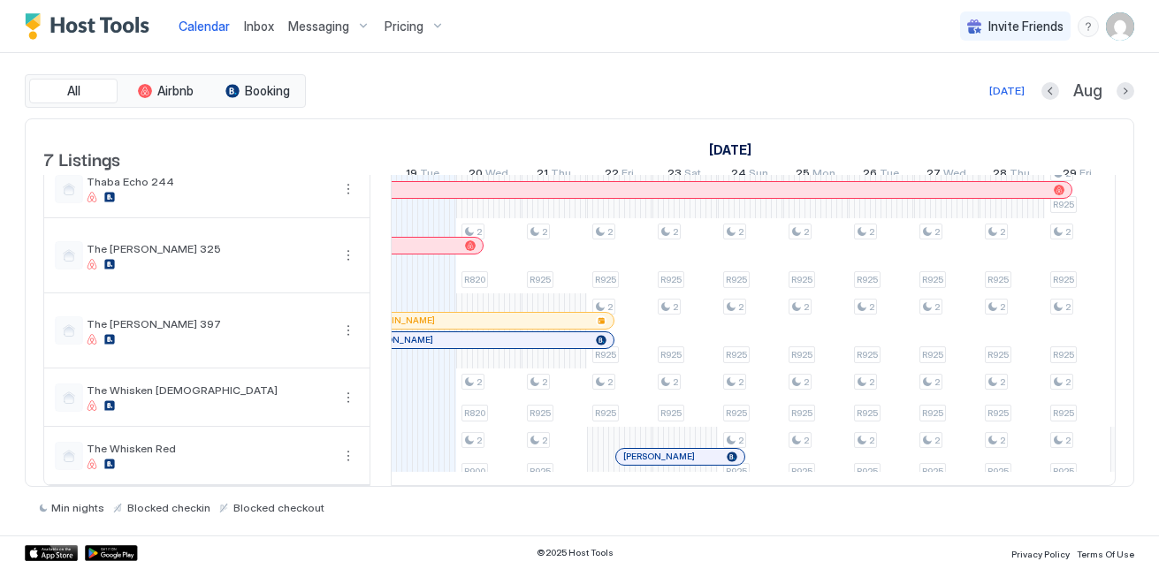
click at [439, 401] on div "5 R1.9k 120 R1.4k 5 R1.9k 120 R1.4k 2 R820 2 R820 2 R900 5 R1.9k 120 R1.4k 2 R9…" at bounding box center [1077, 264] width 3335 height 441
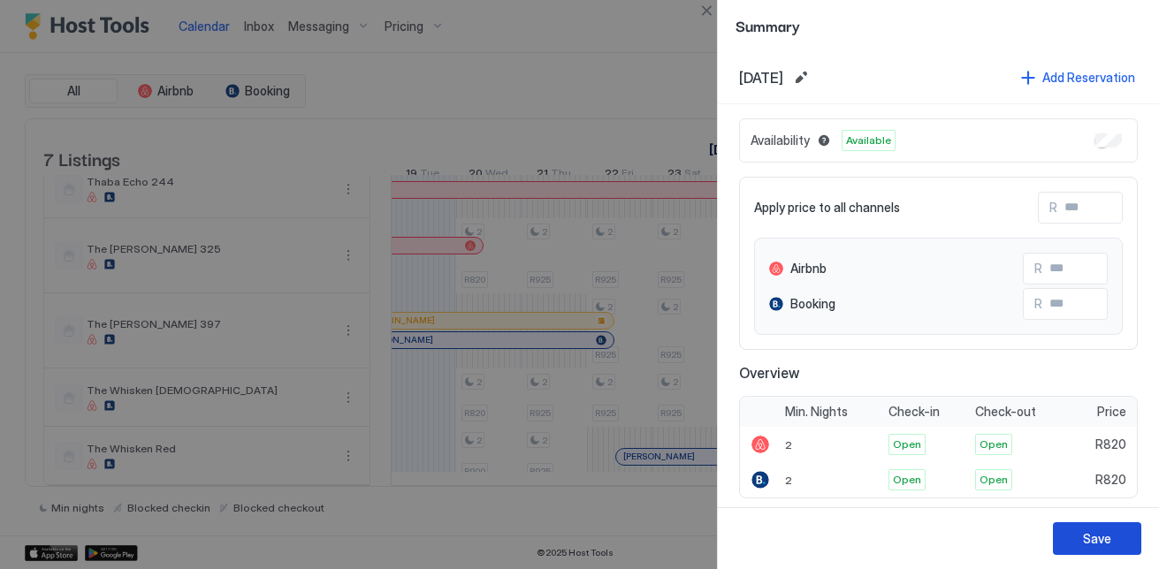
click at [1118, 544] on button "Save" at bounding box center [1097, 538] width 88 height 33
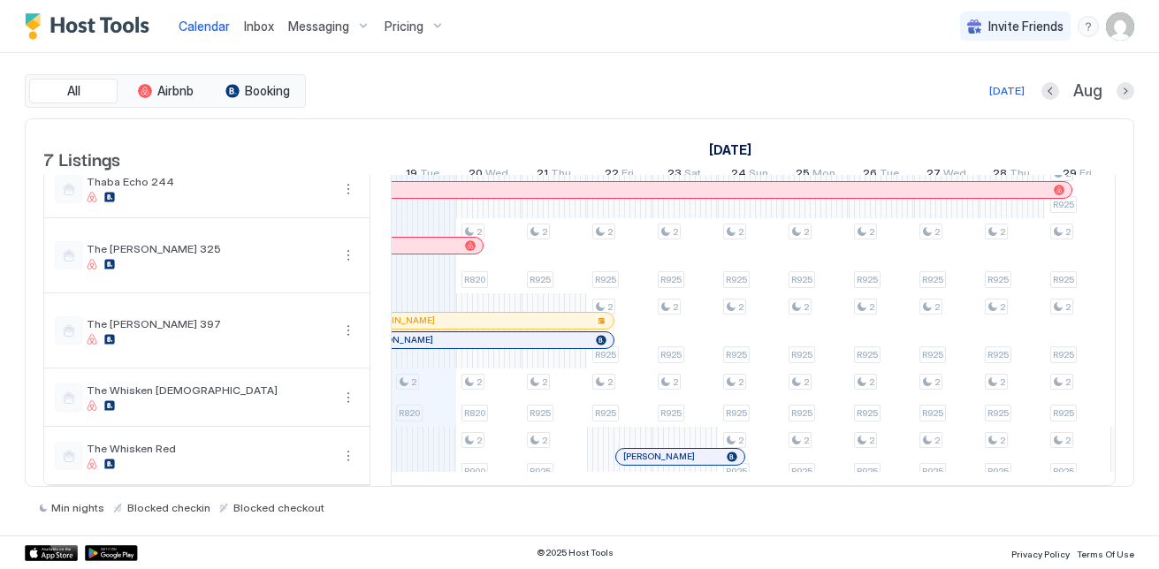
click at [402, 447] on div "5 R1.9k 120 R1.4k 2 R820 5 R1.9k 120 R1.4k 2 R820 2 R820 2 R900 5 R1.9k 120 R1.…" at bounding box center [1077, 264] width 3335 height 441
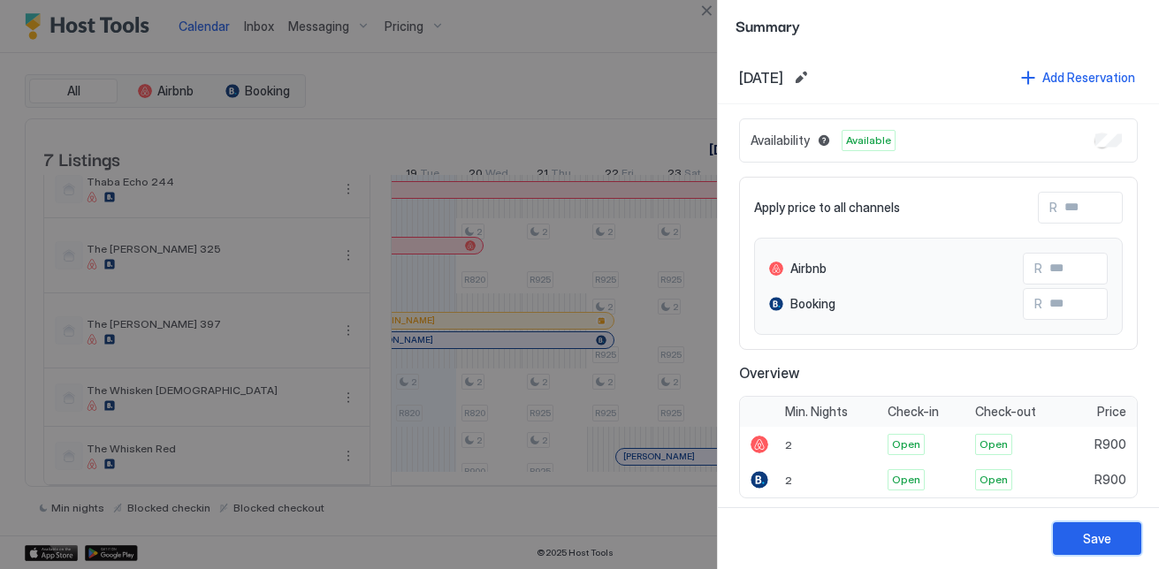
click at [1097, 529] on button "Save" at bounding box center [1097, 538] width 88 height 33
